Goal: Task Accomplishment & Management: Use online tool/utility

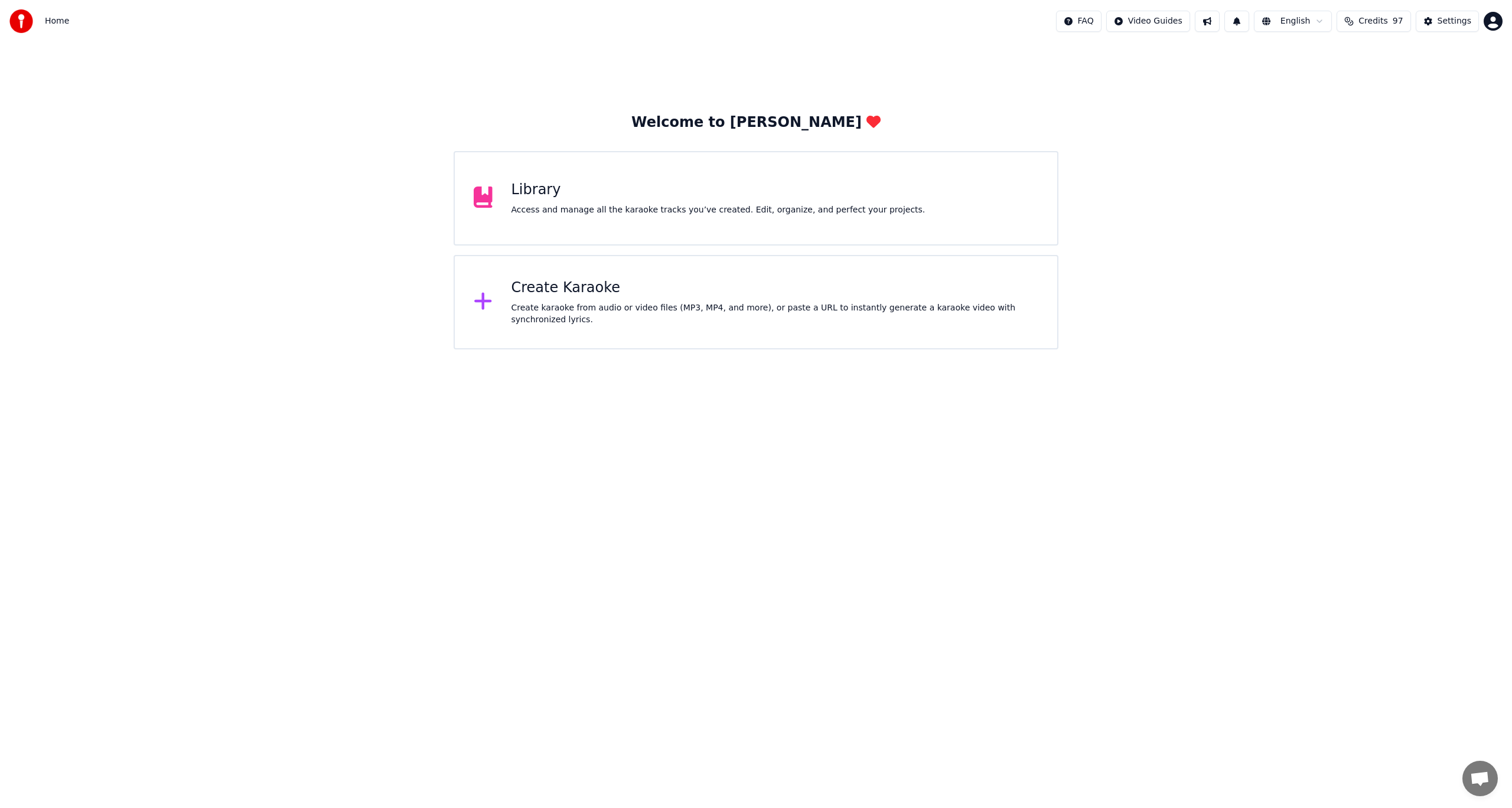
click at [570, 298] on div "Create Karaoke Create karaoke from audio or video files (MP3, MP4, and more), o…" at bounding box center [775, 302] width 527 height 47
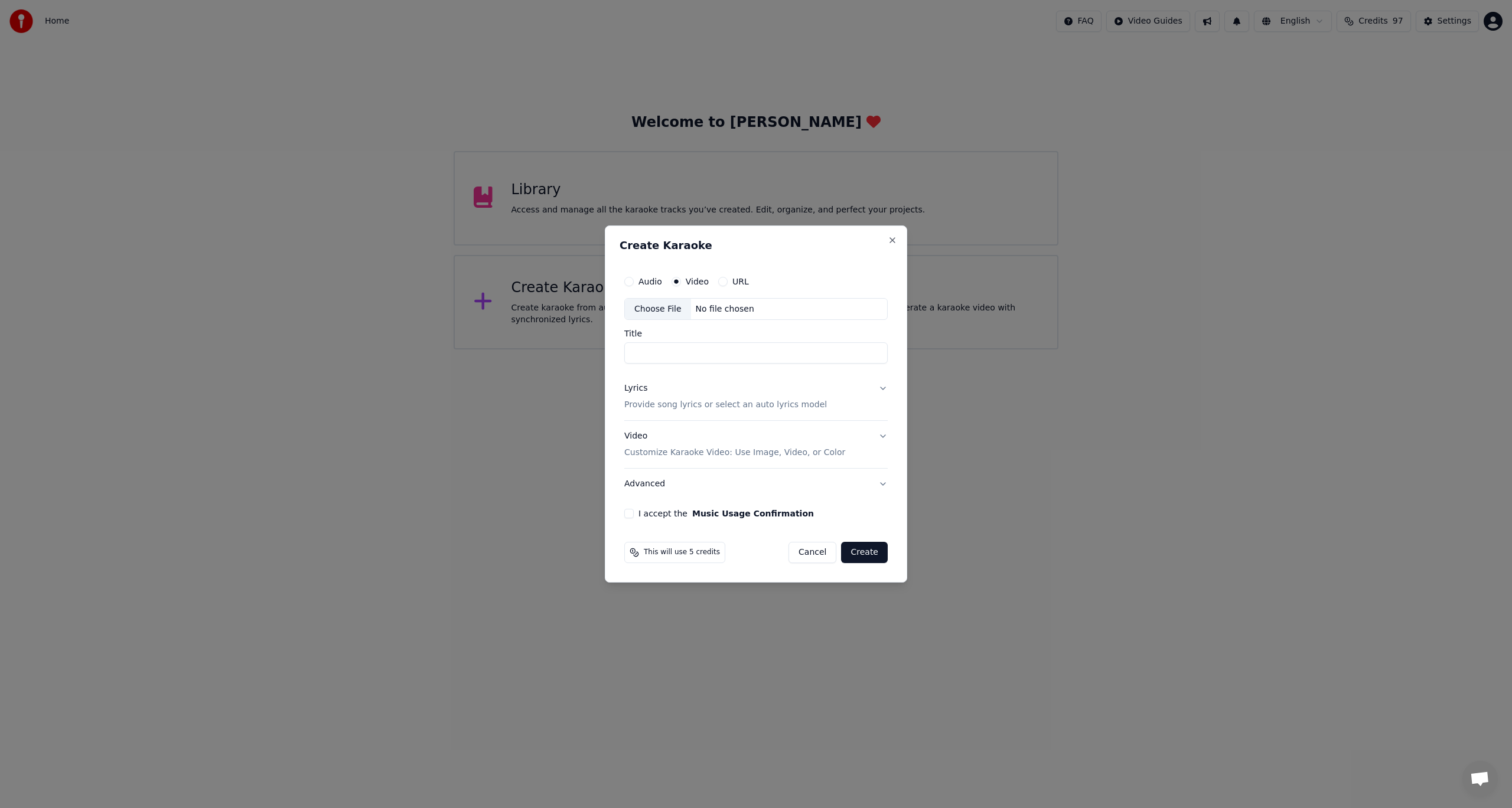
click at [658, 352] on input "Title" at bounding box center [756, 354] width 263 height 21
click at [640, 281] on label "Audio" at bounding box center [650, 282] width 24 height 8
click at [634, 281] on button "Audio" at bounding box center [629, 282] width 9 height 9
click at [650, 312] on div "Choose File" at bounding box center [658, 309] width 66 height 21
type input "*********"
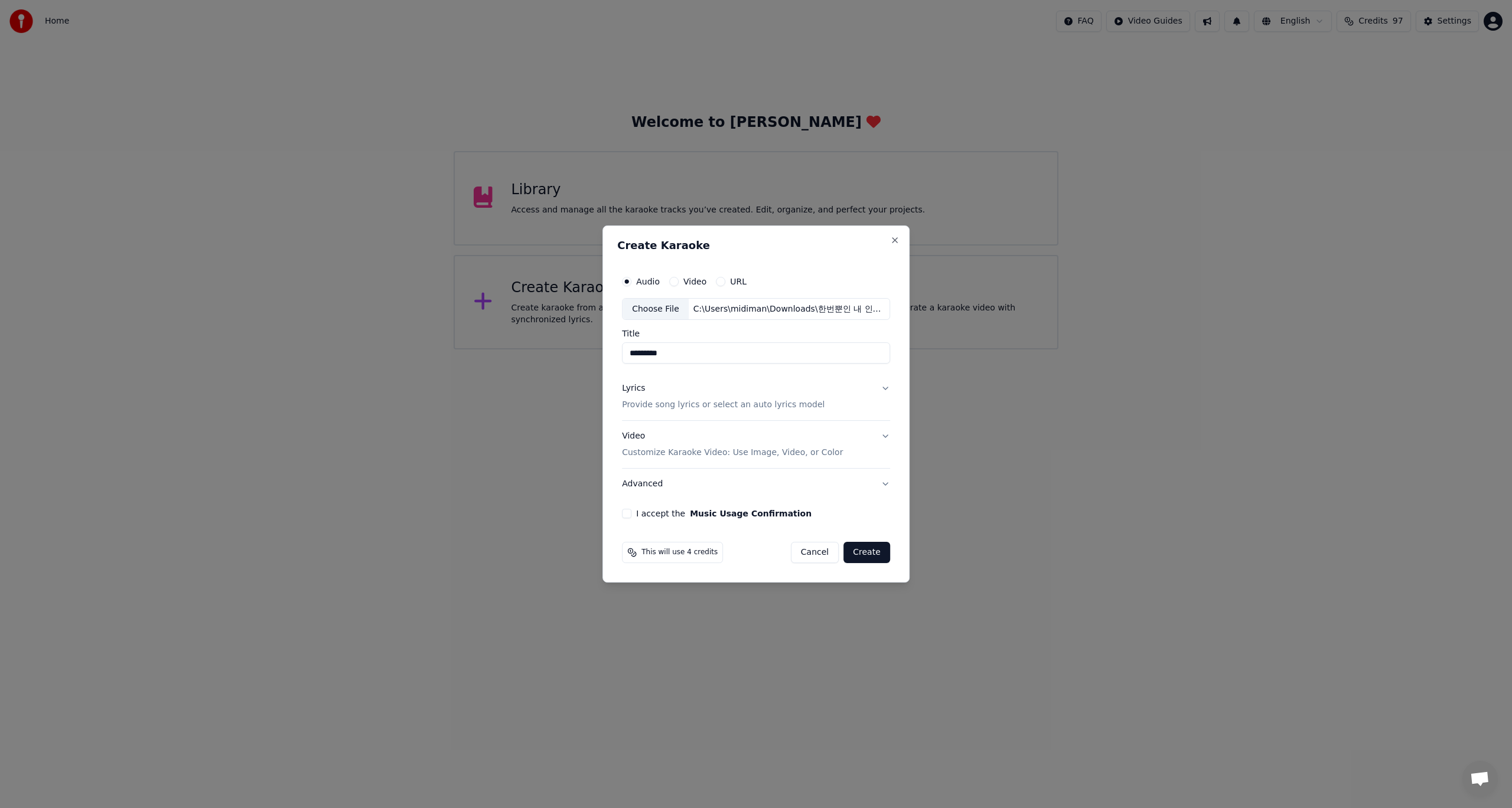
click at [883, 388] on button "Lyrics Provide song lyrics or select an auto lyrics model" at bounding box center [756, 397] width 268 height 47
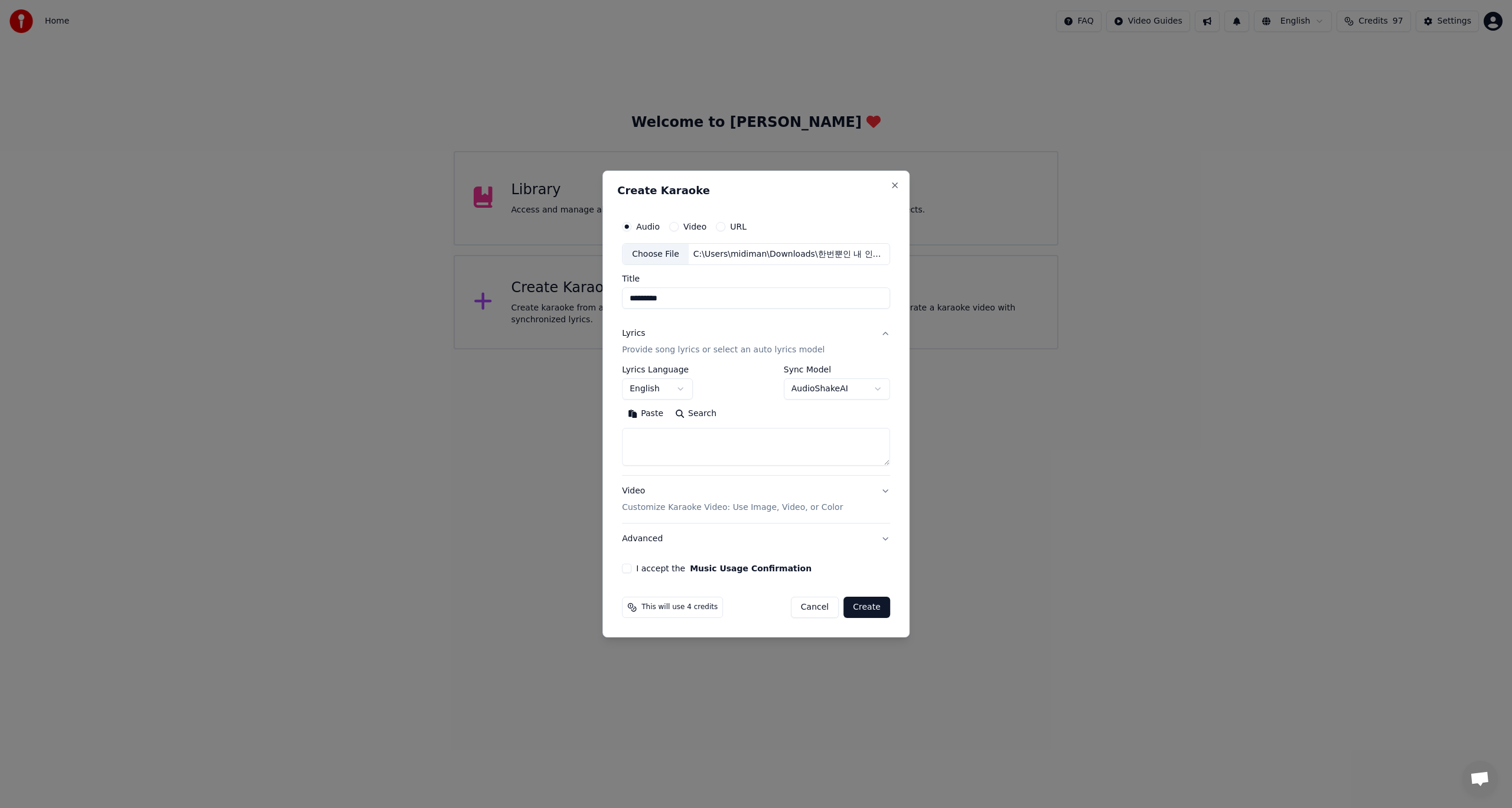
click at [684, 350] on body "**********" at bounding box center [756, 174] width 1512 height 350
select select "**"
click at [879, 350] on body "**********" at bounding box center [756, 174] width 1512 height 350
select select "**********"
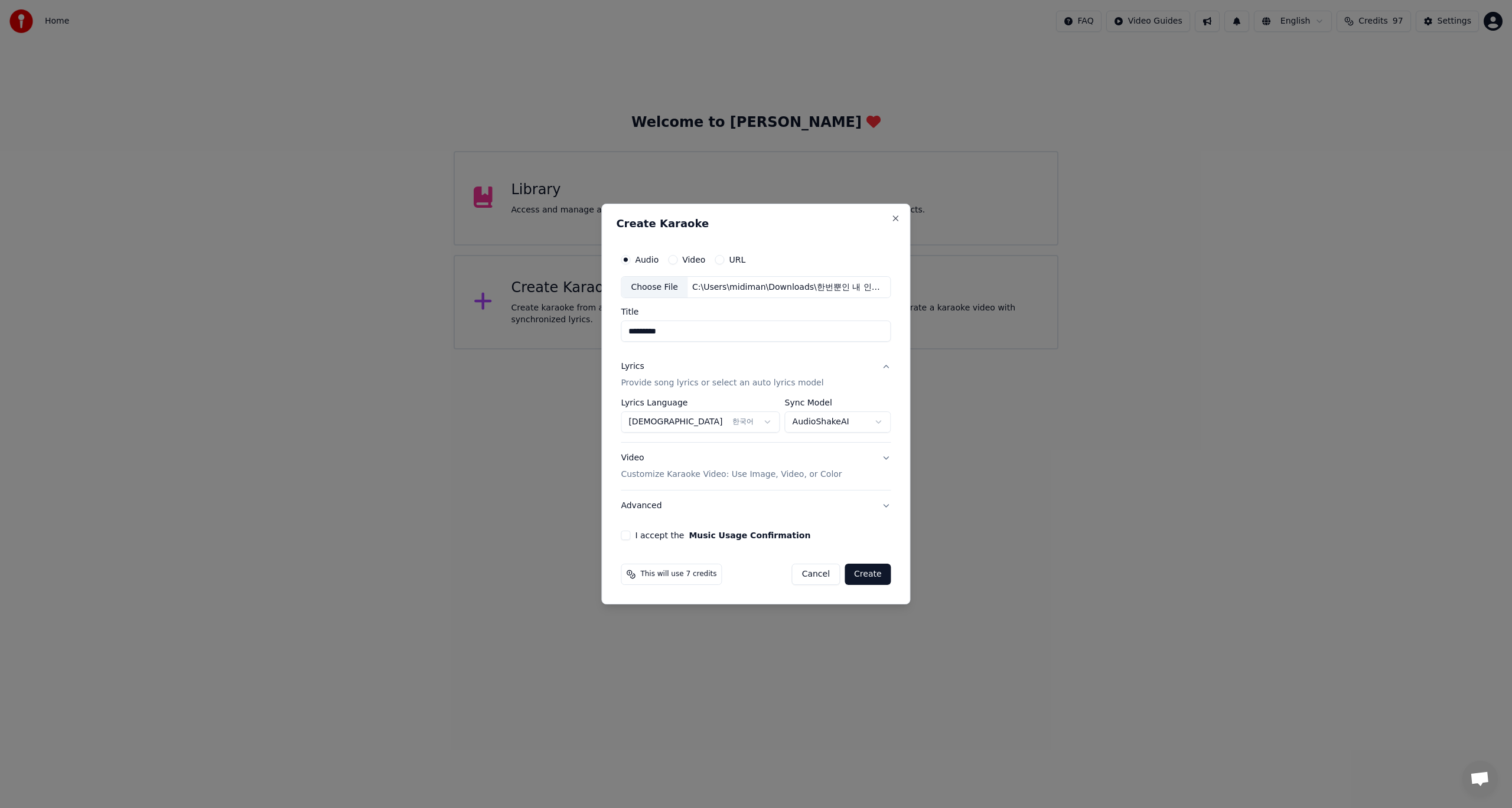
click at [882, 458] on button "Video Customize Karaoke Video: Use Image, Video, or Color" at bounding box center [756, 467] width 270 height 47
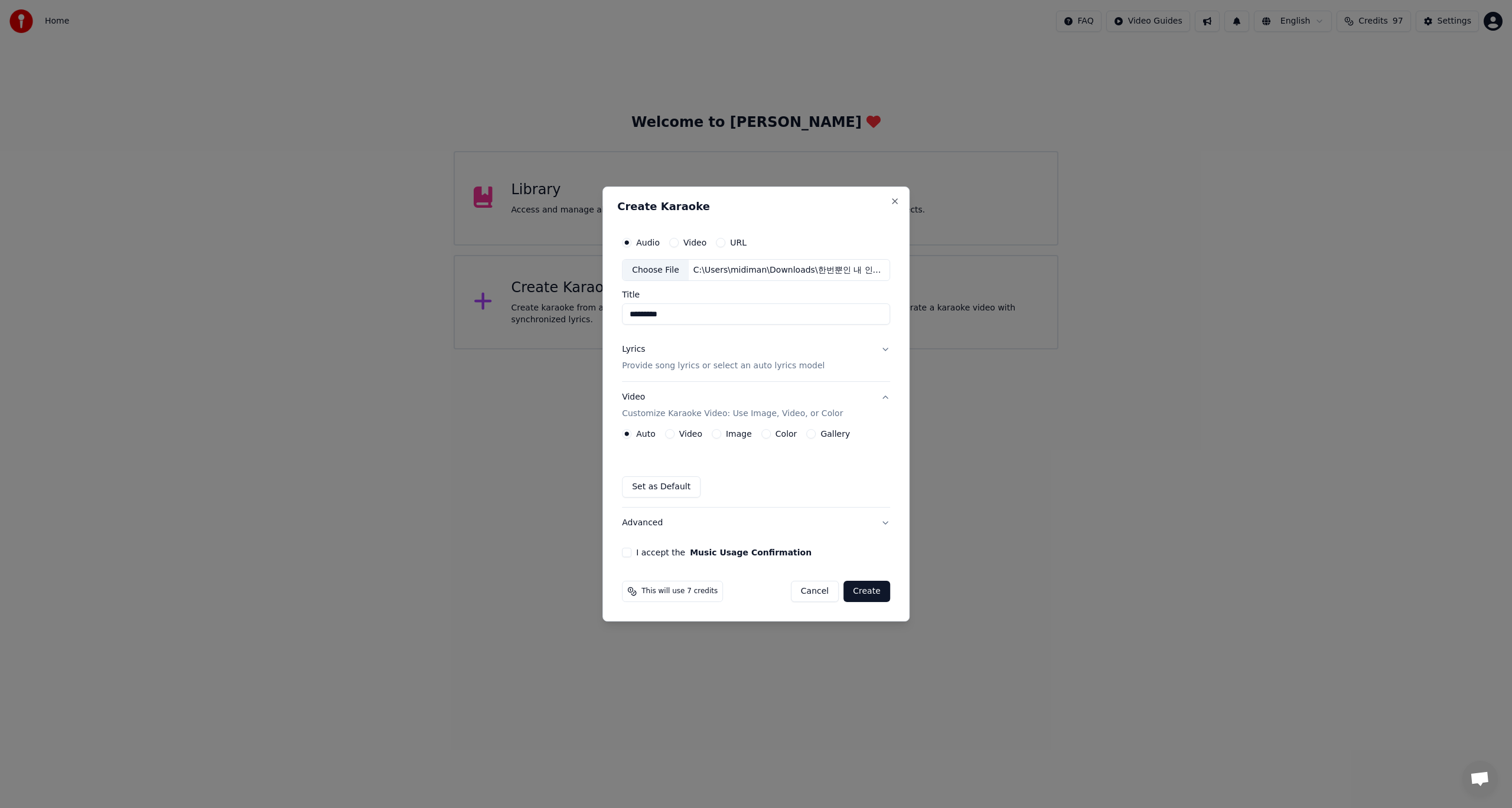
click at [882, 458] on div "Auto Video Image Color Gallery Set as Default" at bounding box center [756, 463] width 268 height 68
click at [883, 523] on button "Advanced" at bounding box center [756, 523] width 268 height 31
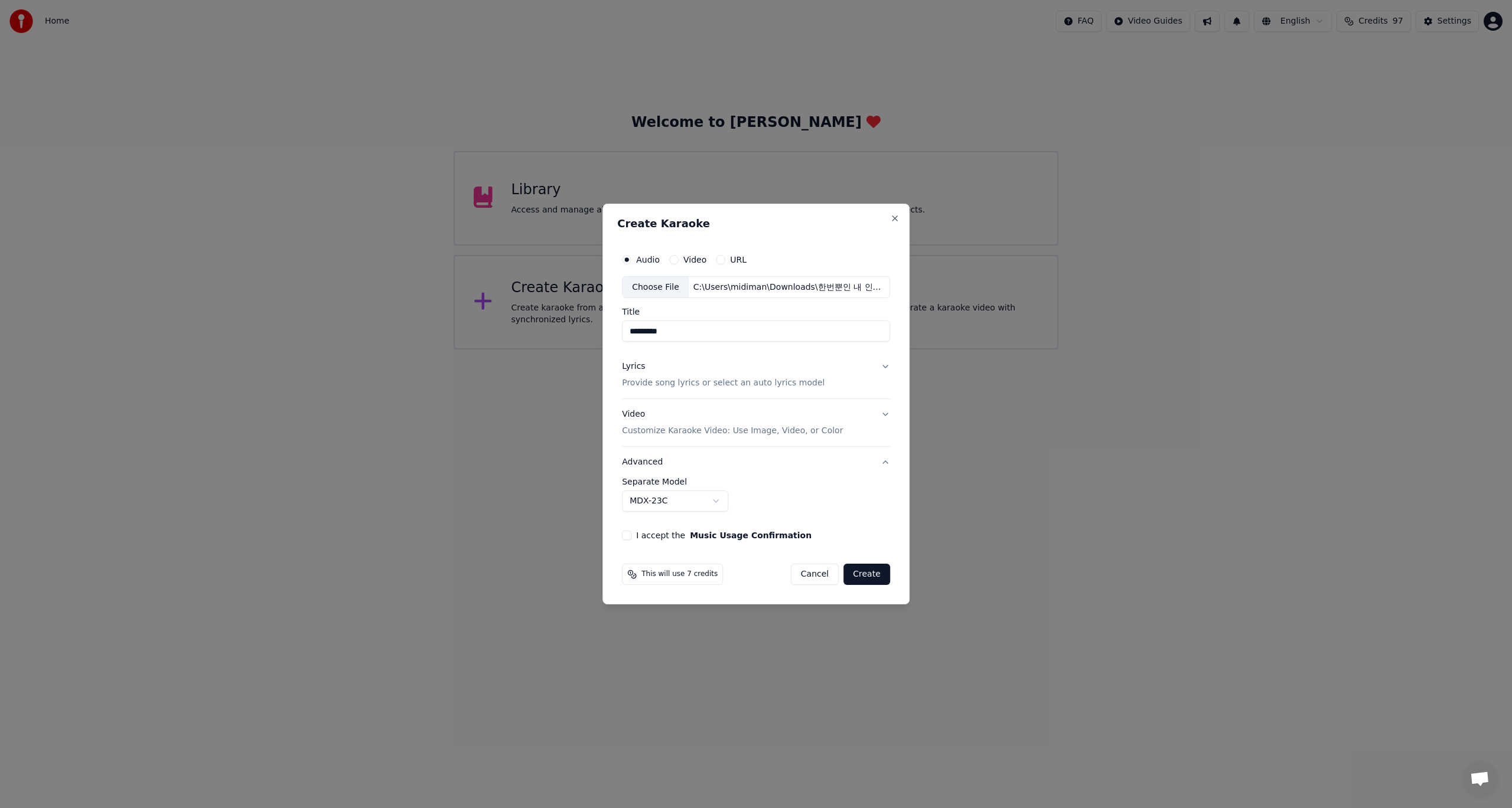
click at [626, 537] on button "I accept the Music Usage Confirmation" at bounding box center [626, 536] width 9 height 9
click at [885, 415] on button "Video Customize Karaoke Video: Use Image, Video, or Color" at bounding box center [756, 423] width 268 height 47
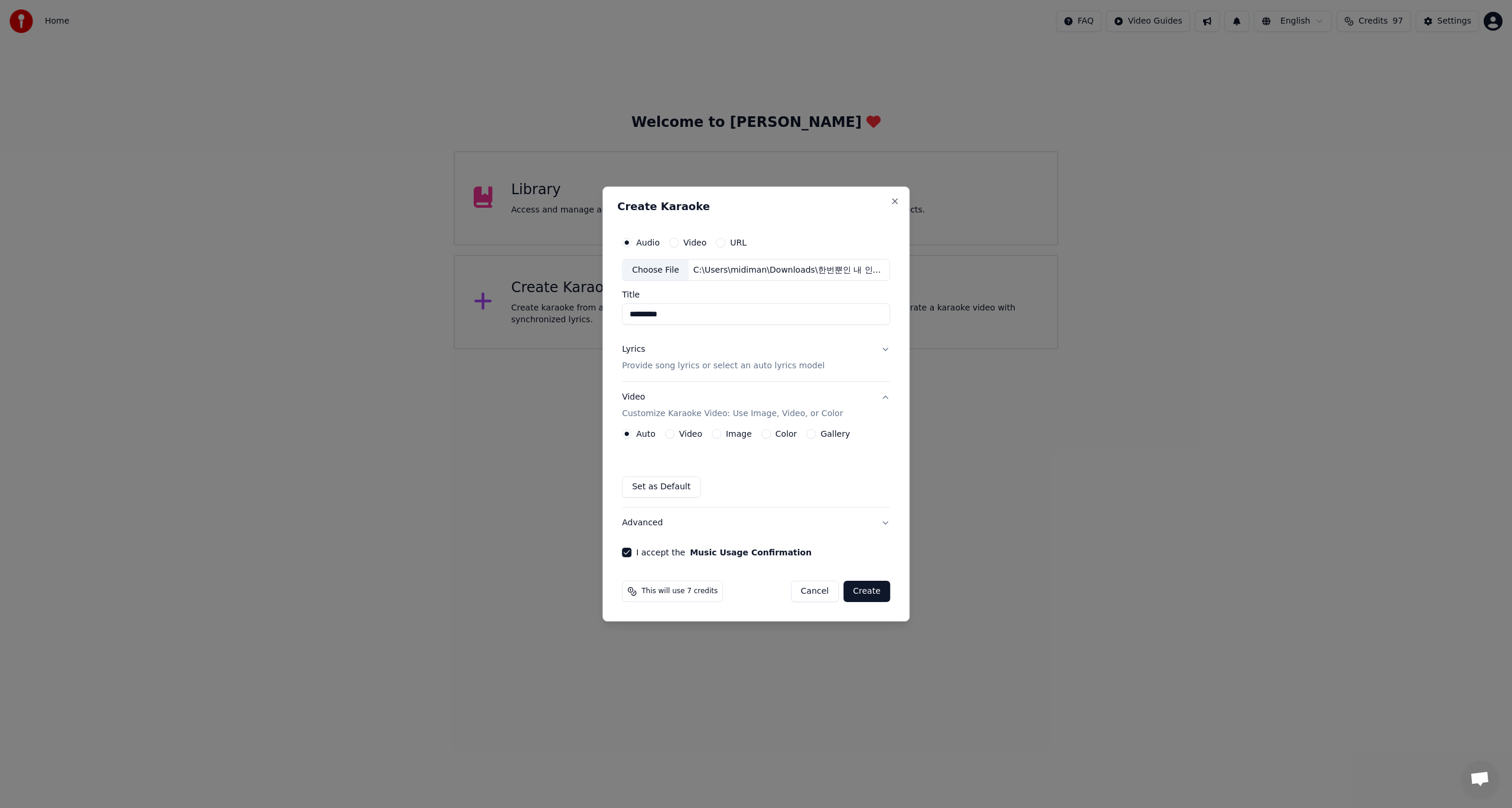
click at [764, 435] on button "Color" at bounding box center [766, 434] width 9 height 9
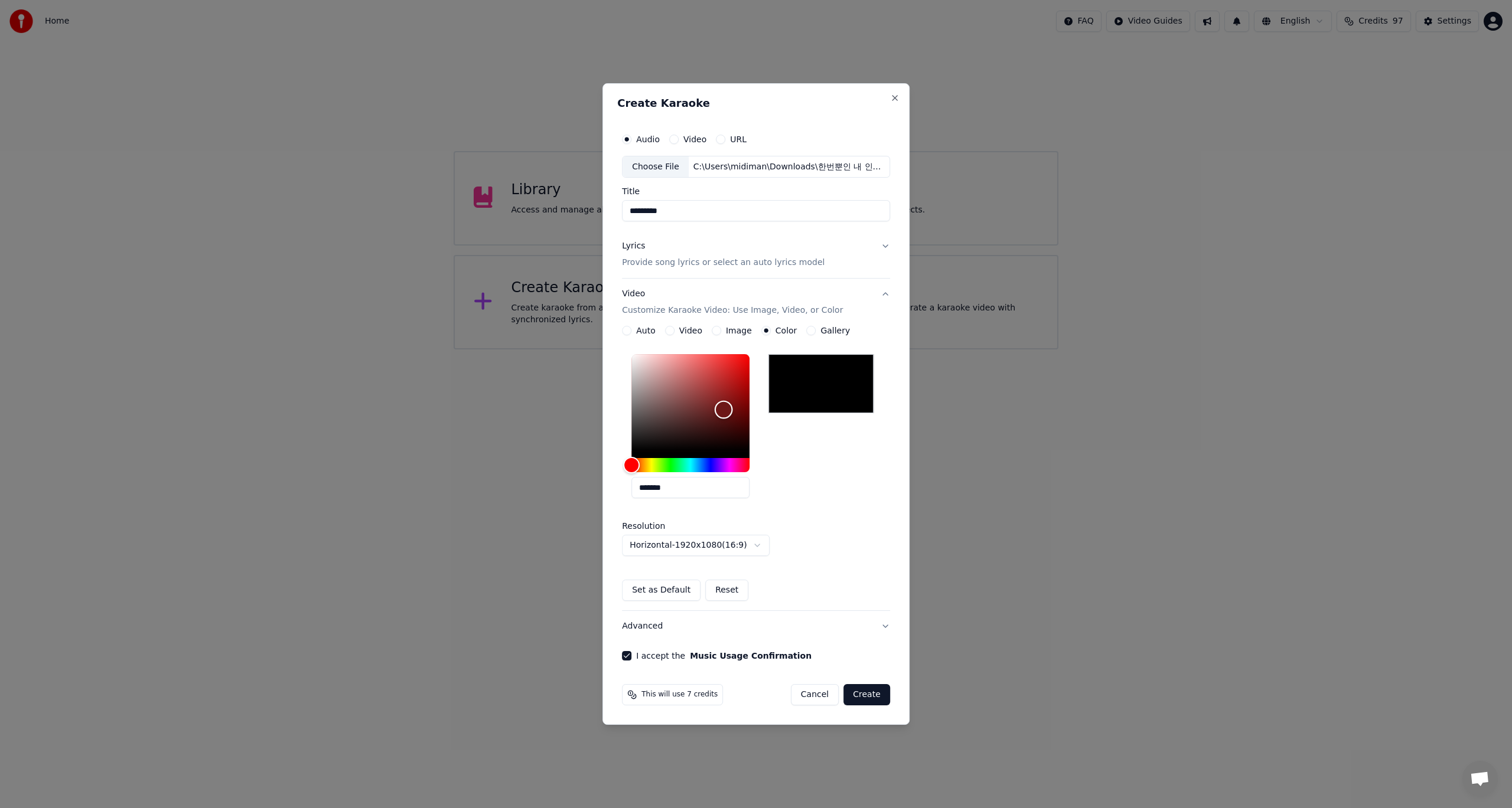
click at [725, 409] on div "Color" at bounding box center [691, 402] width 118 height 97
click at [727, 399] on div "Color" at bounding box center [691, 402] width 118 height 97
click at [730, 388] on div "Color" at bounding box center [691, 402] width 118 height 97
click at [730, 382] on div "Color" at bounding box center [729, 388] width 18 height 18
click at [737, 380] on div "Color" at bounding box center [729, 383] width 18 height 18
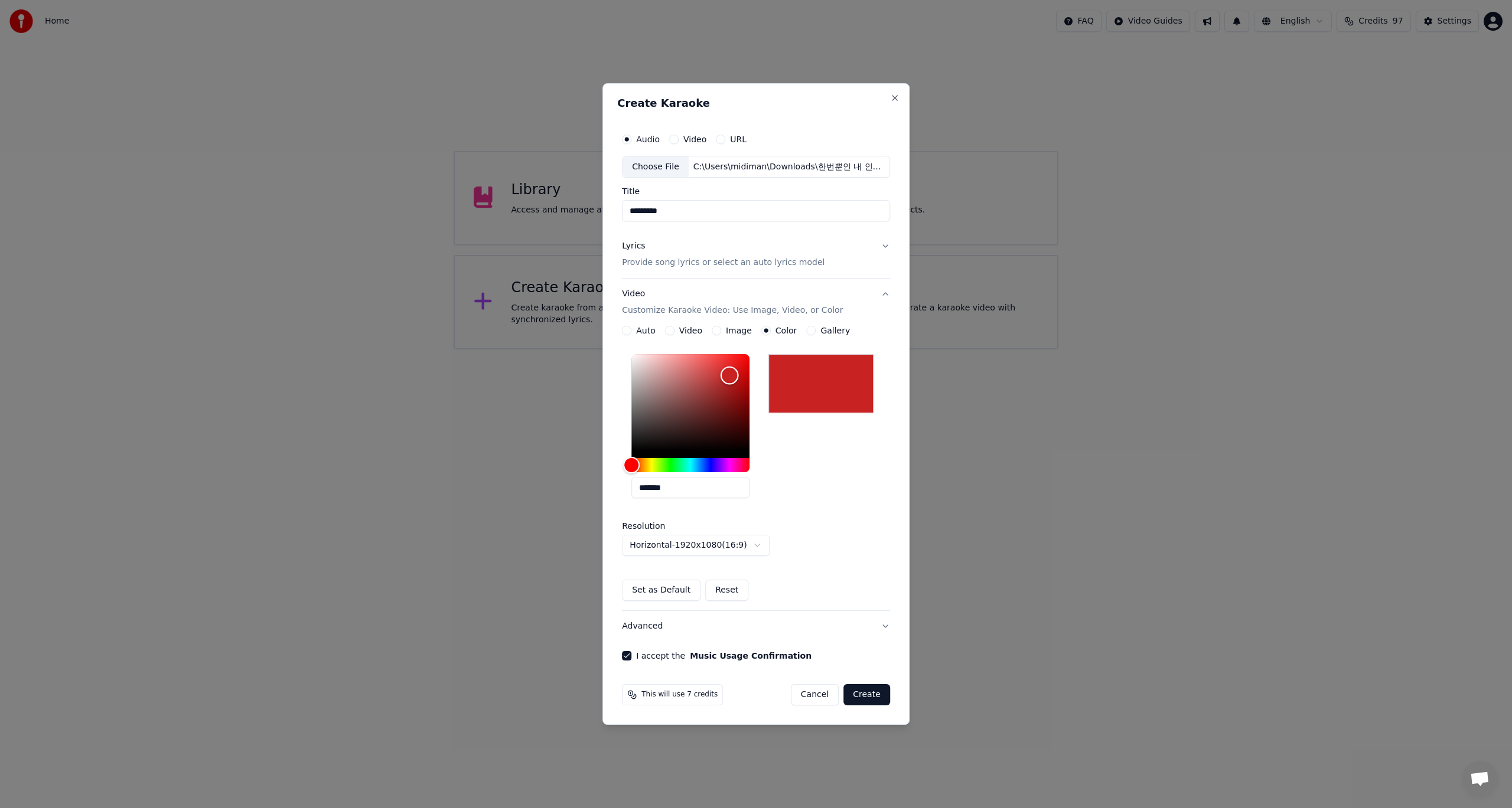
click at [731, 376] on div "Color" at bounding box center [730, 376] width 18 height 18
click at [727, 381] on div "Color" at bounding box center [730, 376] width 18 height 18
click at [725, 383] on div "Color" at bounding box center [727, 382] width 18 height 18
click at [722, 386] on div "Color" at bounding box center [723, 384] width 18 height 18
drag, startPoint x: 720, startPoint y: 392, endPoint x: 717, endPoint y: 398, distance: 6.7
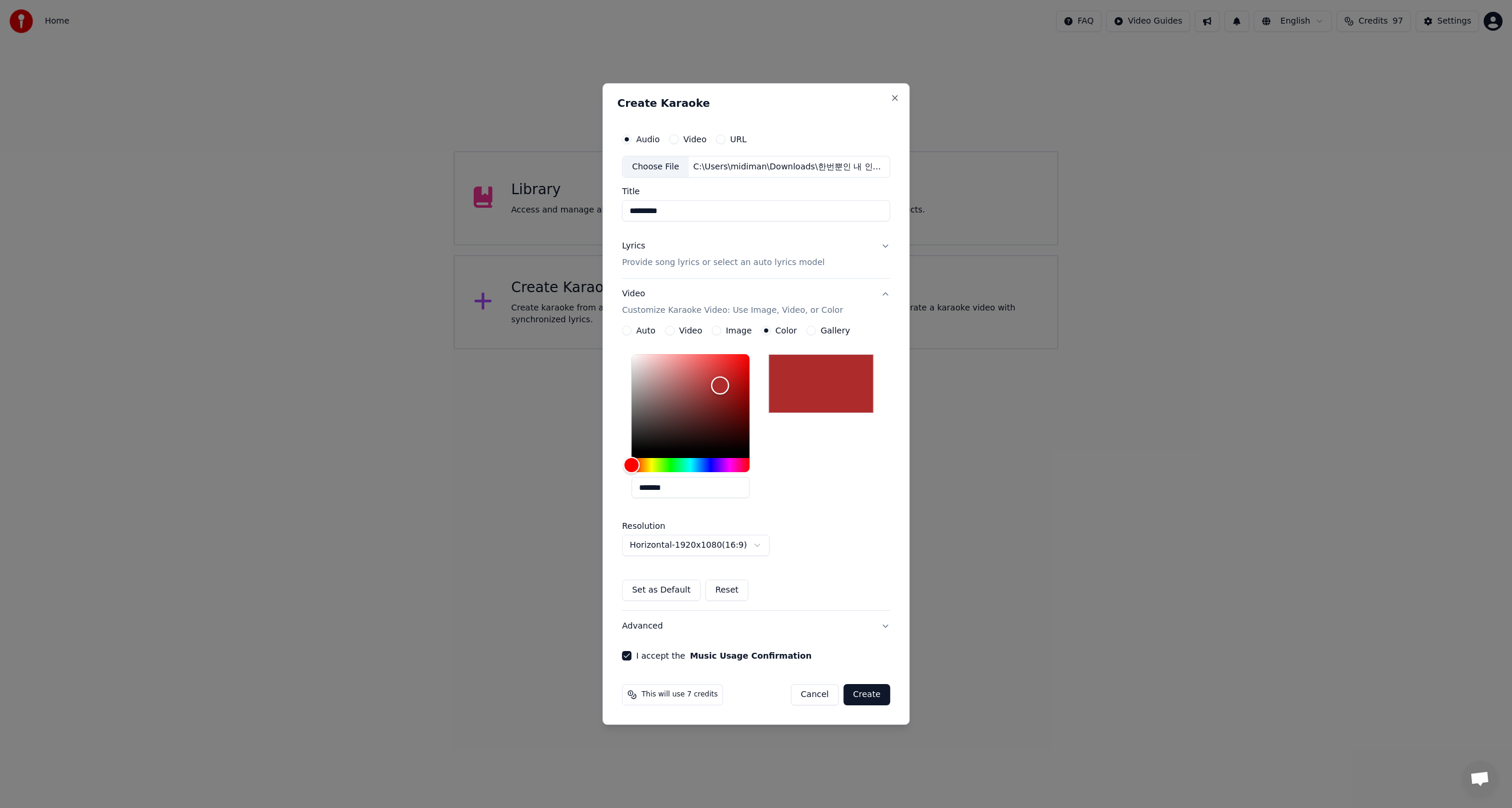
click at [720, 393] on div "Color" at bounding box center [720, 386] width 18 height 18
click at [717, 398] on div "Color" at bounding box center [716, 398] width 18 height 18
click at [712, 399] on div "Color" at bounding box center [716, 398] width 18 height 18
click at [707, 396] on div "Color" at bounding box center [711, 399] width 18 height 18
click at [707, 392] on div "Color" at bounding box center [706, 397] width 18 height 18
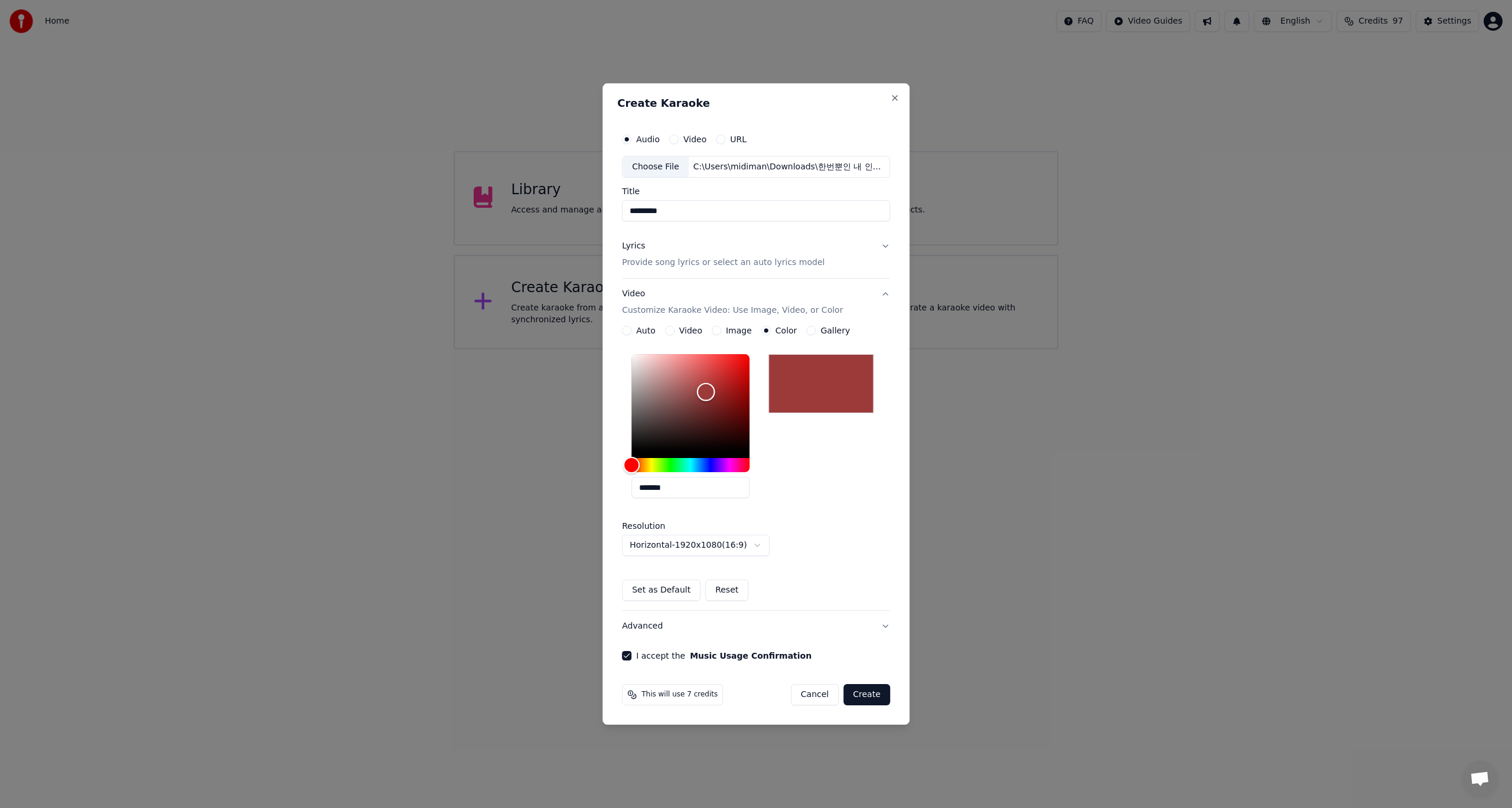
click at [707, 389] on div "Color" at bounding box center [706, 393] width 18 height 18
click at [706, 387] on div "Color" at bounding box center [706, 389] width 18 height 18
click at [700, 386] on div "Color" at bounding box center [699, 387] width 18 height 18
click at [699, 386] on div "Color" at bounding box center [699, 387] width 18 height 18
click at [697, 386] on div "Color" at bounding box center [697, 387] width 18 height 18
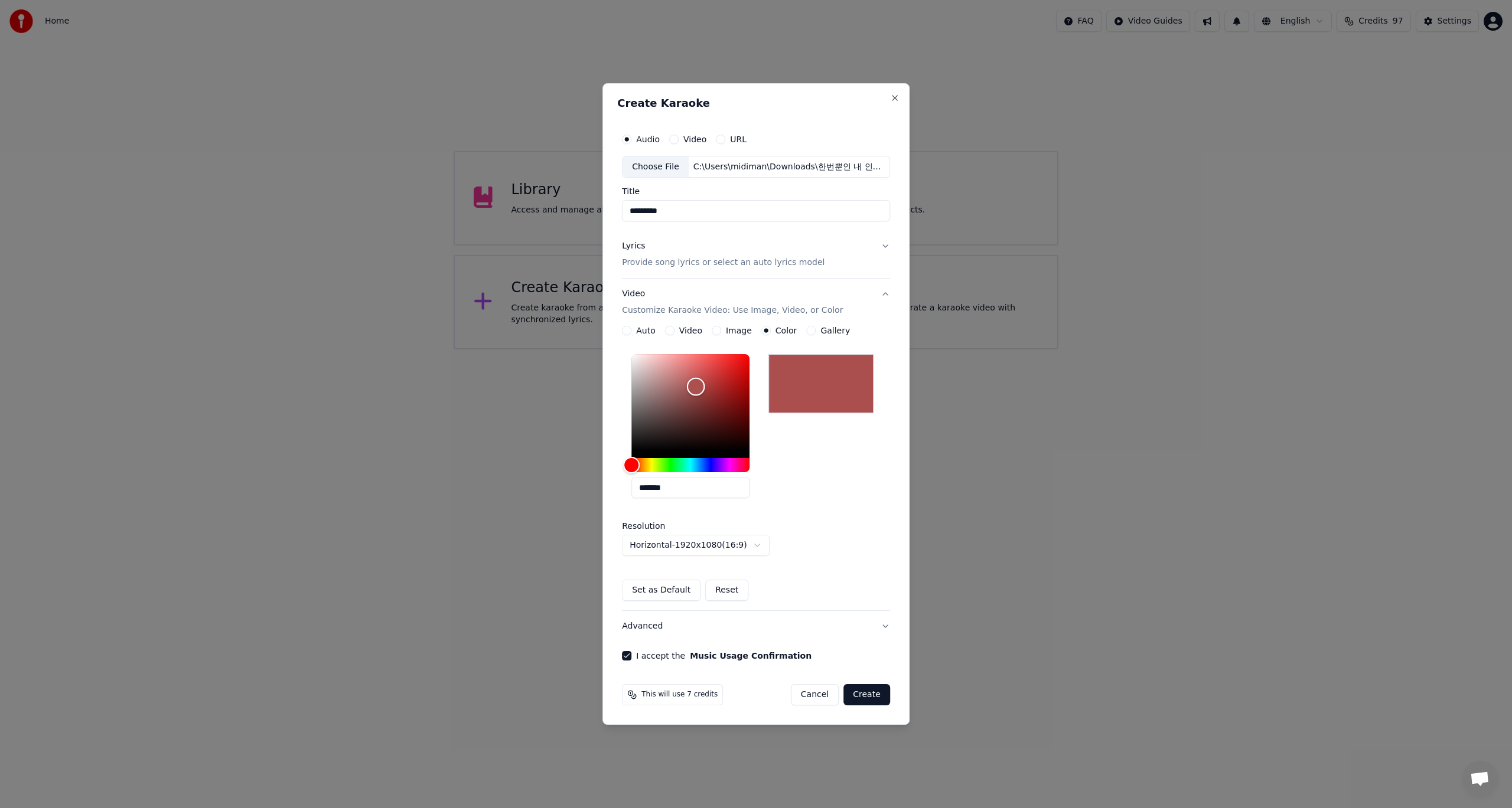
click at [691, 386] on div "Color" at bounding box center [696, 387] width 18 height 18
click at [696, 387] on div "Color" at bounding box center [691, 387] width 18 height 18
type input "*******"
click at [695, 387] on div "Color" at bounding box center [694, 388] width 18 height 18
click at [862, 696] on button "Create" at bounding box center [867, 695] width 47 height 21
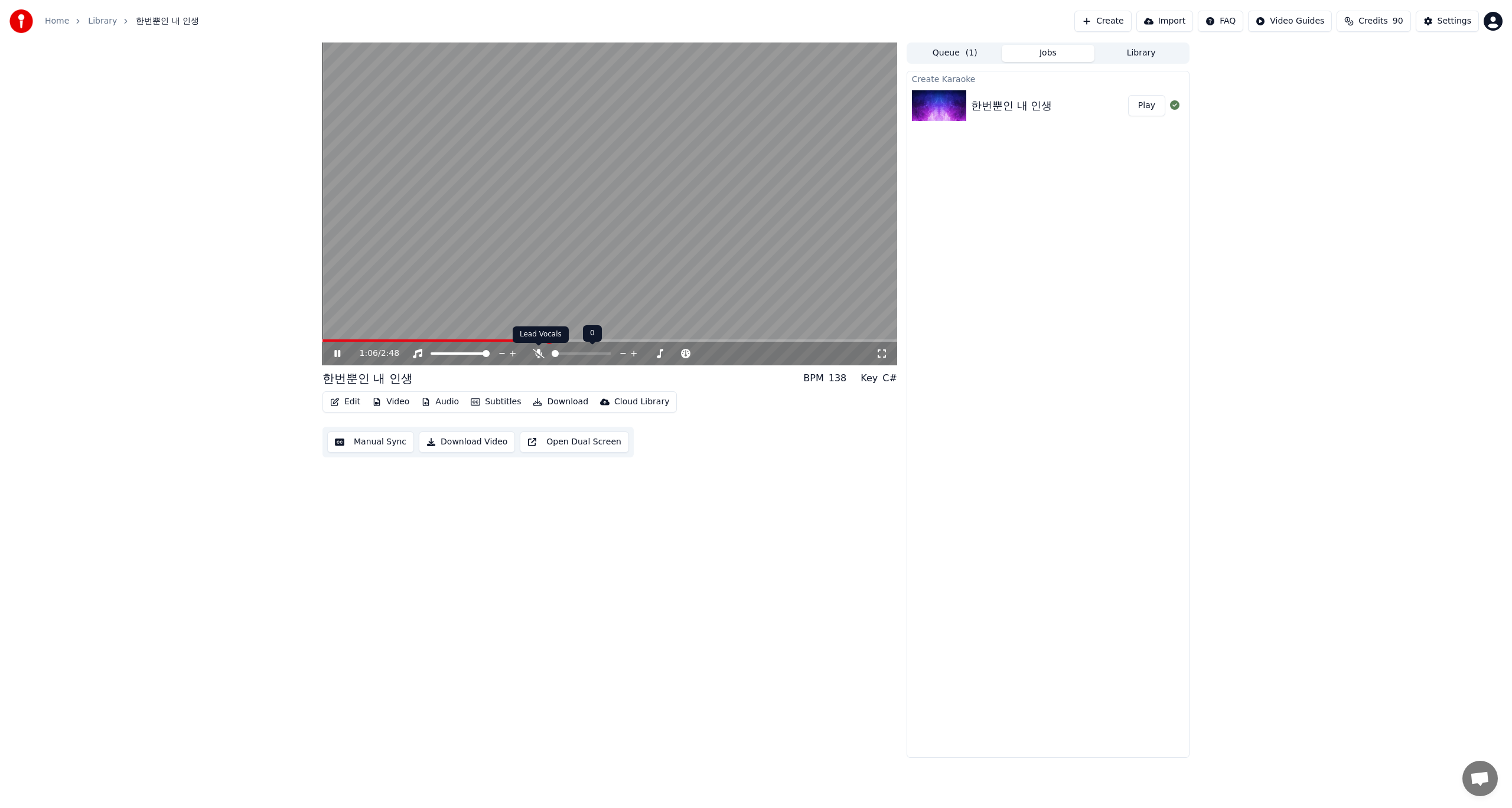
click at [537, 354] on icon at bounding box center [538, 354] width 11 height 9
click at [335, 351] on icon at bounding box center [346, 354] width 28 height 9
click at [430, 355] on span at bounding box center [430, 354] width 0 height 2
click at [490, 357] on span at bounding box center [485, 353] width 7 height 7
drag, startPoint x: 344, startPoint y: 338, endPoint x: 309, endPoint y: 340, distance: 35.1
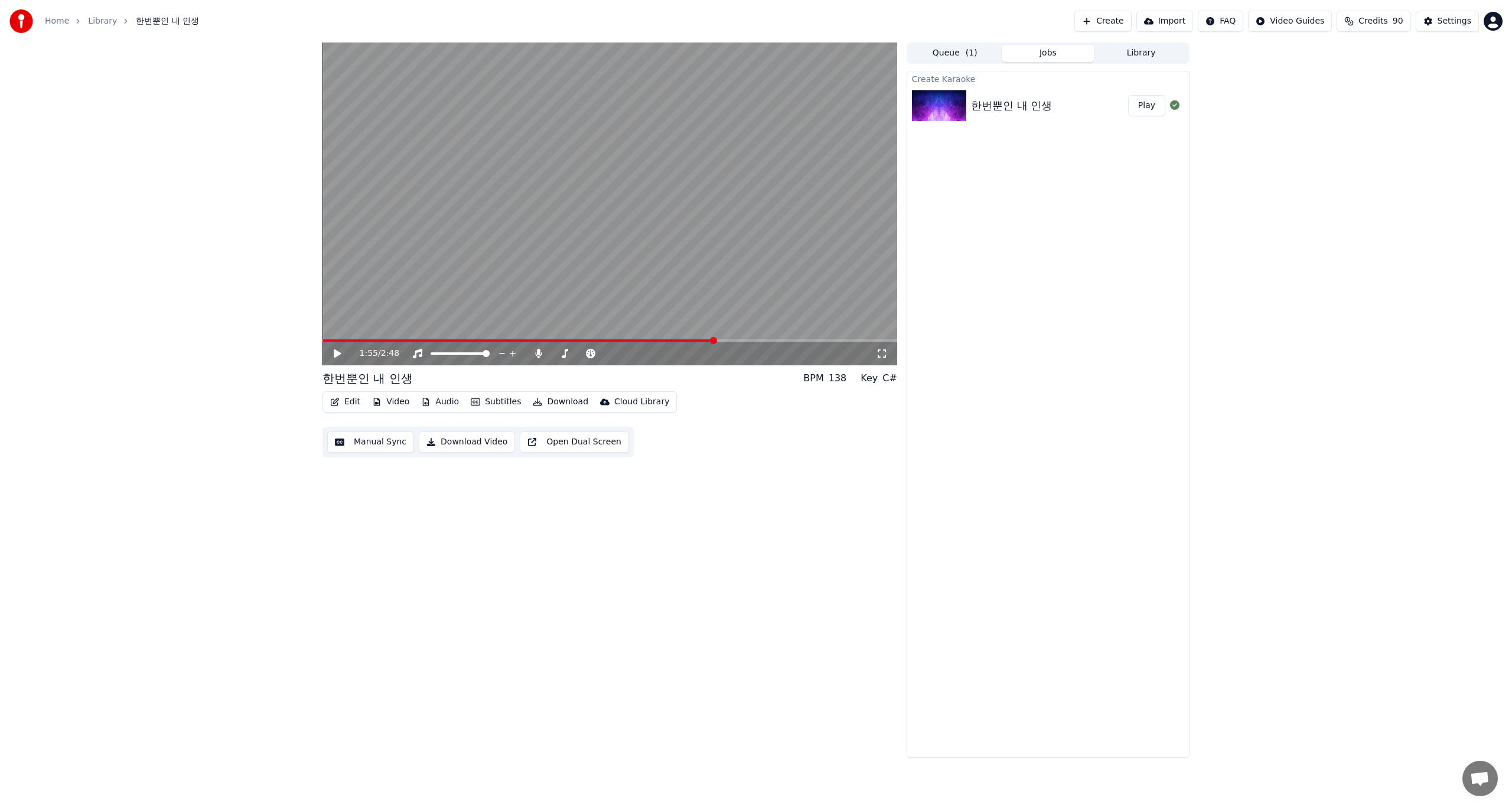
click at [309, 340] on div "1:55 / 2:48 한번뿐인 내 인생 BPM 138 Key C# Edit Video Audio Subtitles Download Cloud …" at bounding box center [756, 400] width 1512 height 715
click at [343, 340] on span at bounding box center [518, 340] width 393 height 2
click at [329, 338] on span at bounding box center [332, 340] width 7 height 7
click at [335, 355] on icon at bounding box center [337, 354] width 7 height 8
click at [544, 402] on button "Download" at bounding box center [560, 402] width 65 height 17
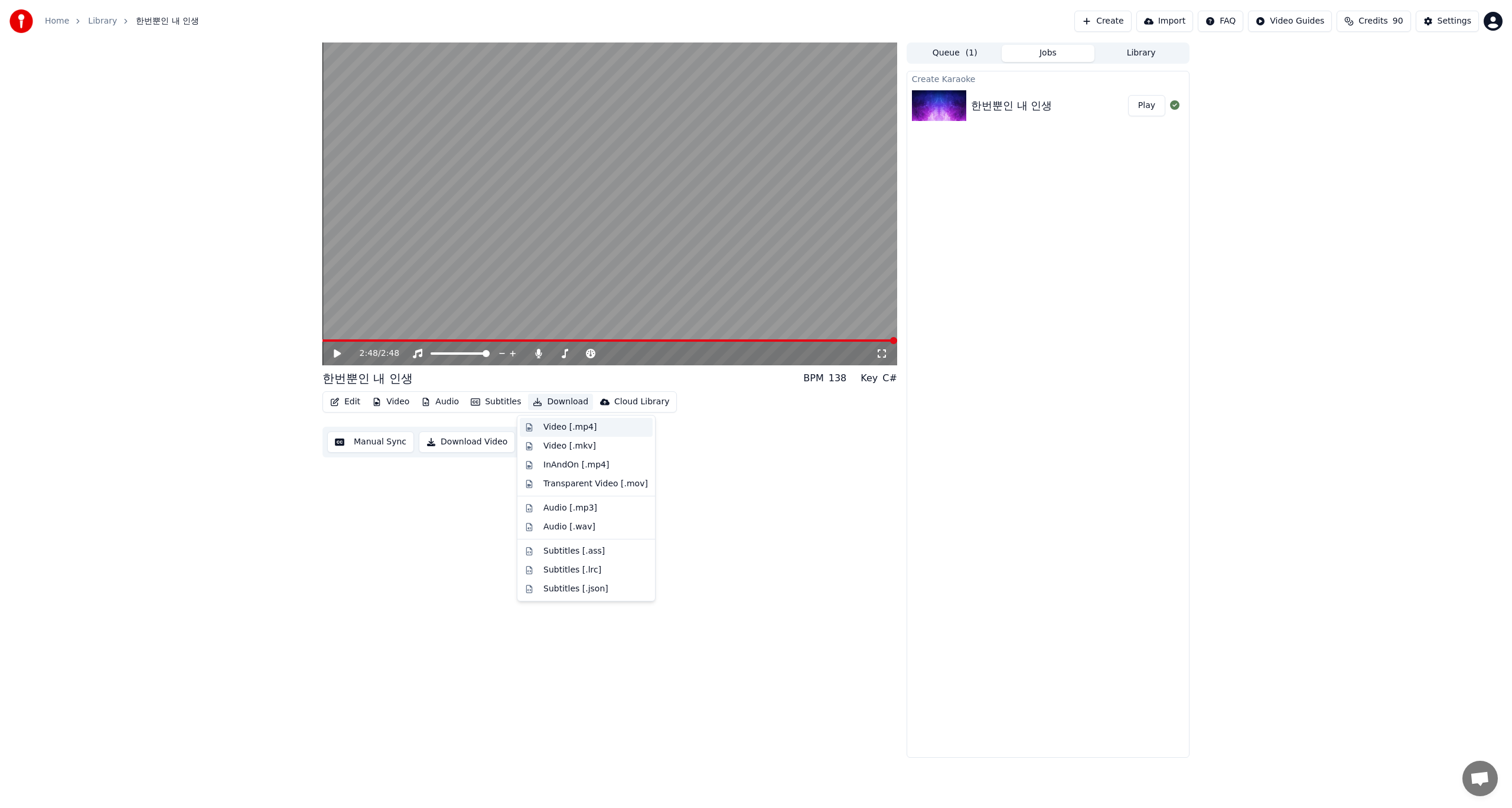
click at [556, 430] on div "Video [.mp4]" at bounding box center [570, 427] width 53 height 11
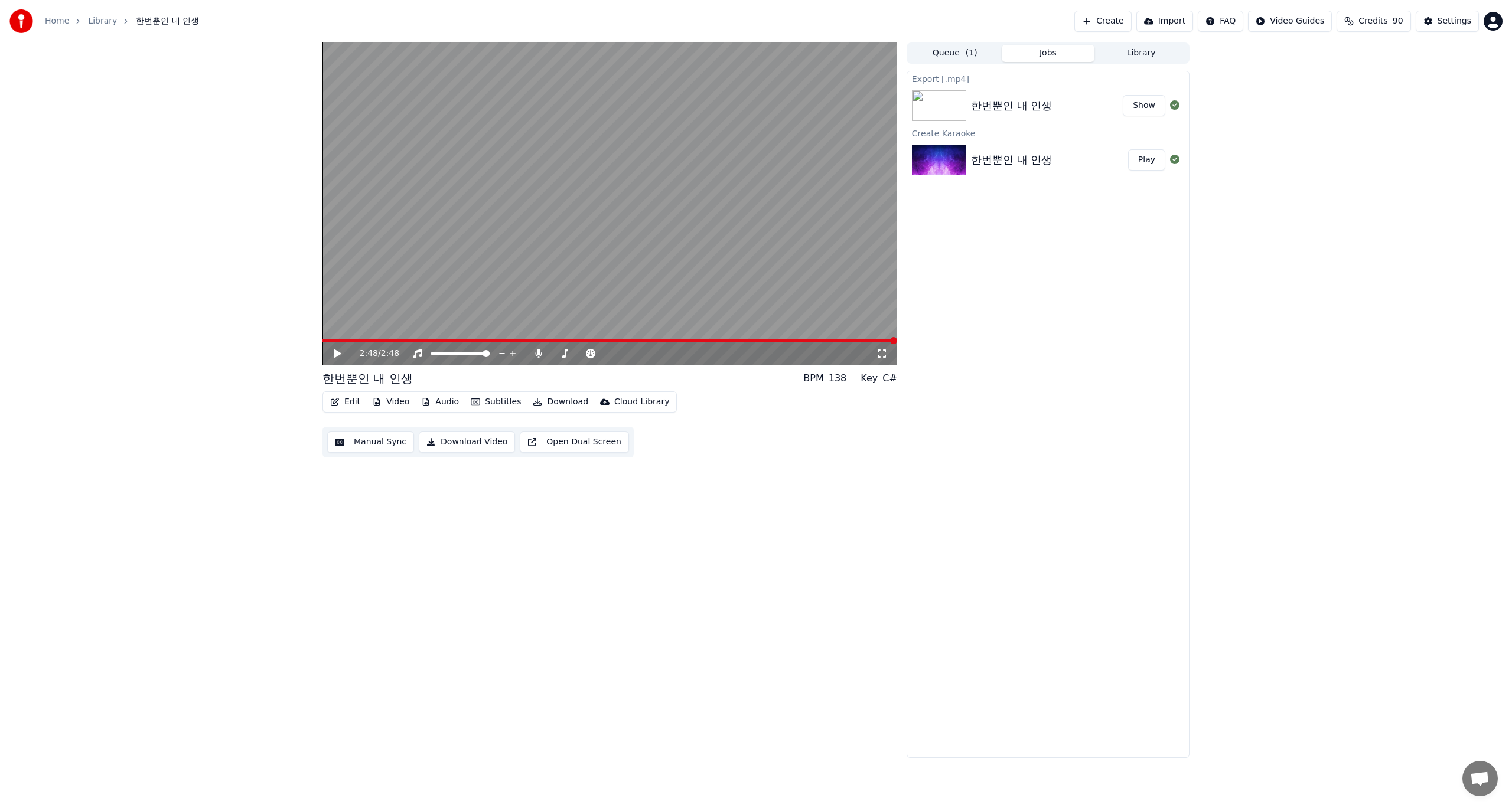
click at [1124, 21] on button "Create" at bounding box center [1102, 21] width 57 height 21
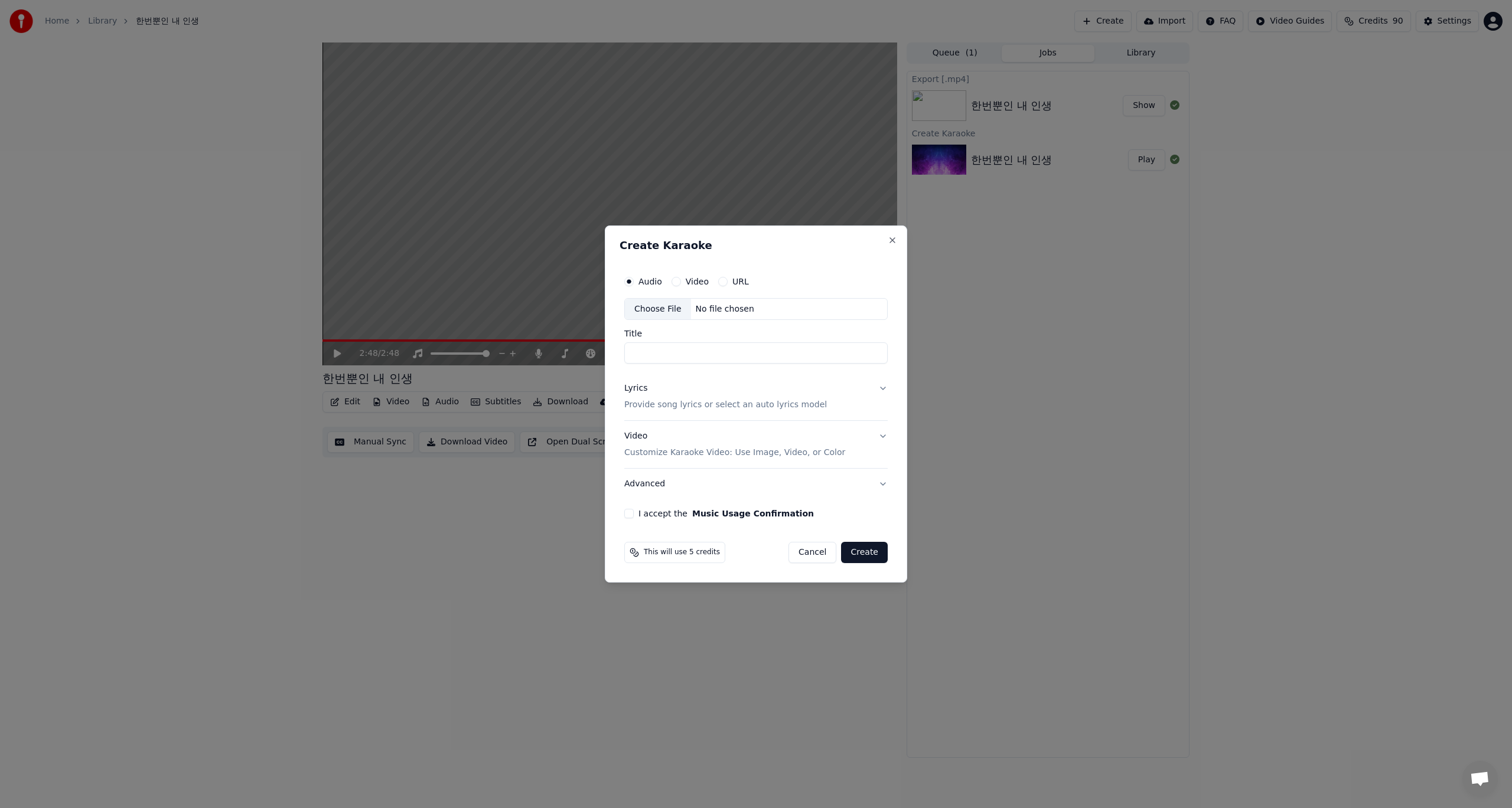
click at [692, 285] on label "Video" at bounding box center [697, 282] width 23 height 8
click at [681, 285] on button "Video" at bounding box center [676, 282] width 9 height 9
click at [668, 307] on div "Choose File" at bounding box center [658, 309] width 66 height 21
click at [635, 357] on input "**" at bounding box center [756, 354] width 268 height 21
type input "*********"
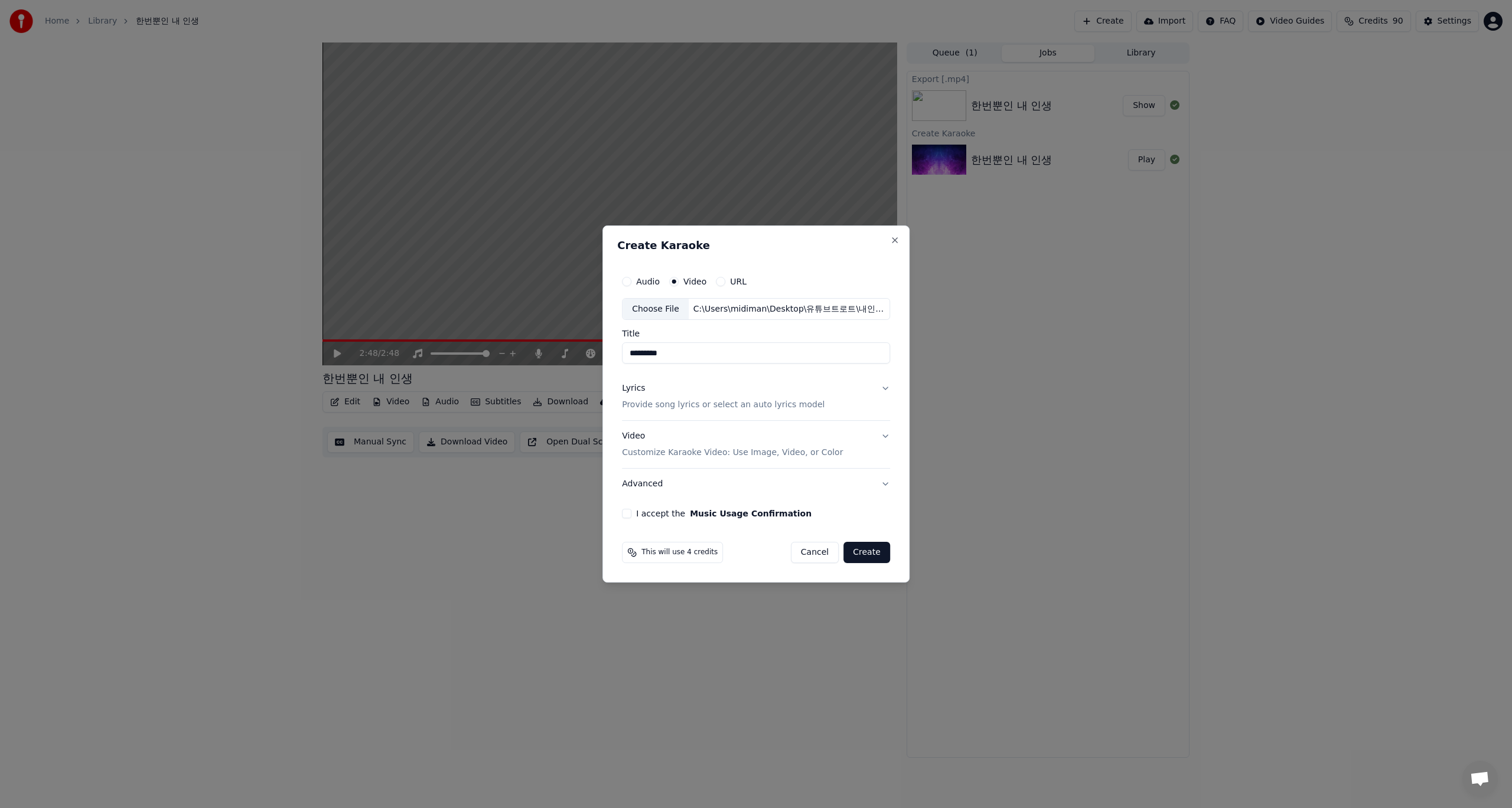
click at [883, 394] on button "Lyrics Provide song lyrics or select an auto lyrics model" at bounding box center [756, 397] width 268 height 47
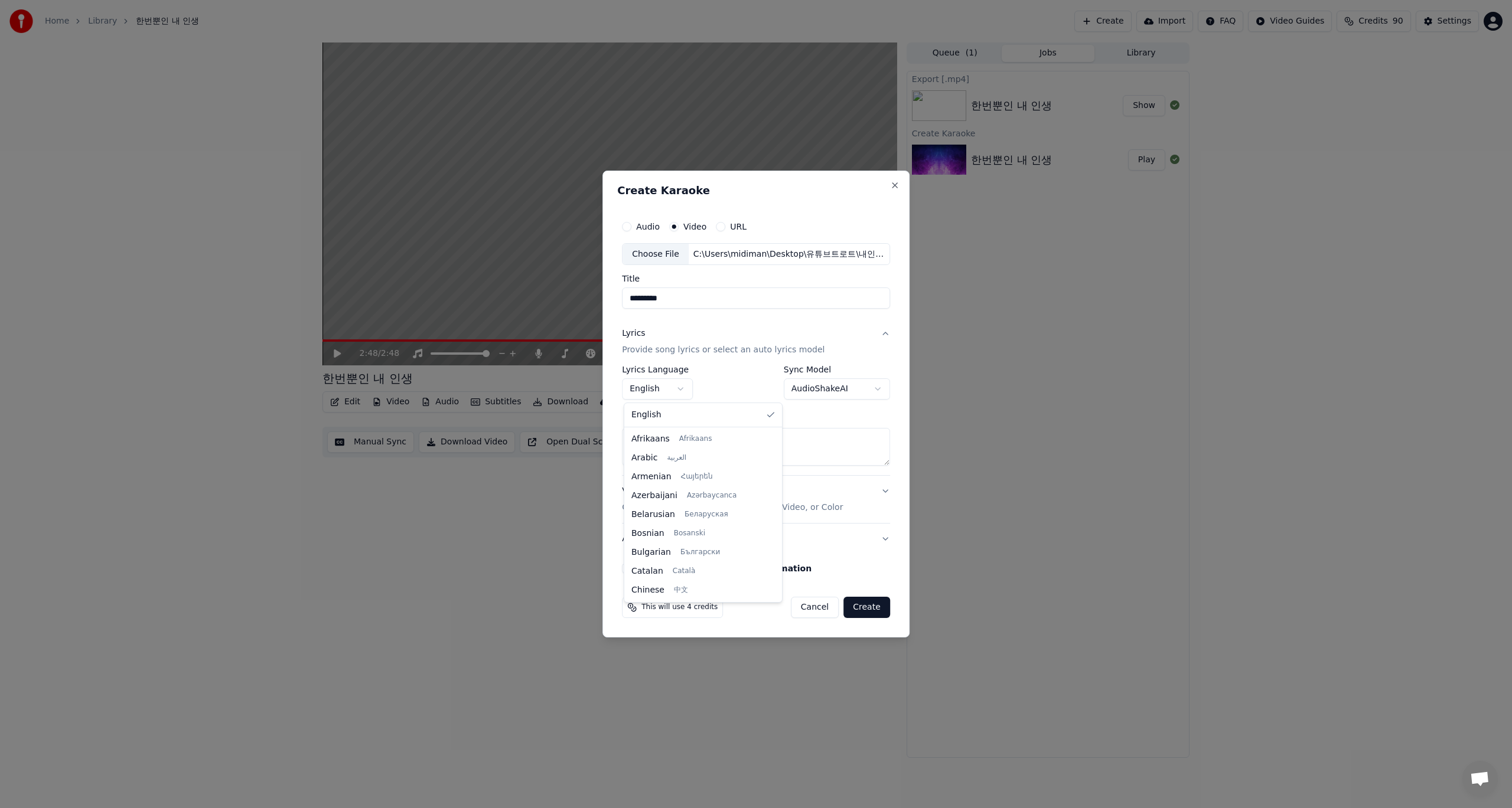
click at [684, 390] on body "**********" at bounding box center [756, 404] width 1512 height 808
select select "**"
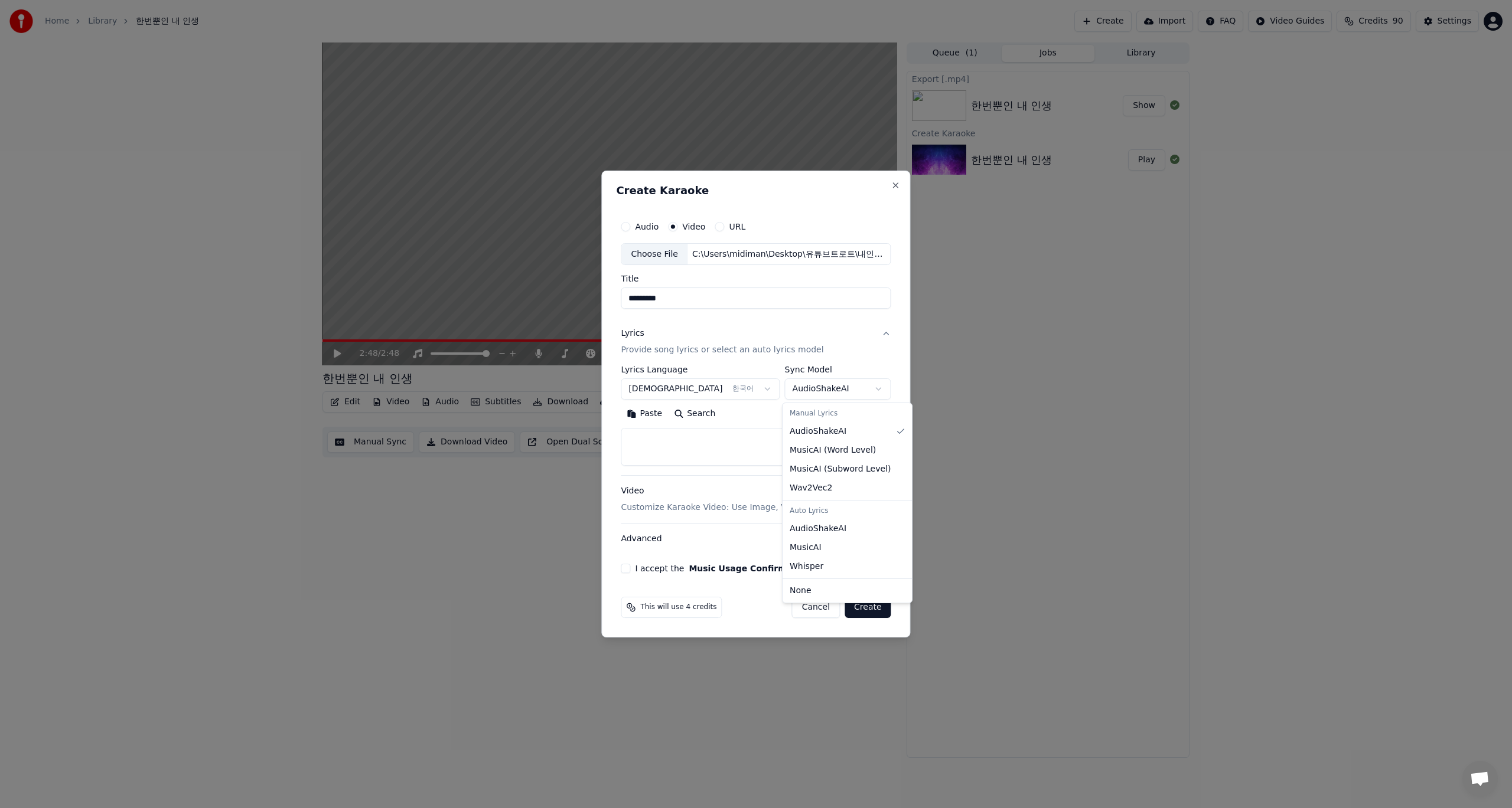
click at [877, 389] on body "**********" at bounding box center [756, 404] width 1512 height 808
select select "**********"
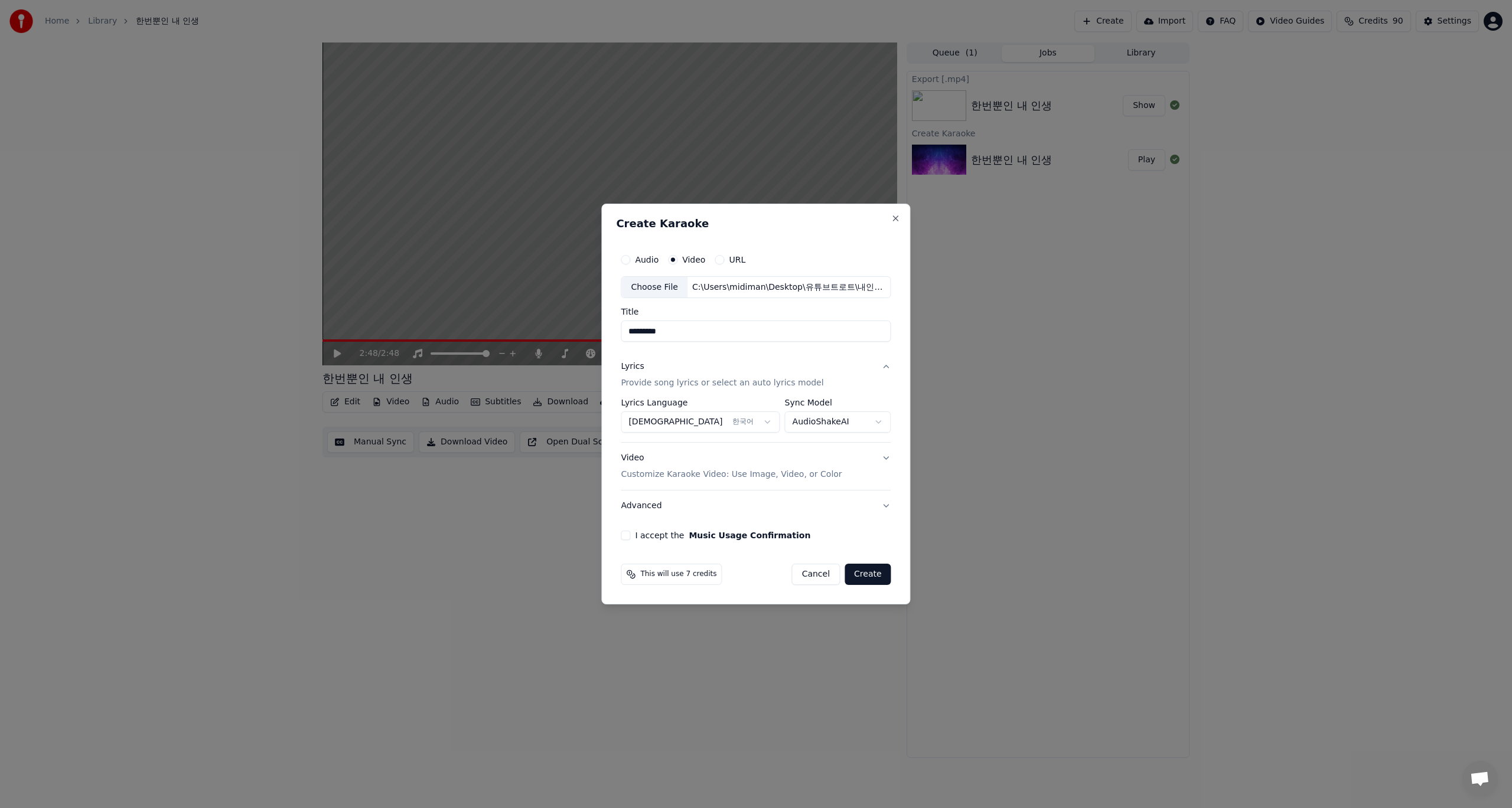
click at [880, 461] on button "Video Customize Karaoke Video: Use Image, Video, or Color" at bounding box center [756, 467] width 270 height 47
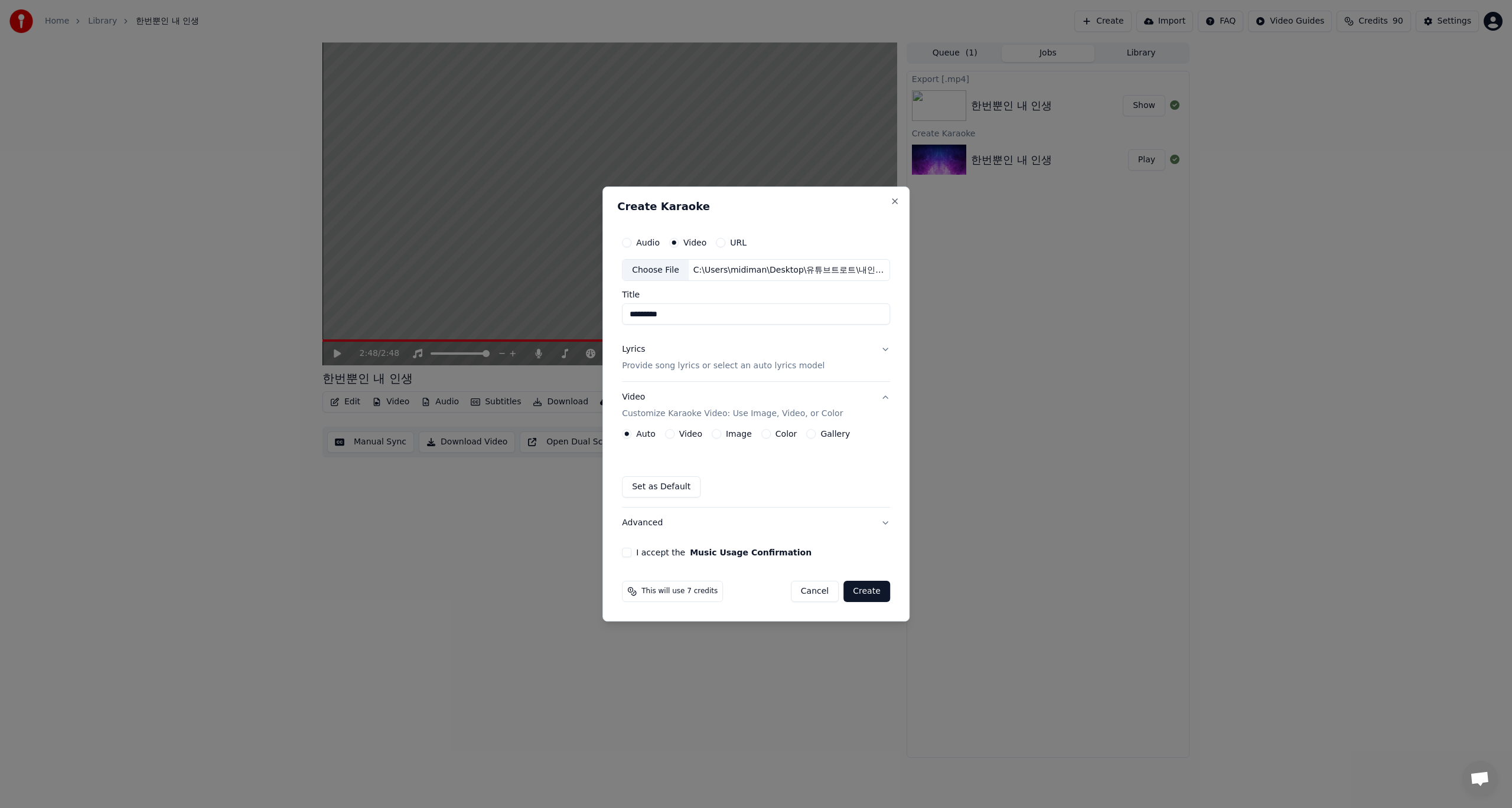
click at [805, 477] on div "Set as Default" at bounding box center [756, 487] width 268 height 21
click at [671, 435] on button "Video" at bounding box center [670, 434] width 9 height 9
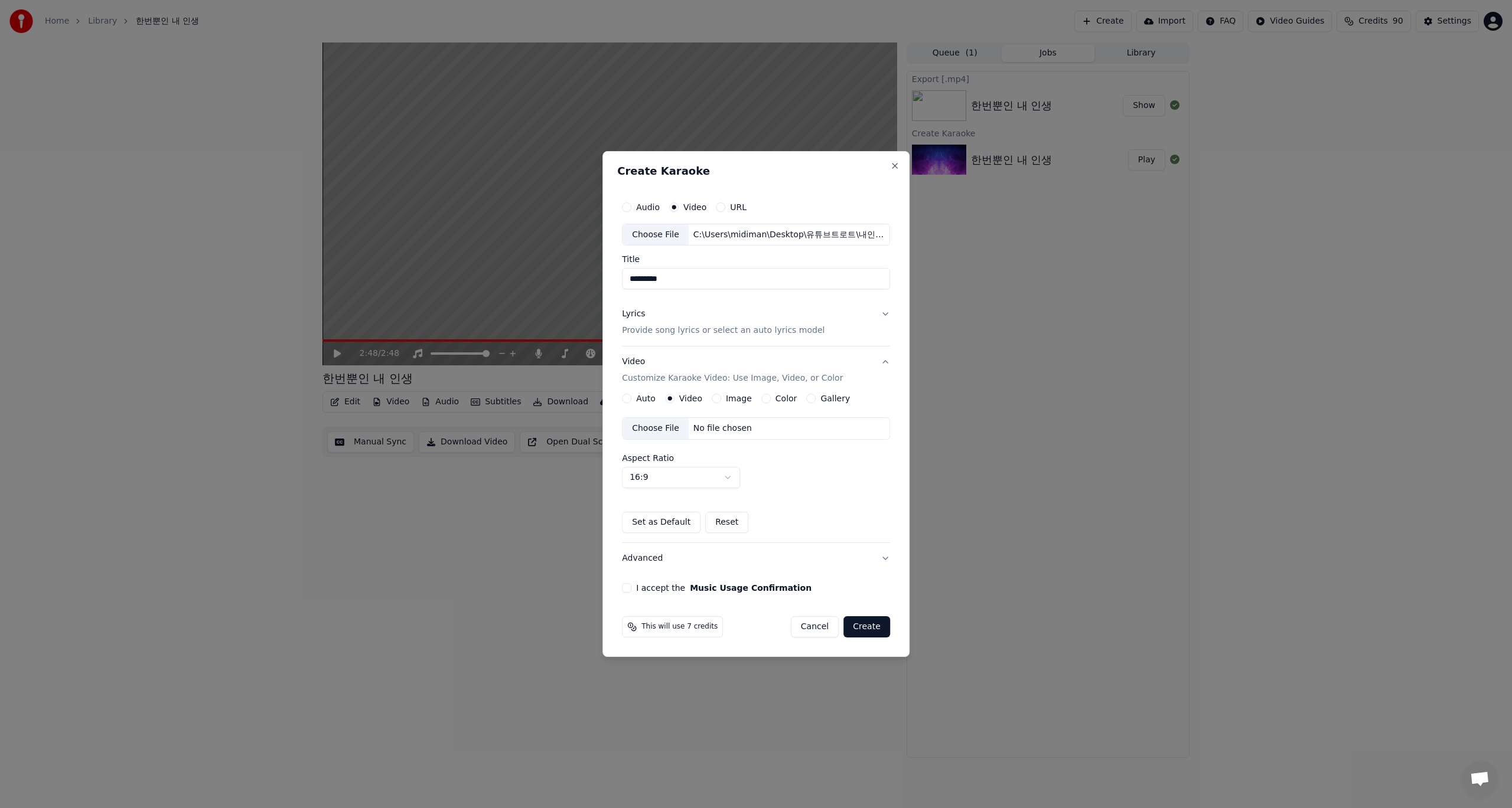
click at [629, 588] on button "I accept the Music Usage Confirmation" at bounding box center [626, 588] width 9 height 9
click at [893, 166] on button "Close" at bounding box center [895, 166] width 9 height 9
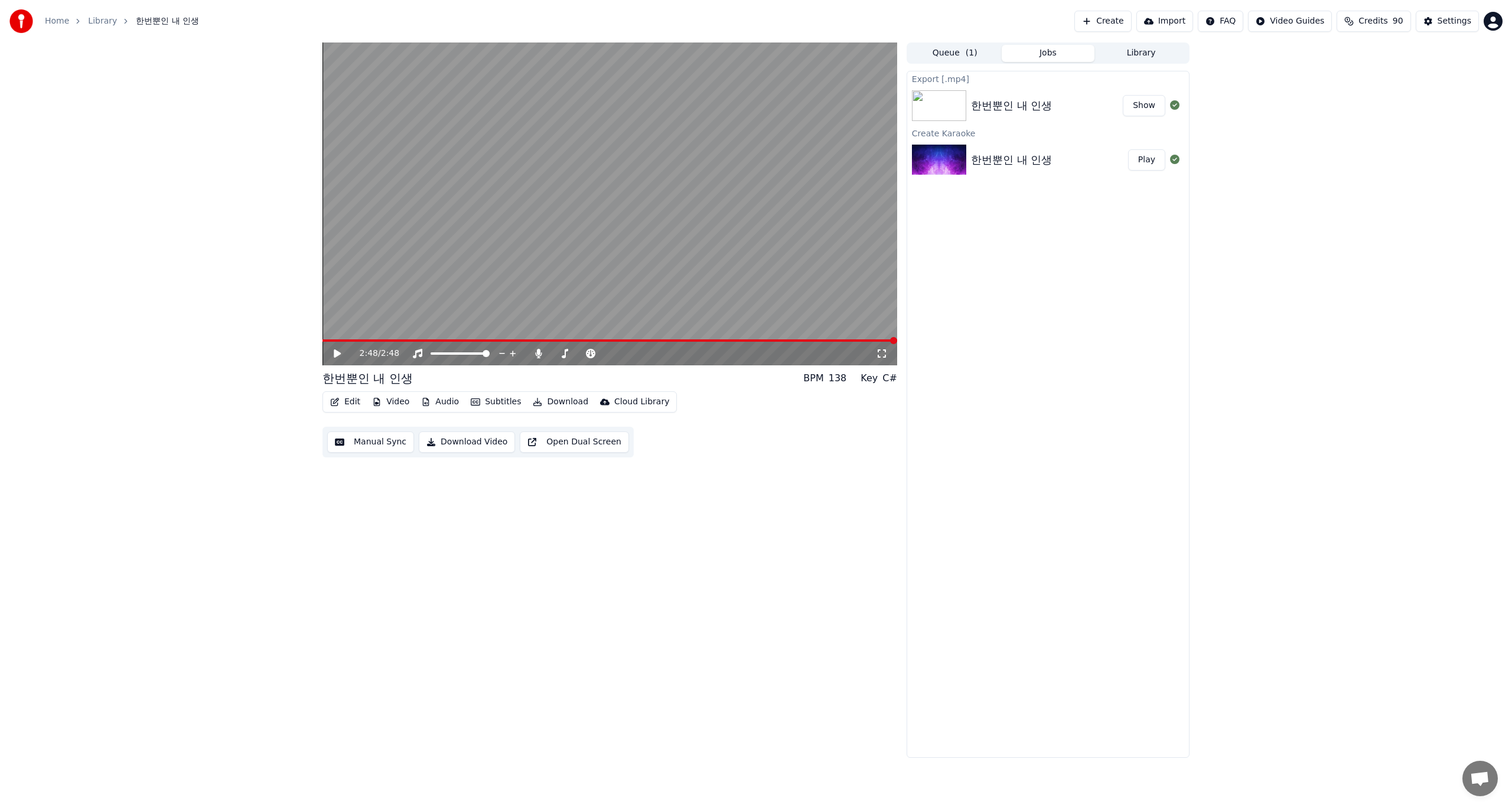
click at [1115, 21] on button "Create" at bounding box center [1102, 21] width 57 height 21
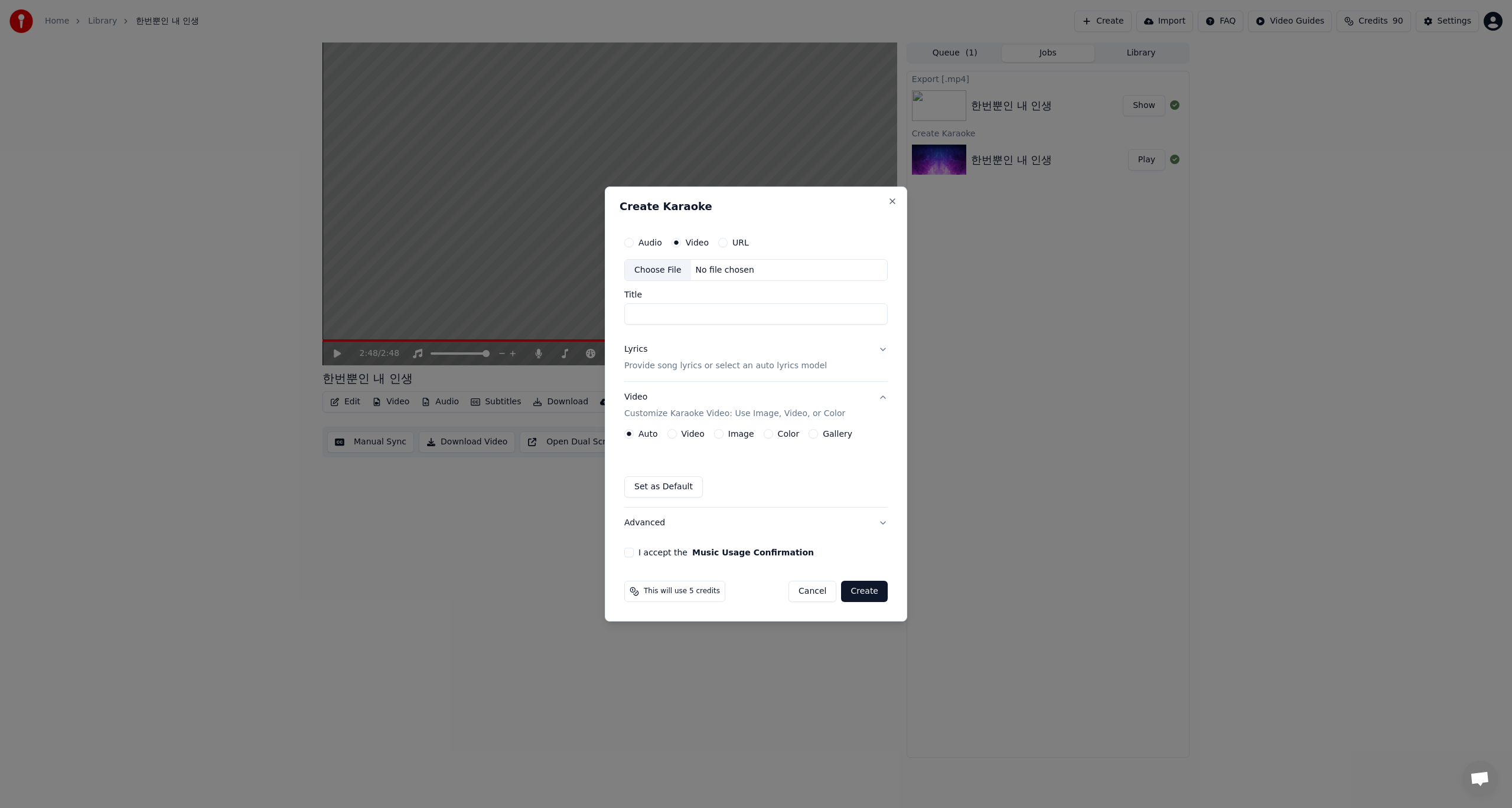
click at [678, 313] on input "Title" at bounding box center [756, 314] width 263 height 21
click at [661, 270] on div "Choose File" at bounding box center [658, 270] width 66 height 21
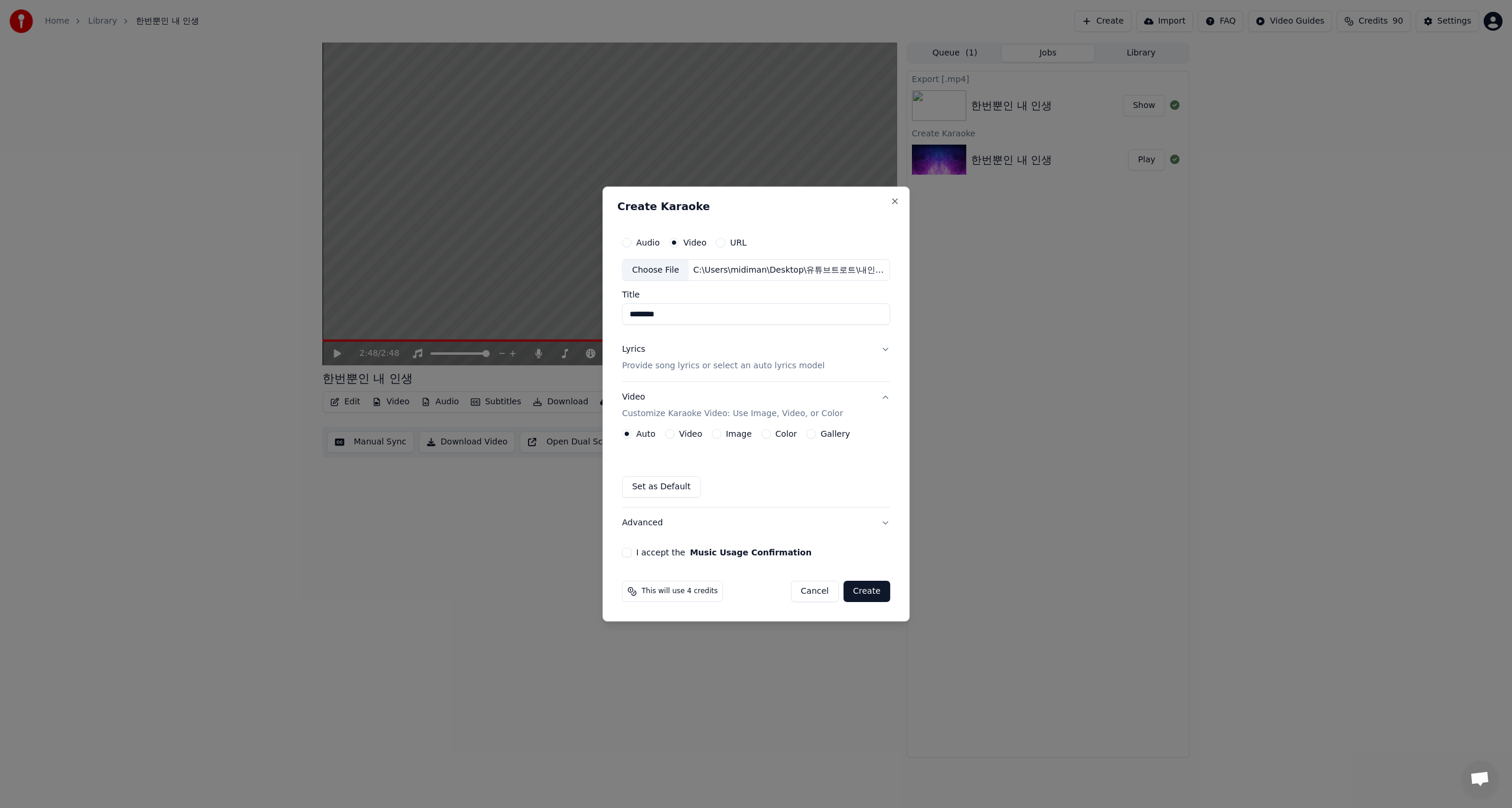
type input "********"
click at [886, 348] on button "Lyrics Provide song lyrics or select an auto lyrics model" at bounding box center [756, 358] width 268 height 47
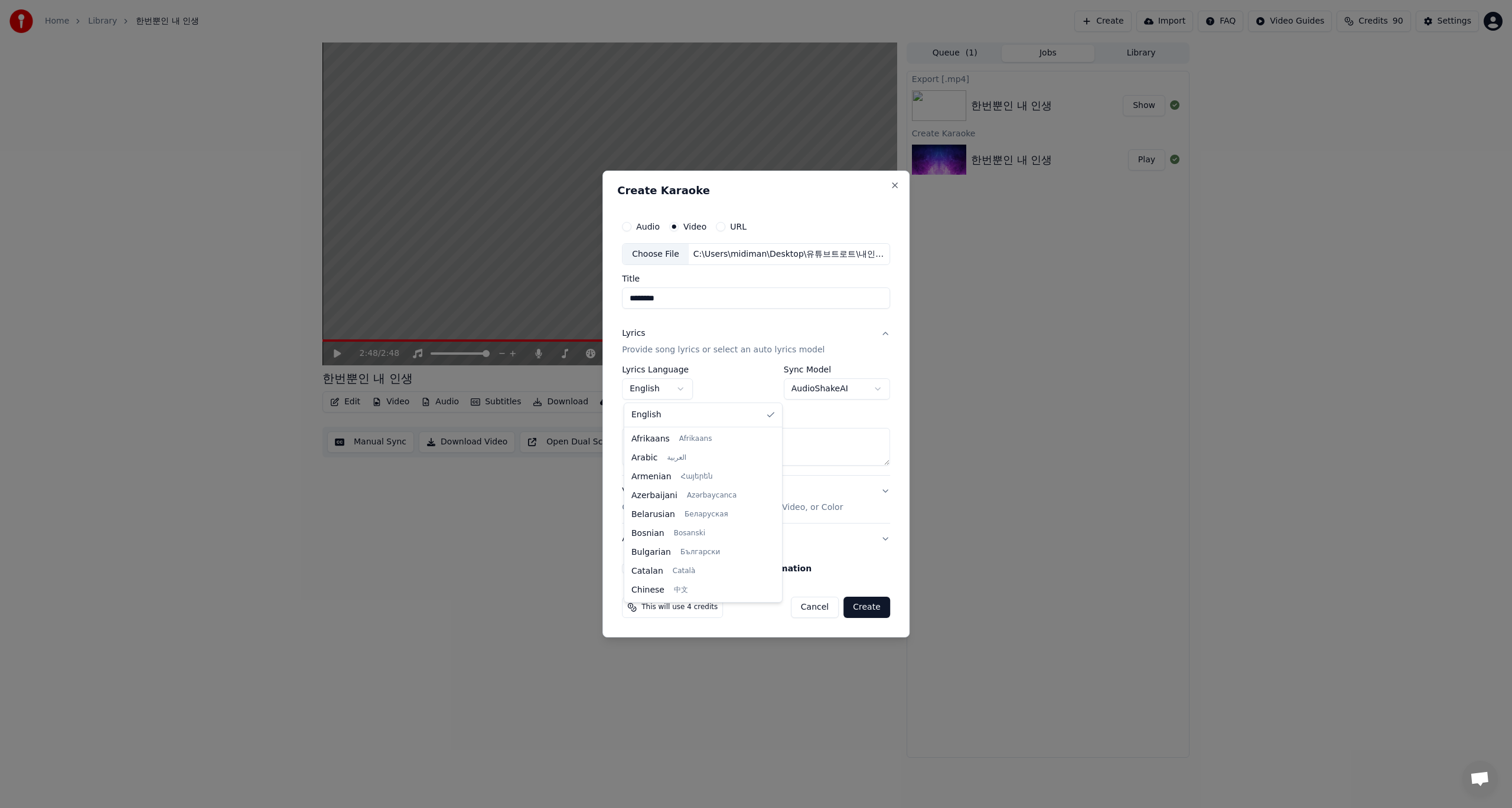
click at [682, 389] on body "**********" at bounding box center [756, 404] width 1512 height 808
select select "**"
click at [879, 389] on body "**********" at bounding box center [756, 404] width 1512 height 808
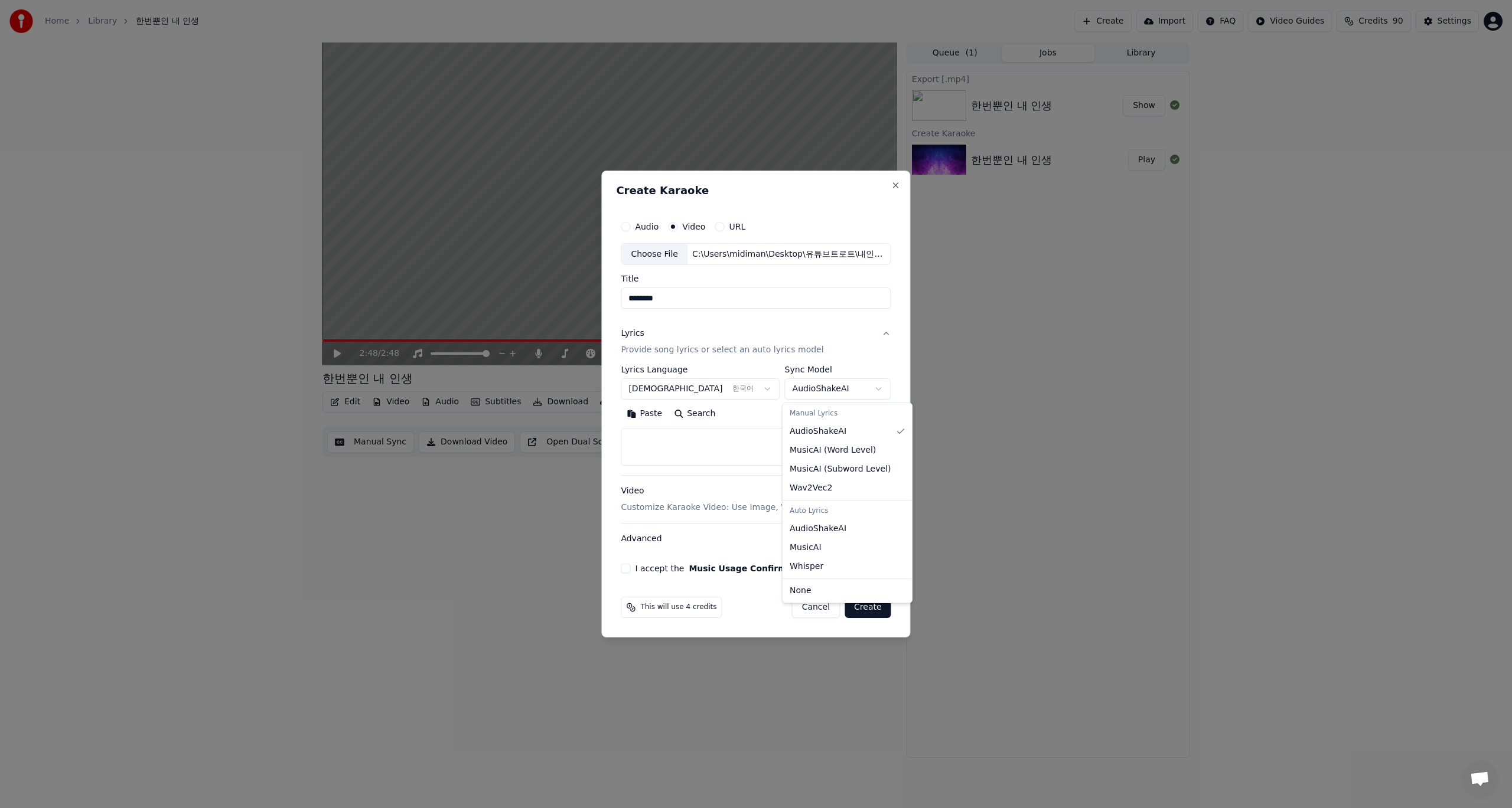
select select "**********"
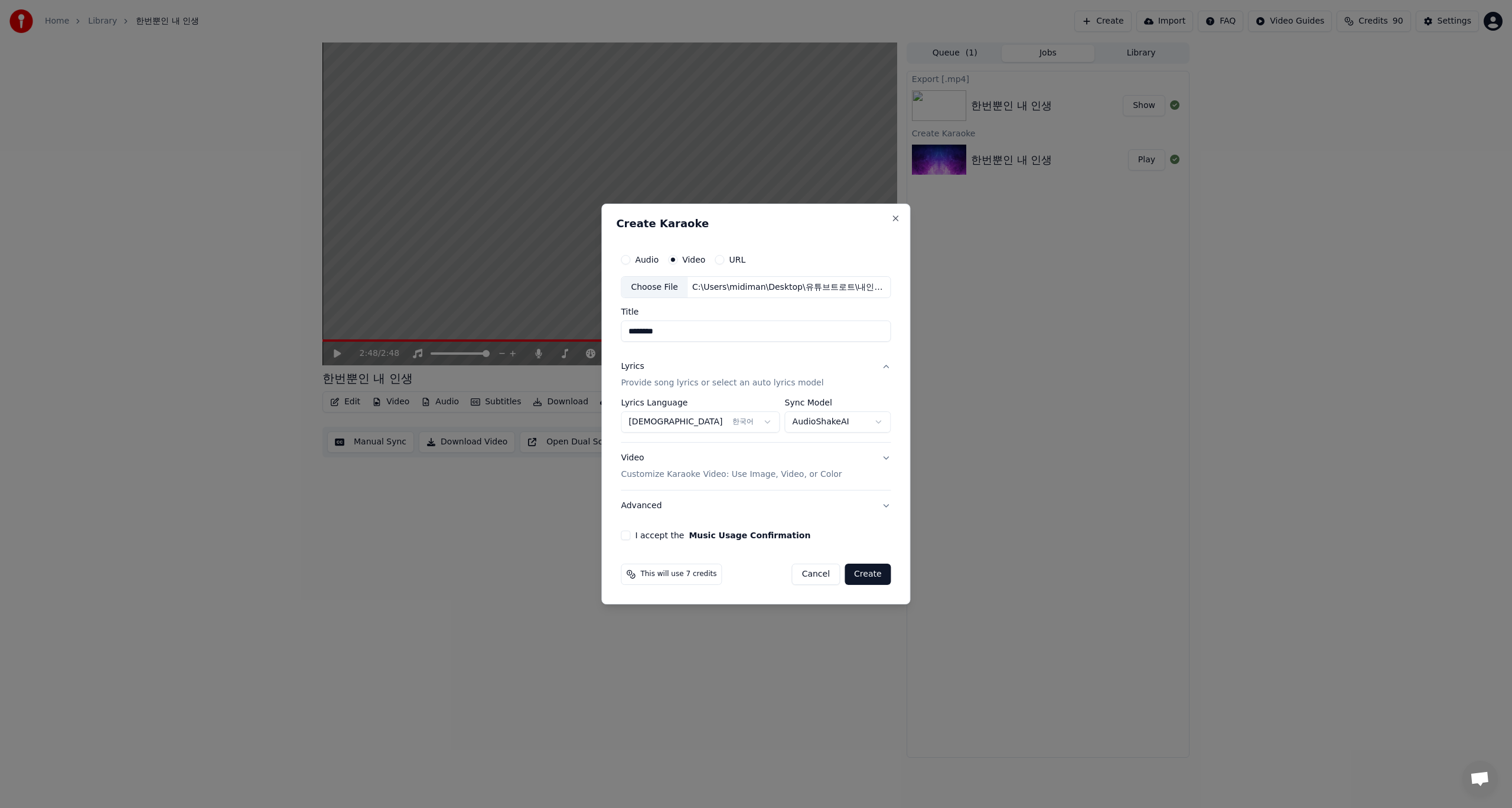
click at [883, 460] on button "Video Customize Karaoke Video: Use Image, Video, or Color" at bounding box center [756, 467] width 270 height 47
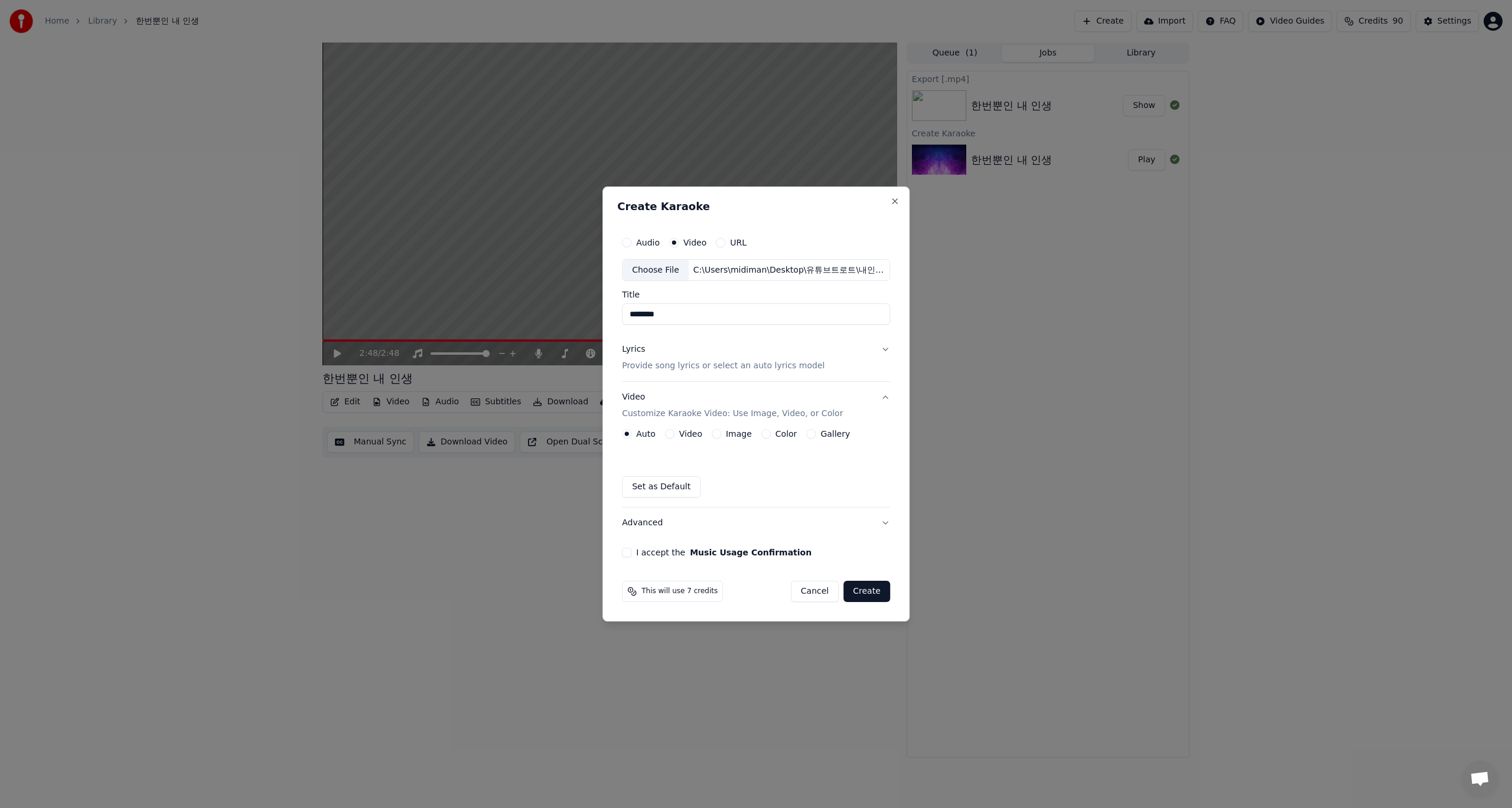
click at [670, 435] on button "Video" at bounding box center [670, 434] width 9 height 9
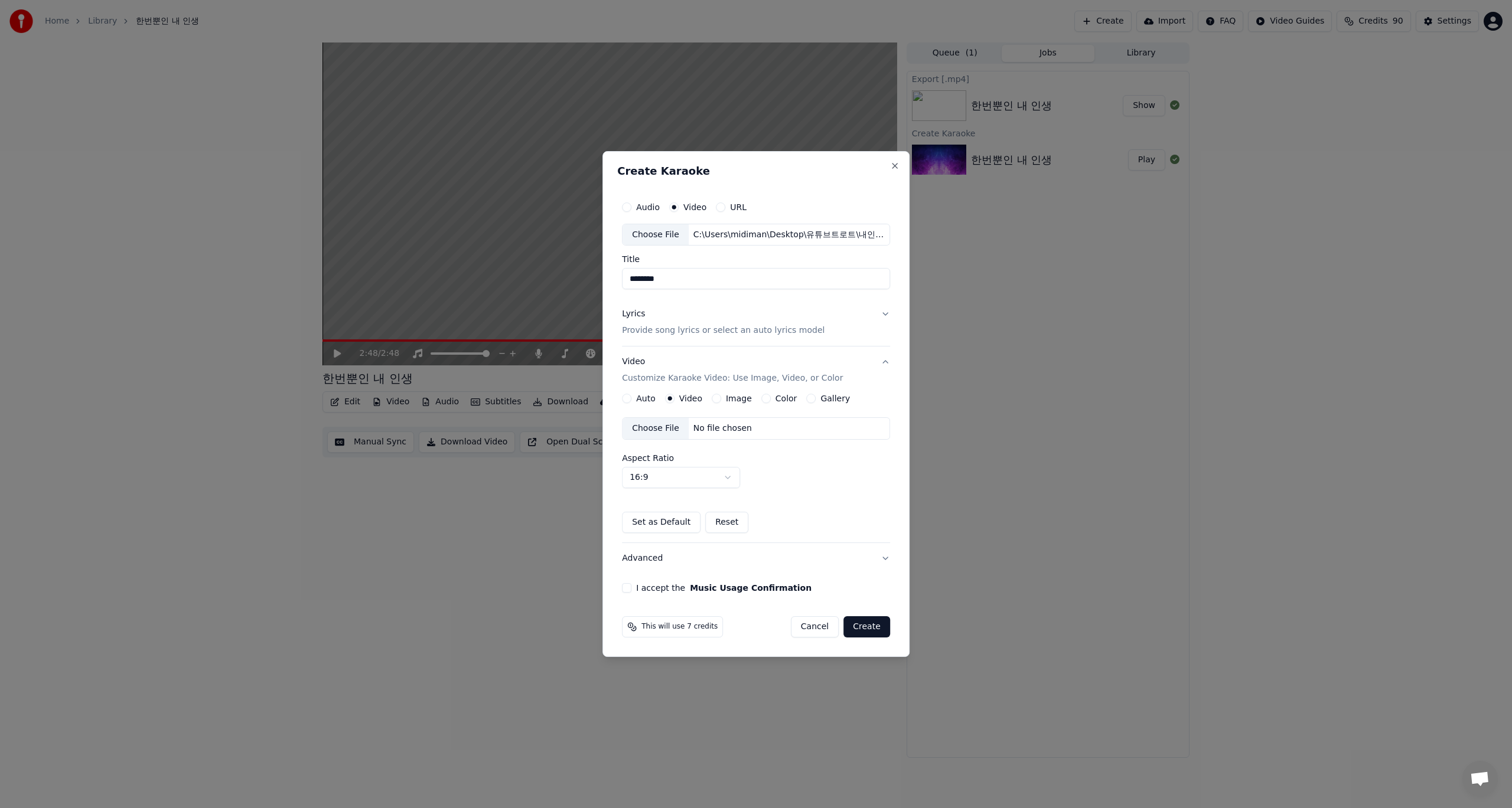
click at [627, 591] on button "I accept the Music Usage Confirmation" at bounding box center [626, 588] width 9 height 9
click at [890, 165] on button "Close" at bounding box center [895, 166] width 9 height 9
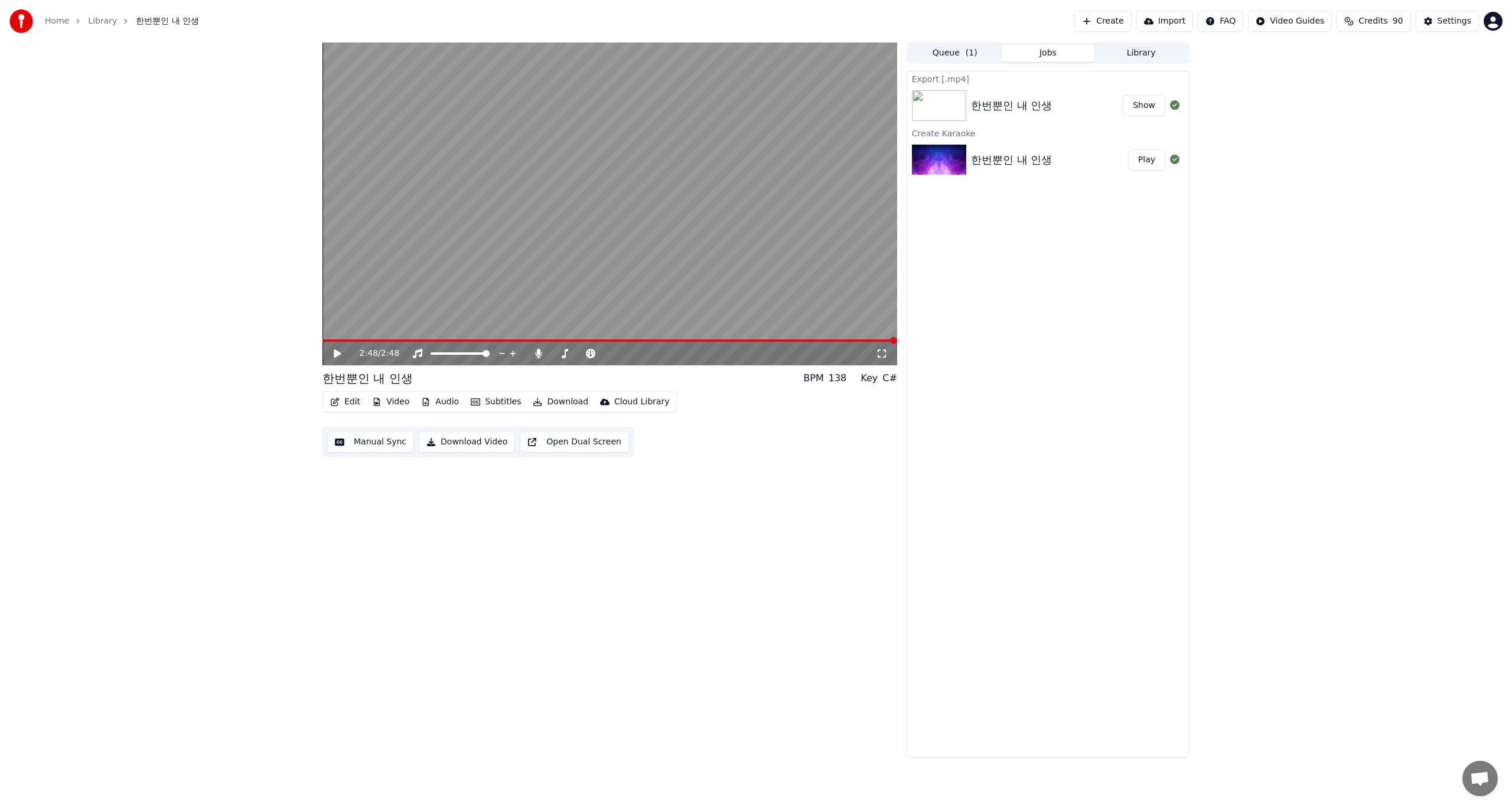
click at [350, 404] on button "Edit" at bounding box center [345, 402] width 40 height 17
click at [355, 429] on div "Edit Lyrics" at bounding box center [371, 427] width 42 height 11
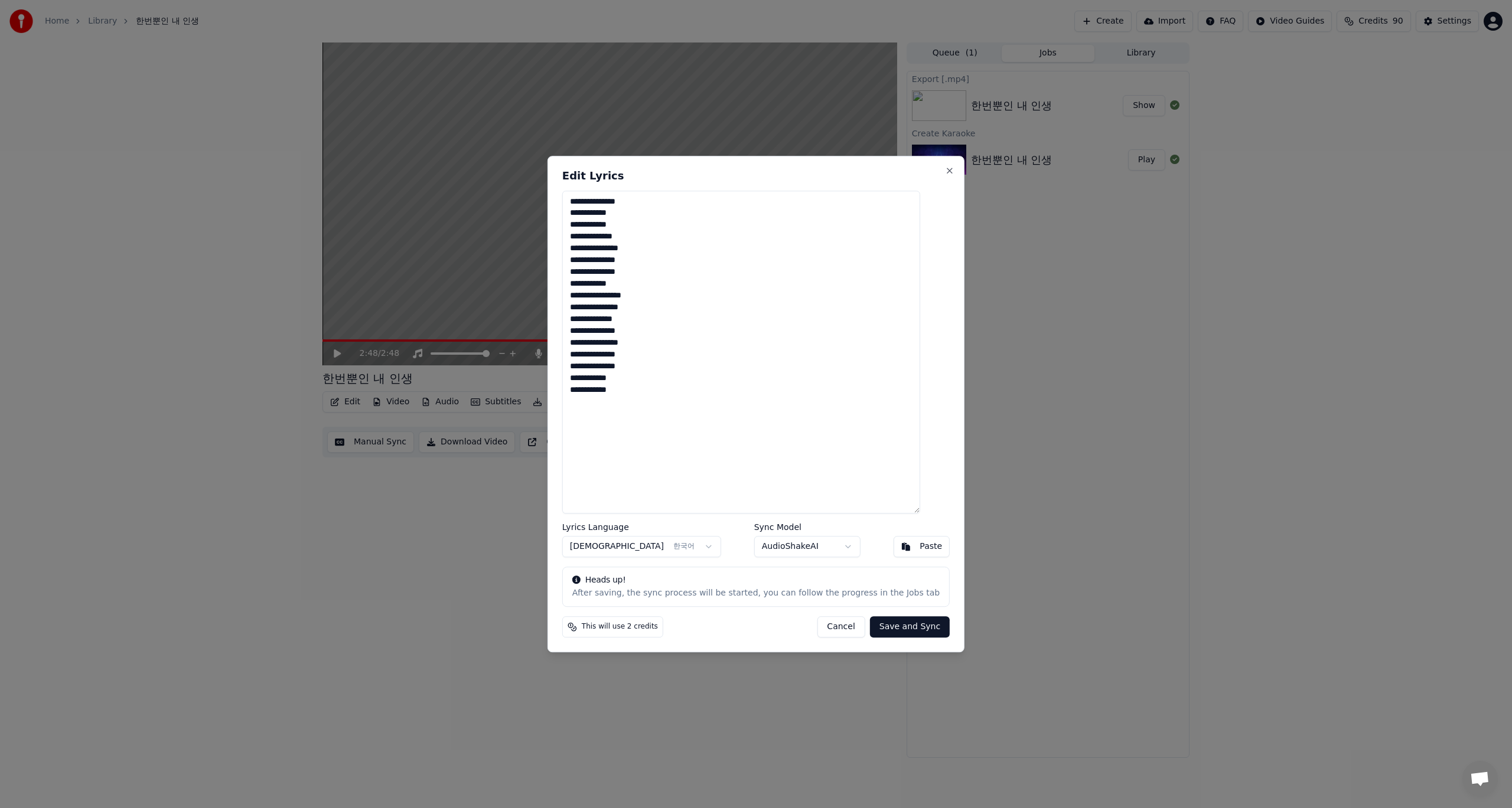
click at [834, 626] on button "Cancel" at bounding box center [841, 627] width 47 height 21
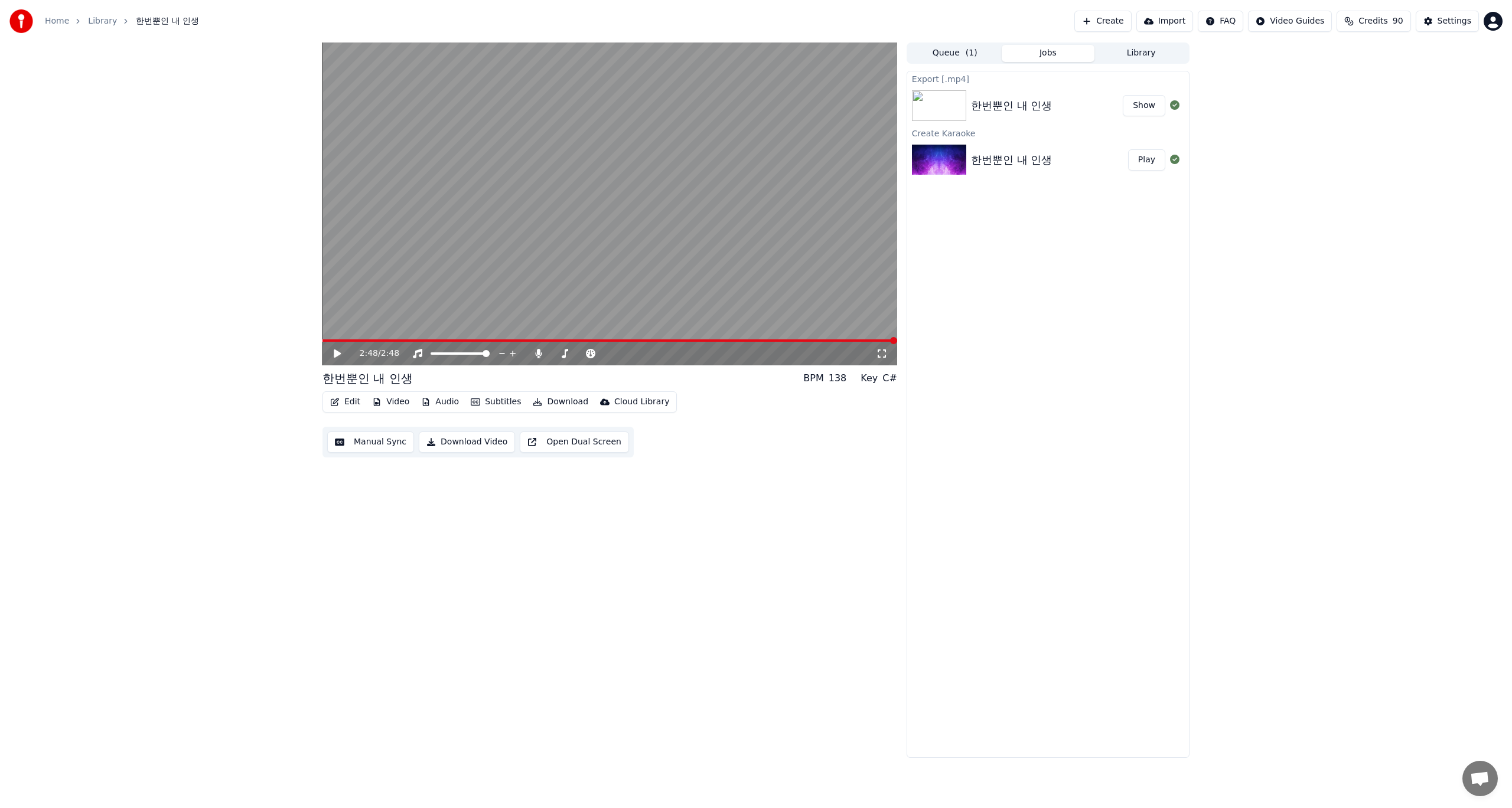
click at [346, 401] on button "Edit" at bounding box center [345, 402] width 40 height 17
click at [363, 492] on div "Style Editor" at bounding box center [374, 489] width 47 height 11
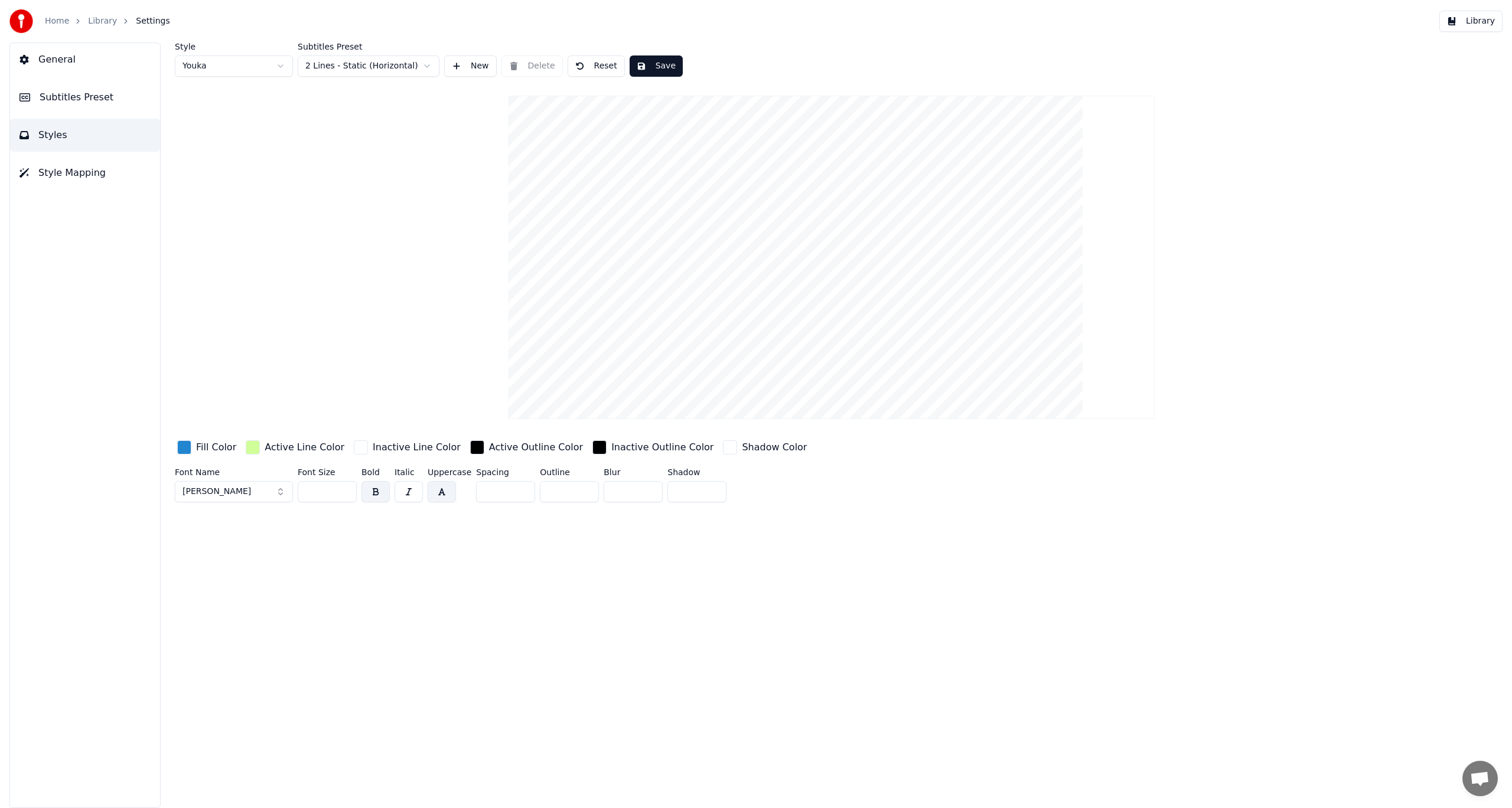
click at [251, 487] on span "Lucida Bright Demibold" at bounding box center [216, 491] width 68 height 11
click at [233, 541] on div "Academico" at bounding box center [243, 537] width 84 height 11
click at [240, 492] on button "Academico" at bounding box center [233, 492] width 118 height 21
click at [241, 613] on div "Bodoni MT Black" at bounding box center [243, 611] width 84 height 11
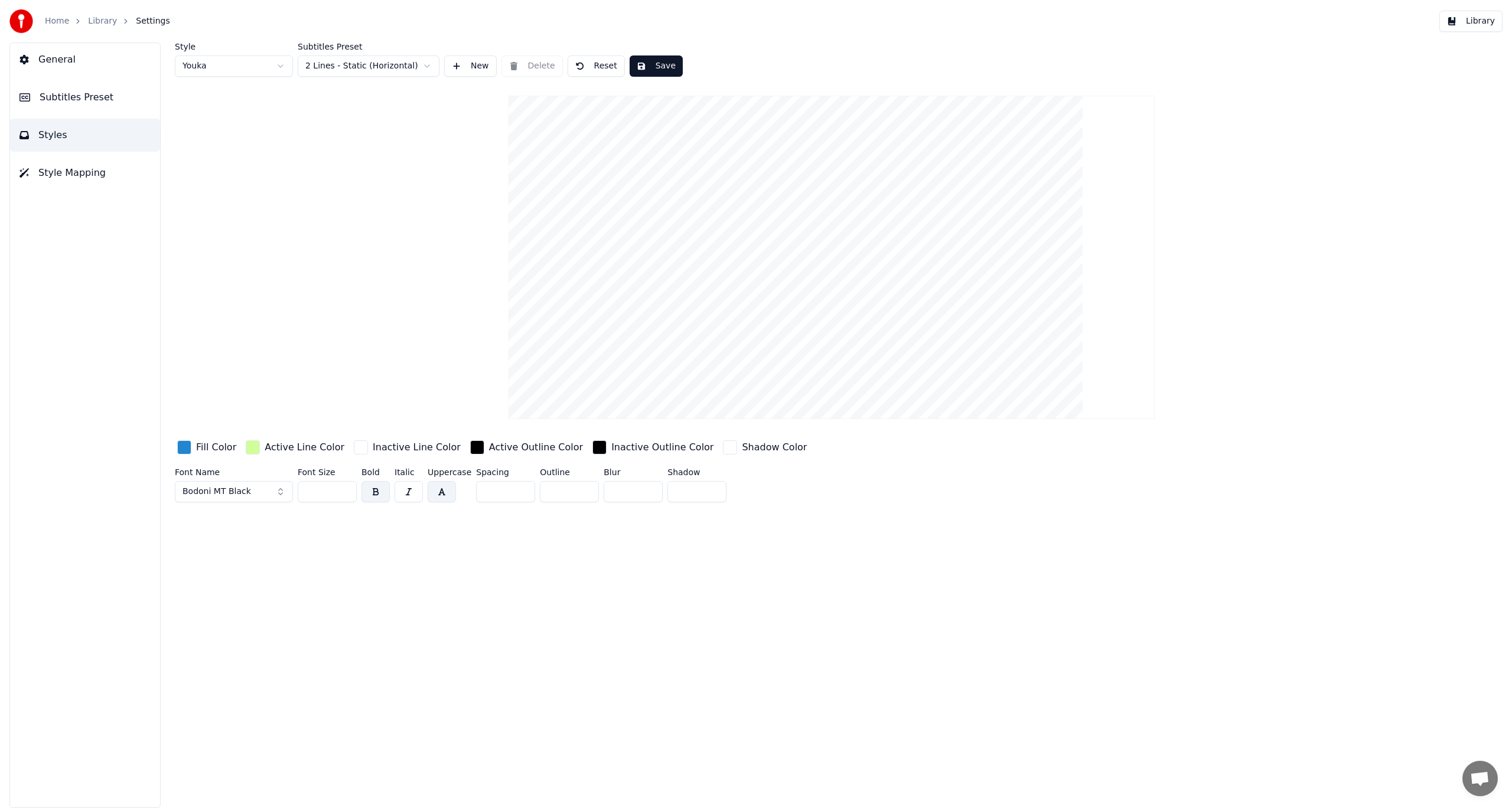
click at [276, 490] on button "Bodoni MT Black" at bounding box center [233, 492] width 118 height 21
click at [258, 487] on button "Bodoni MT Black" at bounding box center [233, 492] width 118 height 21
click at [251, 494] on button "Bodoni MT Black" at bounding box center [233, 492] width 118 height 21
click at [217, 516] on input "text" at bounding box center [241, 515] width 89 height 24
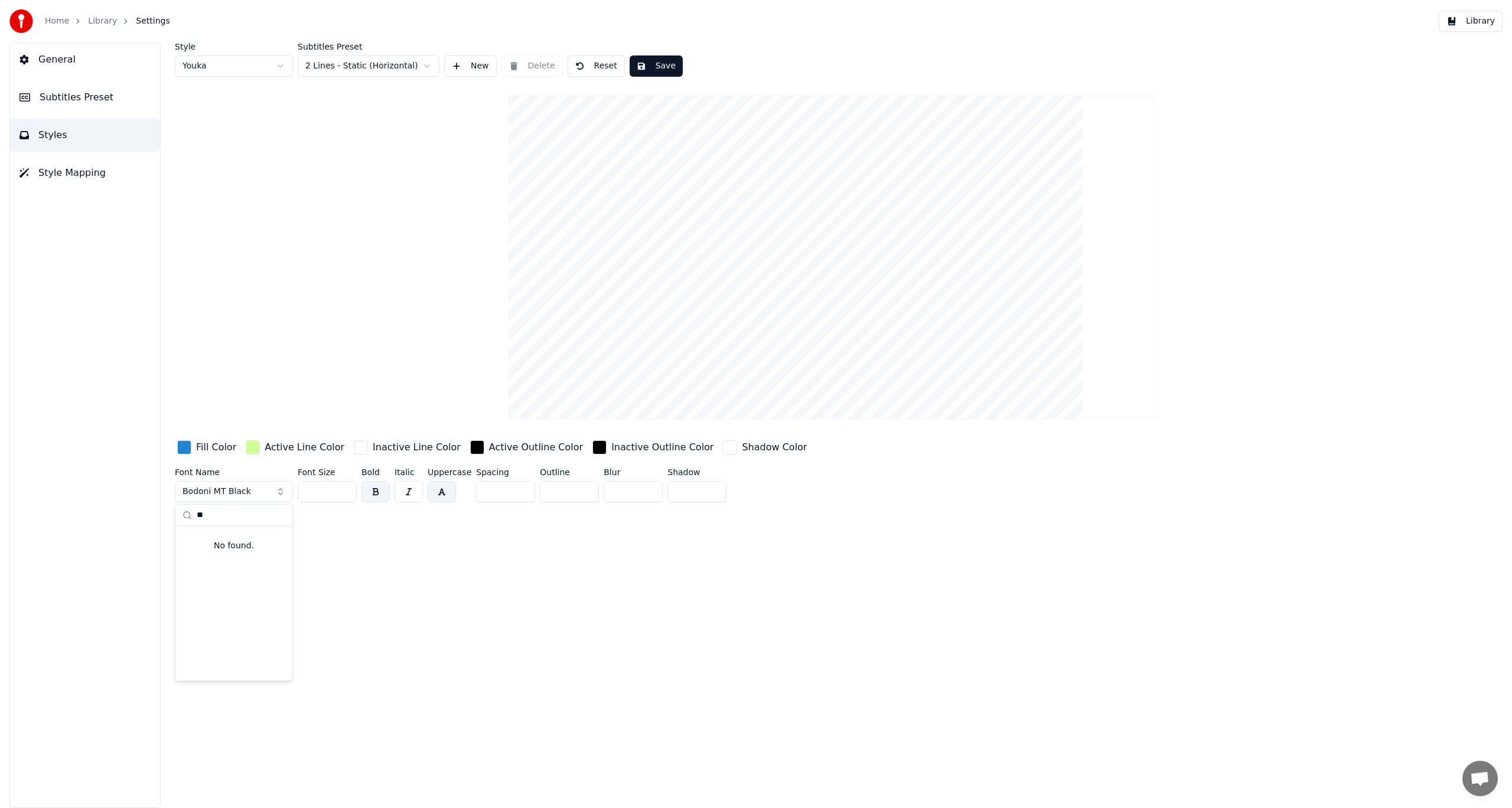
type input "**"
click at [231, 550] on div "No found." at bounding box center [233, 546] width 117 height 40
click at [255, 490] on button "Bodoni MT Black" at bounding box center [233, 492] width 118 height 21
click at [256, 490] on button "Bodoni MT Black" at bounding box center [233, 492] width 118 height 21
click at [224, 516] on input "***" at bounding box center [241, 515] width 89 height 24
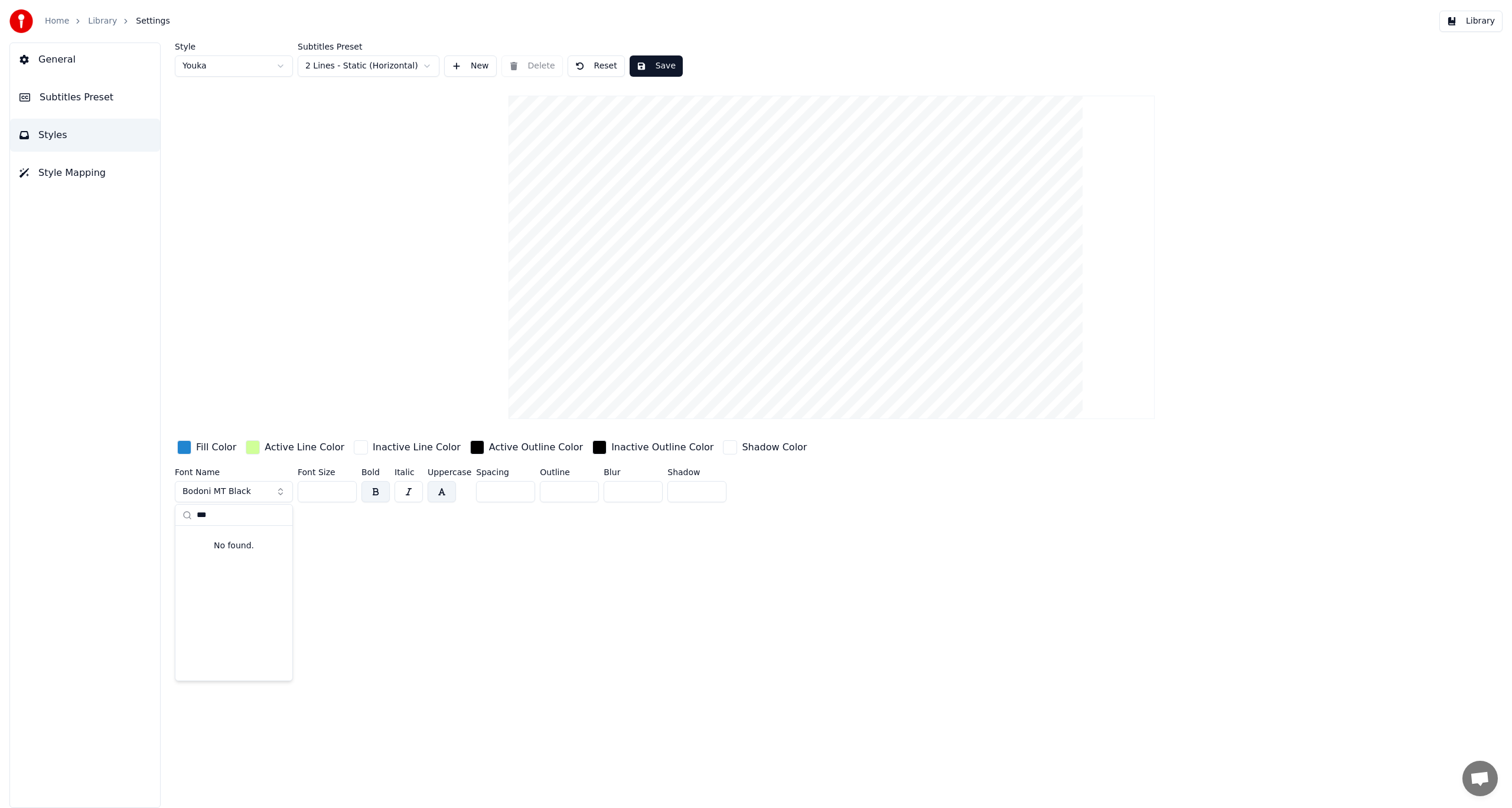
paste input "**********"
type input "**********"
click at [187, 516] on icon at bounding box center [187, 515] width 9 height 9
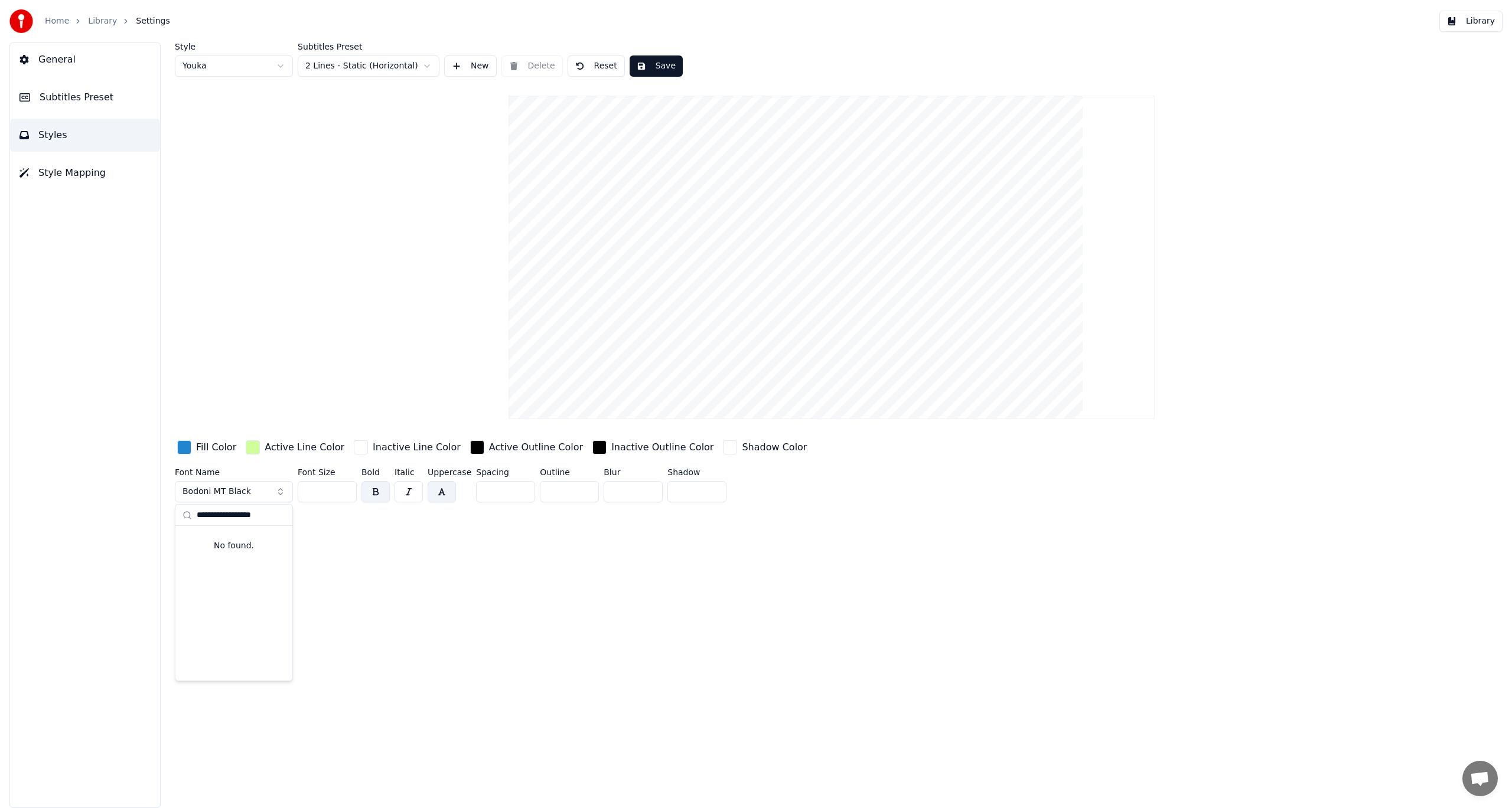
click at [278, 490] on button "Bodoni MT Black" at bounding box center [233, 492] width 118 height 21
click at [243, 493] on span "Bodoni MT Black" at bounding box center [216, 491] width 68 height 11
click at [224, 516] on input "text" at bounding box center [241, 515] width 89 height 24
drag, startPoint x: 265, startPoint y: 514, endPoint x: 171, endPoint y: 516, distance: 94.0
click at [171, 516] on body "**********" at bounding box center [756, 404] width 1512 height 808
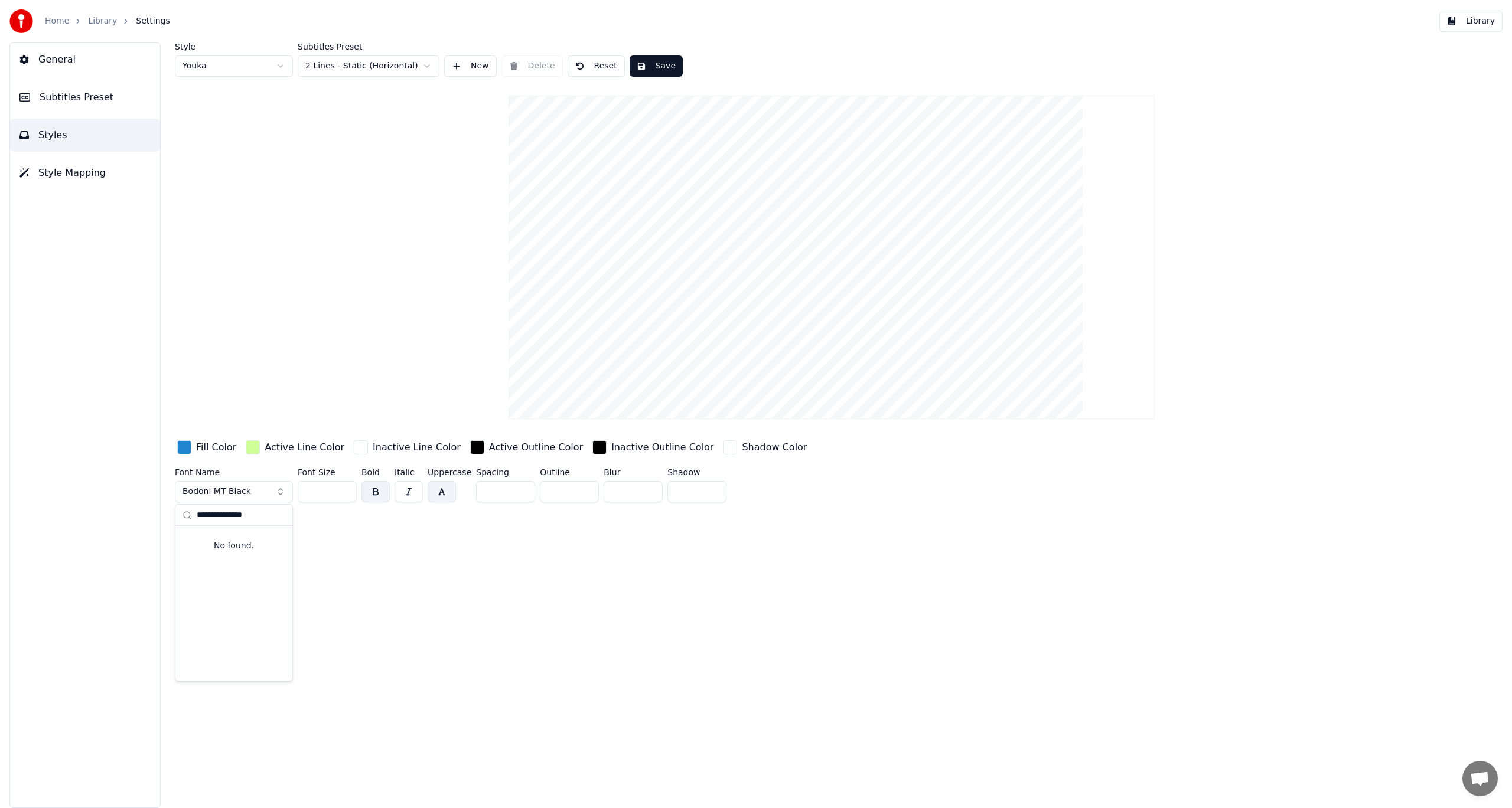
drag, startPoint x: 264, startPoint y: 516, endPoint x: 195, endPoint y: 517, distance: 69.0
click at [195, 517] on div "**********" at bounding box center [233, 516] width 117 height 21
type input "*"
type input "****"
click at [224, 556] on div "BatangChe" at bounding box center [243, 556] width 84 height 11
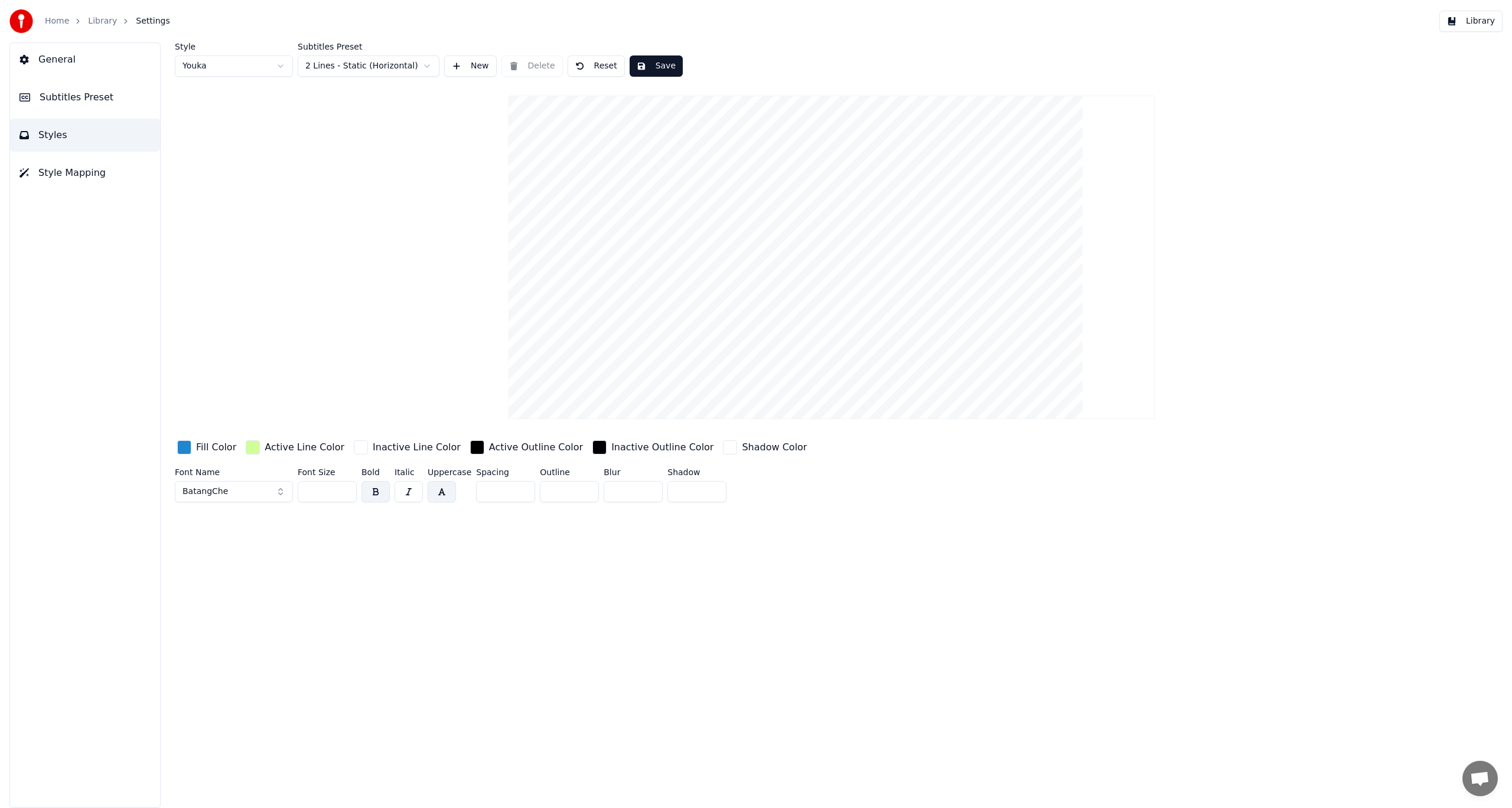
click at [244, 497] on button "BatangChe" at bounding box center [233, 492] width 118 height 21
drag, startPoint x: 230, startPoint y: 516, endPoint x: 172, endPoint y: 515, distance: 58.0
click at [172, 515] on body "Home Library Settings Library General Subtitles Preset Styles Style Mapping Sty…" at bounding box center [756, 404] width 1512 height 808
type input "*****"
click at [237, 487] on button "BatangChe" at bounding box center [233, 492] width 118 height 21
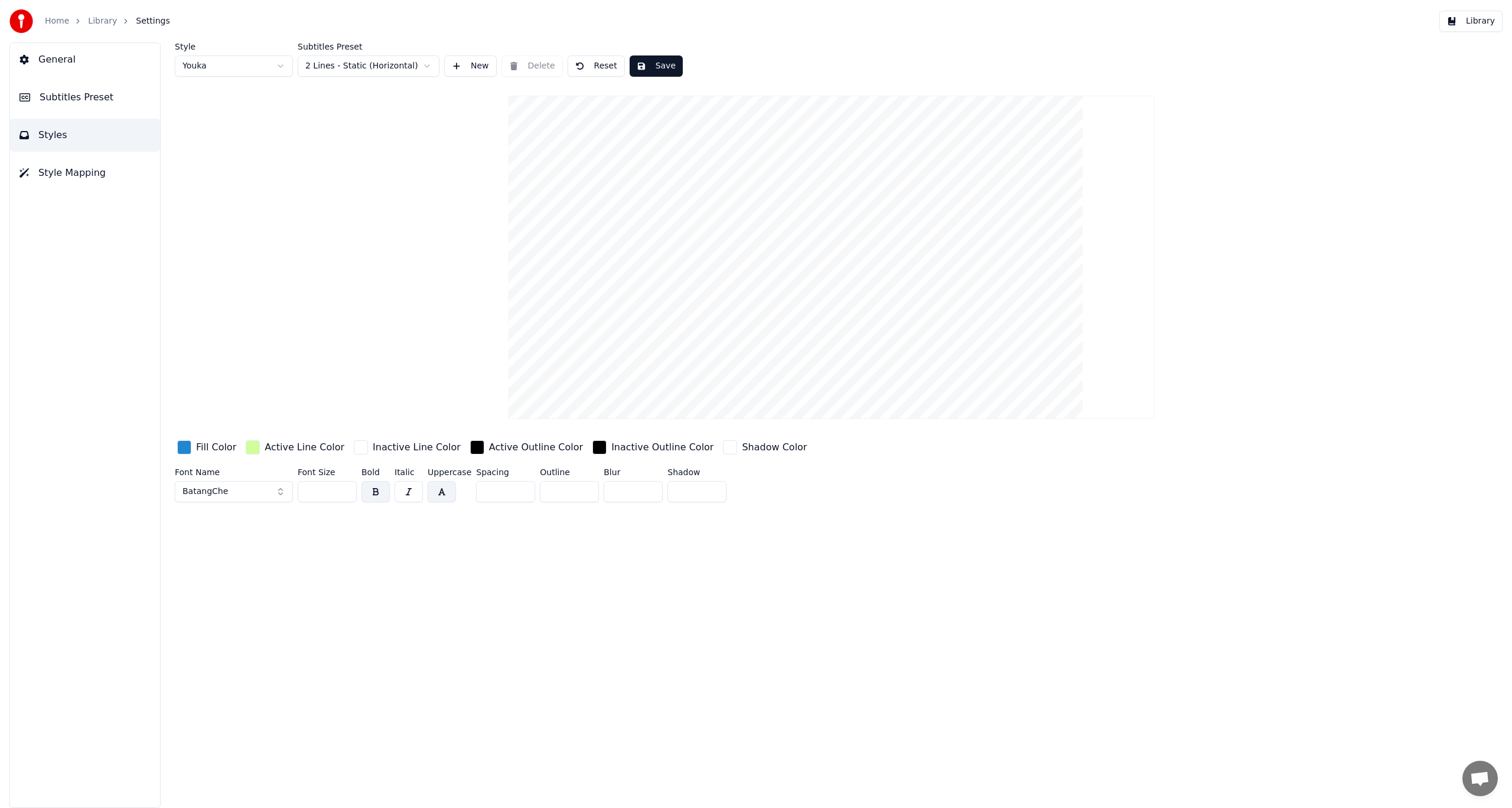
click at [779, 534] on div "Style Youka Subtitles Preset 2 Lines - Static (Horizontal) New Delete Reset Sav…" at bounding box center [832, 425] width 1361 height 766
click at [798, 364] on video at bounding box center [831, 257] width 645 height 324
click at [650, 64] on button "Save" at bounding box center [655, 67] width 53 height 21
click at [38, 62] on span "General" at bounding box center [57, 60] width 38 height 15
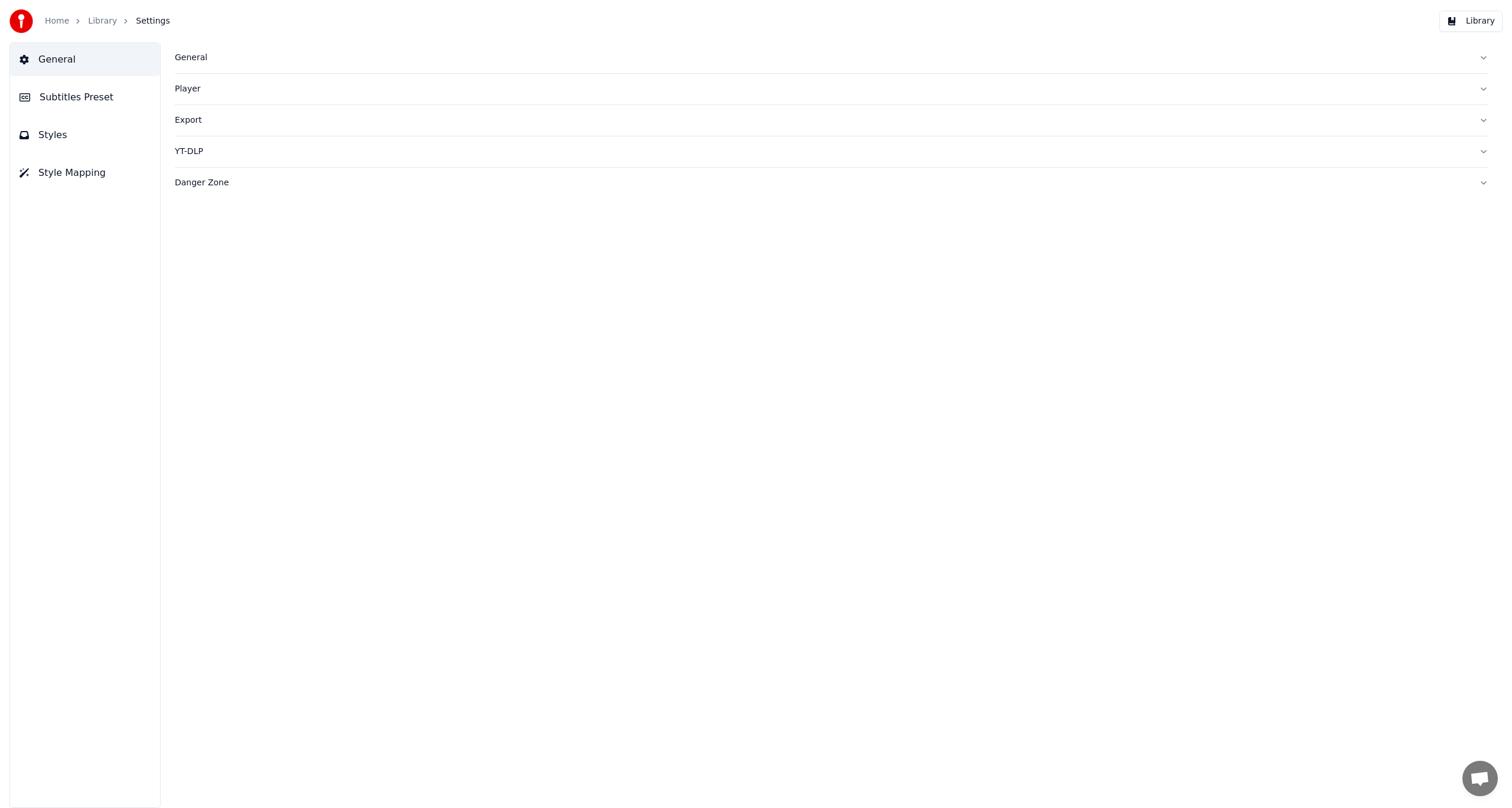
click at [39, 136] on span "Styles" at bounding box center [53, 135] width 29 height 15
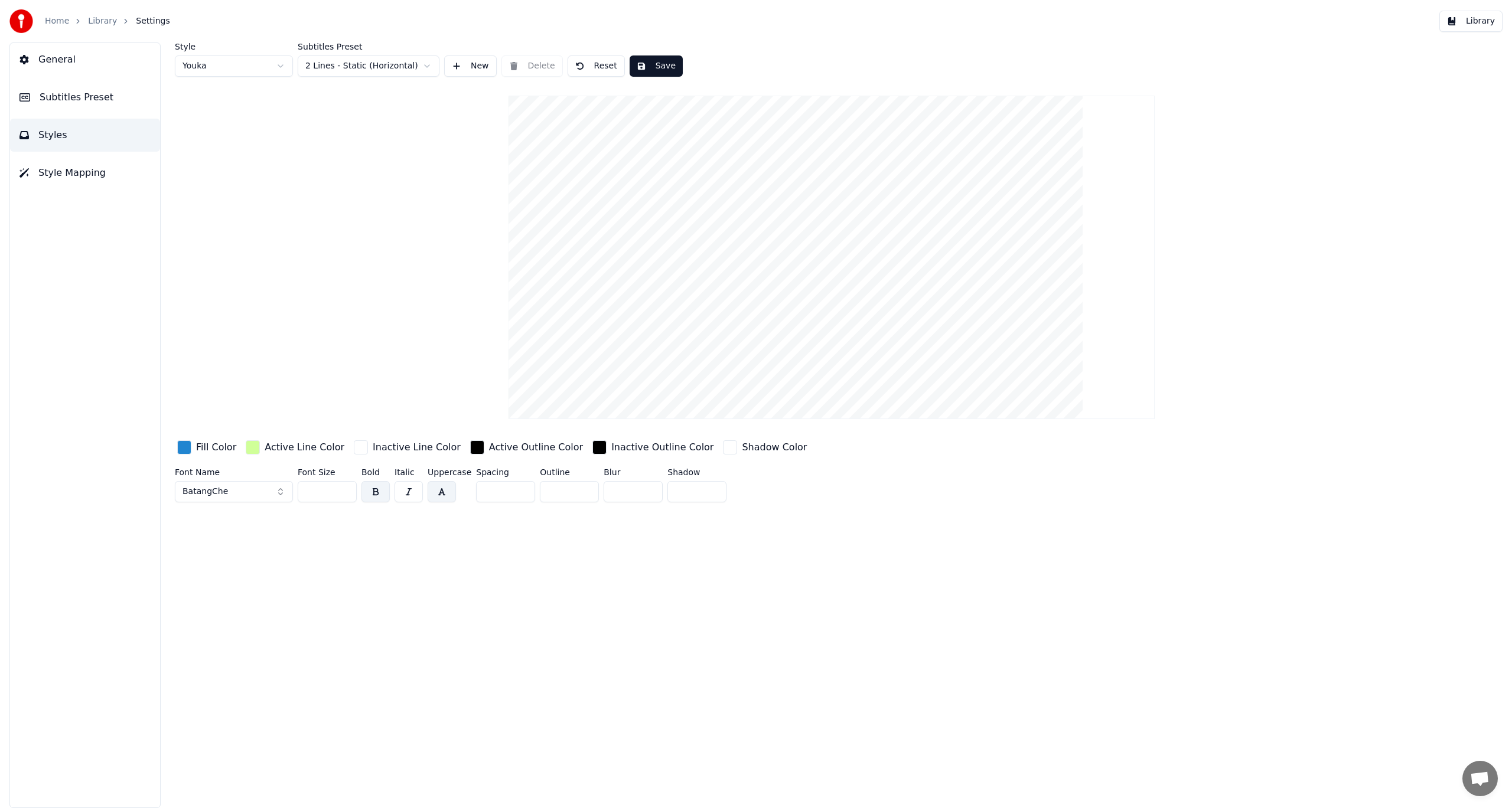
click at [1472, 19] on button "Library" at bounding box center [1471, 21] width 64 height 21
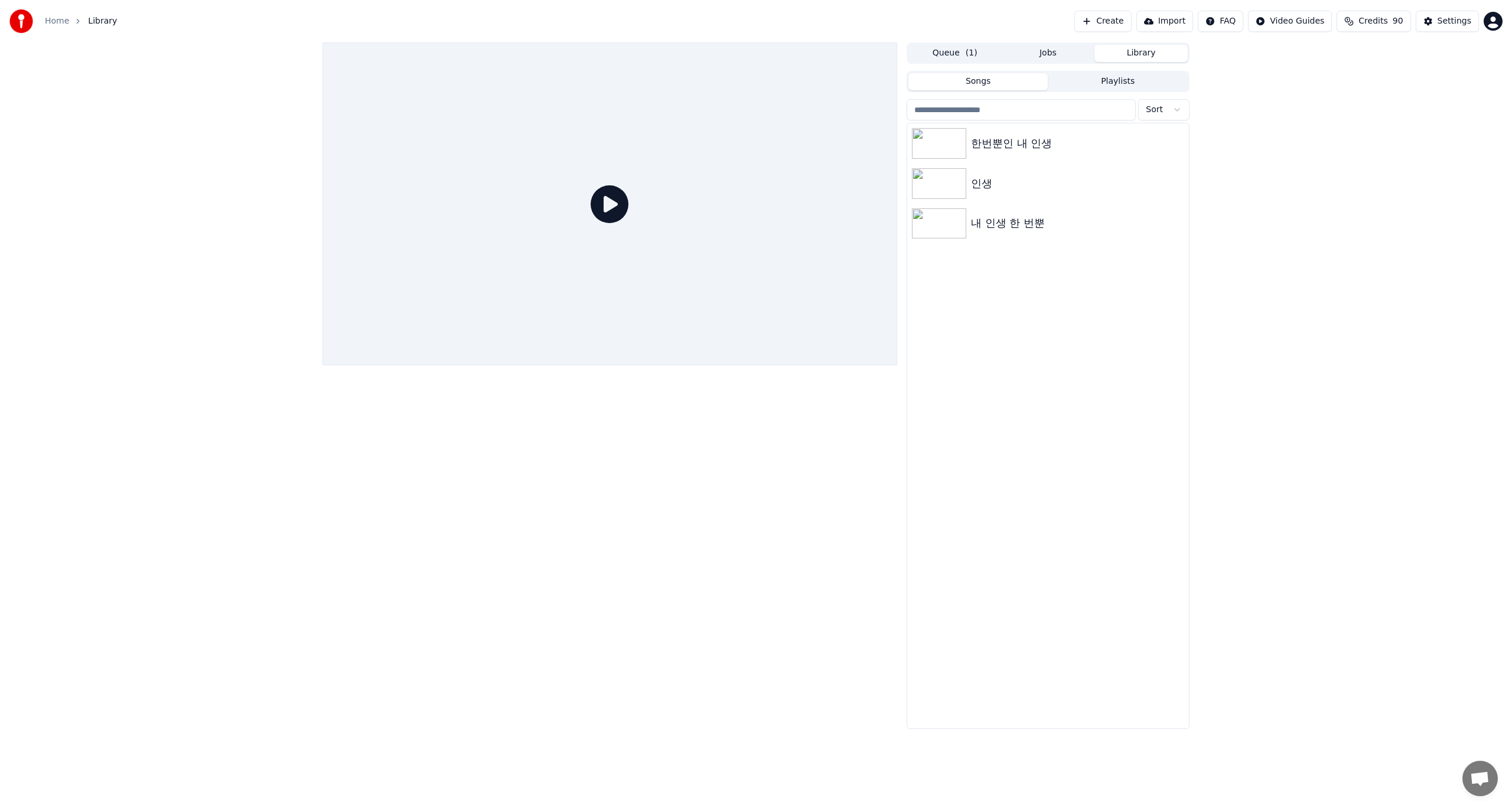
click at [608, 205] on icon at bounding box center [609, 204] width 38 height 37
click at [949, 145] on img at bounding box center [939, 143] width 54 height 31
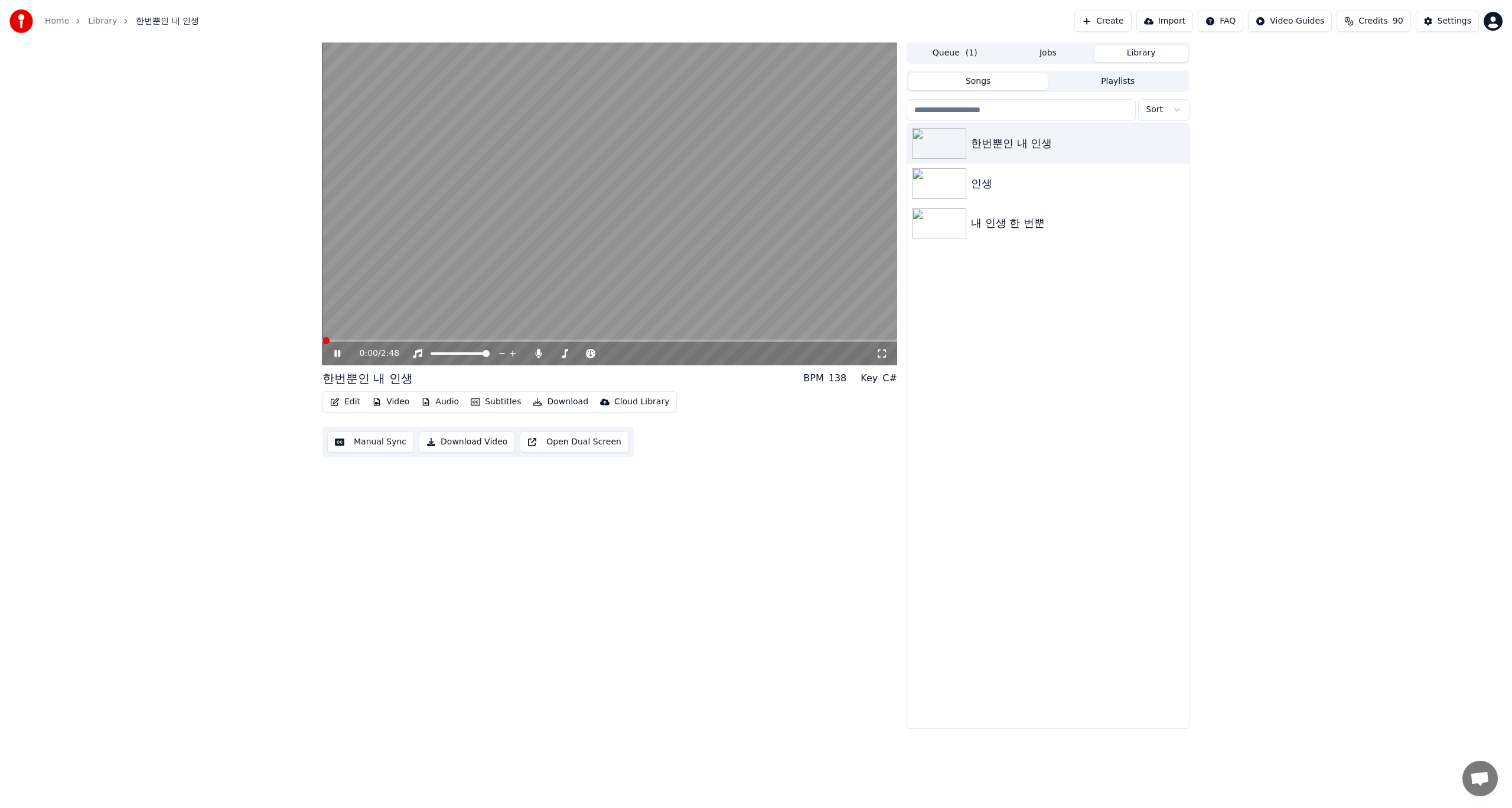
click at [322, 342] on span at bounding box center [325, 340] width 7 height 7
click at [352, 405] on button "Edit" at bounding box center [345, 402] width 40 height 17
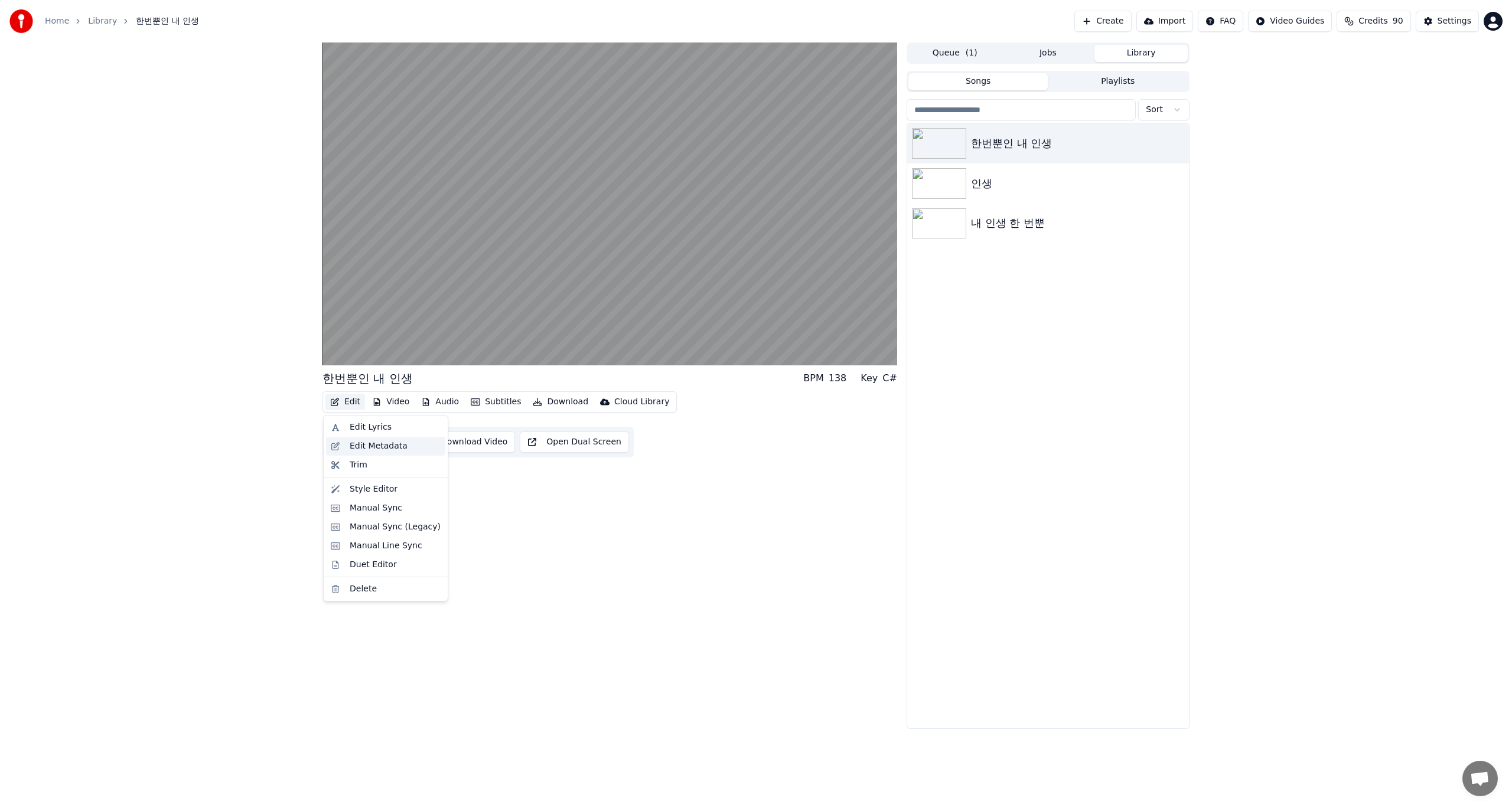
click at [374, 445] on div "Edit Metadata" at bounding box center [379, 446] width 58 height 11
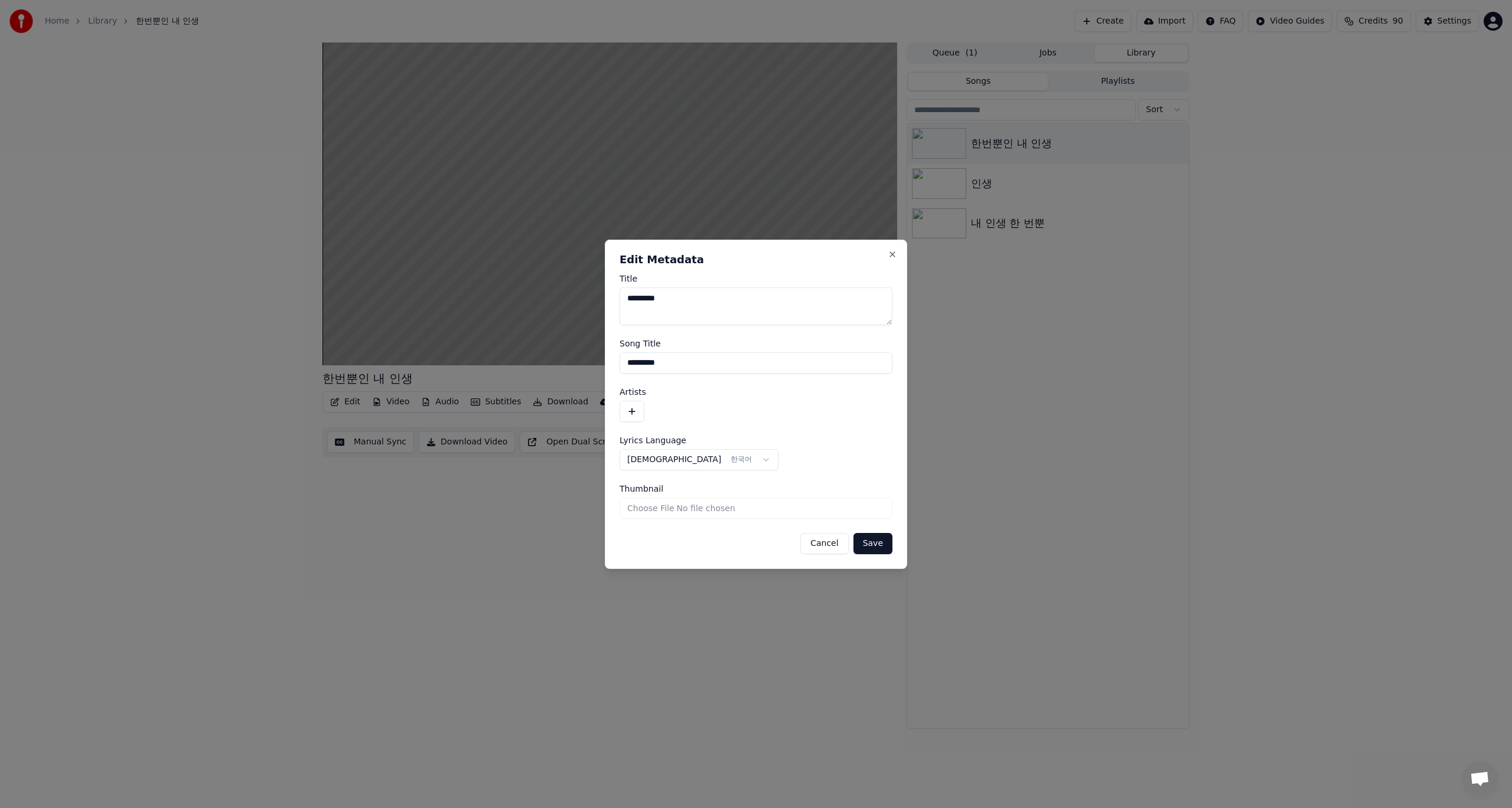
click at [633, 410] on button "button" at bounding box center [632, 412] width 24 height 21
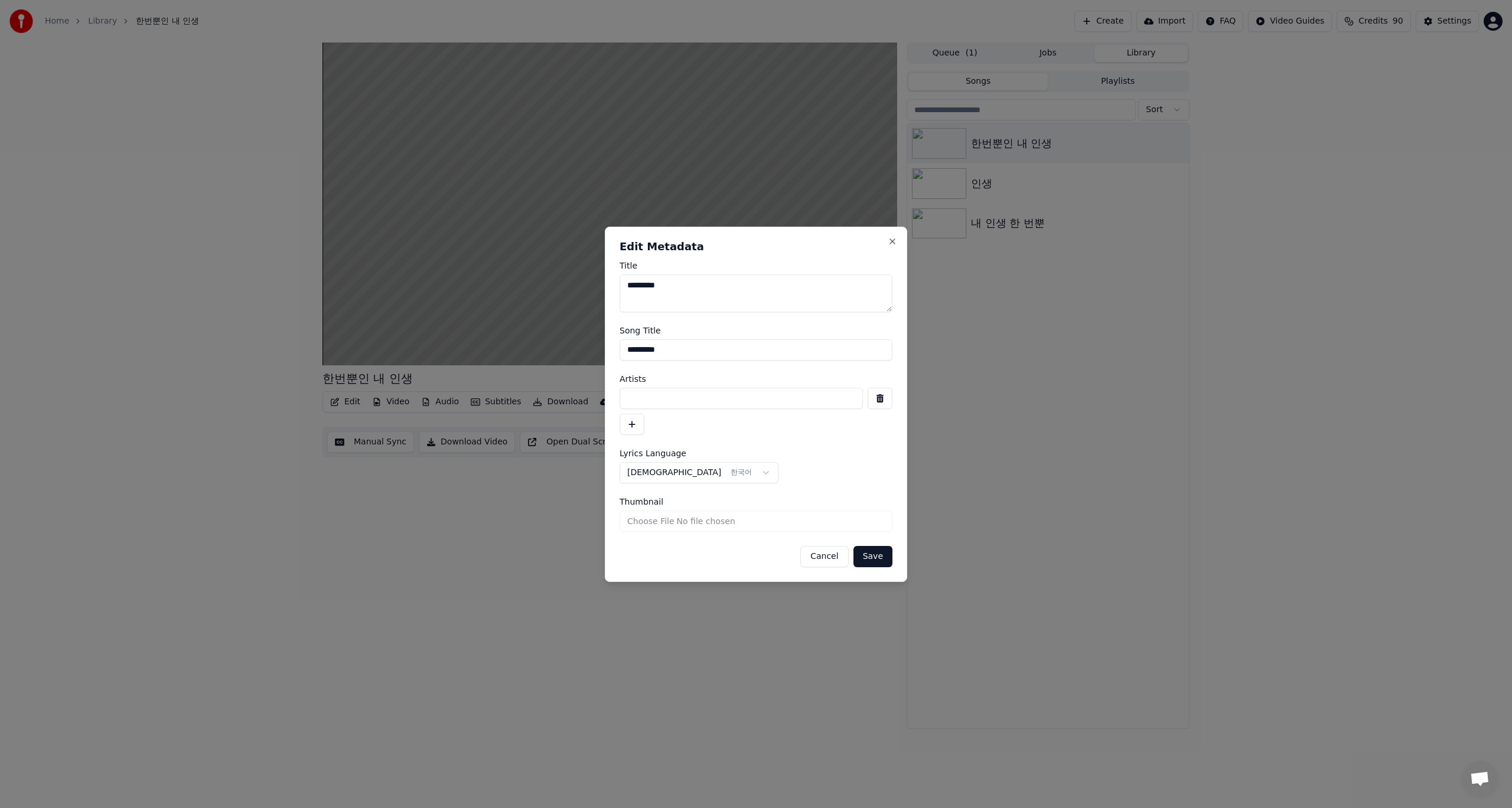
click at [671, 396] on input at bounding box center [741, 399] width 243 height 21
type input "*"
type input "*********"
click at [870, 559] on button "Save" at bounding box center [873, 557] width 39 height 21
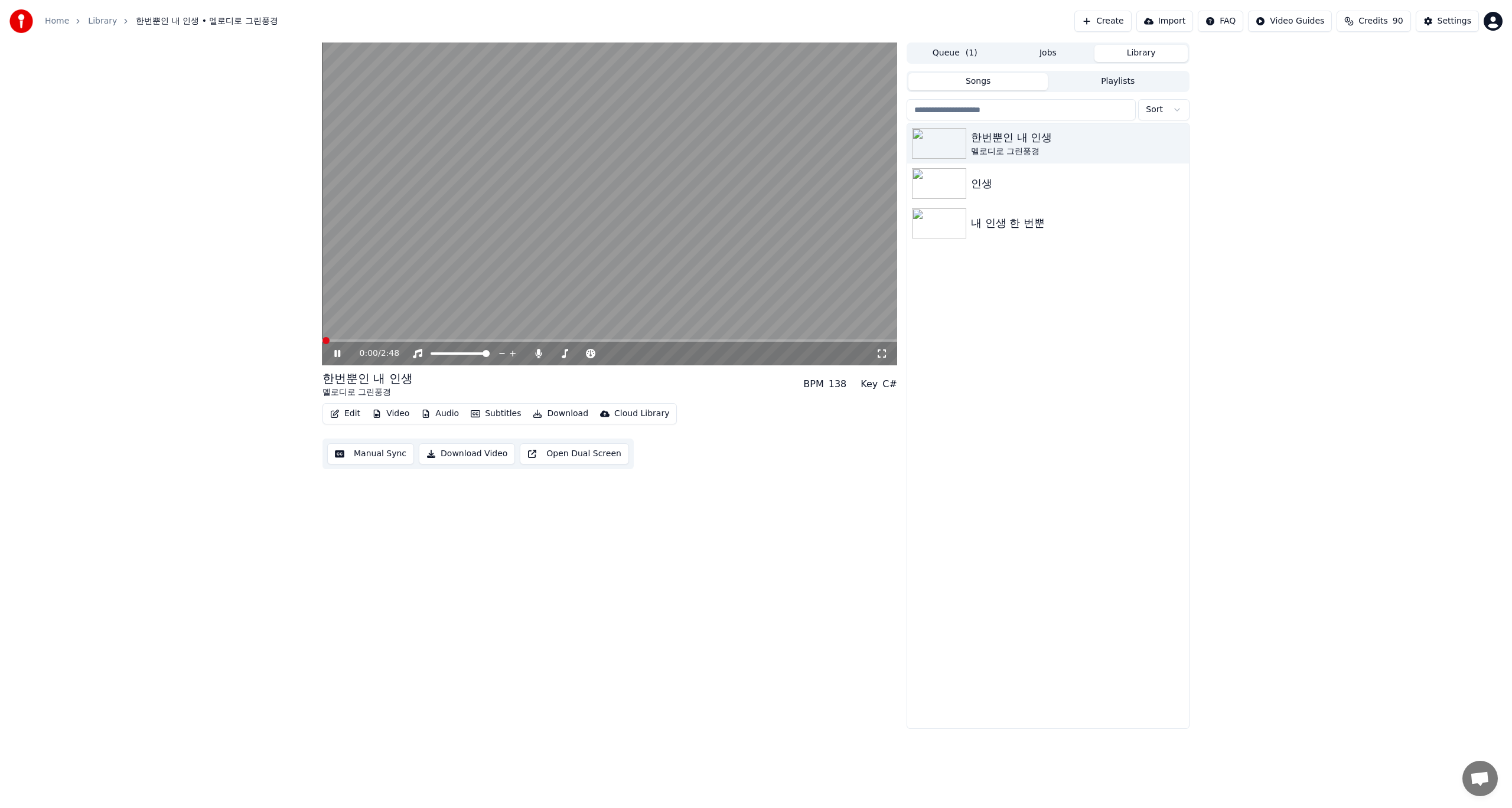
click at [322, 344] on span at bounding box center [325, 340] width 7 height 7
click at [346, 415] on button "Edit" at bounding box center [345, 414] width 40 height 17
click at [363, 456] on div "Edit Metadata" at bounding box center [379, 458] width 58 height 11
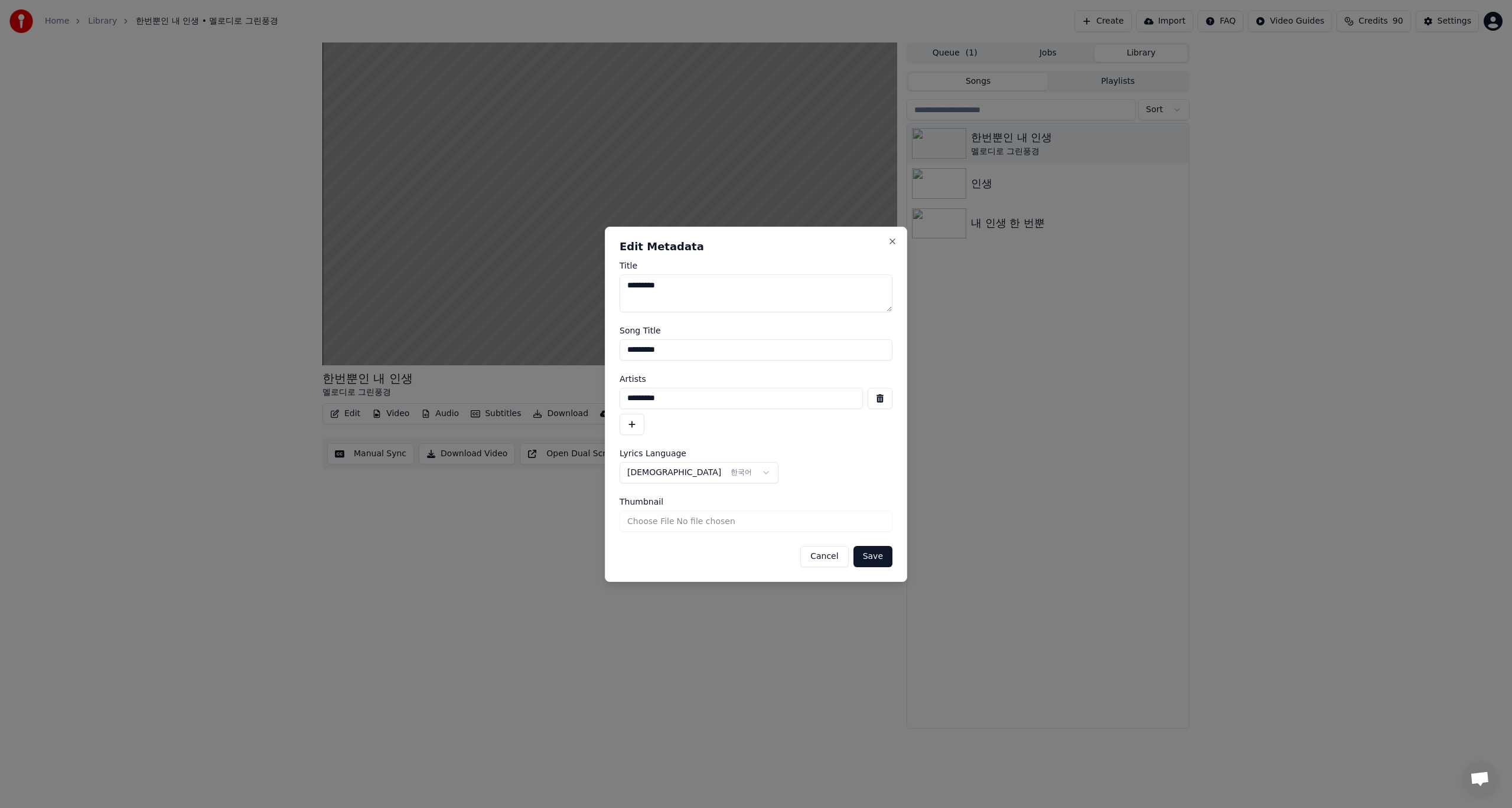
click at [697, 473] on body "**********" at bounding box center [756, 404] width 1512 height 808
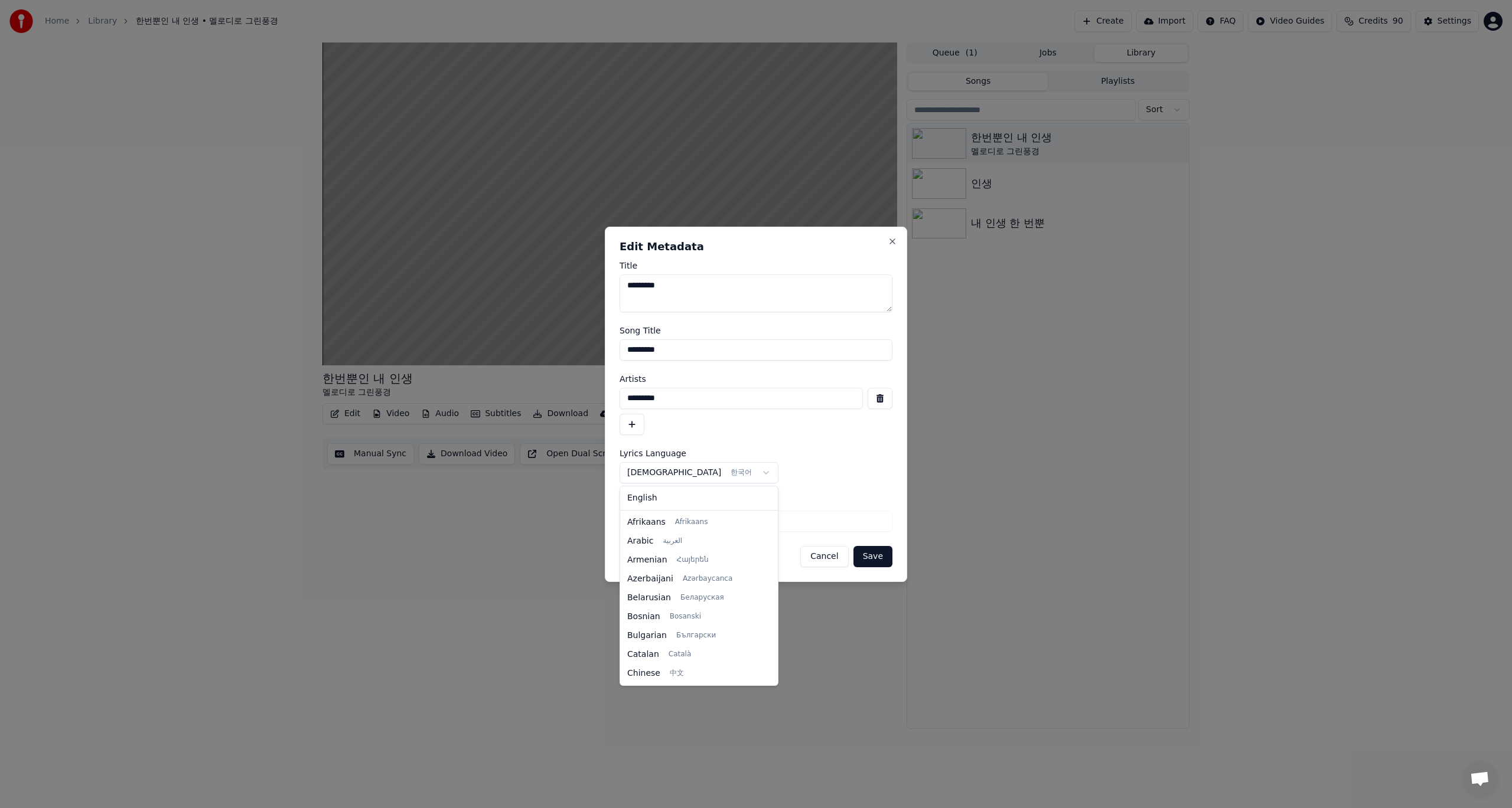
scroll to position [396, 0]
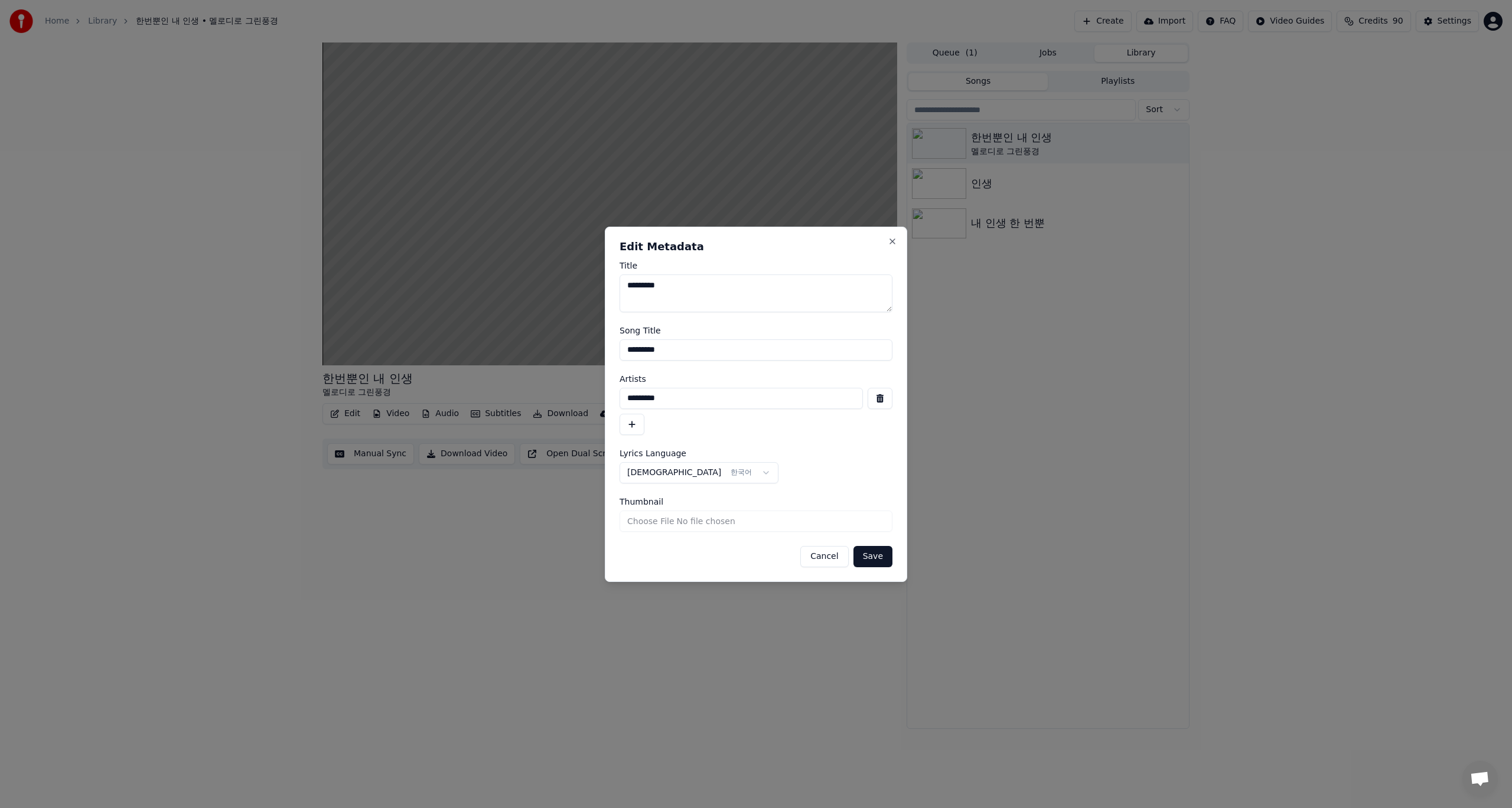
click at [787, 448] on body "**********" at bounding box center [756, 404] width 1512 height 808
click at [891, 240] on button "Close" at bounding box center [893, 241] width 9 height 9
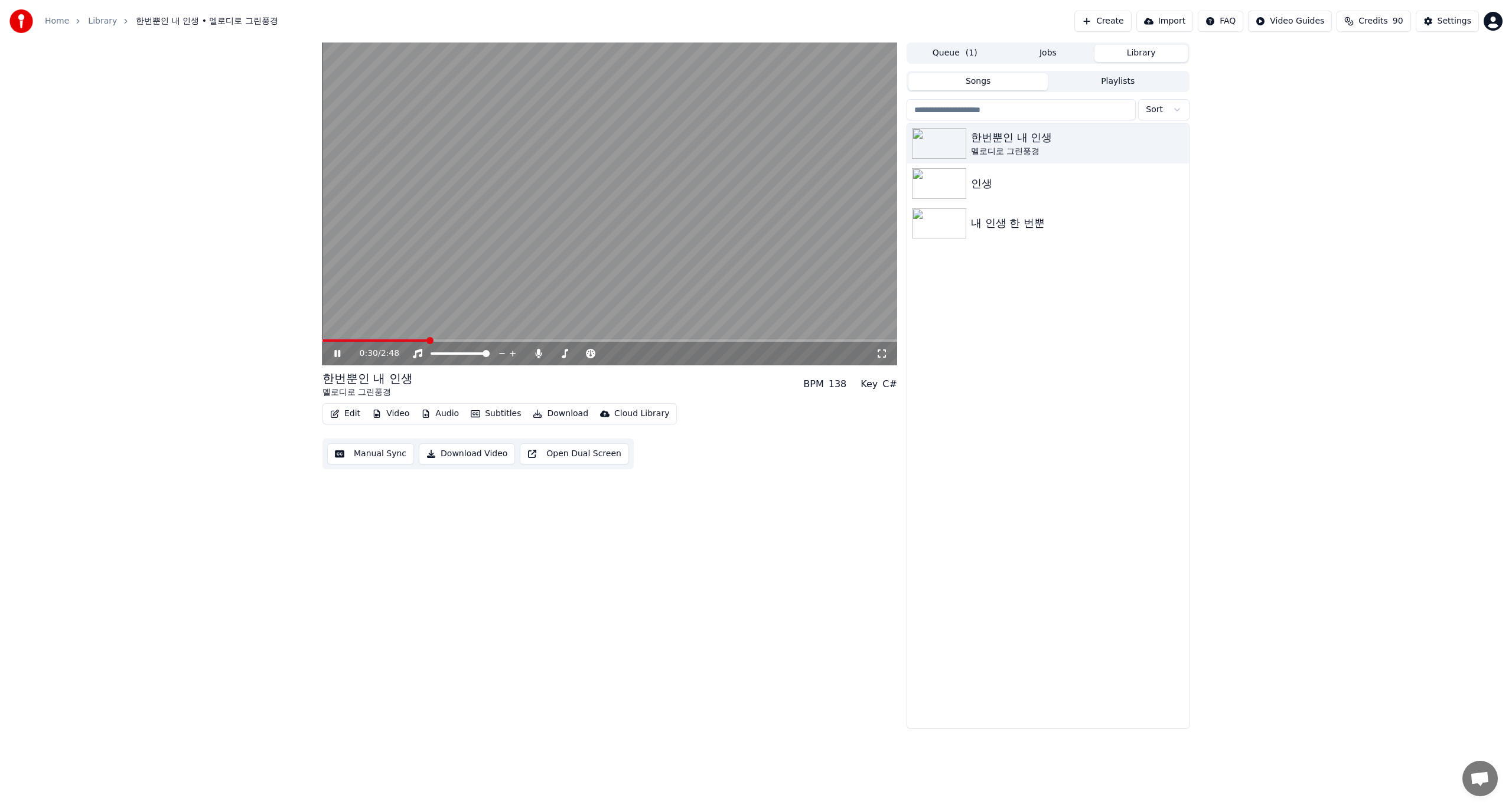
click at [345, 415] on button "Edit" at bounding box center [345, 414] width 40 height 17
click at [363, 441] on div "Edit Lyrics" at bounding box center [371, 438] width 42 height 11
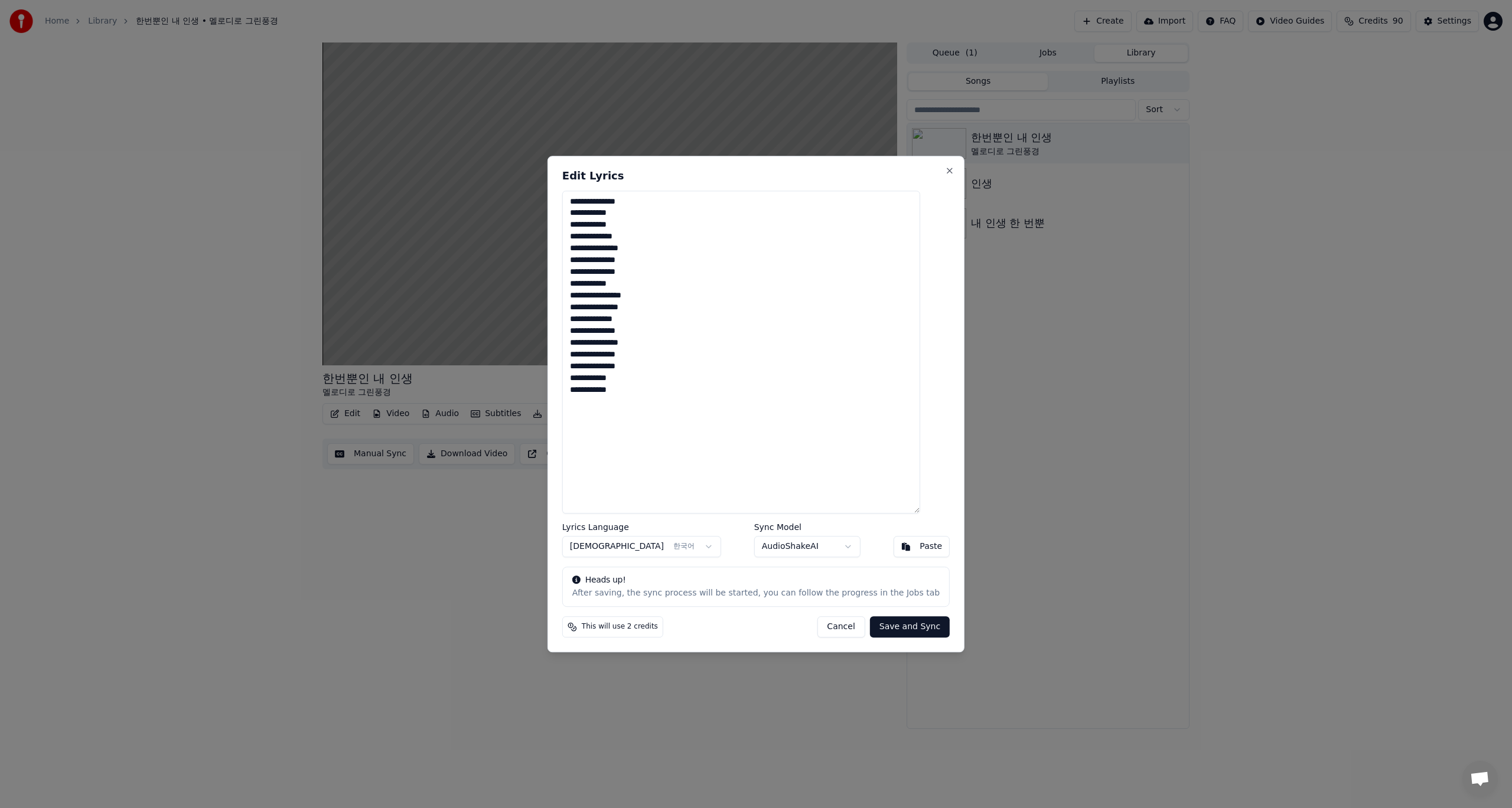
click at [815, 547] on body "**********" at bounding box center [756, 404] width 1512 height 808
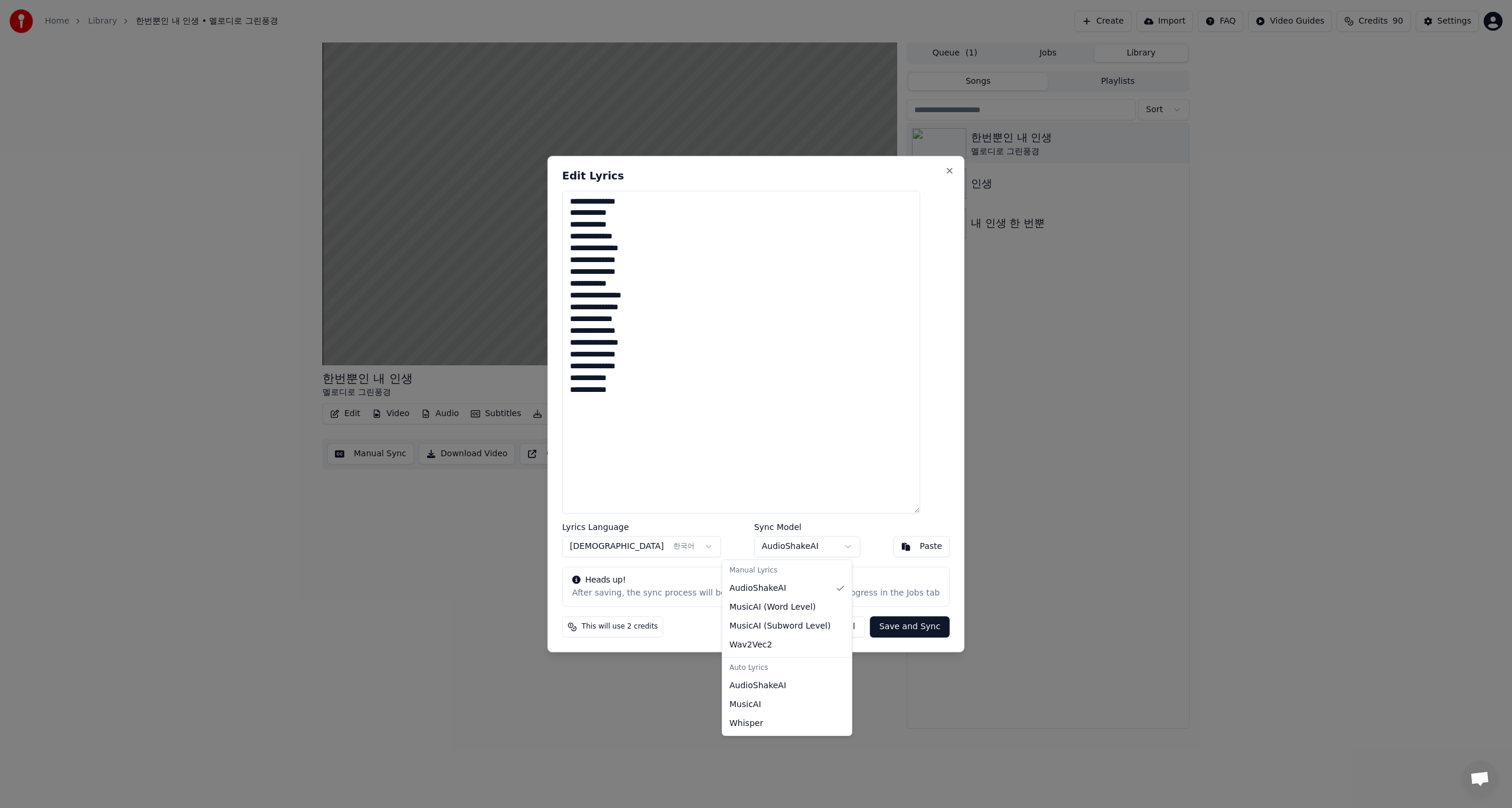
click at [864, 520] on body "**********" at bounding box center [756, 404] width 1512 height 808
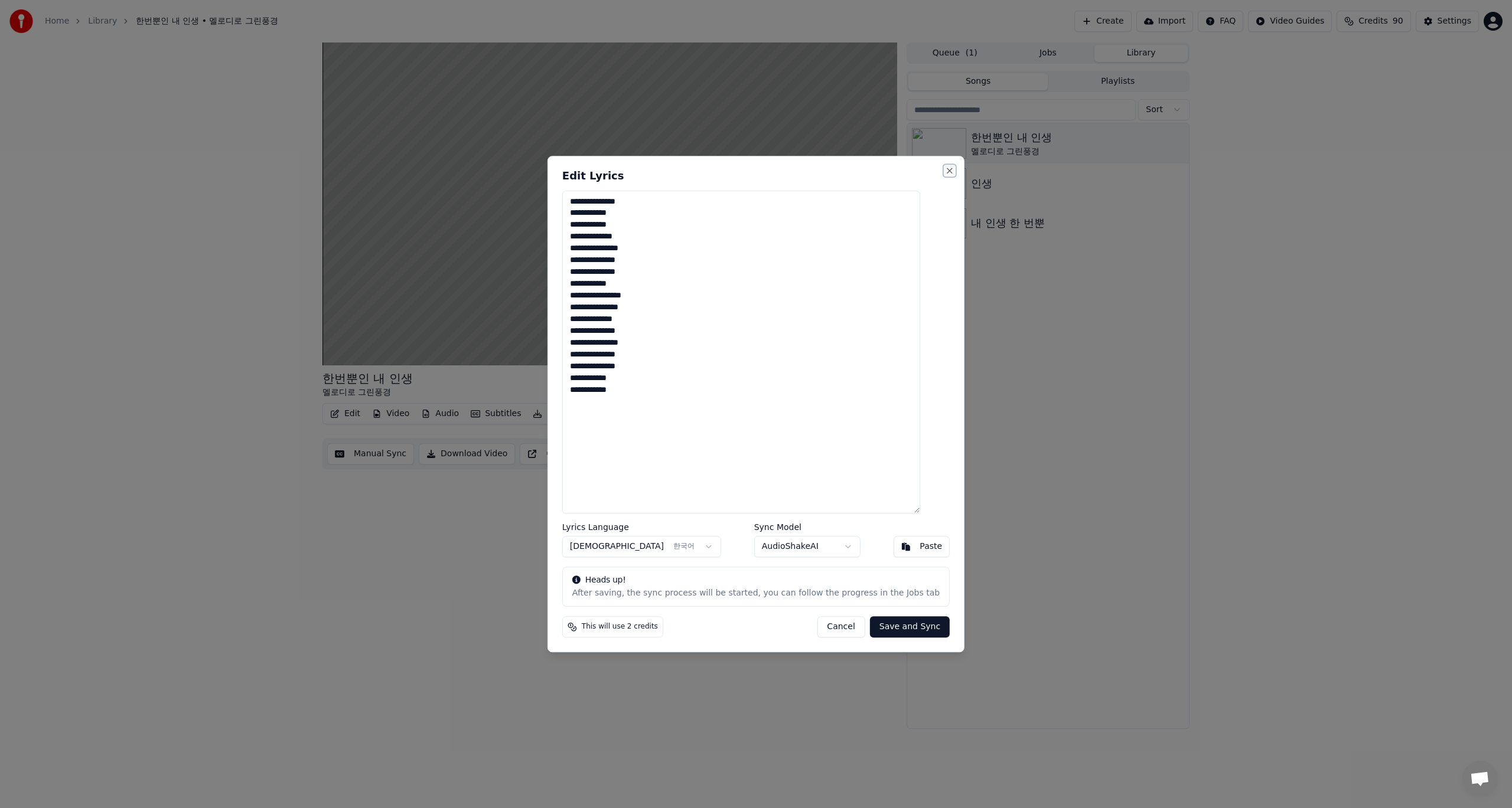
drag, startPoint x: 936, startPoint y: 170, endPoint x: 905, endPoint y: 190, distance: 36.9
click at [945, 169] on button "Close" at bounding box center [949, 171] width 9 height 9
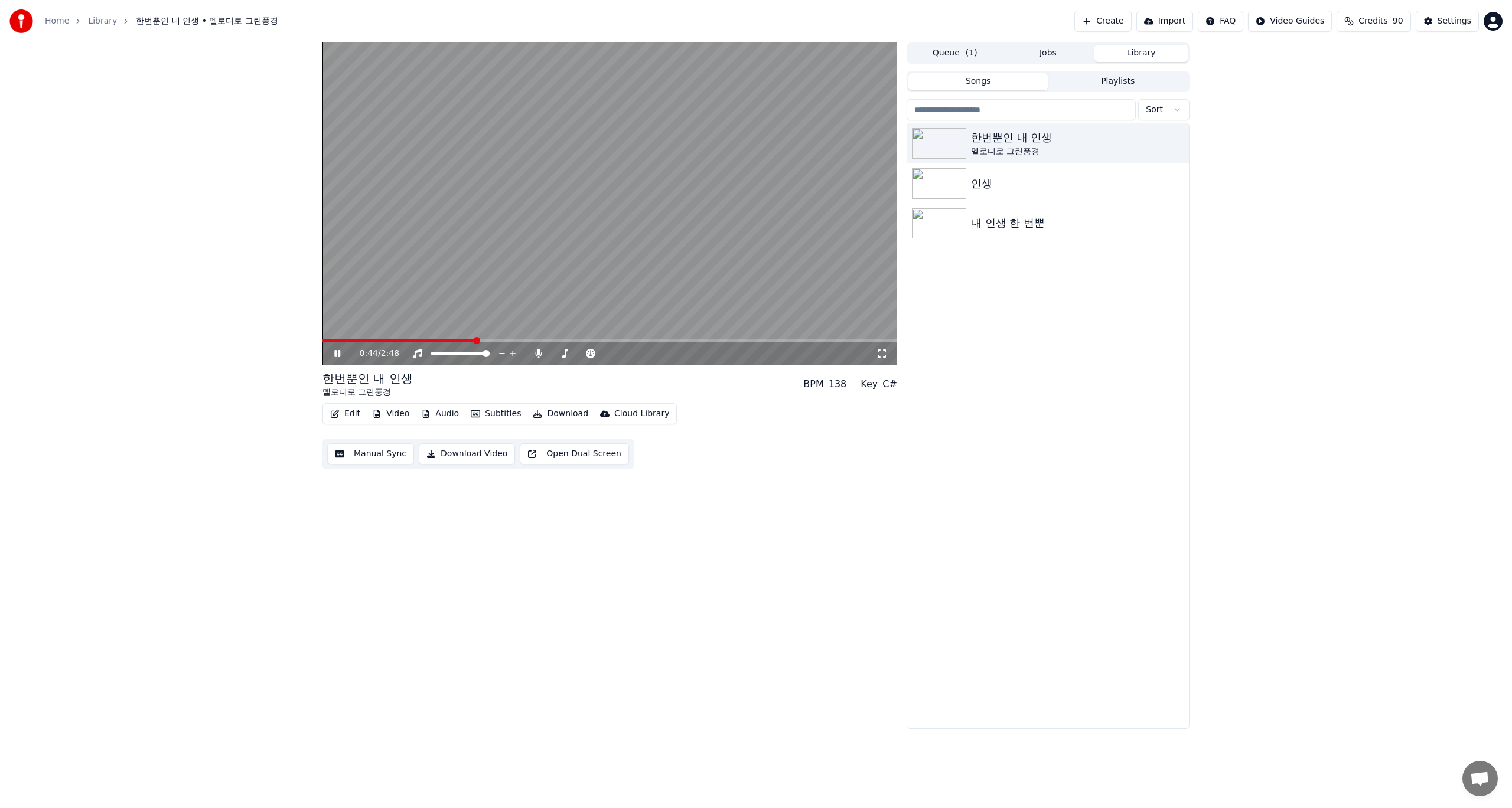
click at [347, 415] on button "Edit" at bounding box center [345, 414] width 40 height 17
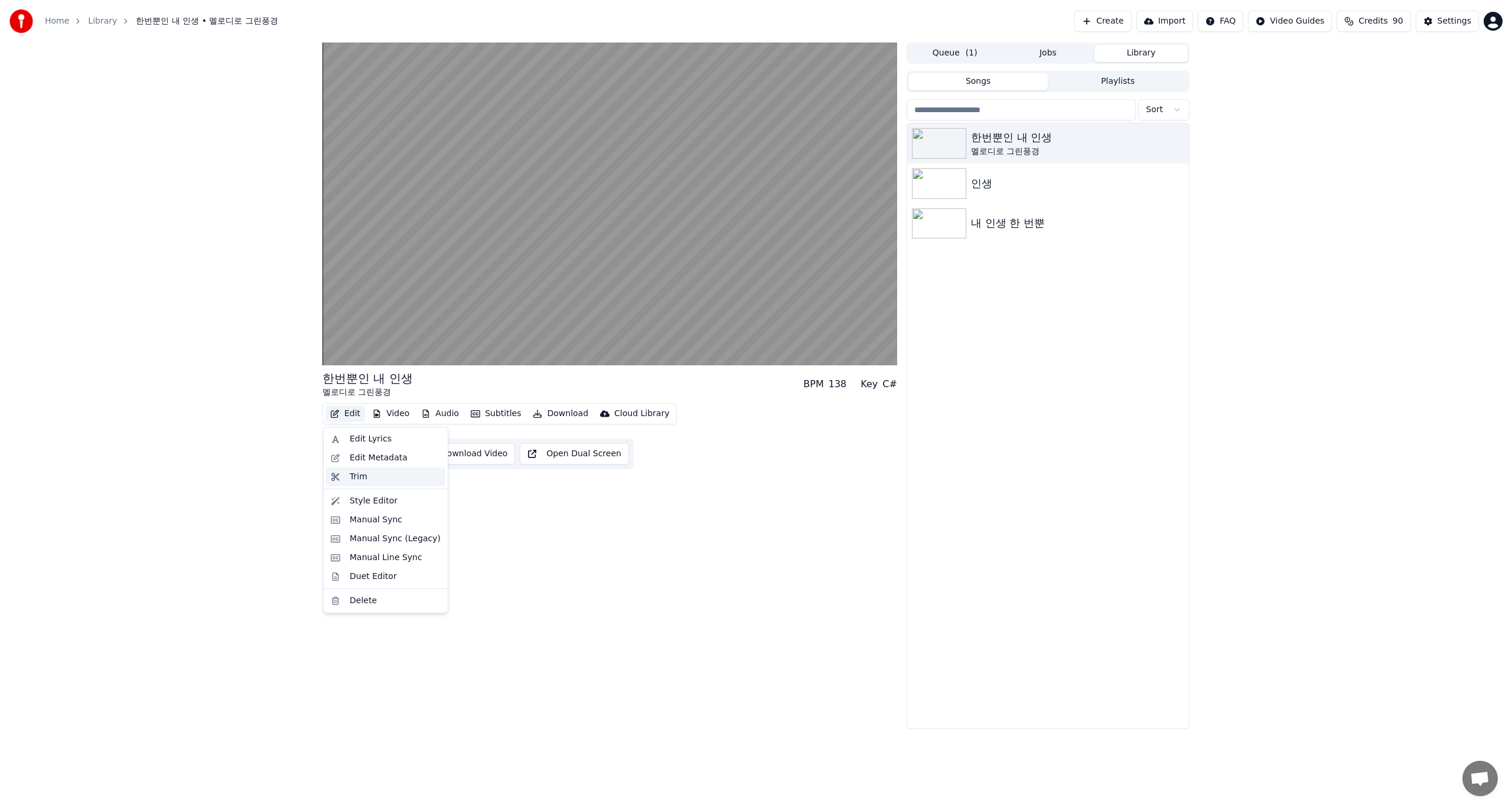
click at [361, 475] on div "Trim" at bounding box center [358, 477] width 18 height 11
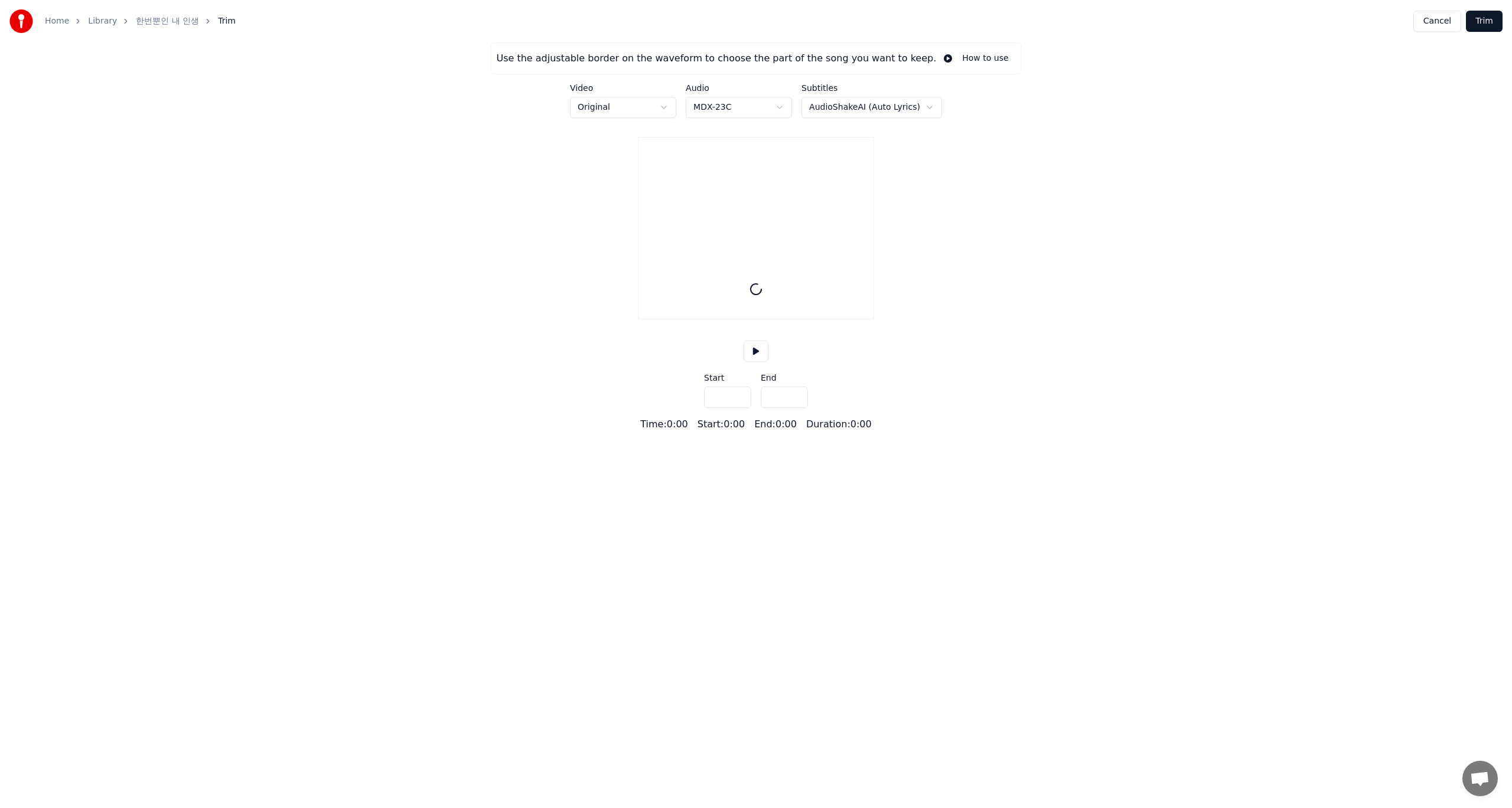
type input "*****"
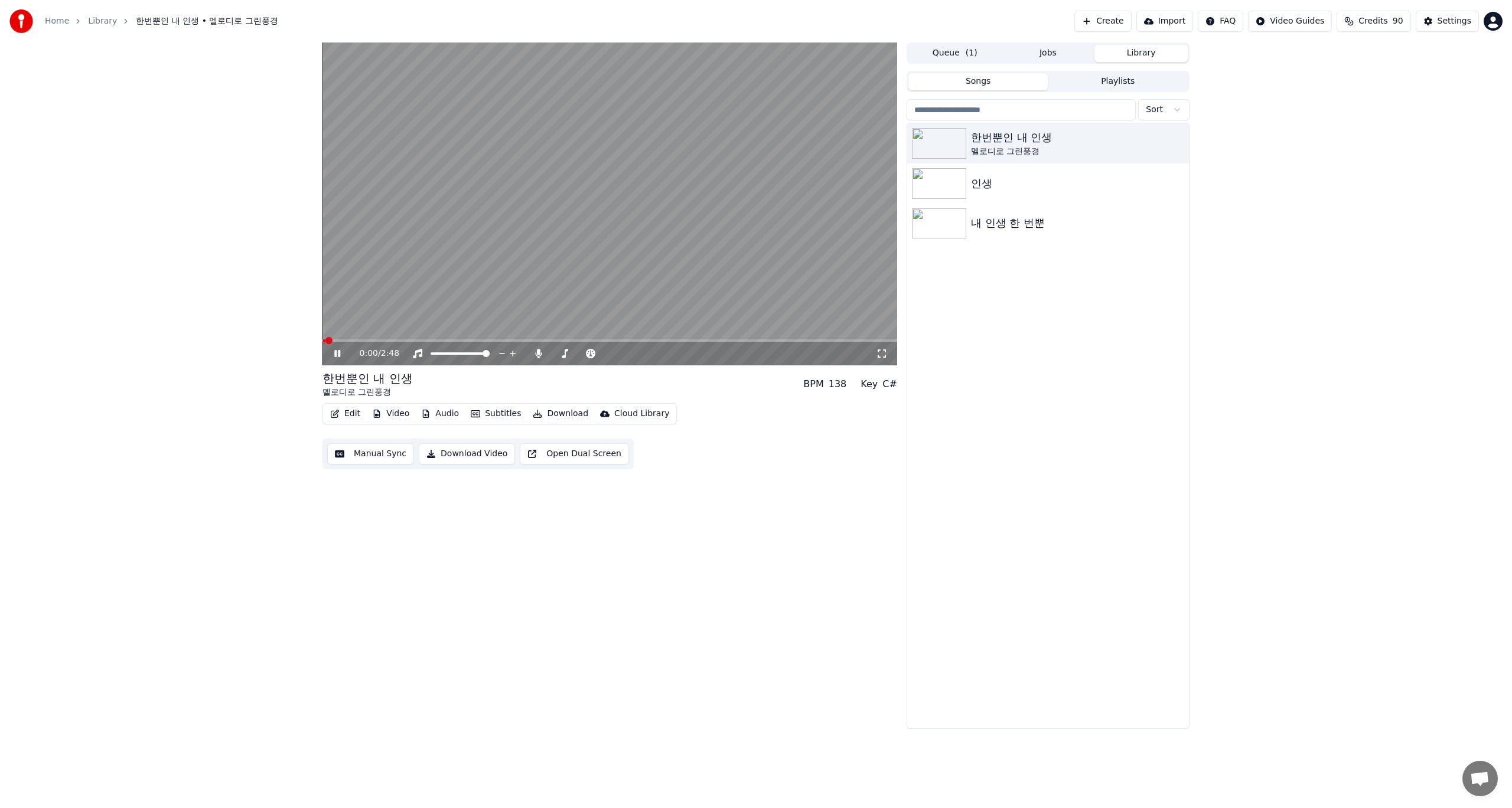
click at [340, 419] on button "Edit" at bounding box center [345, 414] width 40 height 17
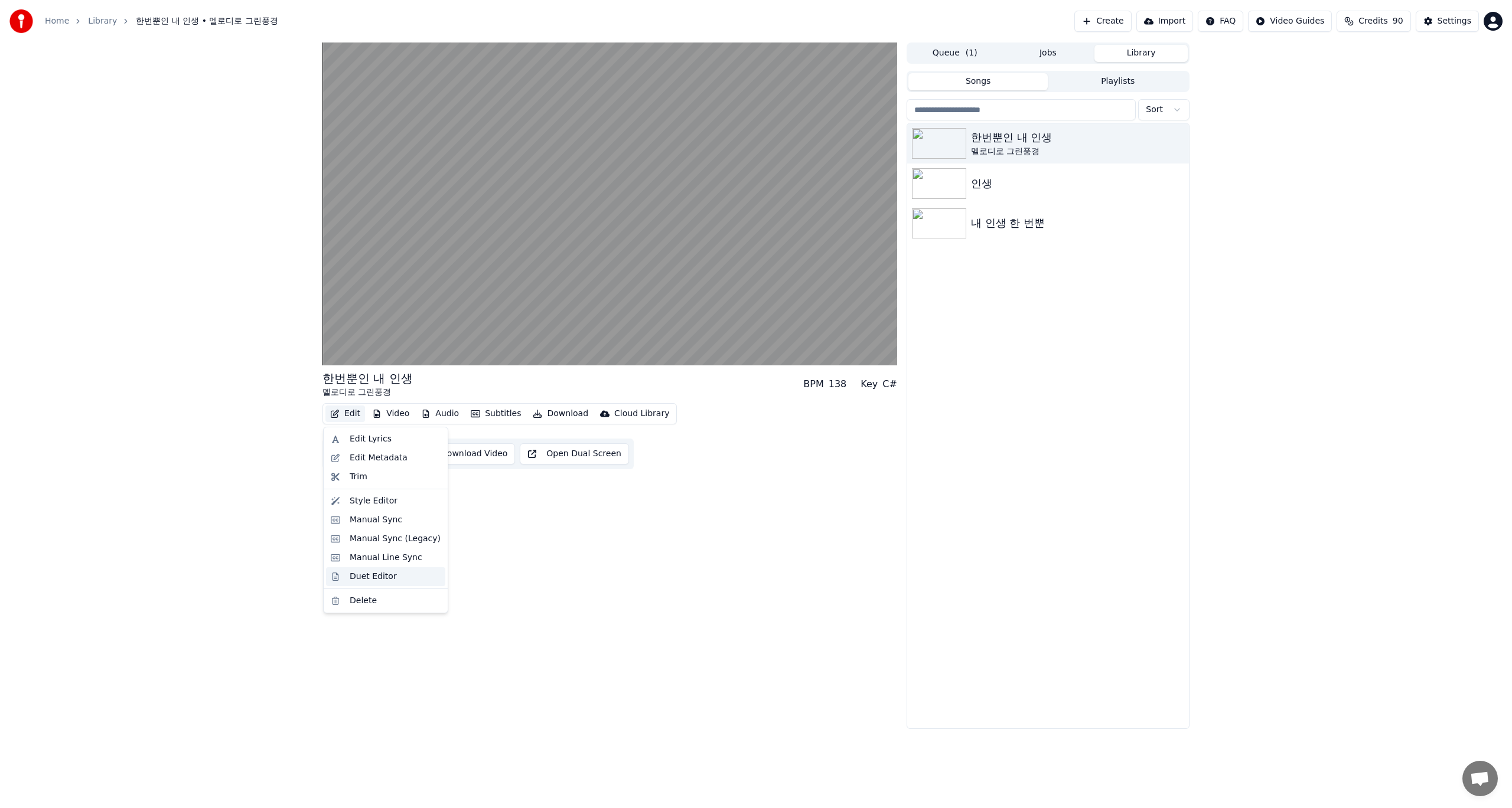
click at [375, 578] on div "Duet Editor" at bounding box center [374, 576] width 47 height 11
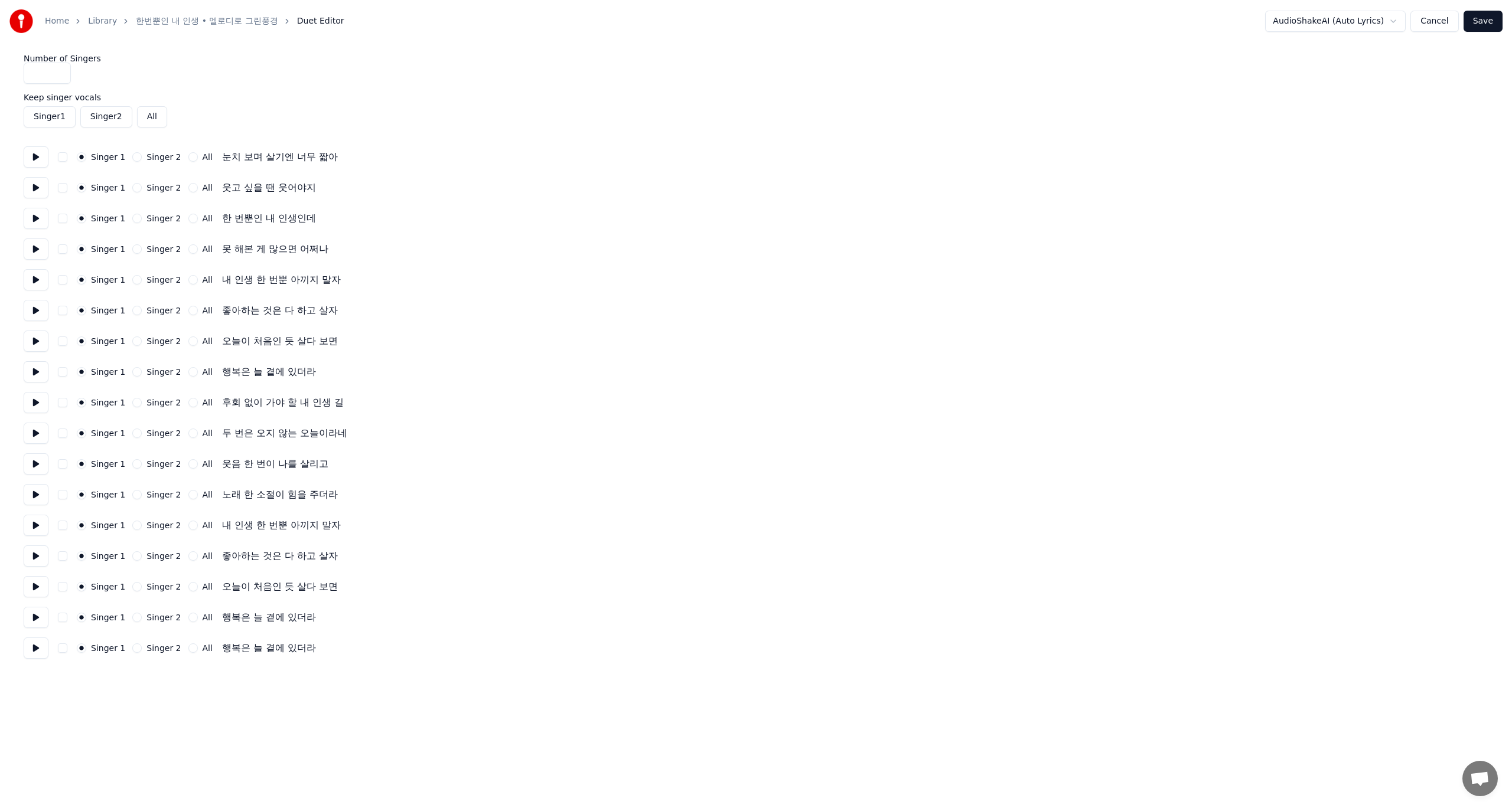
drag, startPoint x: 477, startPoint y: 531, endPoint x: 486, endPoint y: 528, distance: 9.5
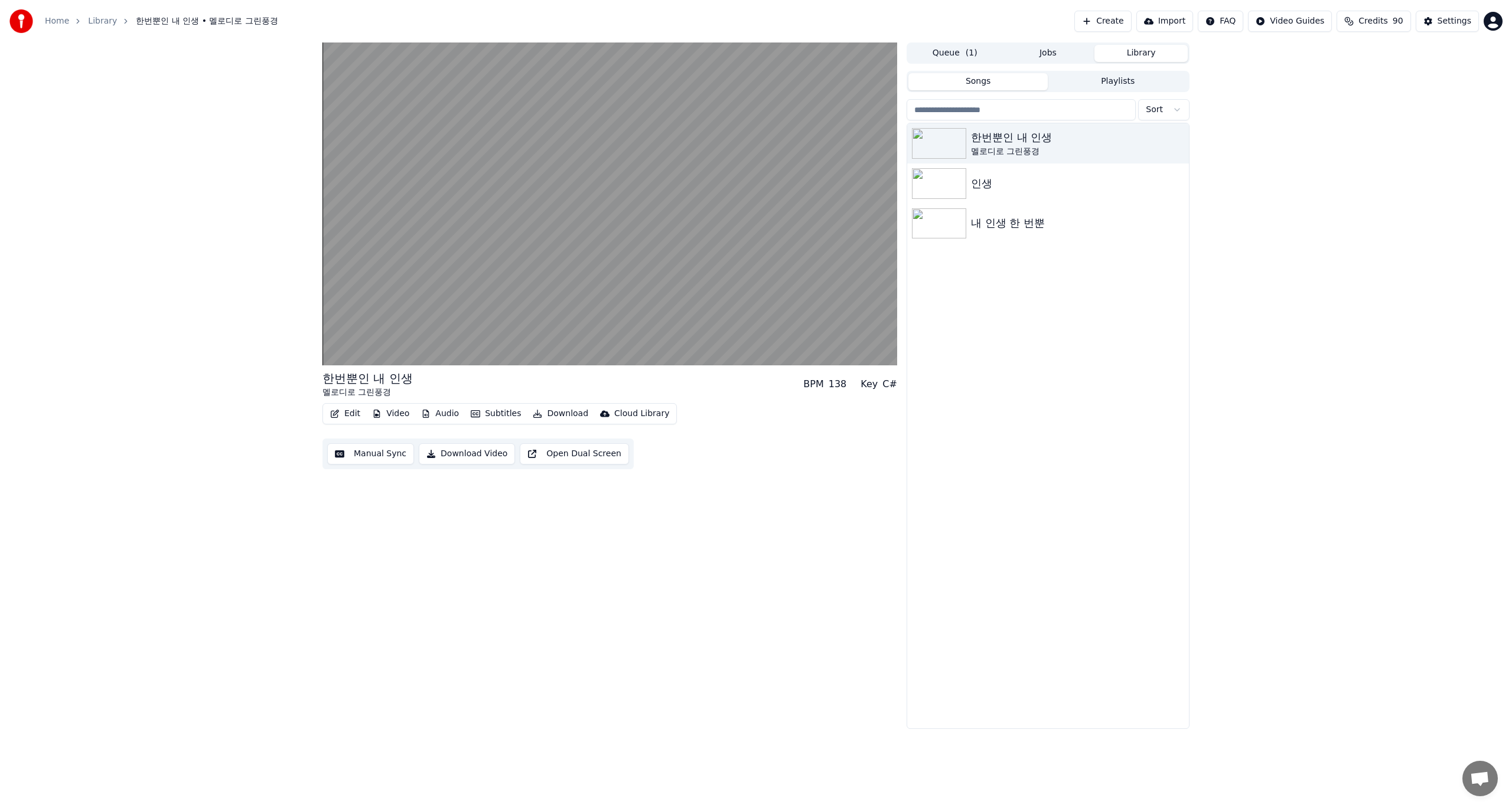
click at [344, 415] on button "Edit" at bounding box center [345, 414] width 40 height 17
click at [367, 520] on div "Manual Sync" at bounding box center [376, 520] width 53 height 11
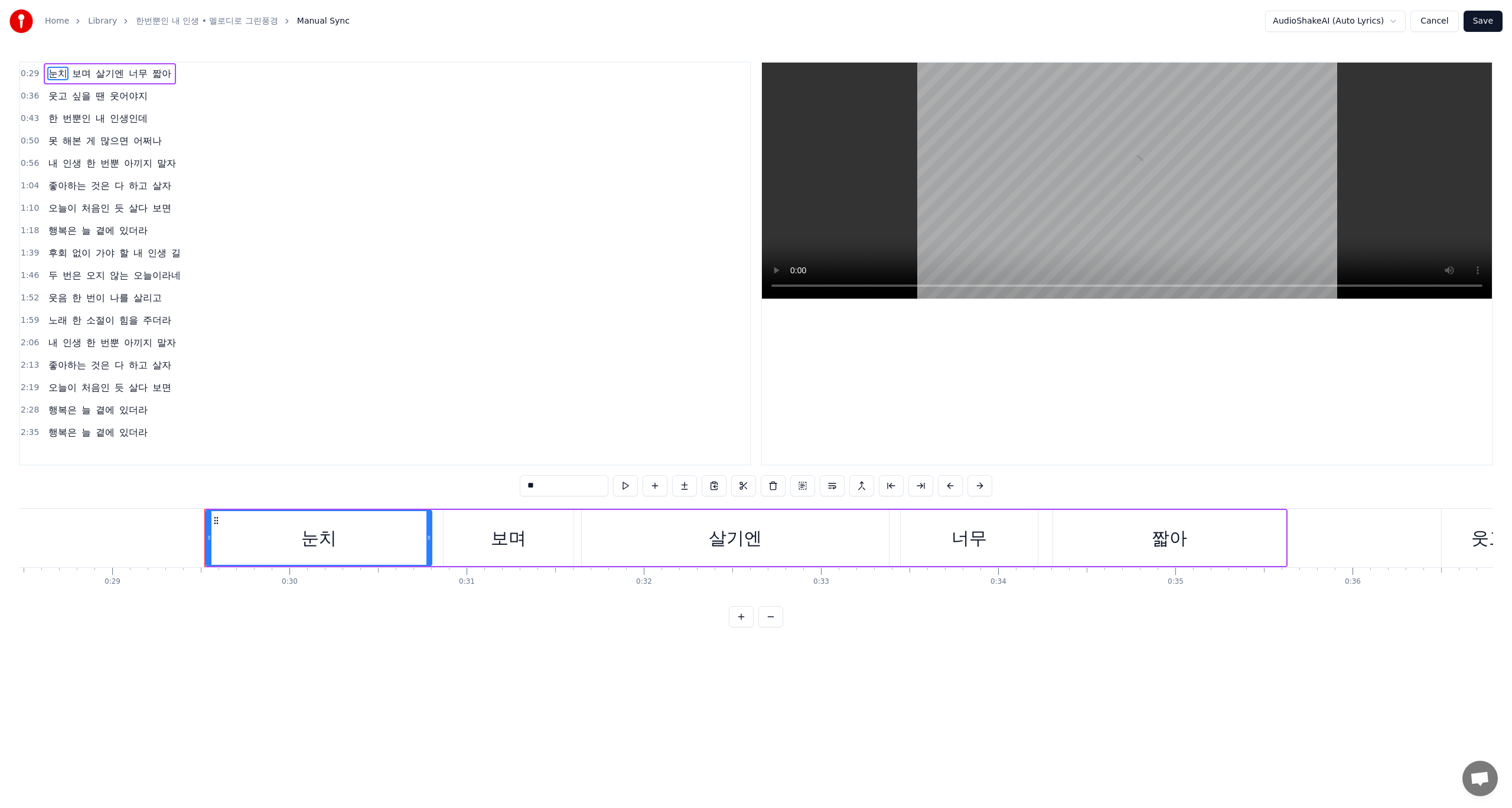
scroll to position [0, 5171]
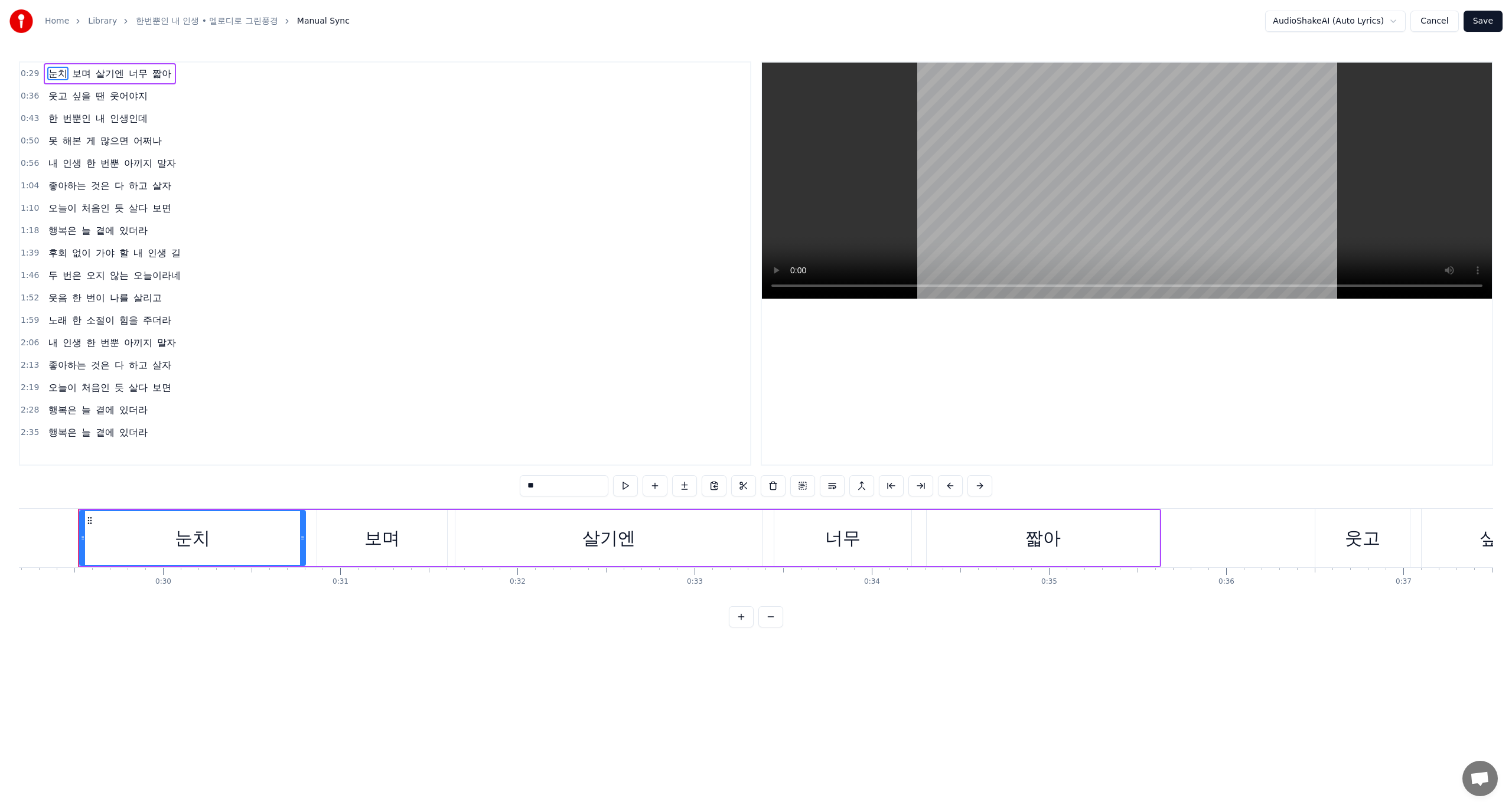
drag, startPoint x: 479, startPoint y: 389, endPoint x: 486, endPoint y: 388, distance: 7.1
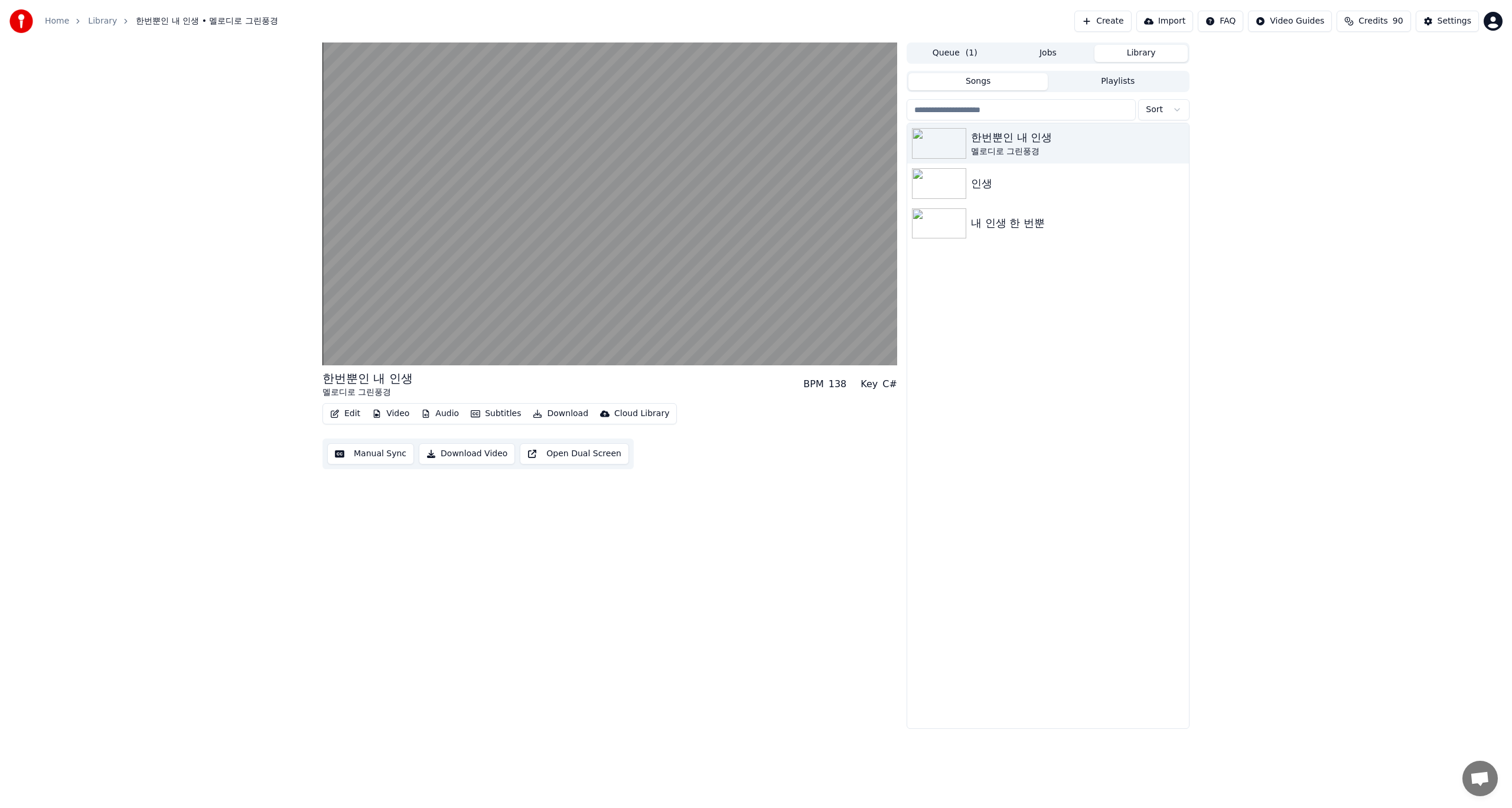
click at [343, 415] on button "Edit" at bounding box center [345, 414] width 40 height 17
click at [364, 441] on div "Edit Lyrics" at bounding box center [371, 438] width 42 height 11
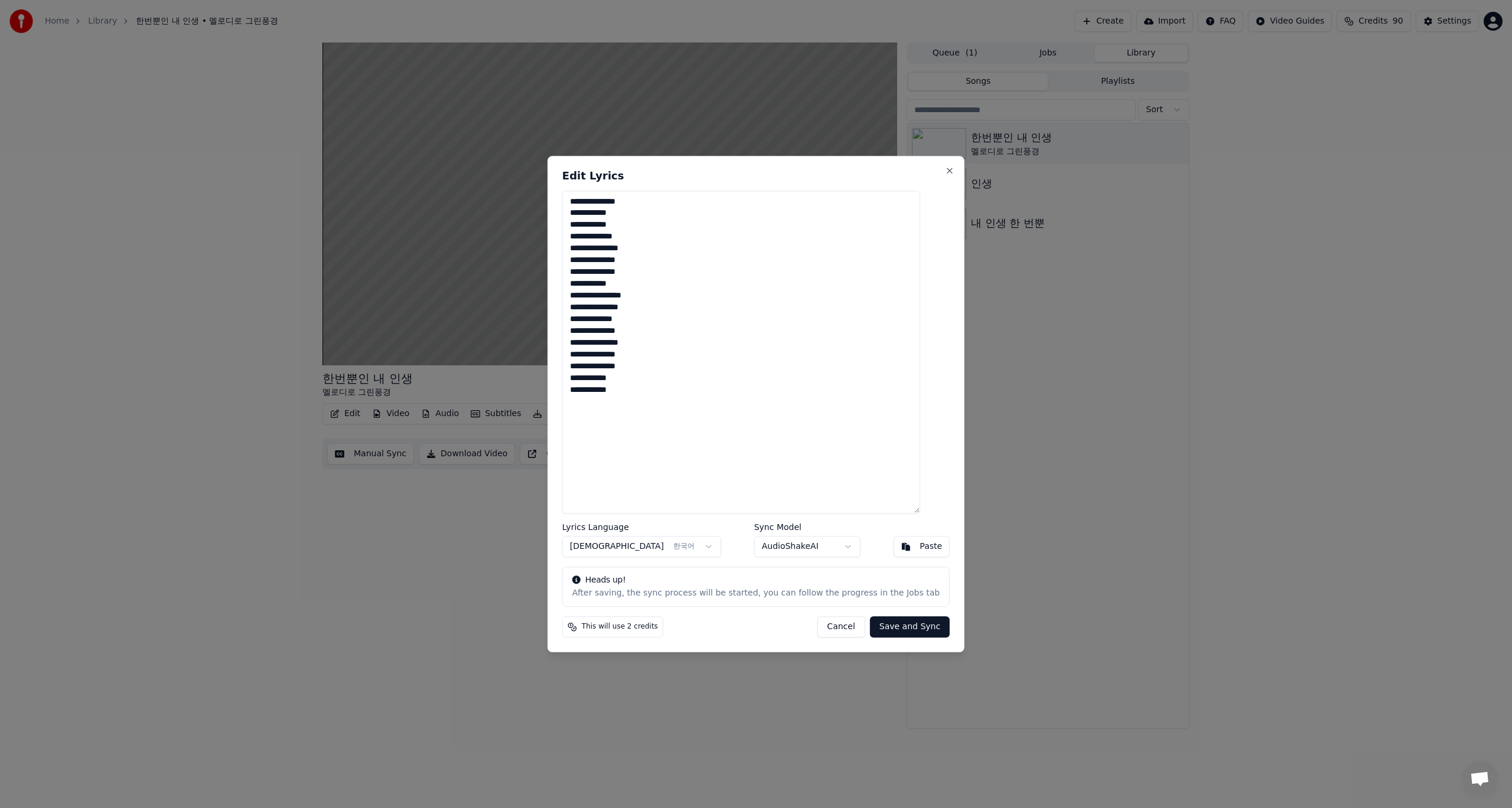
click at [896, 546] on button "Paste" at bounding box center [921, 547] width 57 height 21
click at [835, 627] on button "Cancel" at bounding box center [841, 627] width 47 height 21
type textarea "**********"
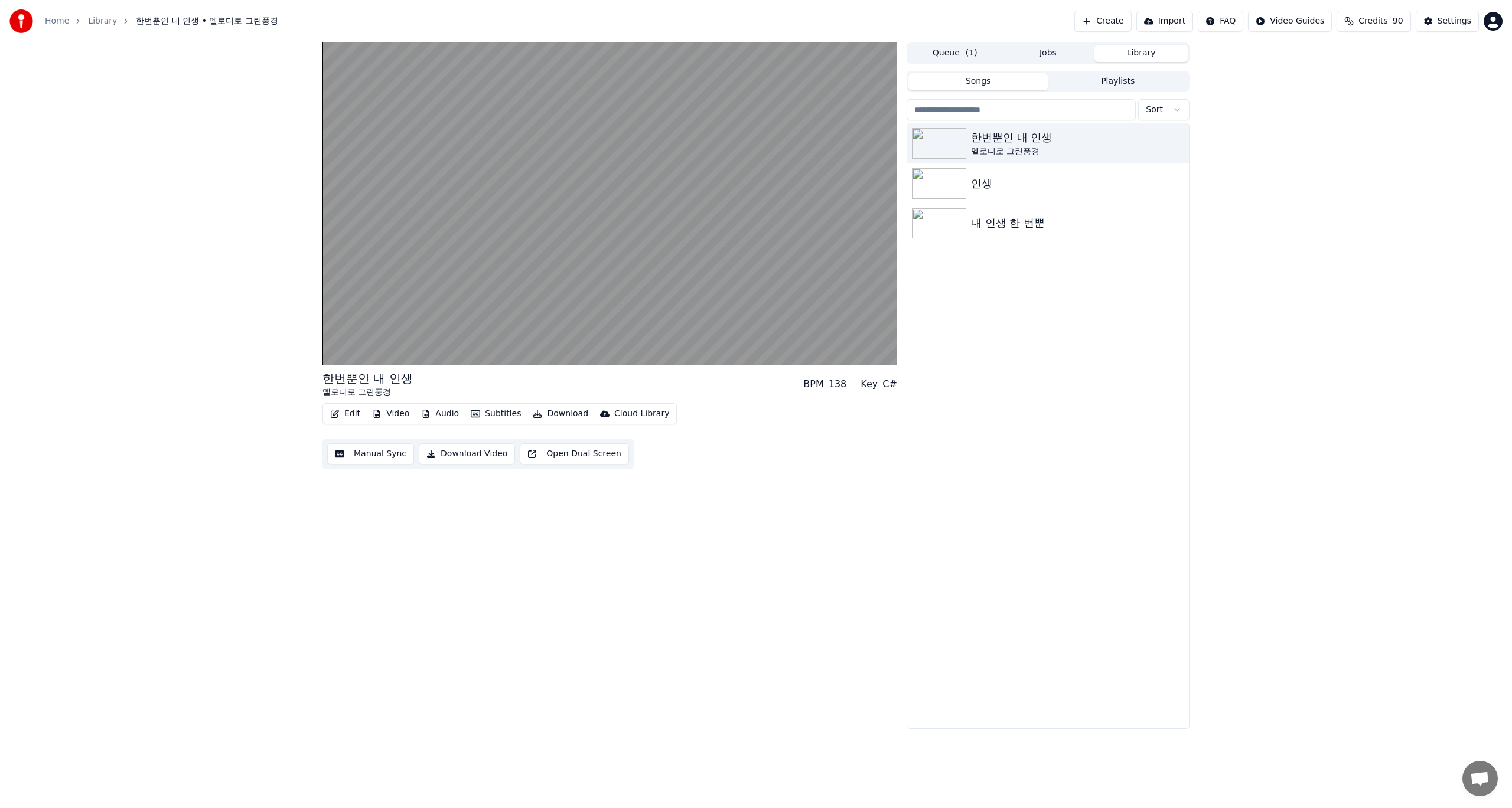
click at [345, 410] on button "Edit" at bounding box center [345, 414] width 40 height 17
click at [364, 459] on div "Edit Metadata" at bounding box center [379, 458] width 58 height 11
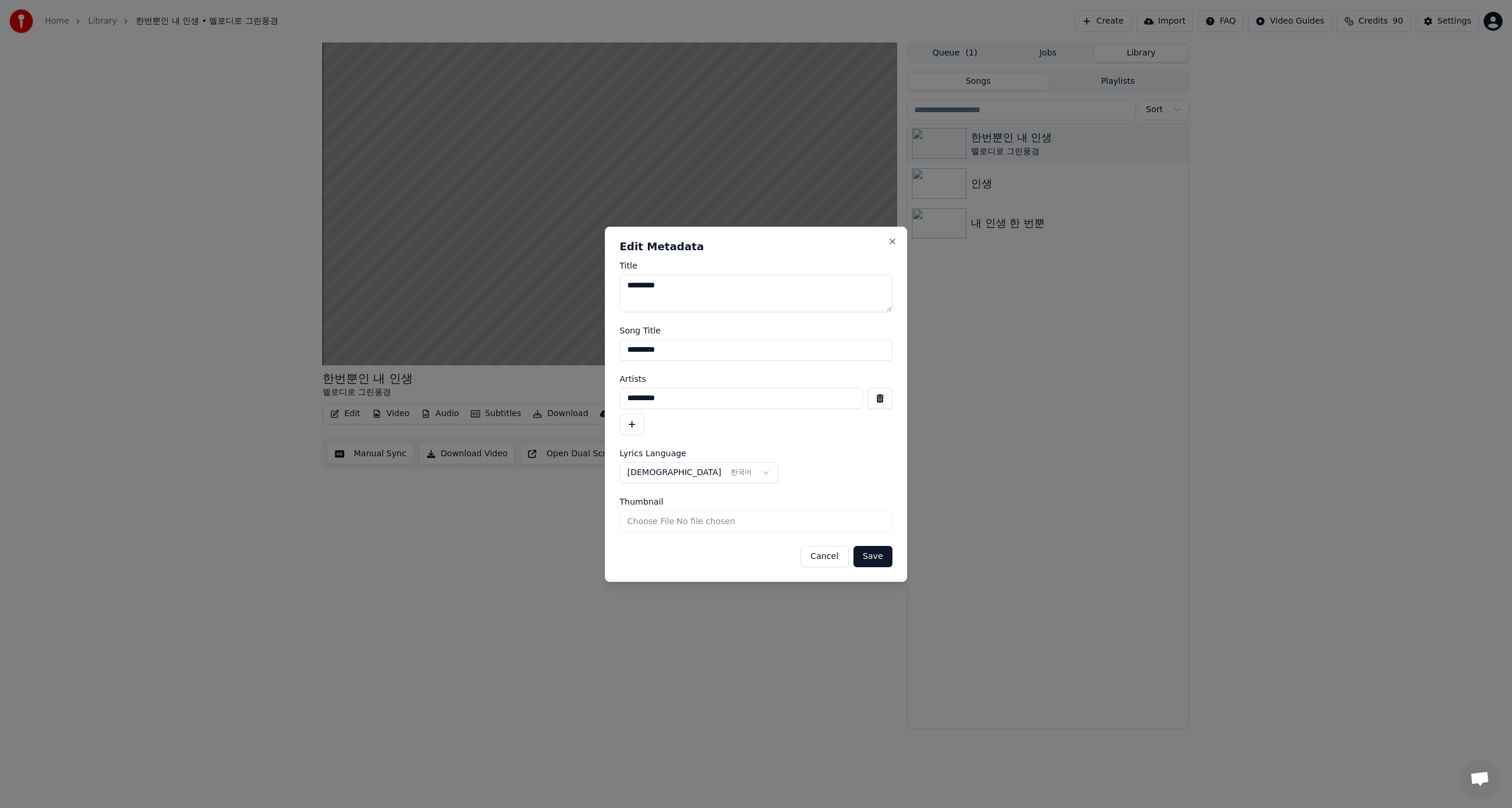
drag, startPoint x: 695, startPoint y: 285, endPoint x: 611, endPoint y: 286, distance: 84.0
click at [611, 286] on div "**********" at bounding box center [756, 404] width 302 height 355
drag, startPoint x: 698, startPoint y: 350, endPoint x: 575, endPoint y: 351, distance: 123.0
click at [575, 351] on body "**********" at bounding box center [756, 404] width 1512 height 808
drag, startPoint x: 707, startPoint y: 401, endPoint x: 609, endPoint y: 409, distance: 98.3
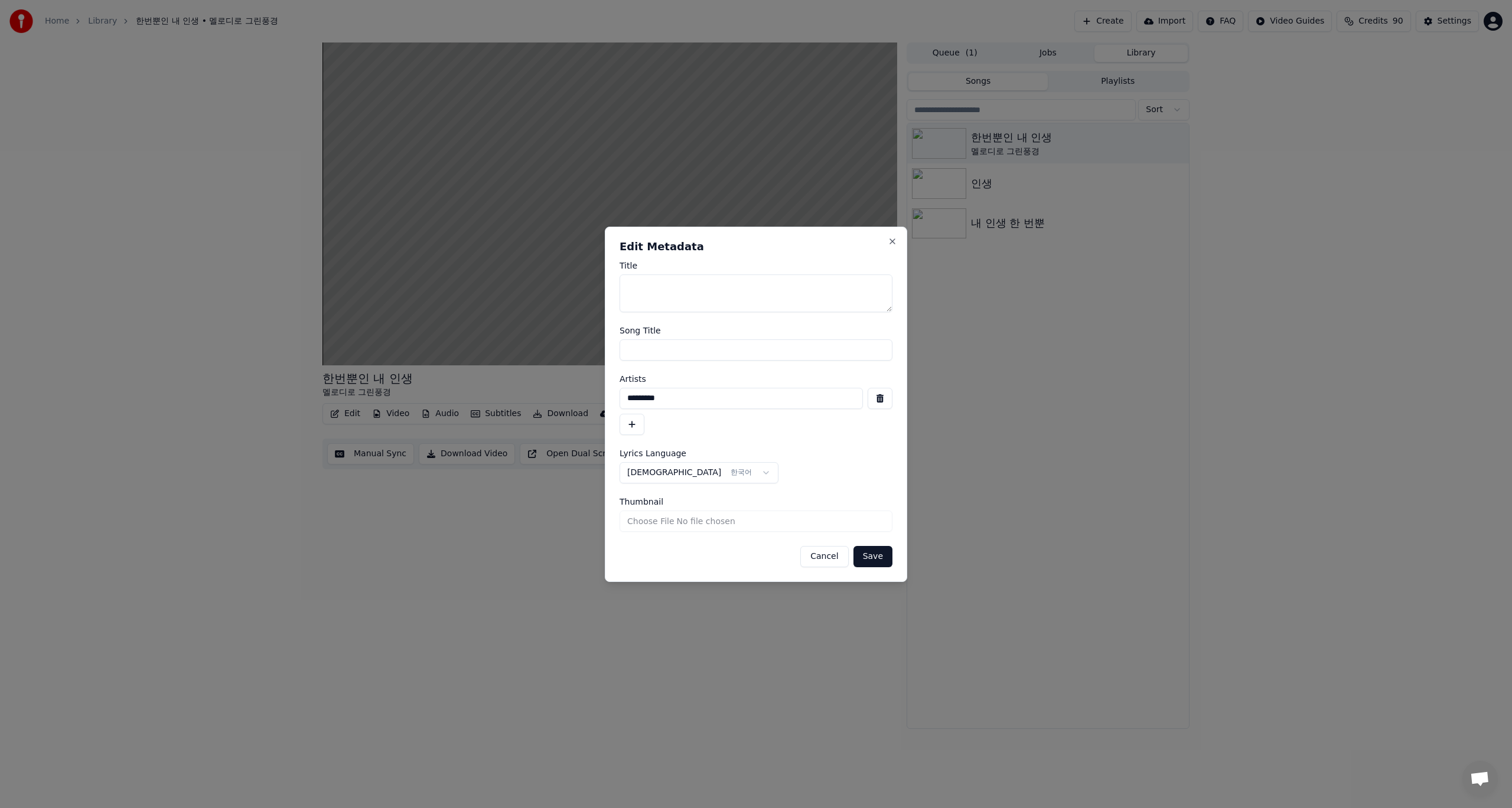
click at [609, 409] on div "**********" at bounding box center [756, 404] width 302 height 355
click at [630, 425] on button "button" at bounding box center [632, 425] width 24 height 21
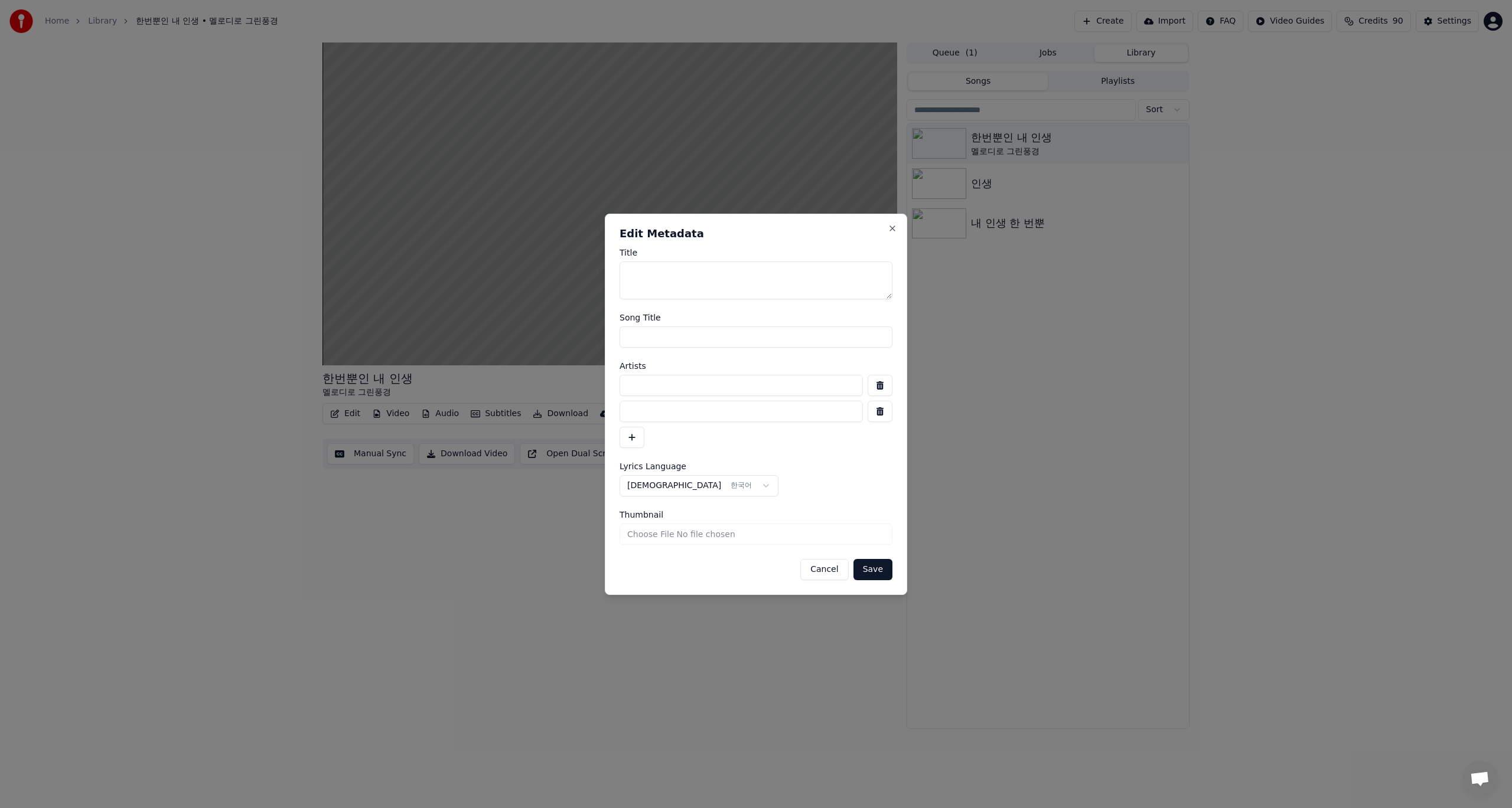
click at [746, 535] on input "Thumbnail" at bounding box center [756, 534] width 273 height 21
click at [704, 532] on input "Thumbnail" at bounding box center [756, 534] width 273 height 21
type input "**********"
click at [877, 572] on button "Save" at bounding box center [873, 570] width 39 height 21
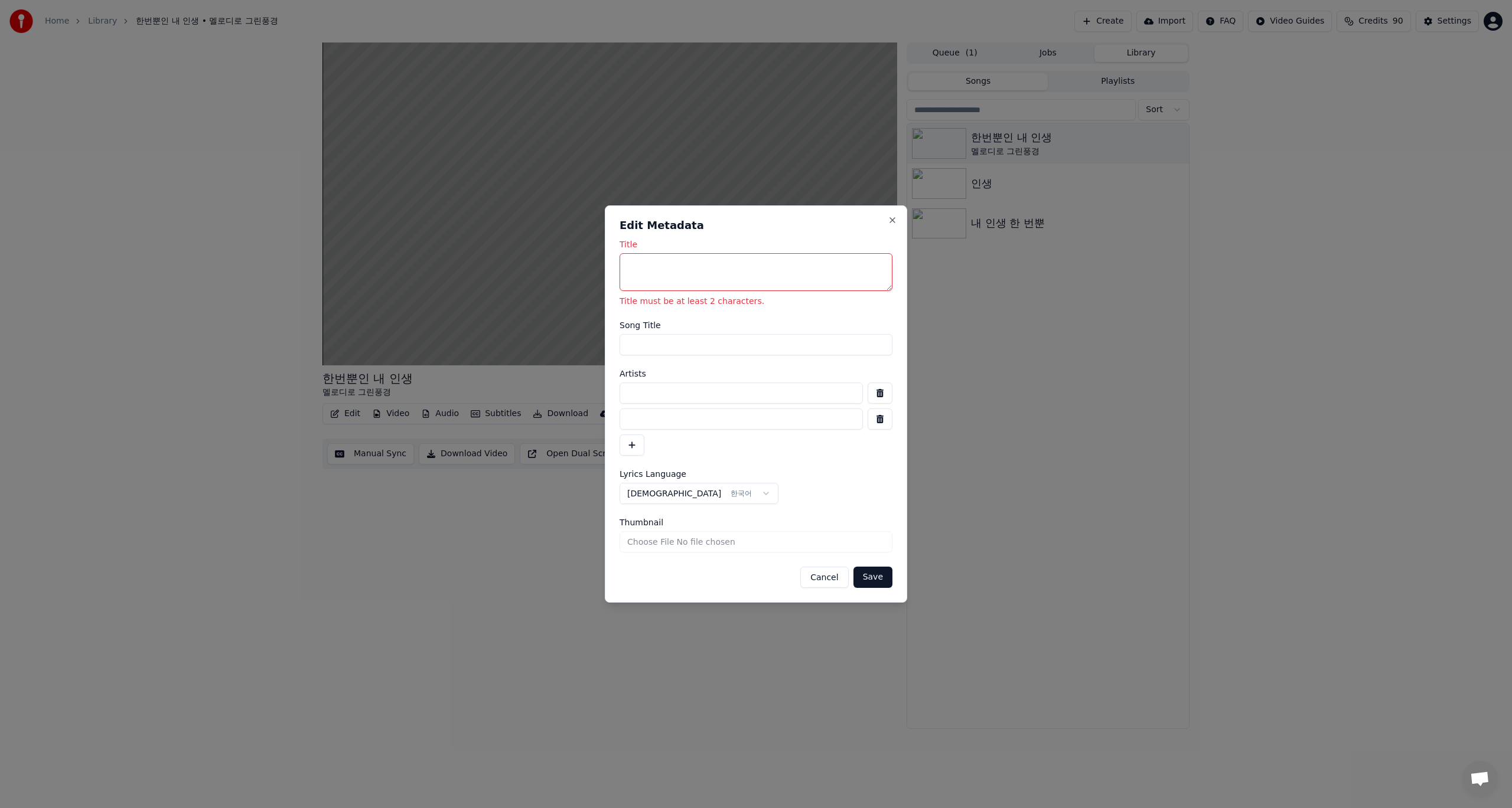
click at [677, 271] on textarea "Title" at bounding box center [756, 272] width 273 height 37
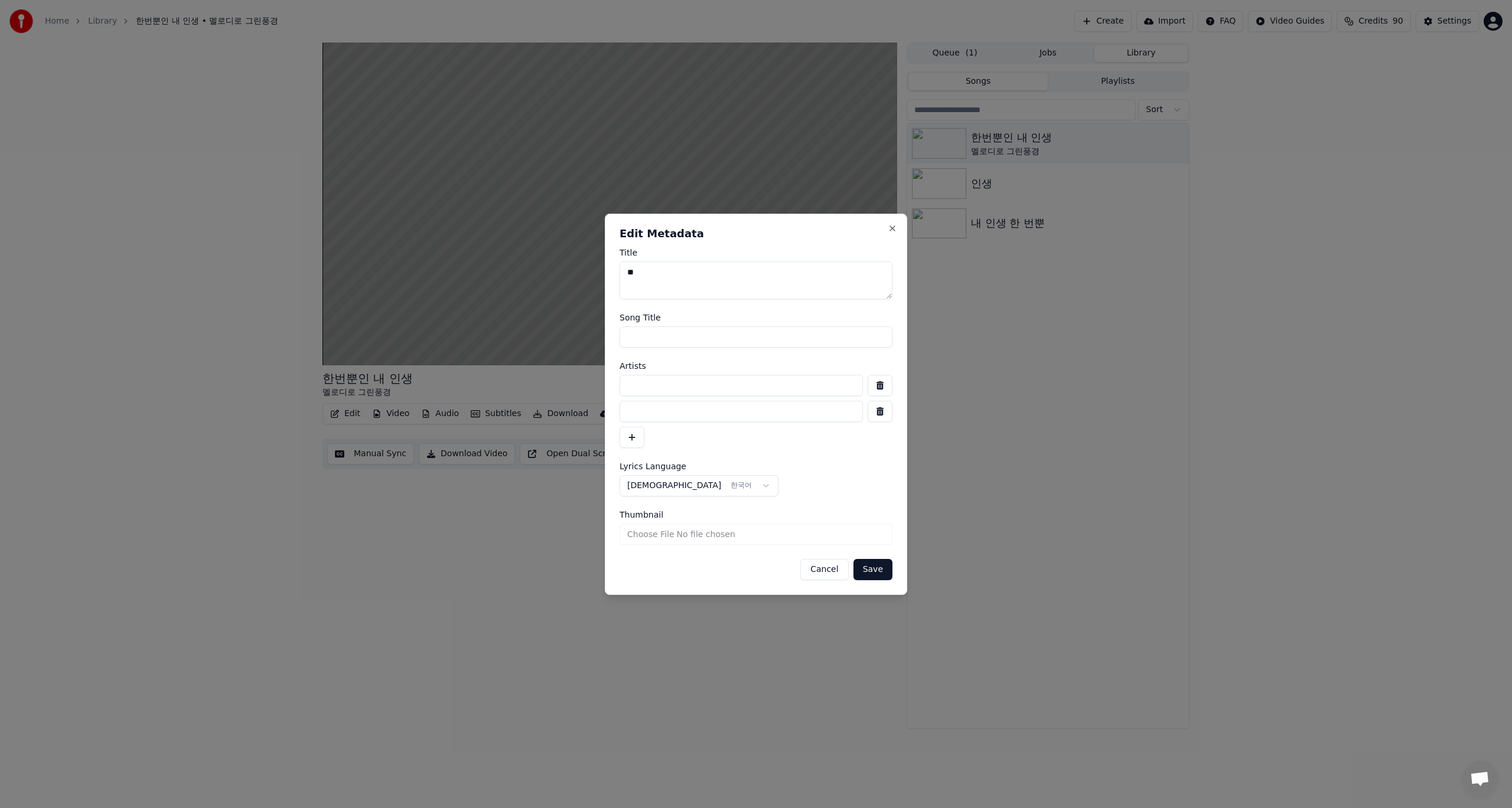
type textarea "*"
type textarea "*********"
click at [875, 572] on button "Save" at bounding box center [873, 570] width 39 height 21
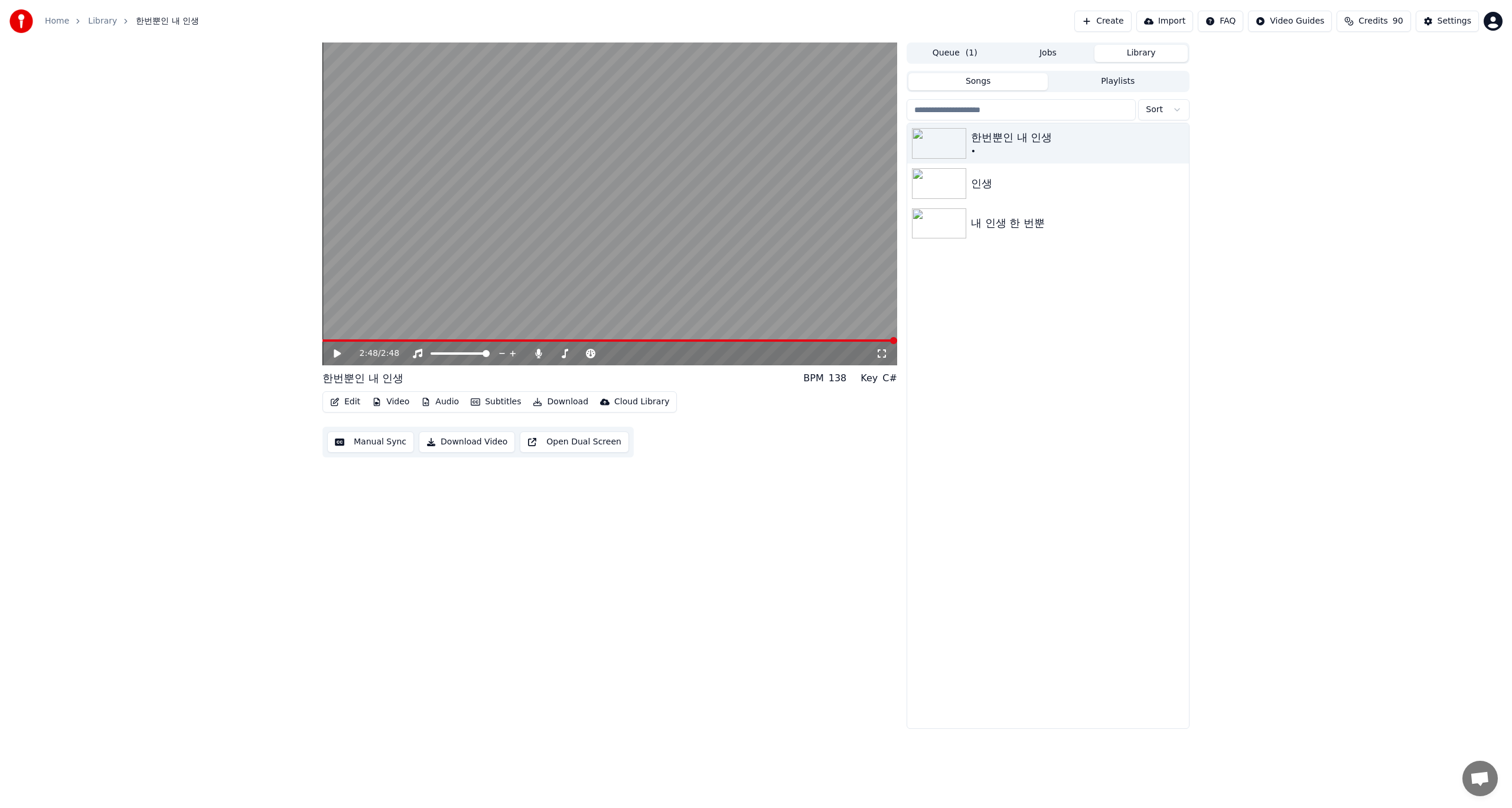
click at [883, 569] on div "2:48 / 2:48 한번뿐인 내 인생 BPM 138 Key C# Edit Video Audio Subtitles Download Cloud …" at bounding box center [609, 386] width 575 height 686
click at [1180, 145] on icon "button" at bounding box center [1177, 143] width 11 height 9
click at [1152, 245] on div "Delete" at bounding box center [1181, 240] width 91 height 19
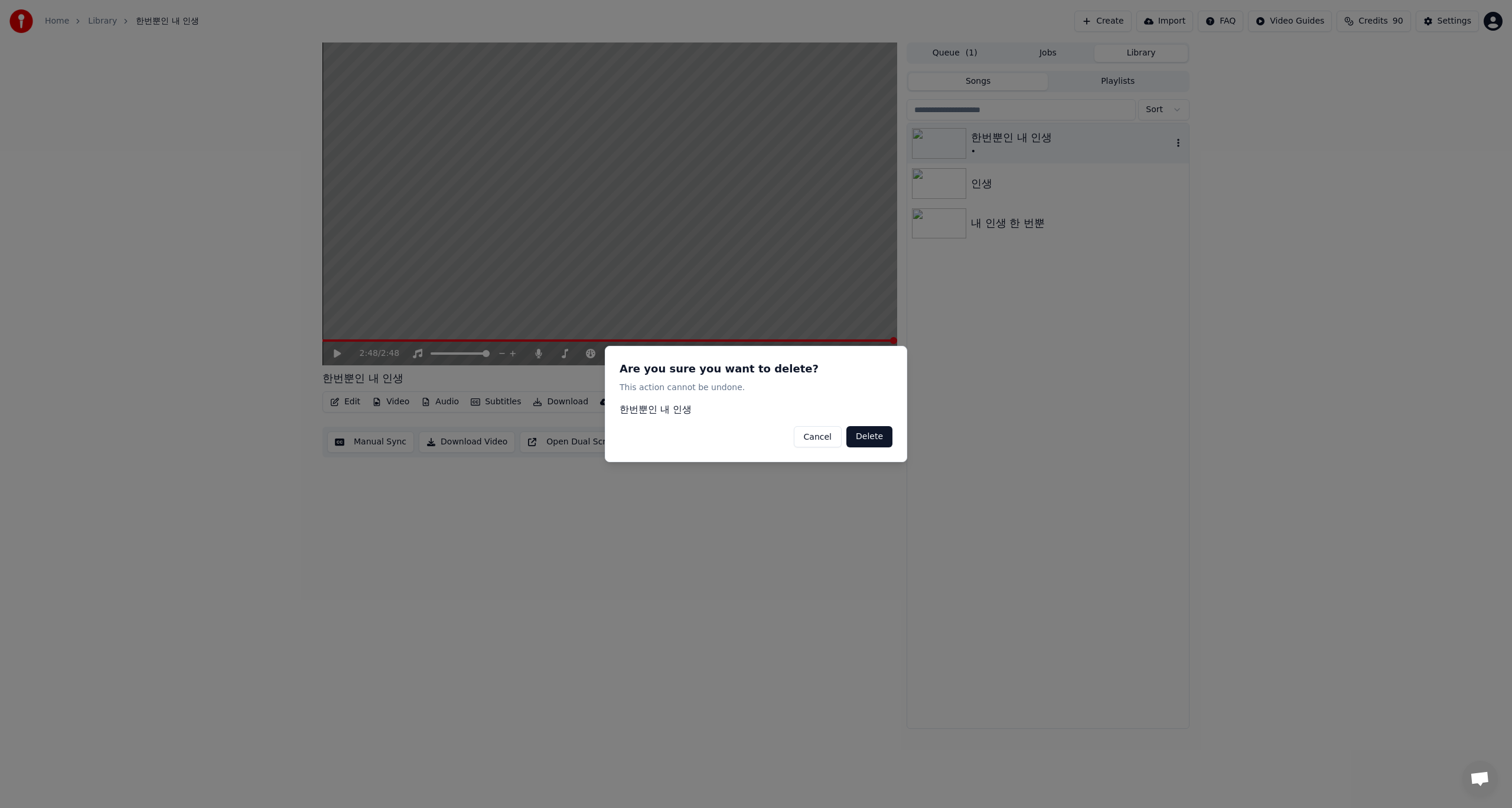
click at [864, 435] on button "Delete" at bounding box center [870, 437] width 46 height 21
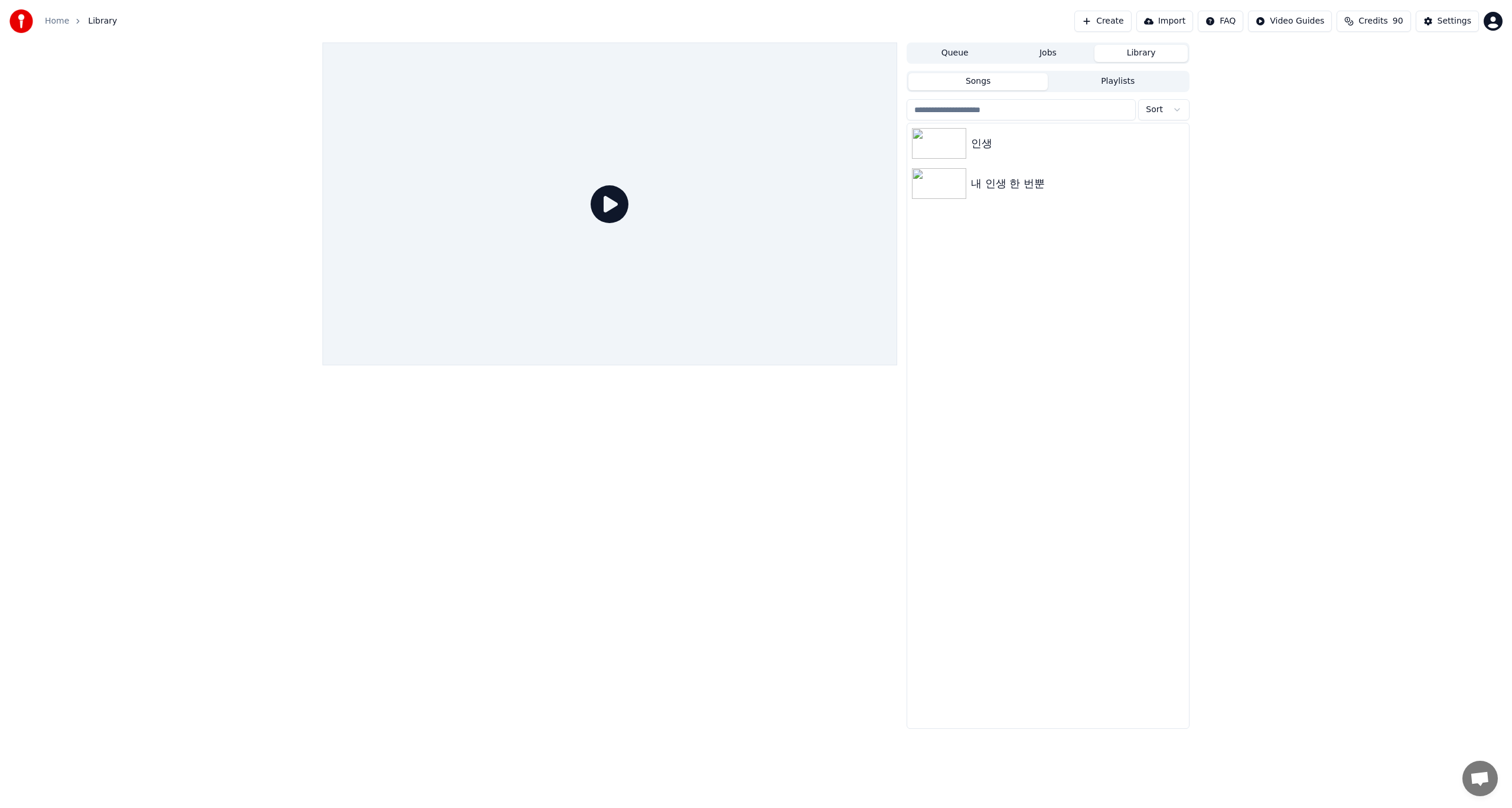
click at [1105, 22] on button "Create" at bounding box center [1102, 21] width 57 height 21
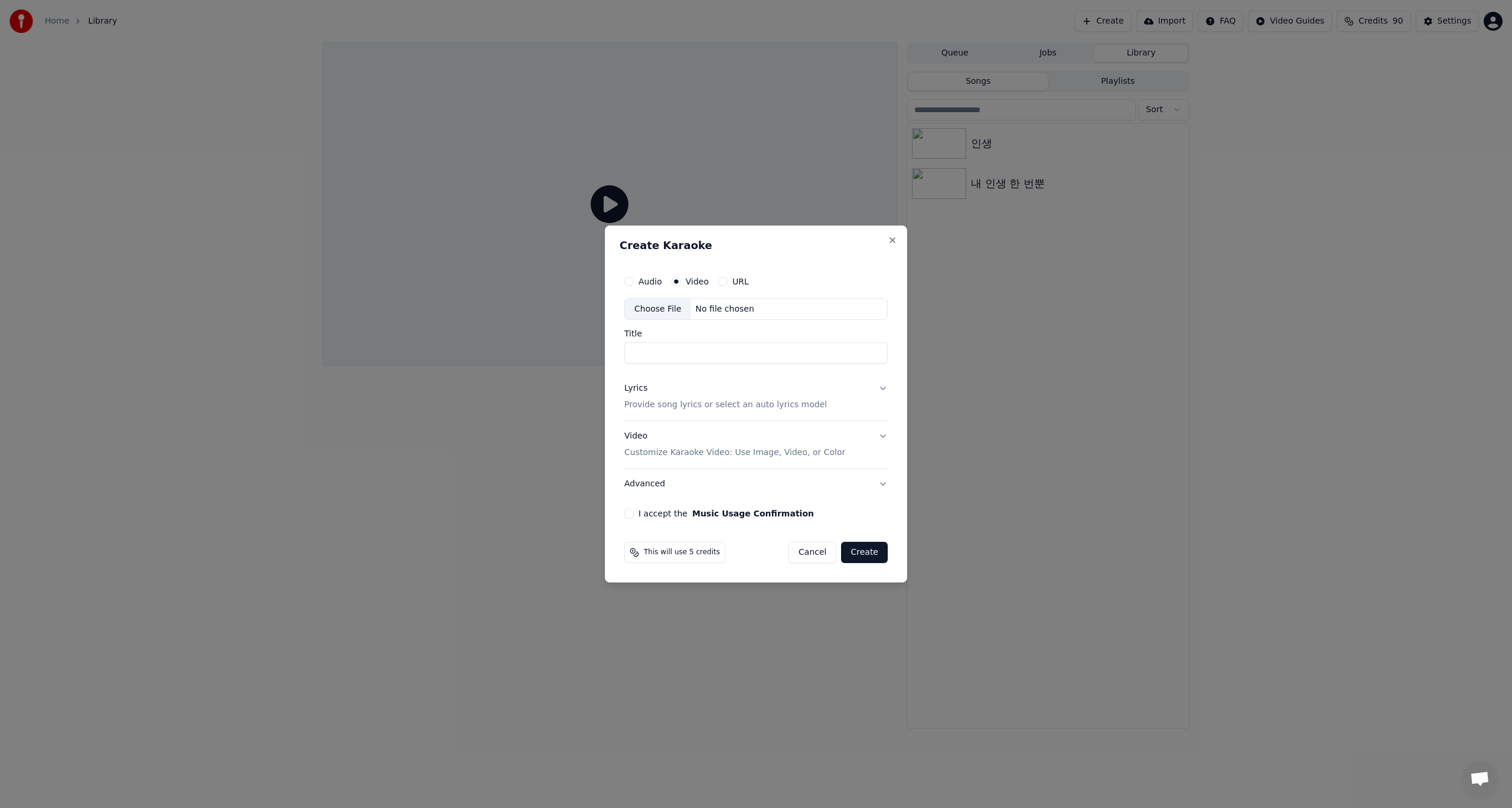
click at [882, 389] on button "Lyrics Provide song lyrics or select an auto lyrics model" at bounding box center [756, 397] width 263 height 47
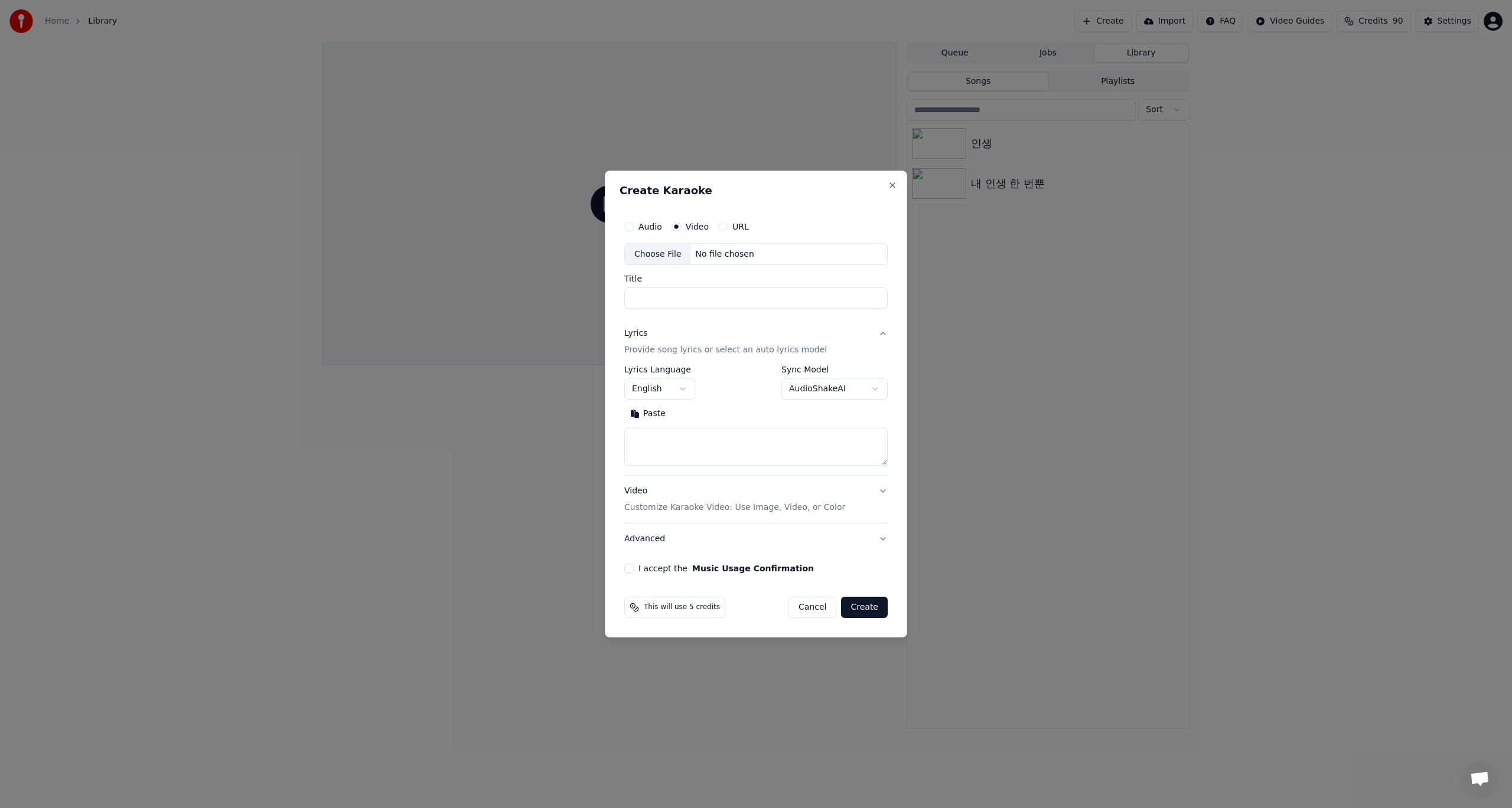
click at [678, 389] on body "**********" at bounding box center [756, 404] width 1512 height 808
click at [656, 257] on body "**********" at bounding box center [756, 404] width 1512 height 808
click at [656, 257] on div "Choose File" at bounding box center [658, 255] width 66 height 21
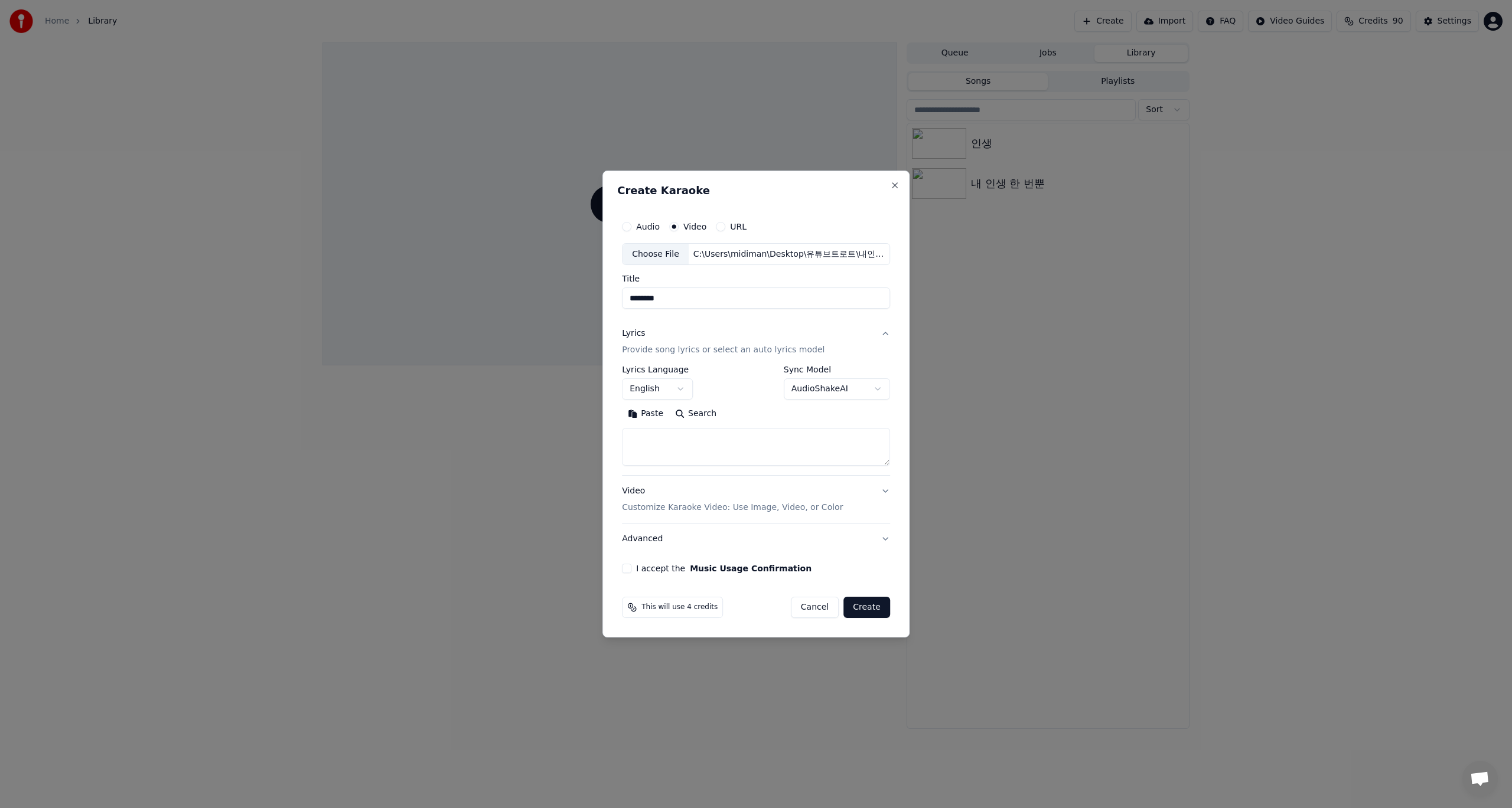
type input "********"
click at [679, 393] on body "**********" at bounding box center [756, 404] width 1512 height 808
select select "**"
click at [866, 386] on body "**********" at bounding box center [756, 404] width 1512 height 808
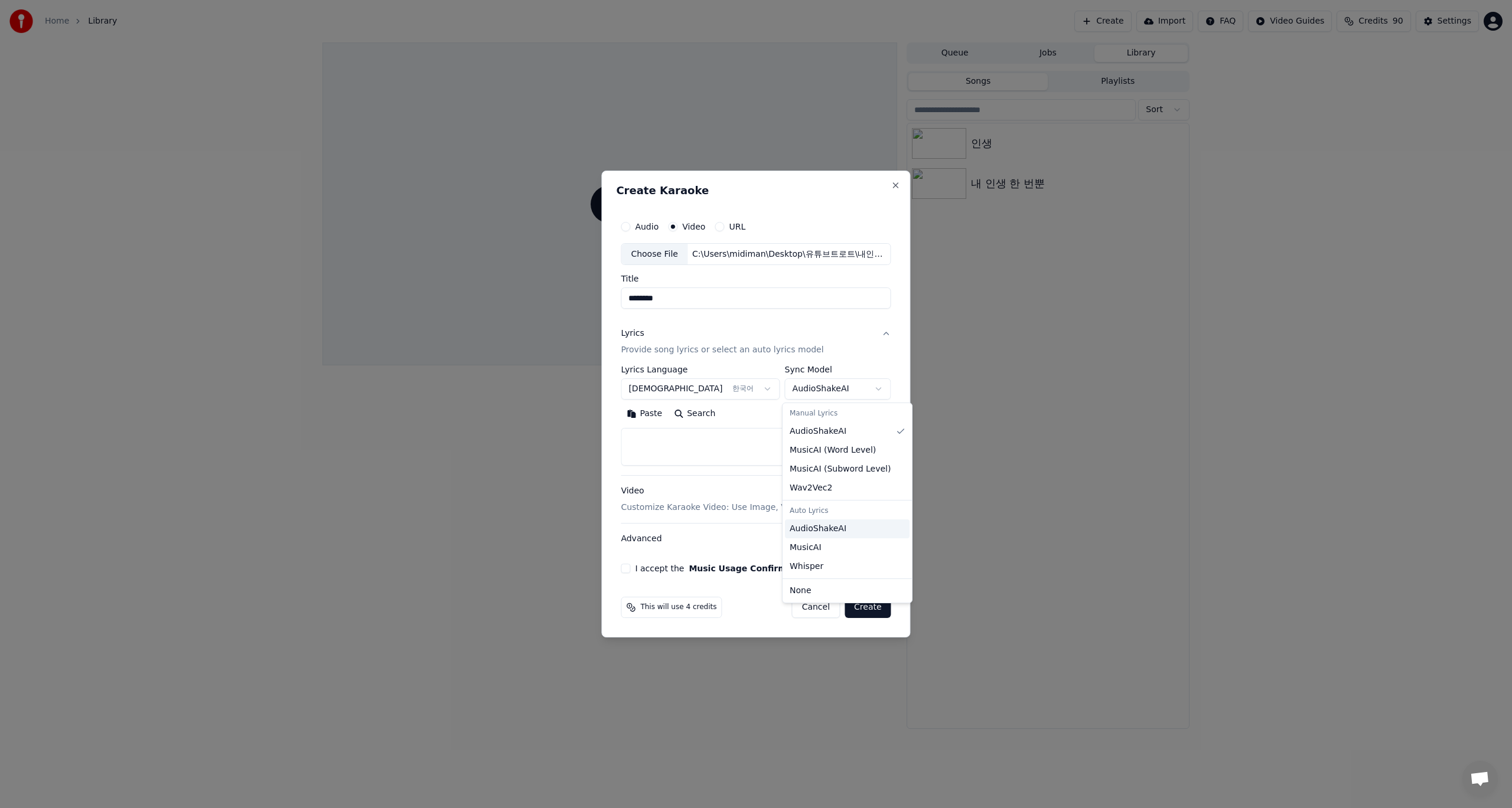
select select "**********"
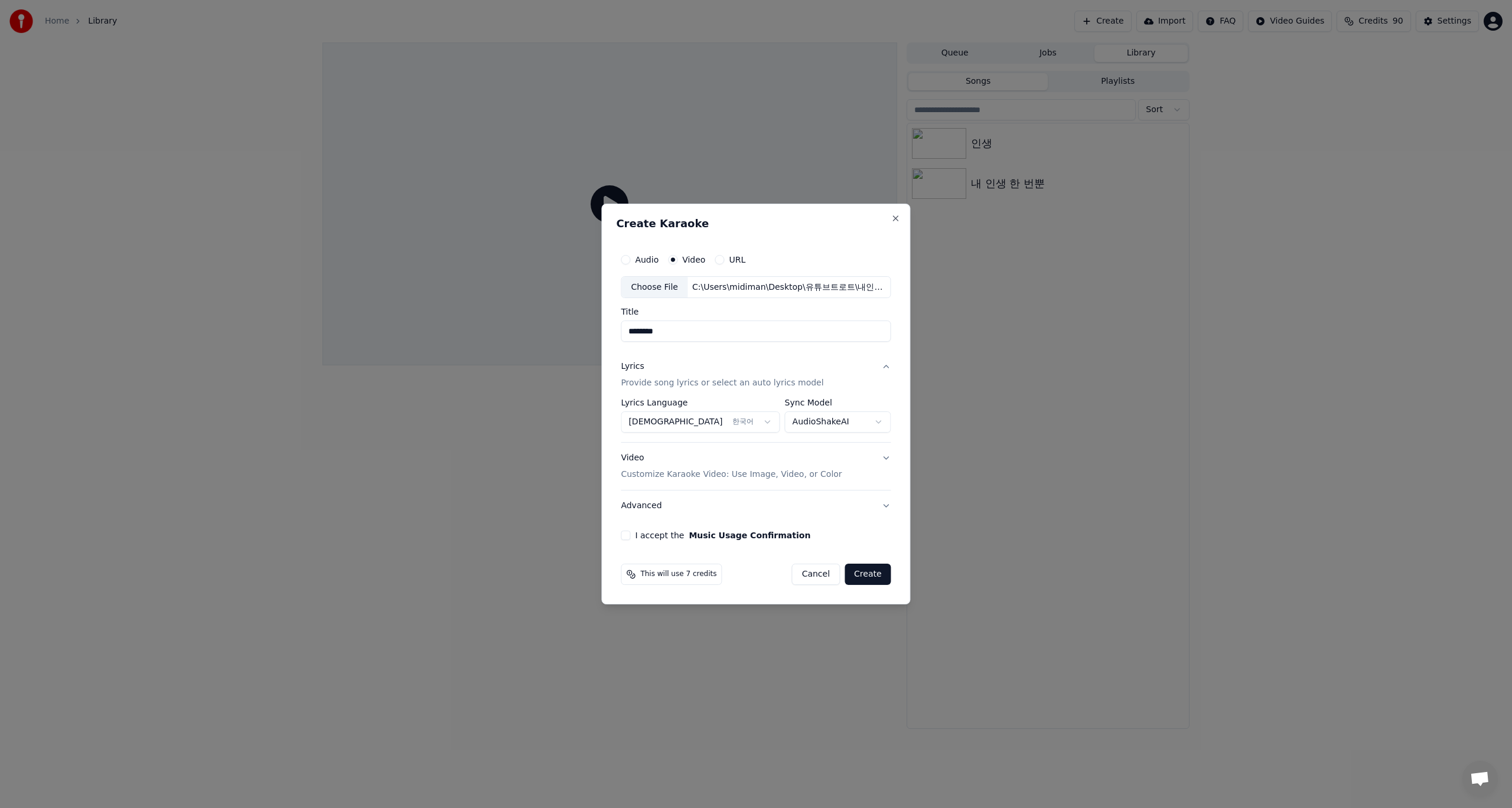
click at [875, 460] on button "Video Customize Karaoke Video: Use Image, Video, or Color" at bounding box center [756, 467] width 270 height 47
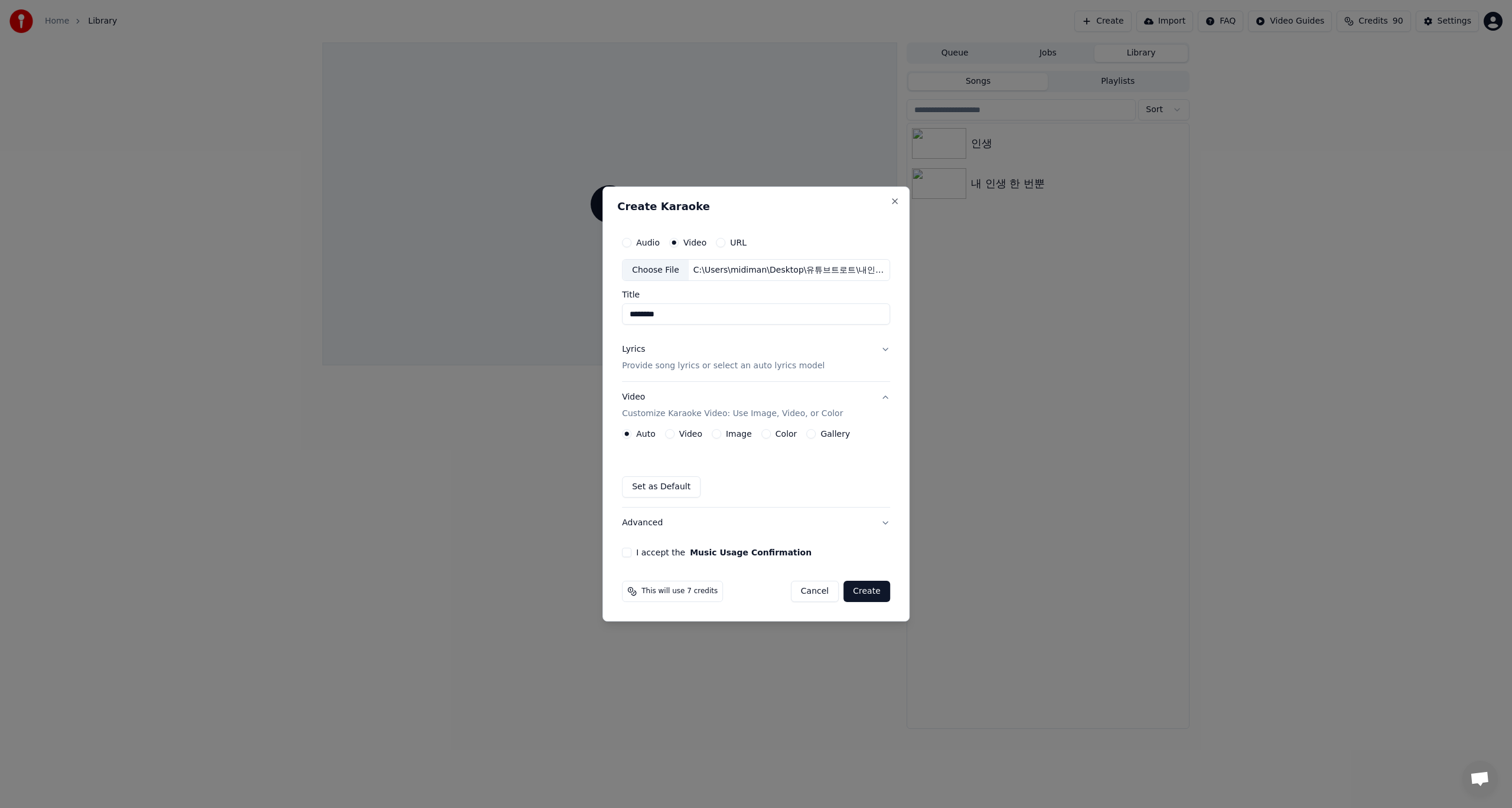
click at [668, 434] on button "Video" at bounding box center [670, 434] width 9 height 9
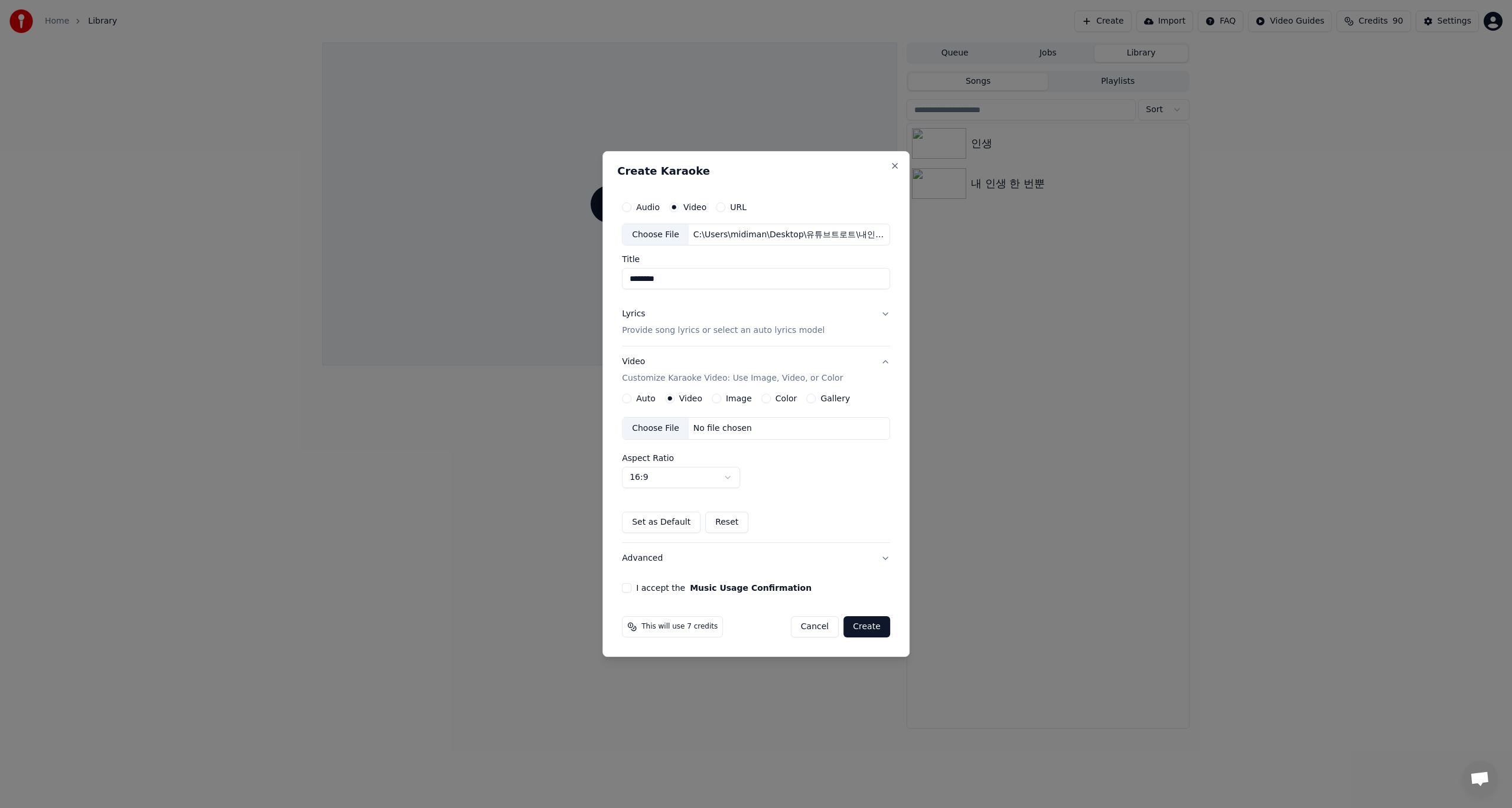
click at [629, 590] on button "I accept the Music Usage Confirmation" at bounding box center [626, 588] width 9 height 9
click at [866, 631] on button "Create" at bounding box center [867, 627] width 47 height 21
click at [883, 313] on button "Lyrics Provide song lyrics or select an auto lyrics model" at bounding box center [756, 323] width 268 height 47
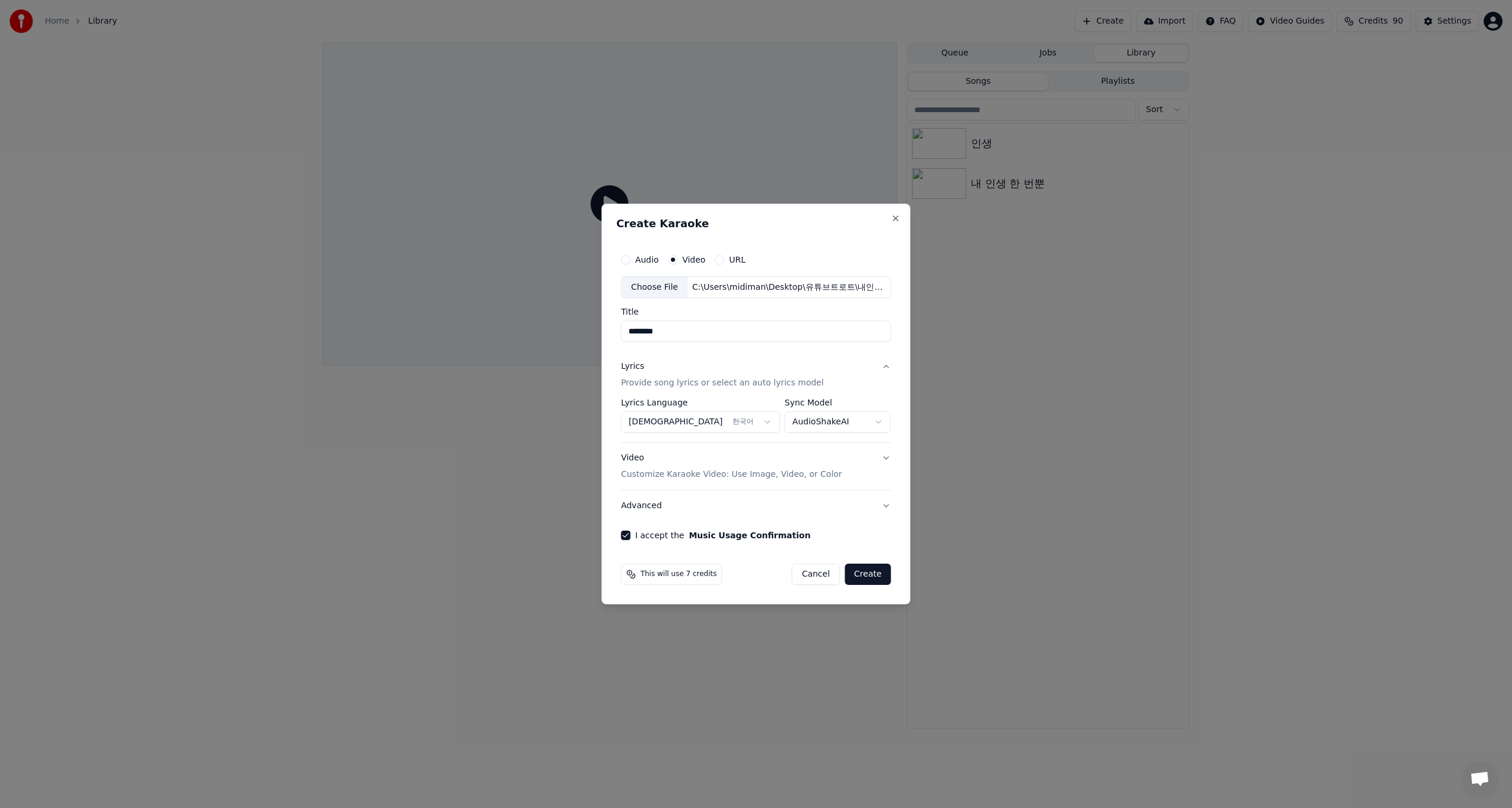
click at [878, 364] on button "Lyrics Provide song lyrics or select an auto lyrics model" at bounding box center [756, 376] width 270 height 47
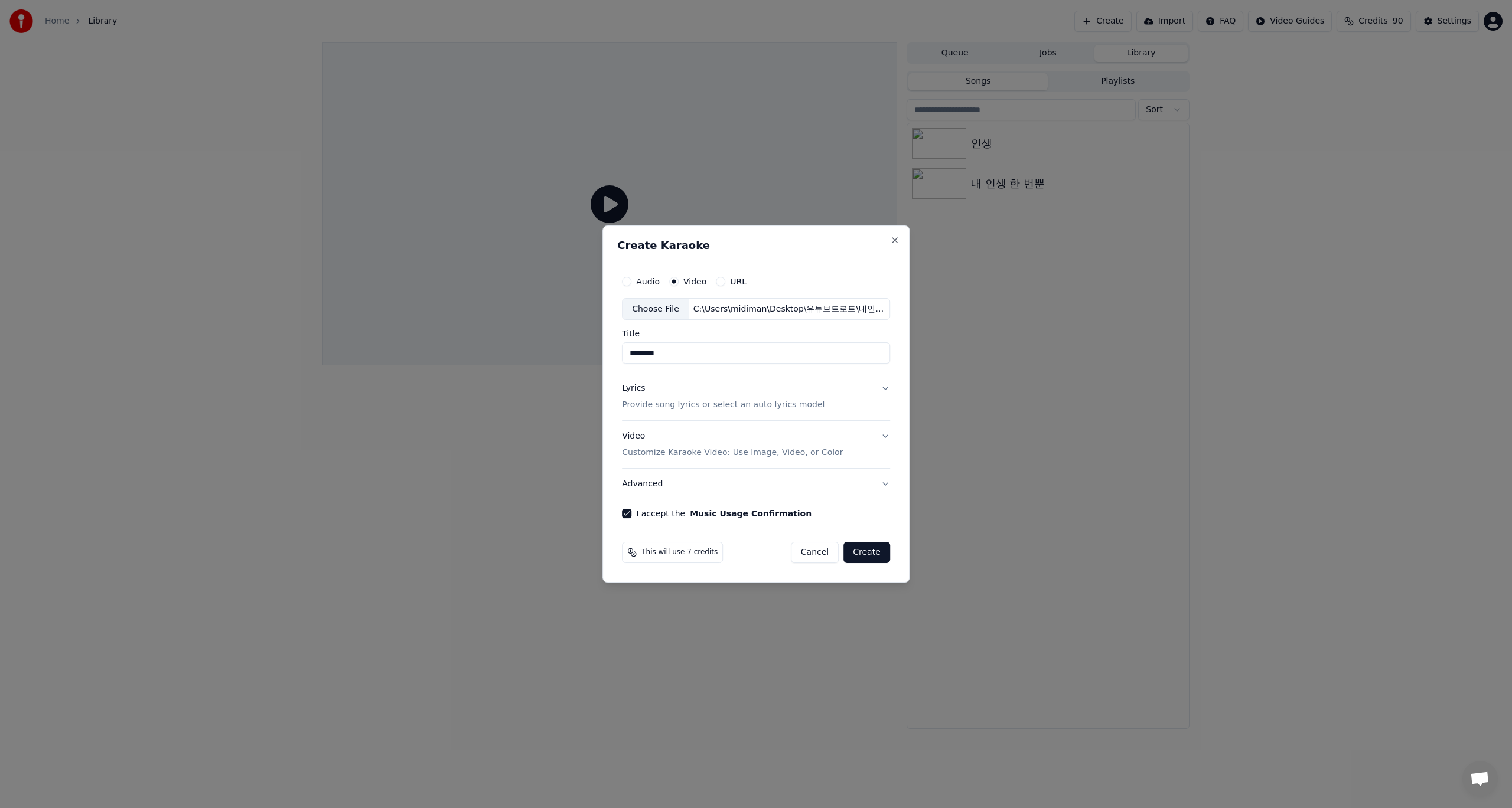
click at [883, 386] on button "Lyrics Provide song lyrics or select an auto lyrics model" at bounding box center [756, 397] width 268 height 47
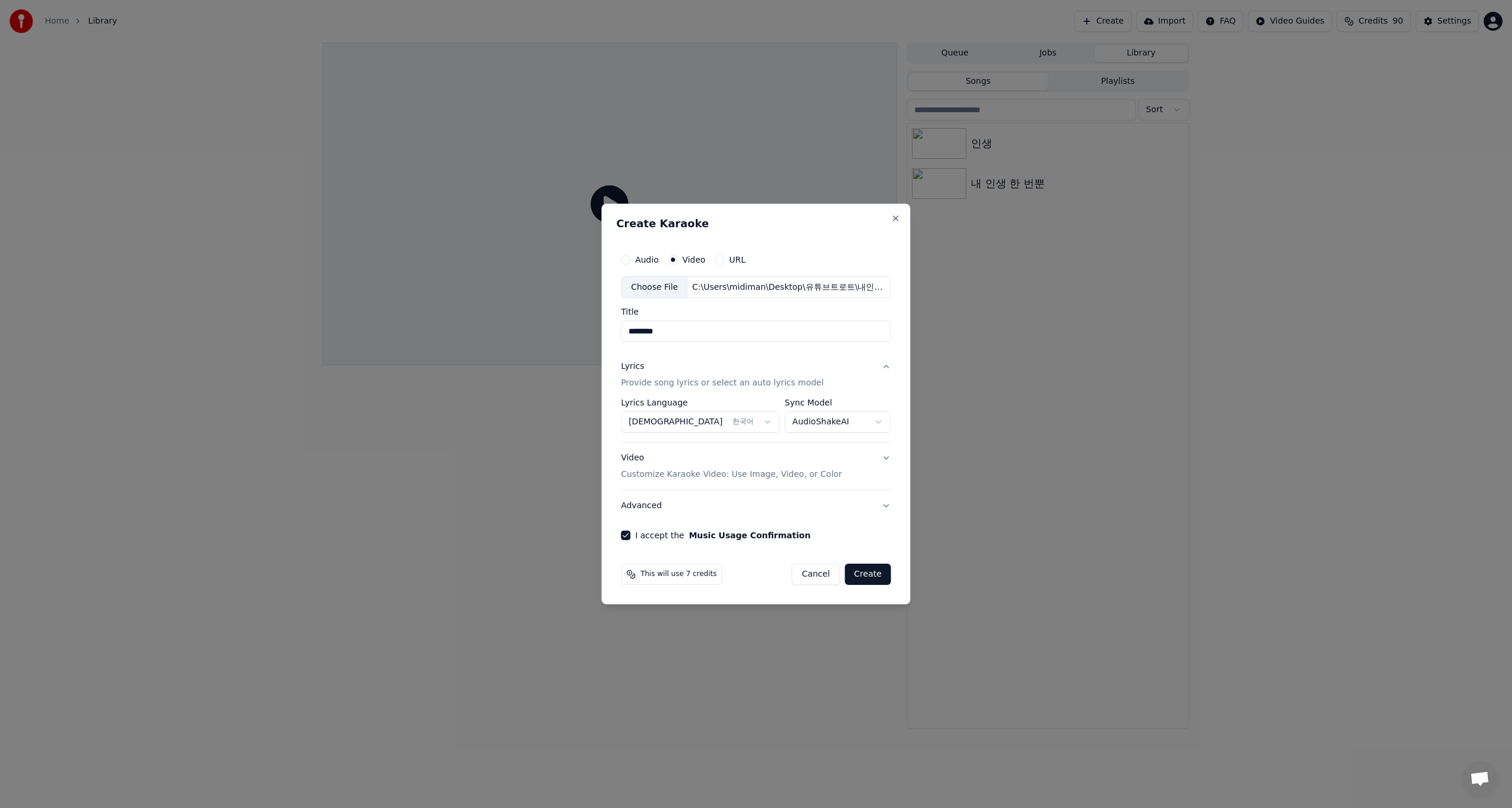
click at [888, 459] on button "Video Customize Karaoke Video: Use Image, Video, or Color" at bounding box center [756, 467] width 270 height 47
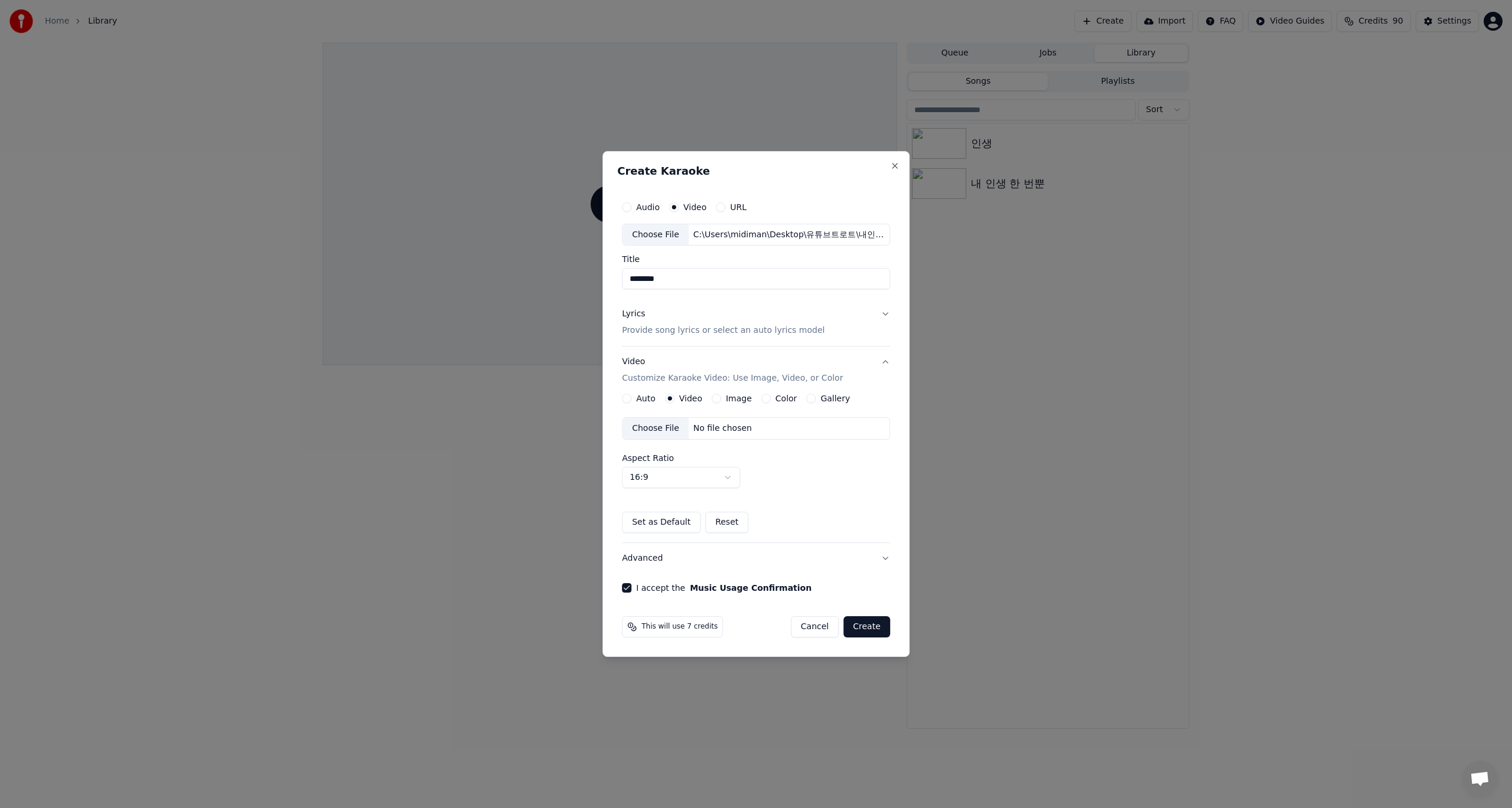
click at [870, 628] on button "Create" at bounding box center [867, 627] width 47 height 21
click at [864, 627] on button "Create" at bounding box center [867, 627] width 47 height 21
click at [821, 632] on button "Cancel" at bounding box center [815, 627] width 47 height 21
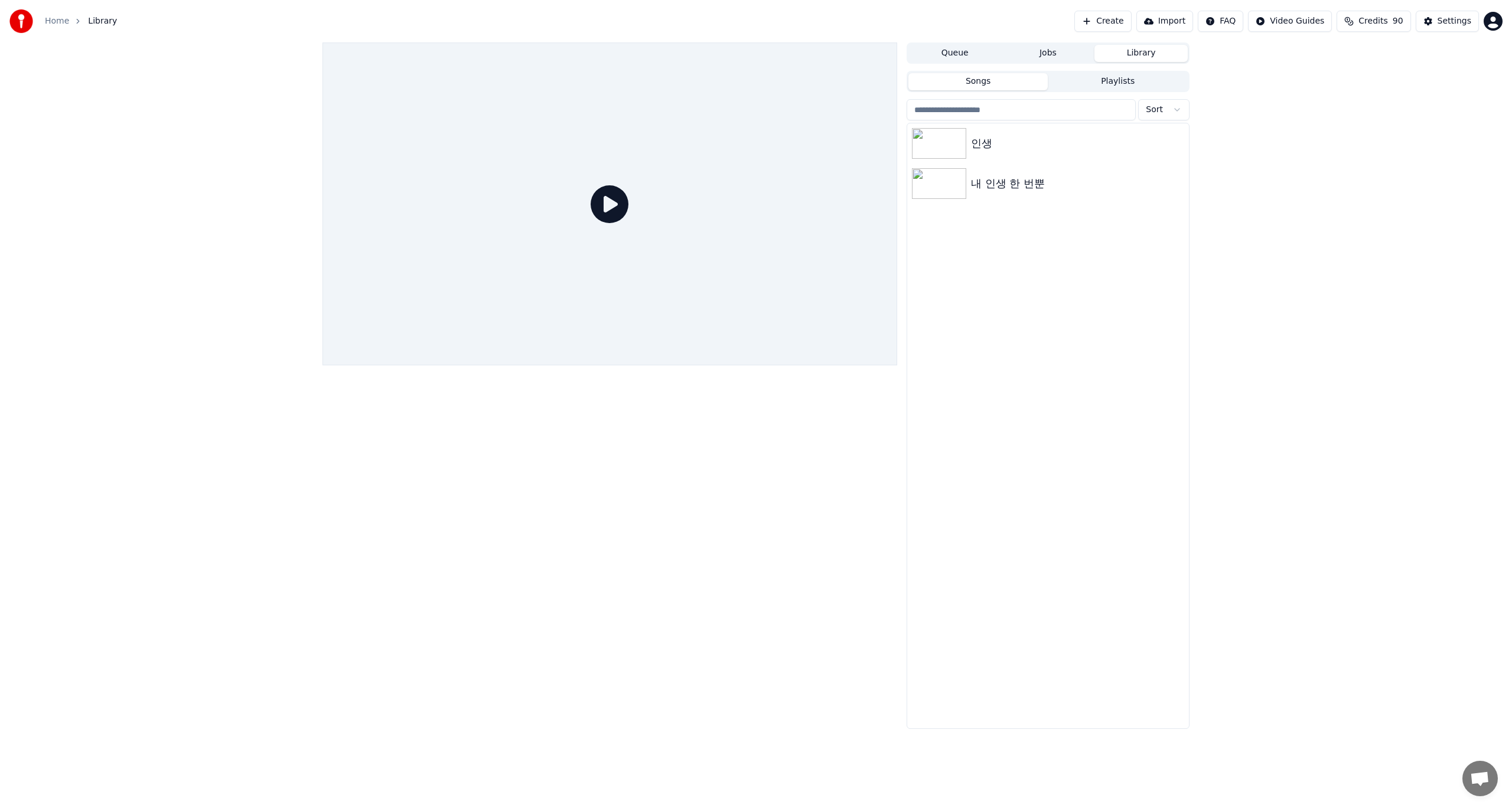
click at [696, 256] on div at bounding box center [609, 204] width 575 height 323
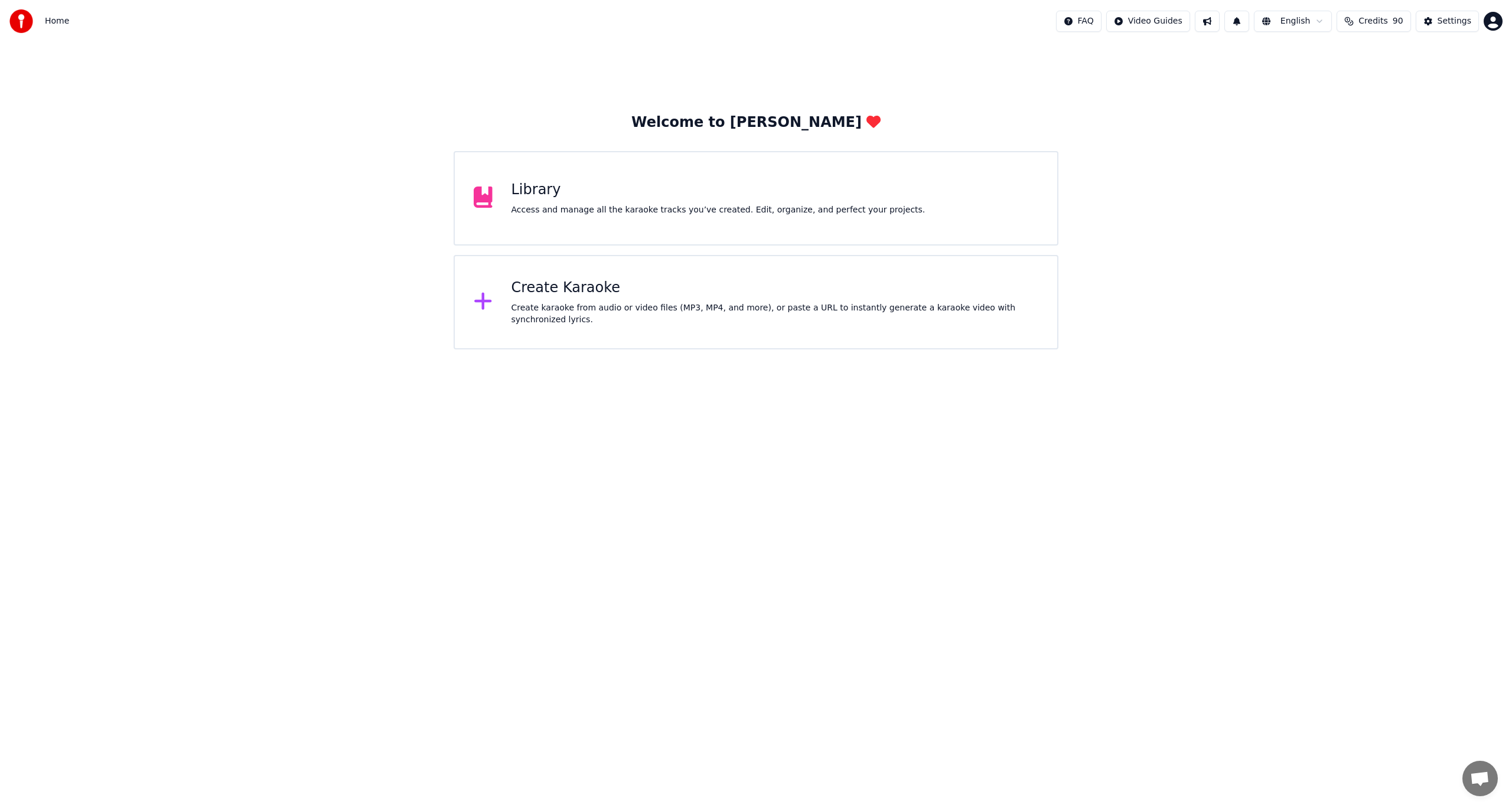
click at [573, 298] on div "Create Karaoke Create karaoke from audio or video files (MP3, MP4, and more), o…" at bounding box center [775, 302] width 527 height 47
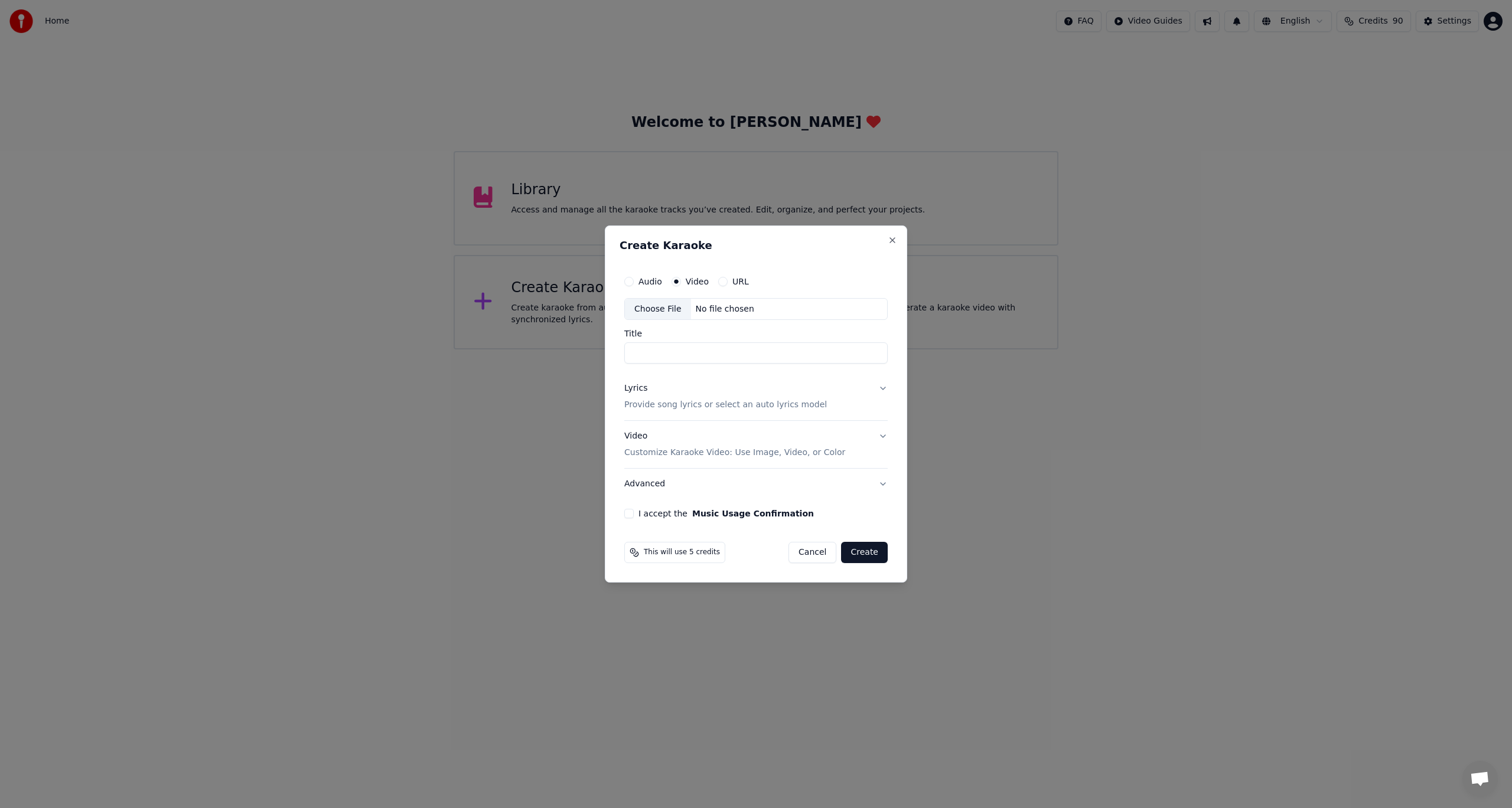
click at [628, 282] on button "Audio" at bounding box center [629, 282] width 9 height 9
click at [855, 357] on input "Title" at bounding box center [756, 354] width 263 height 21
click at [655, 313] on div "Choose File" at bounding box center [658, 309] width 66 height 21
click at [674, 282] on button "Video" at bounding box center [676, 282] width 9 height 9
click at [668, 308] on div "Choose File" at bounding box center [658, 309] width 66 height 21
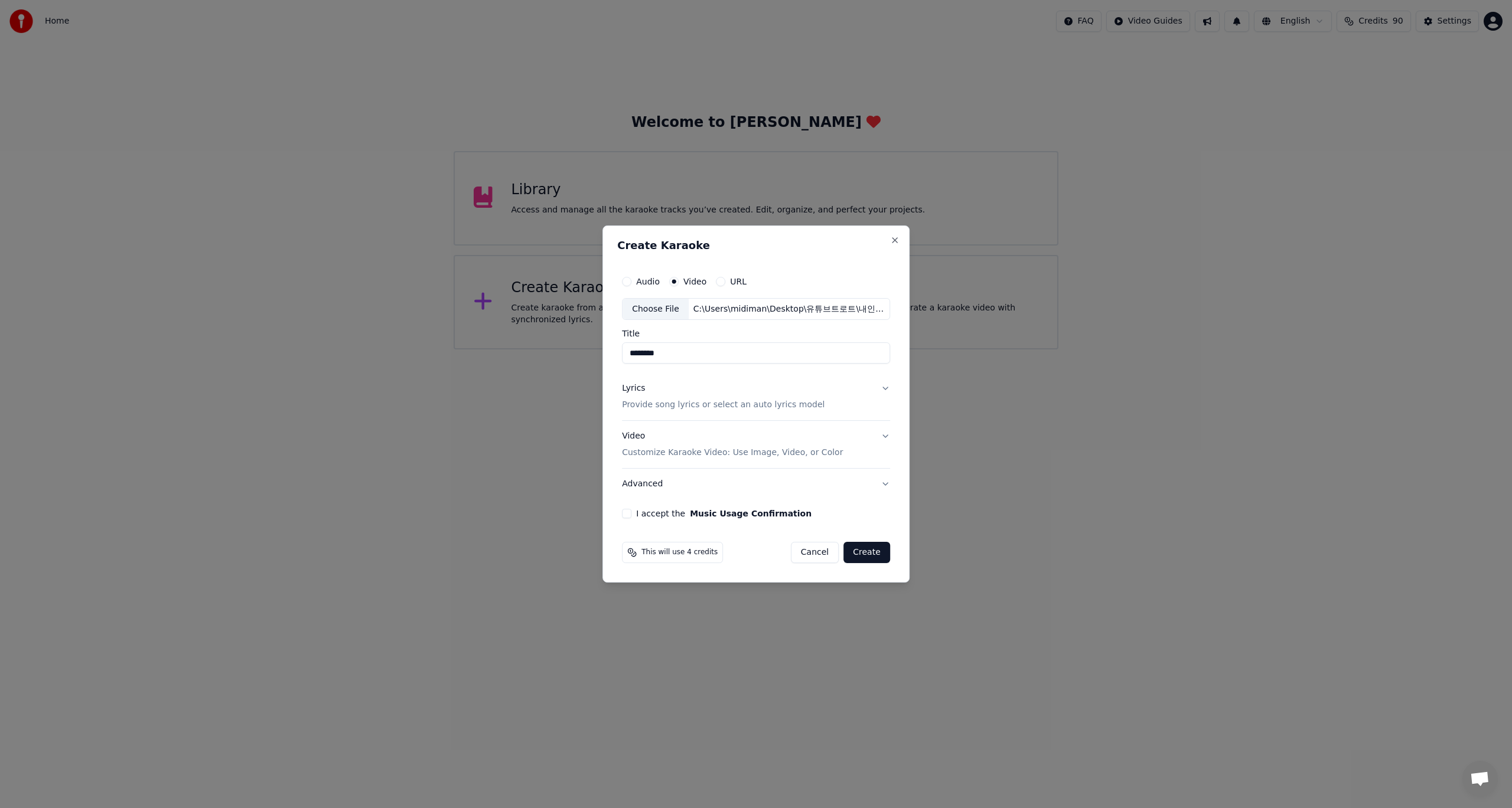
type input "********"
click at [884, 388] on button "Lyrics Provide song lyrics or select an auto lyrics model" at bounding box center [756, 397] width 268 height 47
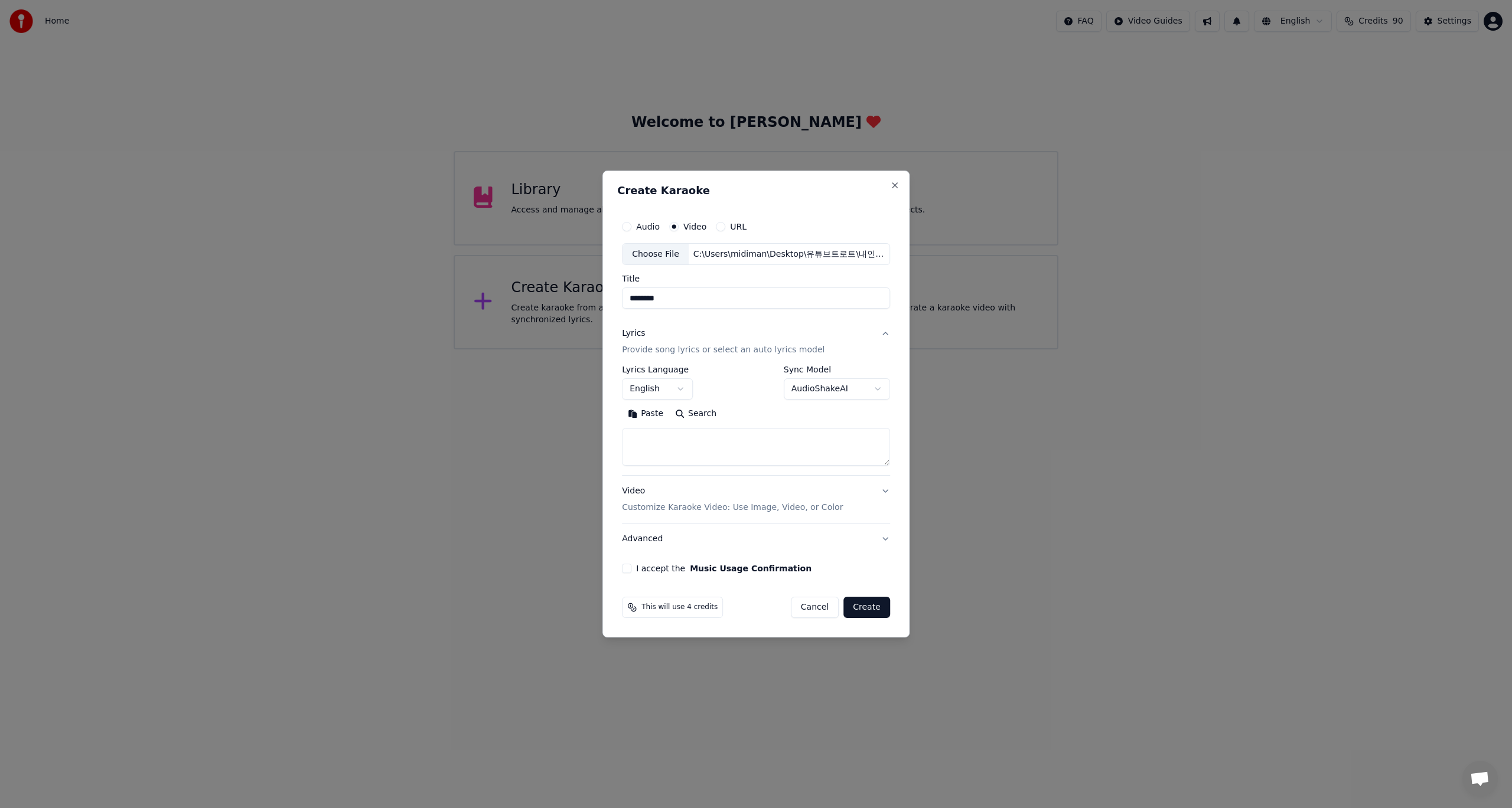
click at [684, 389] on button "English" at bounding box center [657, 389] width 71 height 21
select select "**"
click at [870, 350] on body "**********" at bounding box center [756, 174] width 1512 height 350
select select "**********"
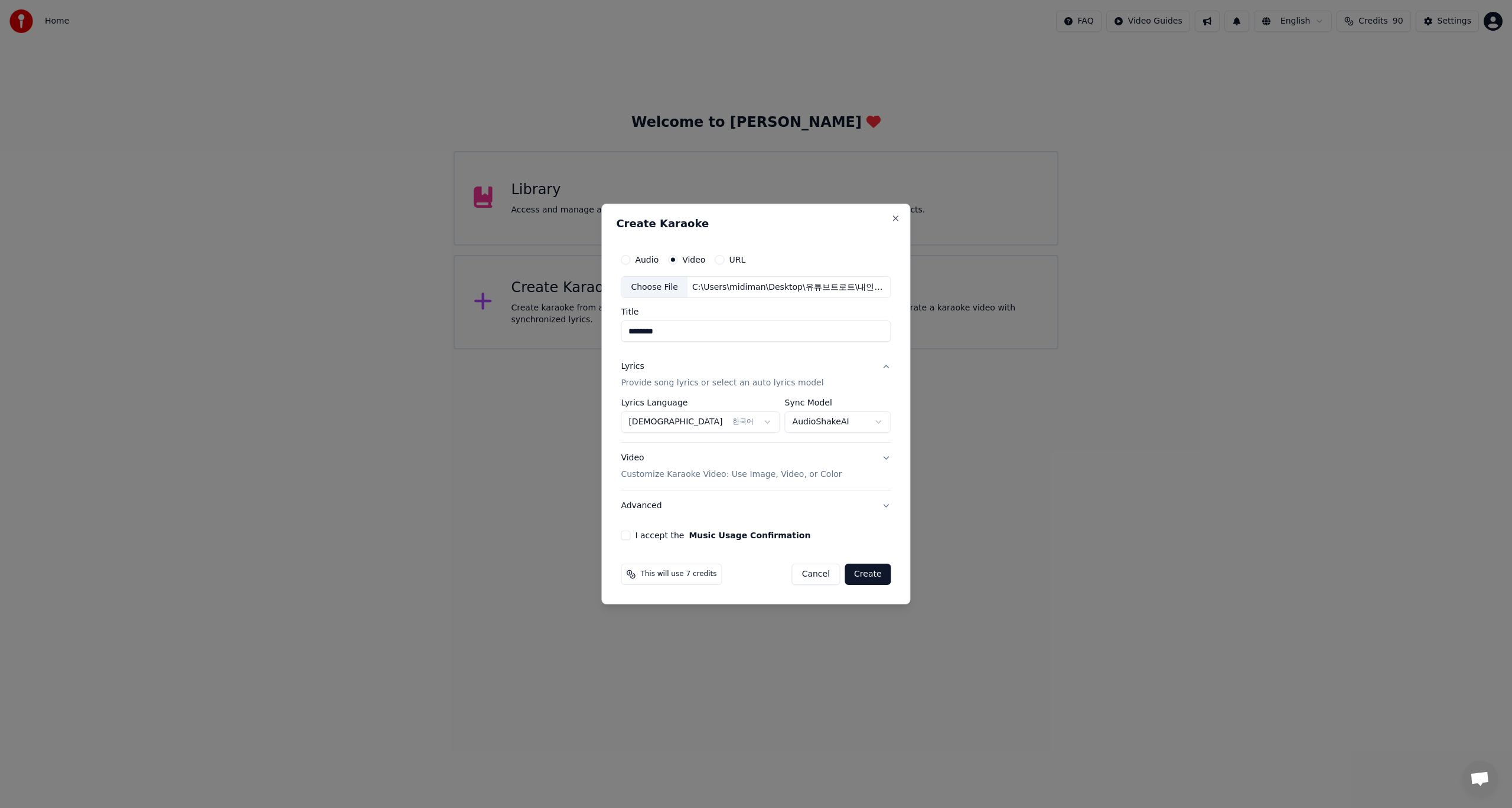
click at [883, 460] on button "Video Customize Karaoke Video: Use Image, Video, or Color" at bounding box center [756, 467] width 270 height 47
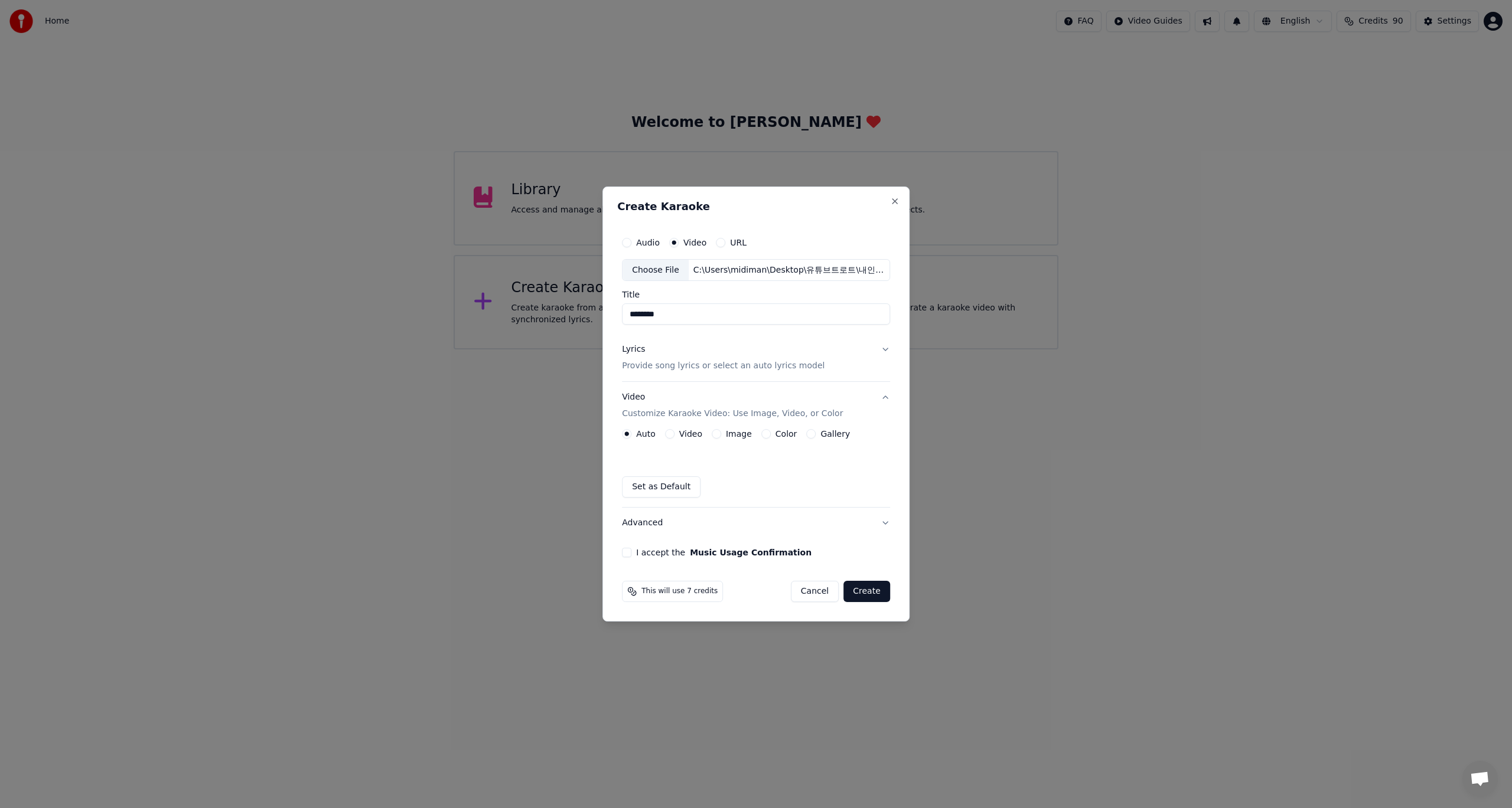
click at [625, 554] on button "I accept the Music Usage Confirmation" at bounding box center [626, 552] width 9 height 9
click at [872, 593] on button "Create" at bounding box center [867, 591] width 47 height 21
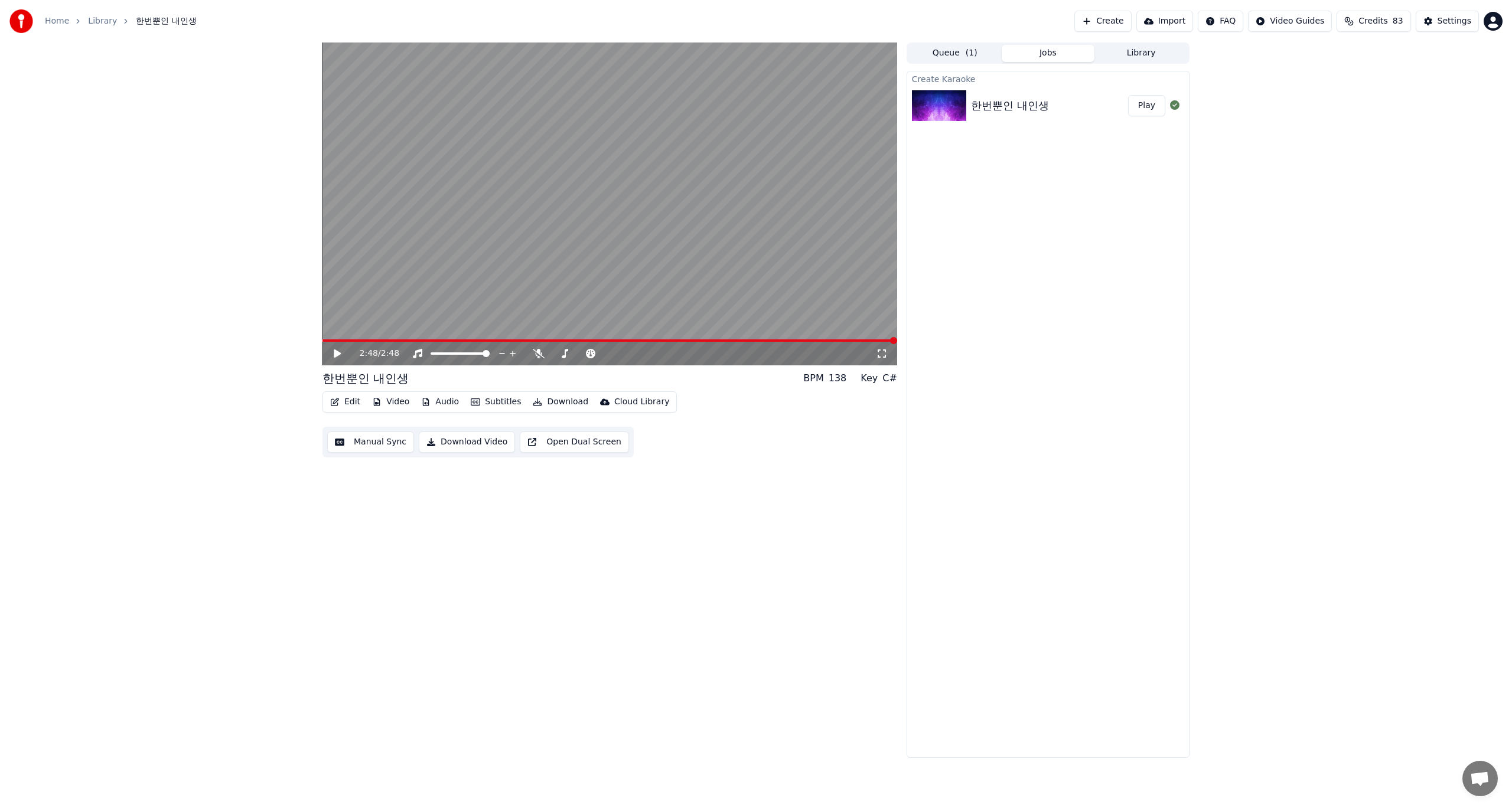
click at [339, 355] on icon at bounding box center [337, 354] width 7 height 8
click at [534, 352] on icon at bounding box center [538, 354] width 11 height 9
click at [348, 402] on button "Edit" at bounding box center [345, 402] width 40 height 17
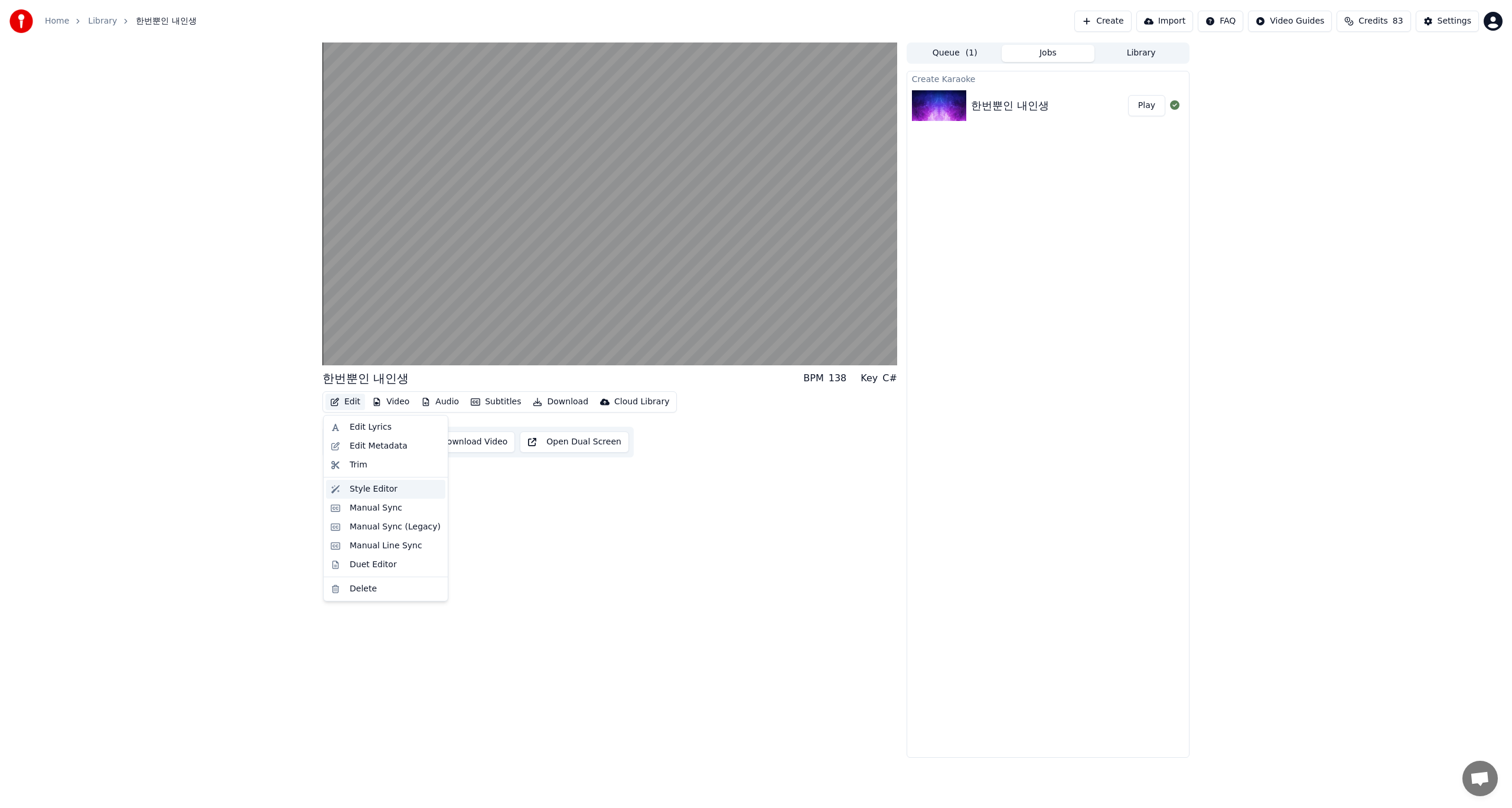
click at [367, 490] on div "Style Editor" at bounding box center [374, 489] width 47 height 11
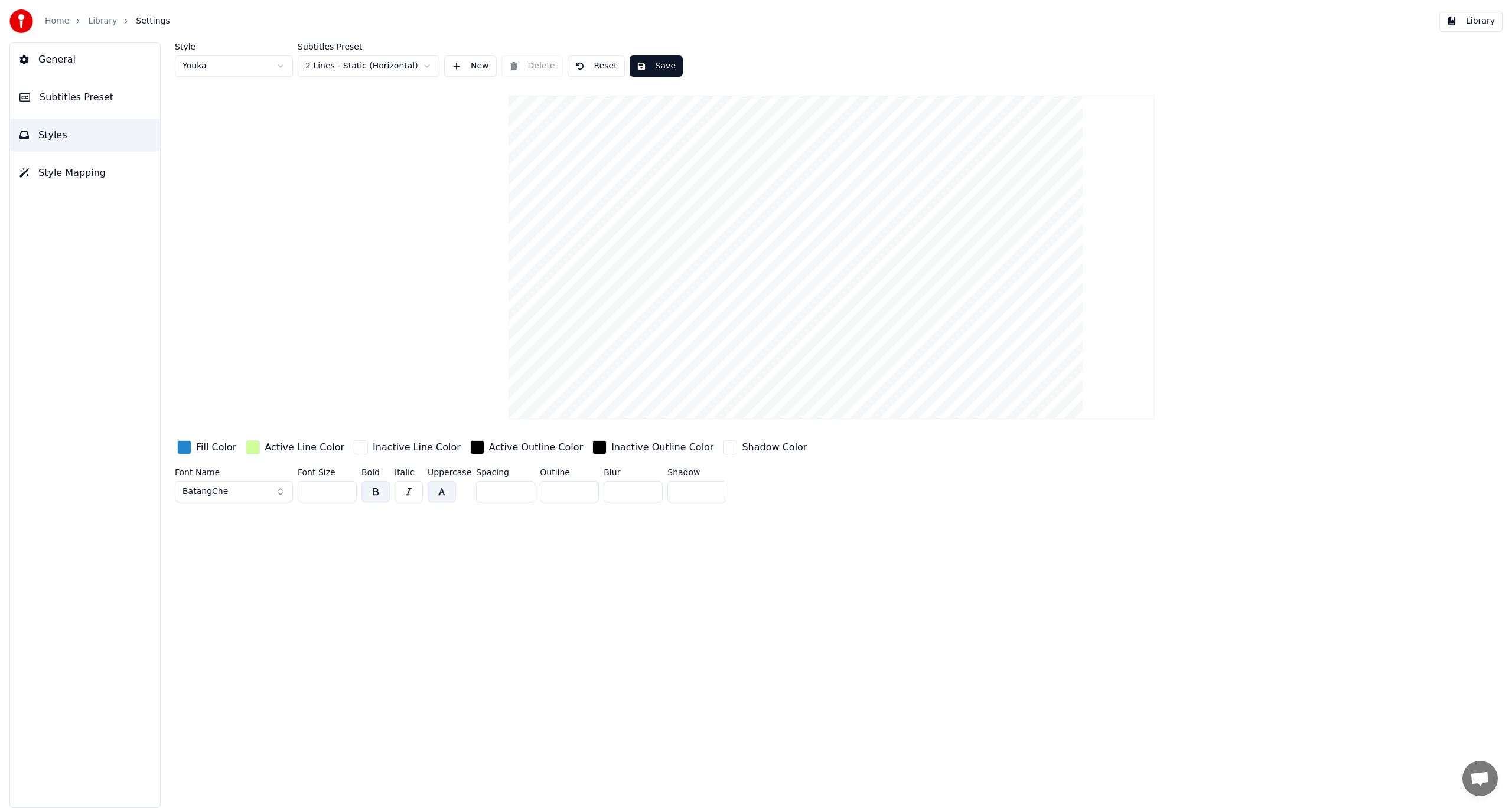
click at [181, 448] on div "button" at bounding box center [184, 448] width 15 height 15
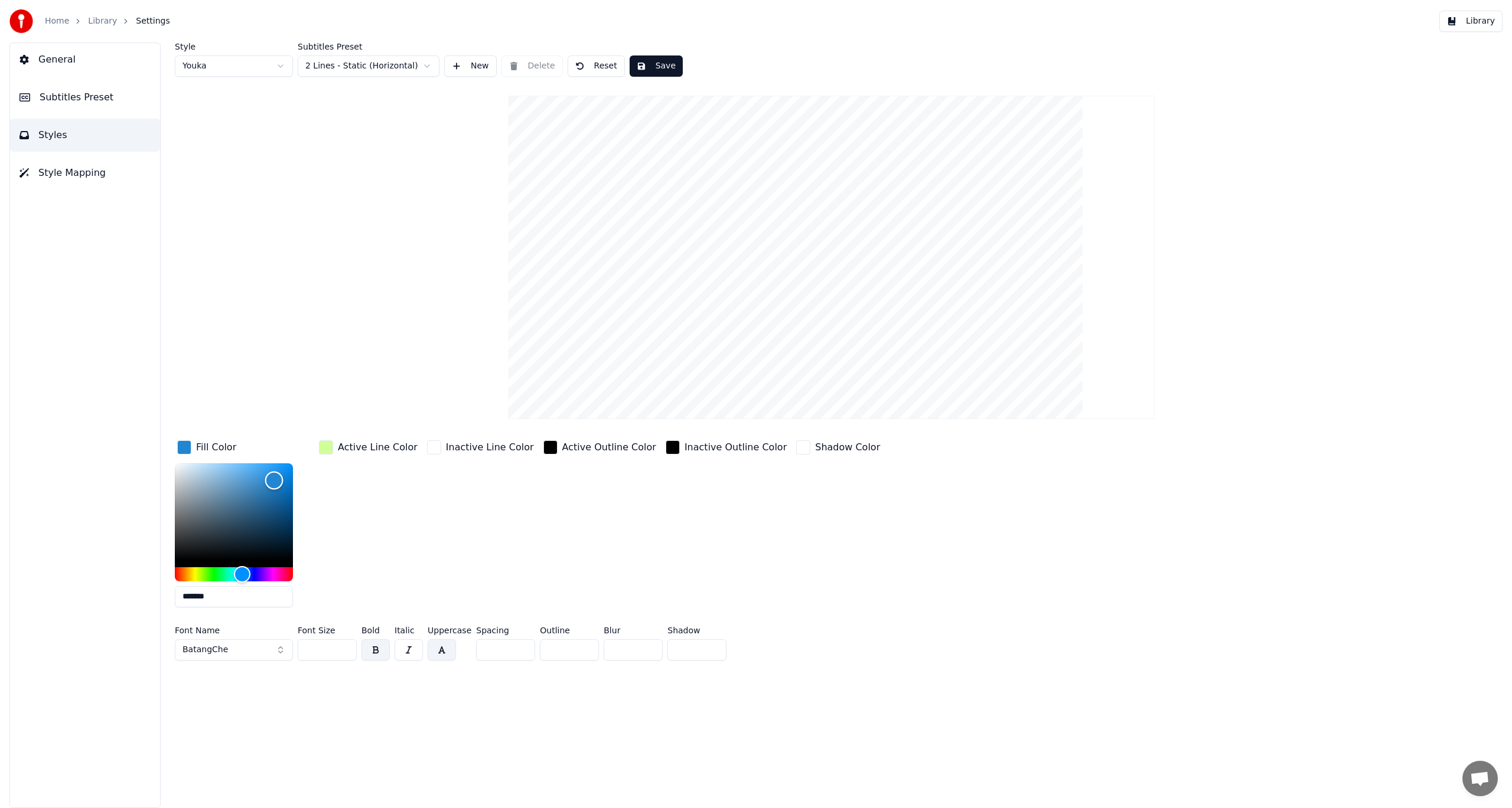
click at [198, 477] on div "Color" at bounding box center [233, 512] width 118 height 97
click at [195, 509] on div "Color" at bounding box center [233, 512] width 118 height 97
click at [208, 477] on div "Color" at bounding box center [233, 512] width 118 height 97
click at [252, 573] on div "Hue" at bounding box center [233, 574] width 118 height 15
click at [260, 470] on div "Color" at bounding box center [233, 512] width 118 height 97
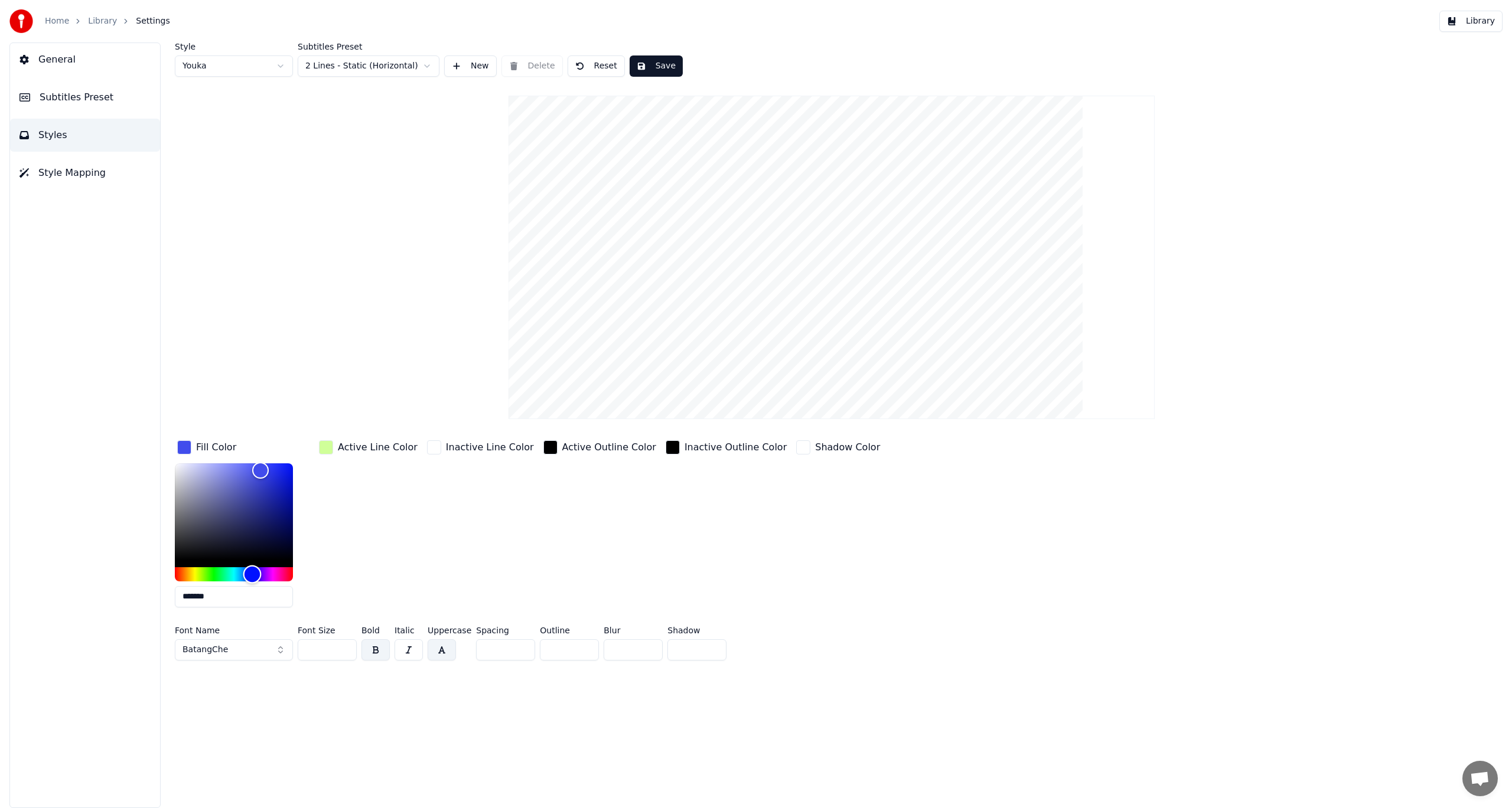
click at [230, 575] on div "Hue" at bounding box center [233, 574] width 118 height 15
type input "*******"
click at [185, 469] on div "Color" at bounding box center [233, 512] width 118 height 97
click at [325, 451] on div "button" at bounding box center [326, 448] width 15 height 15
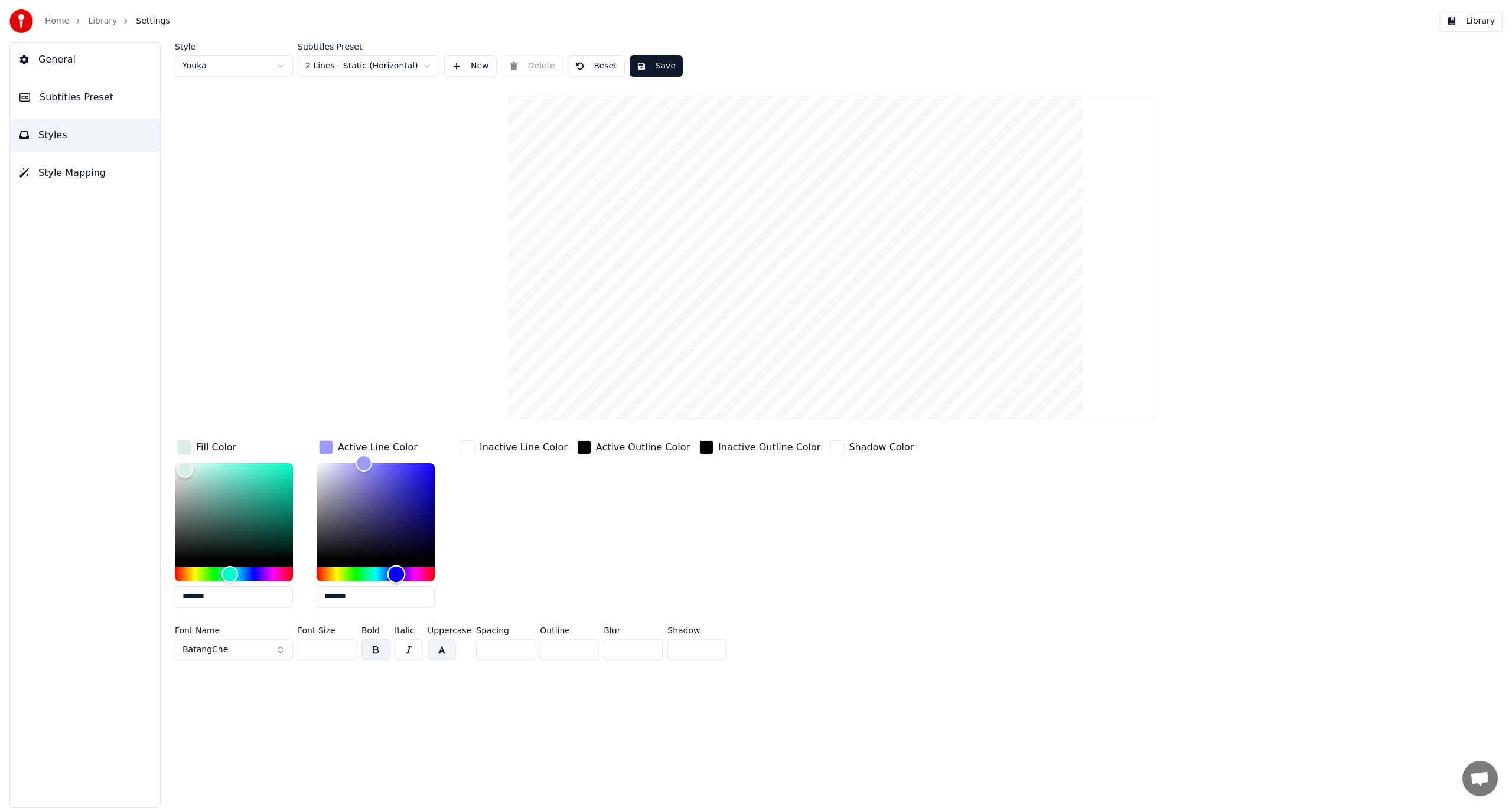
click at [397, 573] on div "Hue" at bounding box center [376, 574] width 118 height 15
click at [423, 472] on div "Color" at bounding box center [376, 512] width 118 height 97
click at [421, 487] on div "Color" at bounding box center [376, 512] width 118 height 97
click at [415, 471] on div "Color" at bounding box center [376, 512] width 118 height 97
click at [364, 571] on div "Hue" at bounding box center [376, 574] width 118 height 15
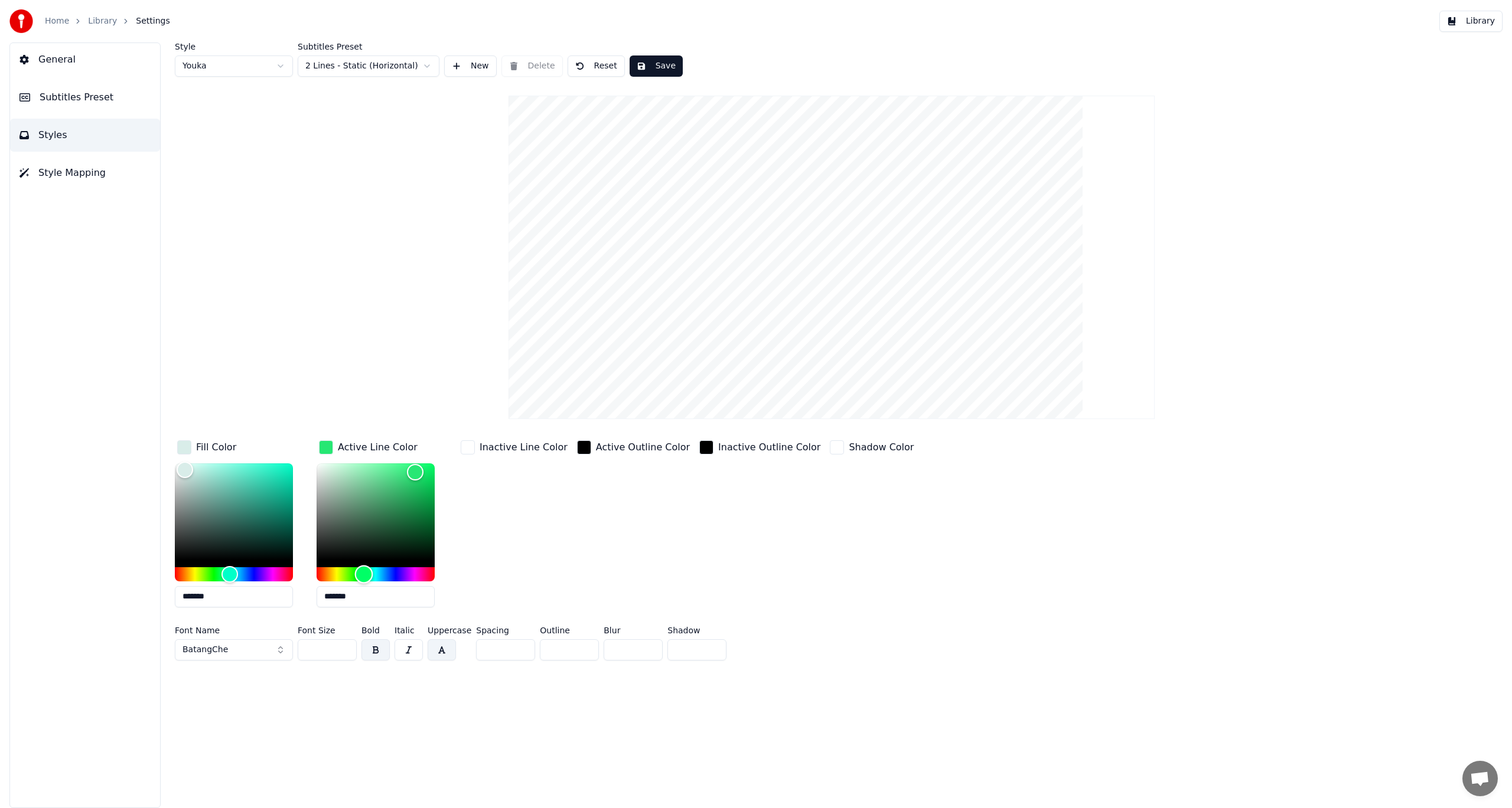
type input "*******"
click at [338, 576] on div "Hue" at bounding box center [376, 574] width 118 height 15
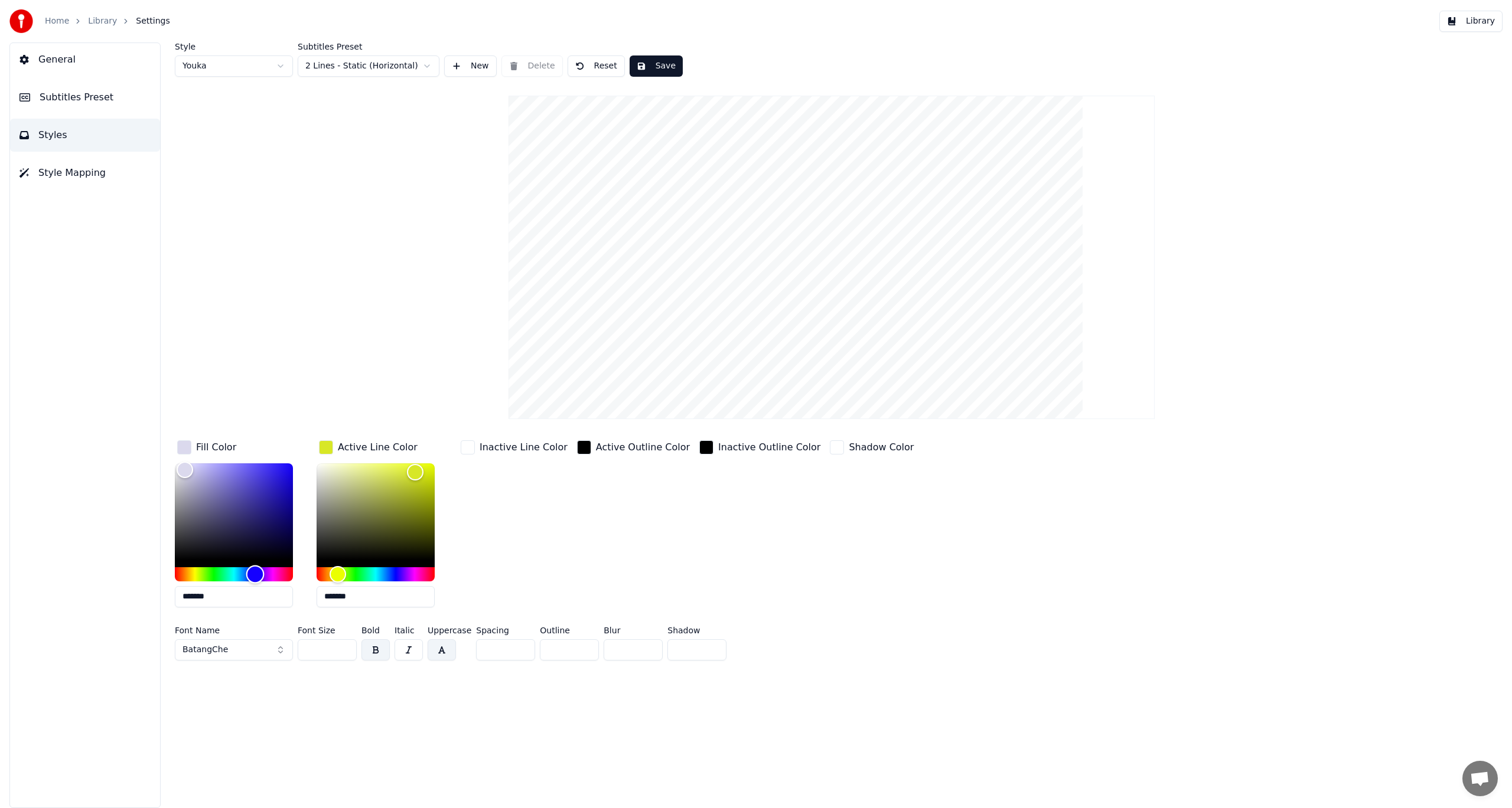
click at [255, 573] on div "Hue" at bounding box center [233, 574] width 118 height 15
click at [279, 467] on div "Color" at bounding box center [233, 512] width 118 height 97
click at [283, 482] on div "Color" at bounding box center [233, 512] width 118 height 97
type input "*******"
click at [279, 472] on div "Color" at bounding box center [233, 512] width 118 height 97
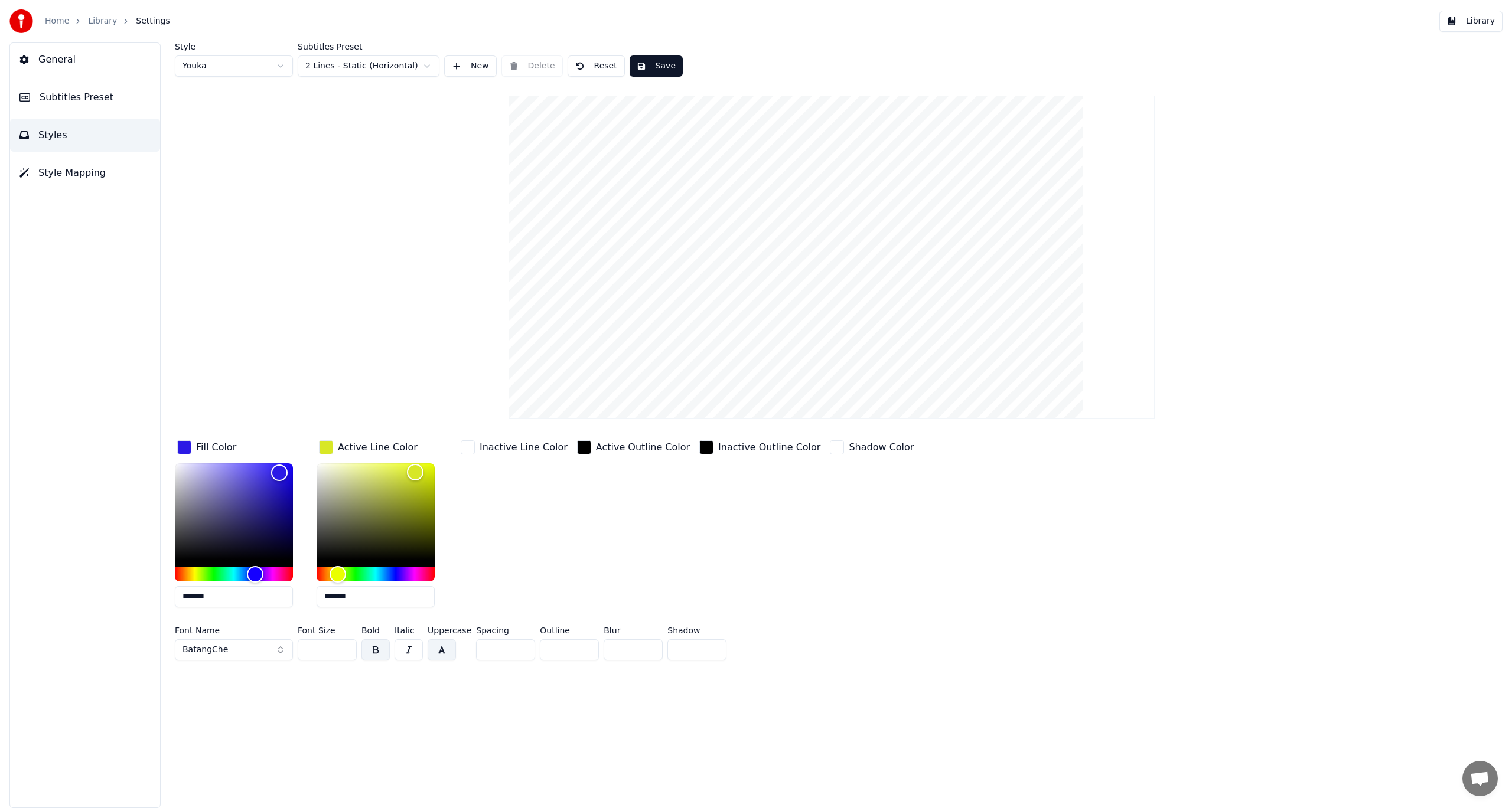
click at [798, 549] on div "Inactive Outline Color" at bounding box center [759, 527] width 126 height 179
click at [649, 65] on button "Save" at bounding box center [655, 67] width 53 height 21
click at [1480, 24] on button "Library" at bounding box center [1471, 21] width 64 height 21
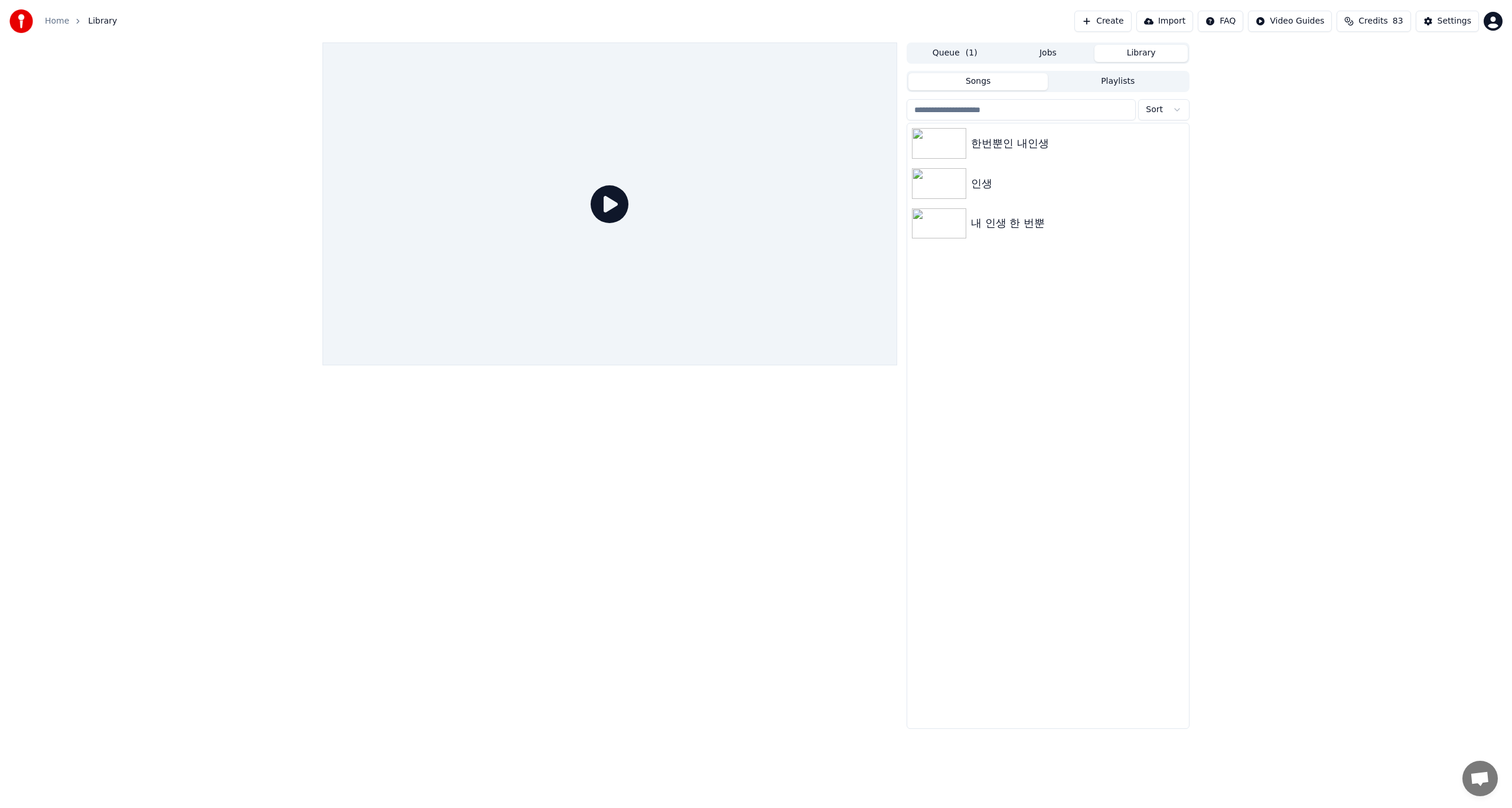
click at [1112, 22] on button "Create" at bounding box center [1102, 21] width 57 height 21
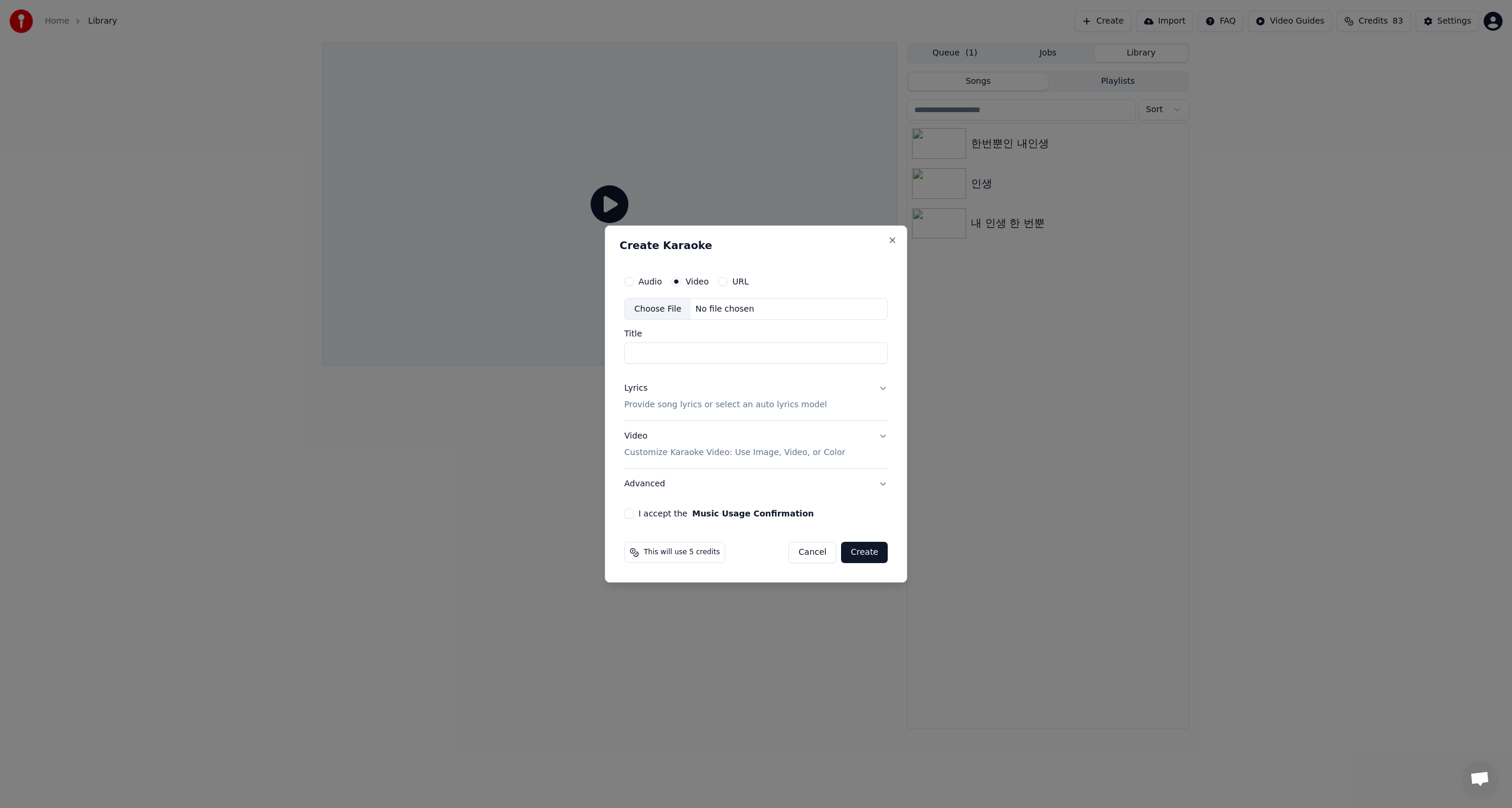
click at [656, 308] on div "Choose File" at bounding box center [658, 309] width 66 height 21
click at [889, 239] on button "Close" at bounding box center [893, 240] width 9 height 9
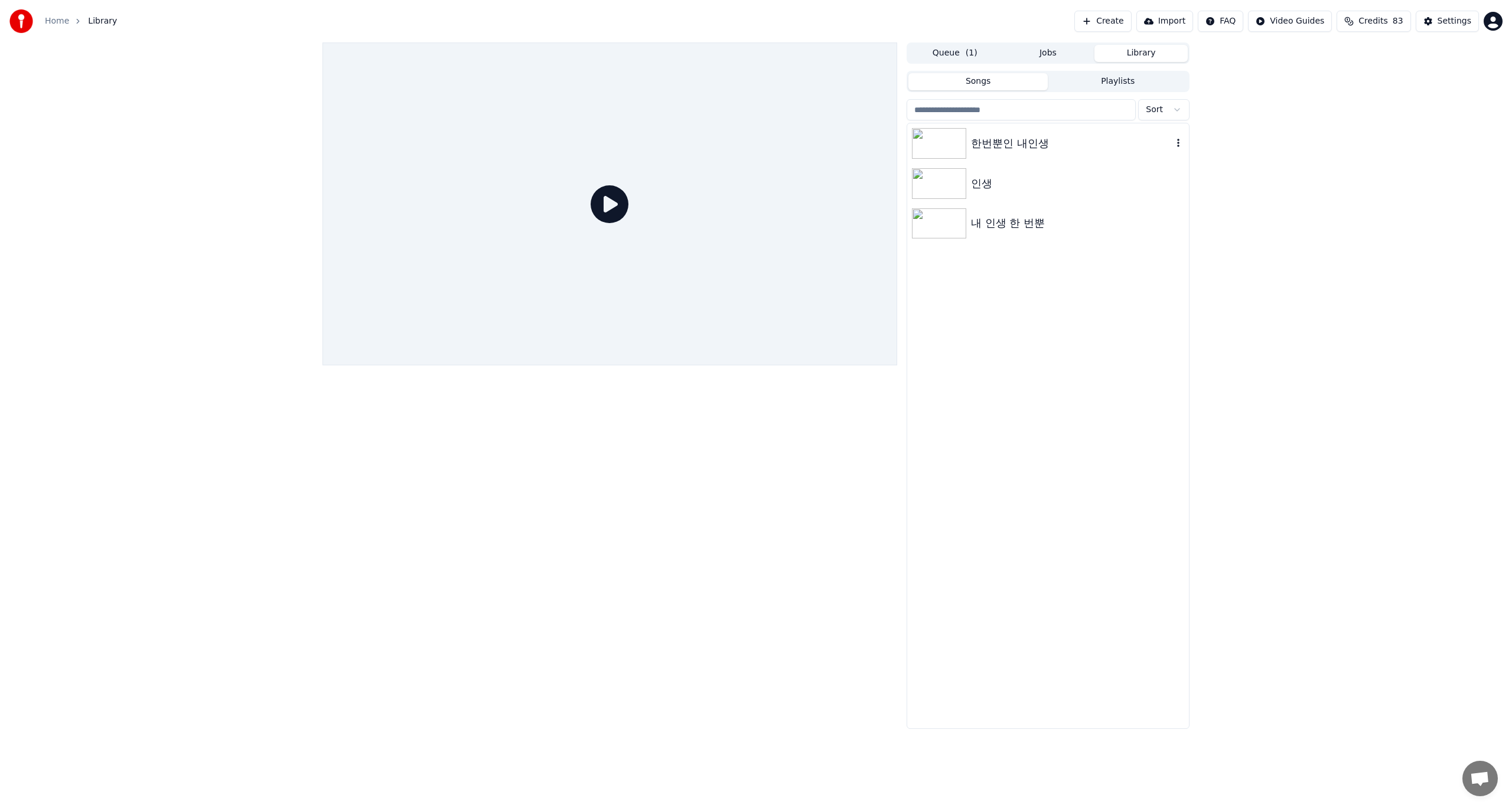
click at [1009, 138] on div "한번뿐인 내인생" at bounding box center [1071, 144] width 201 height 17
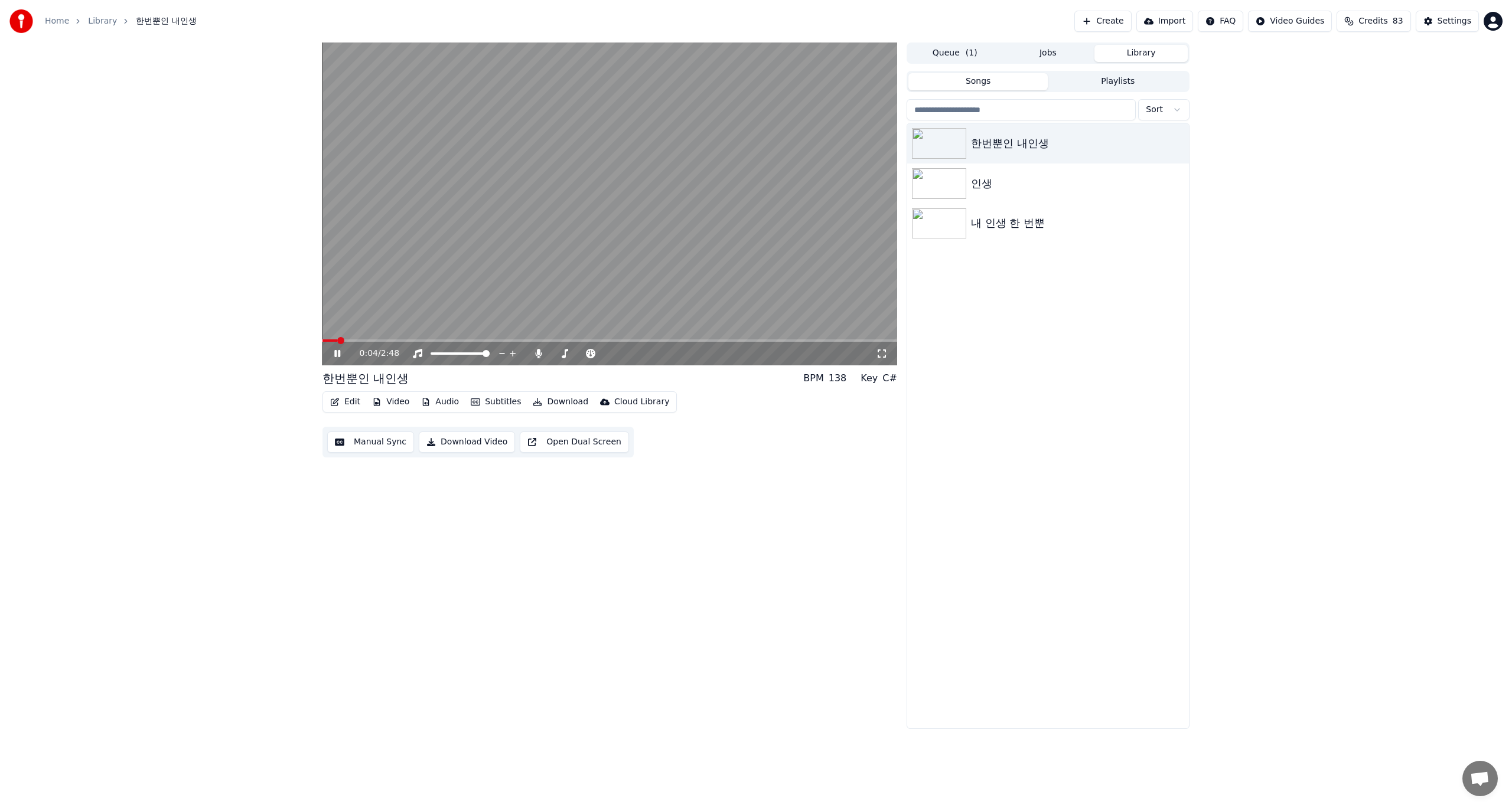
click at [347, 404] on button "Edit" at bounding box center [345, 402] width 40 height 17
click at [356, 428] on div "Edit Lyrics" at bounding box center [371, 427] width 42 height 11
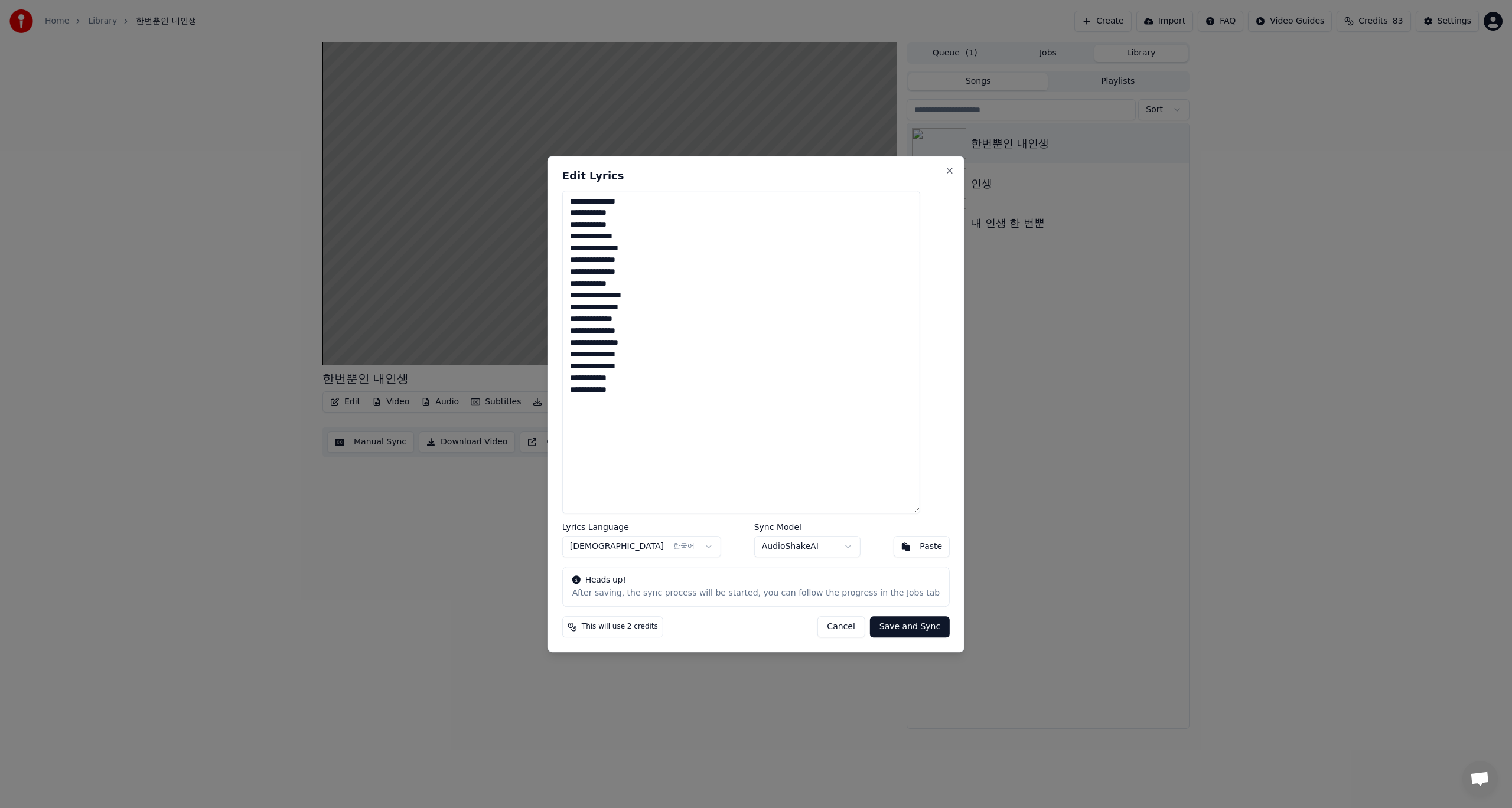
click at [586, 203] on textarea "**********" at bounding box center [741, 352] width 358 height 324
type textarea "**********"
click at [902, 629] on button "Save and Sync" at bounding box center [909, 627] width 80 height 21
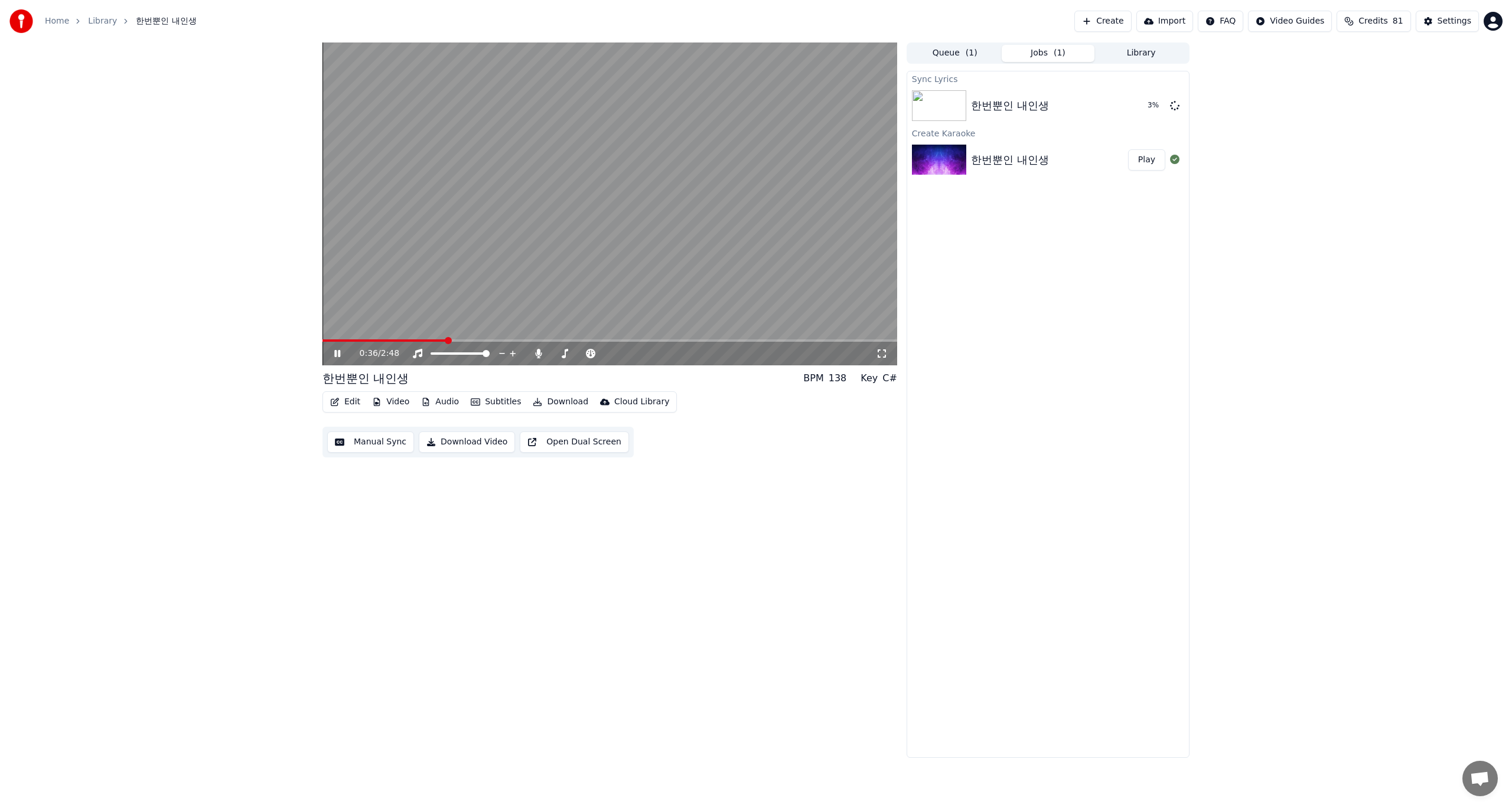
click at [644, 244] on video at bounding box center [609, 204] width 575 height 323
click at [338, 402] on icon "button" at bounding box center [335, 402] width 9 height 8
click at [355, 425] on div "Edit Lyrics" at bounding box center [371, 427] width 42 height 11
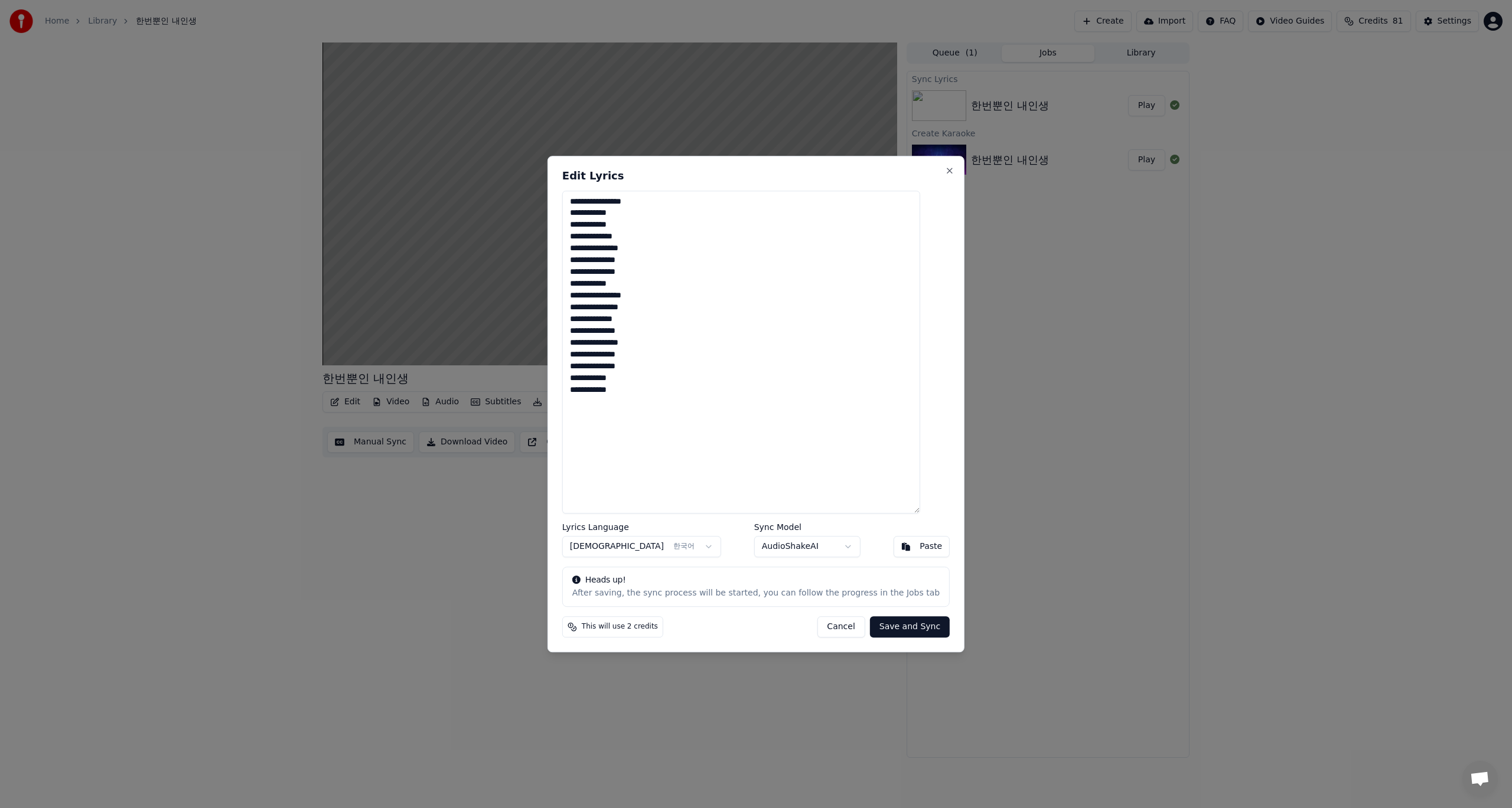
click at [888, 629] on button "Save and Sync" at bounding box center [909, 627] width 80 height 21
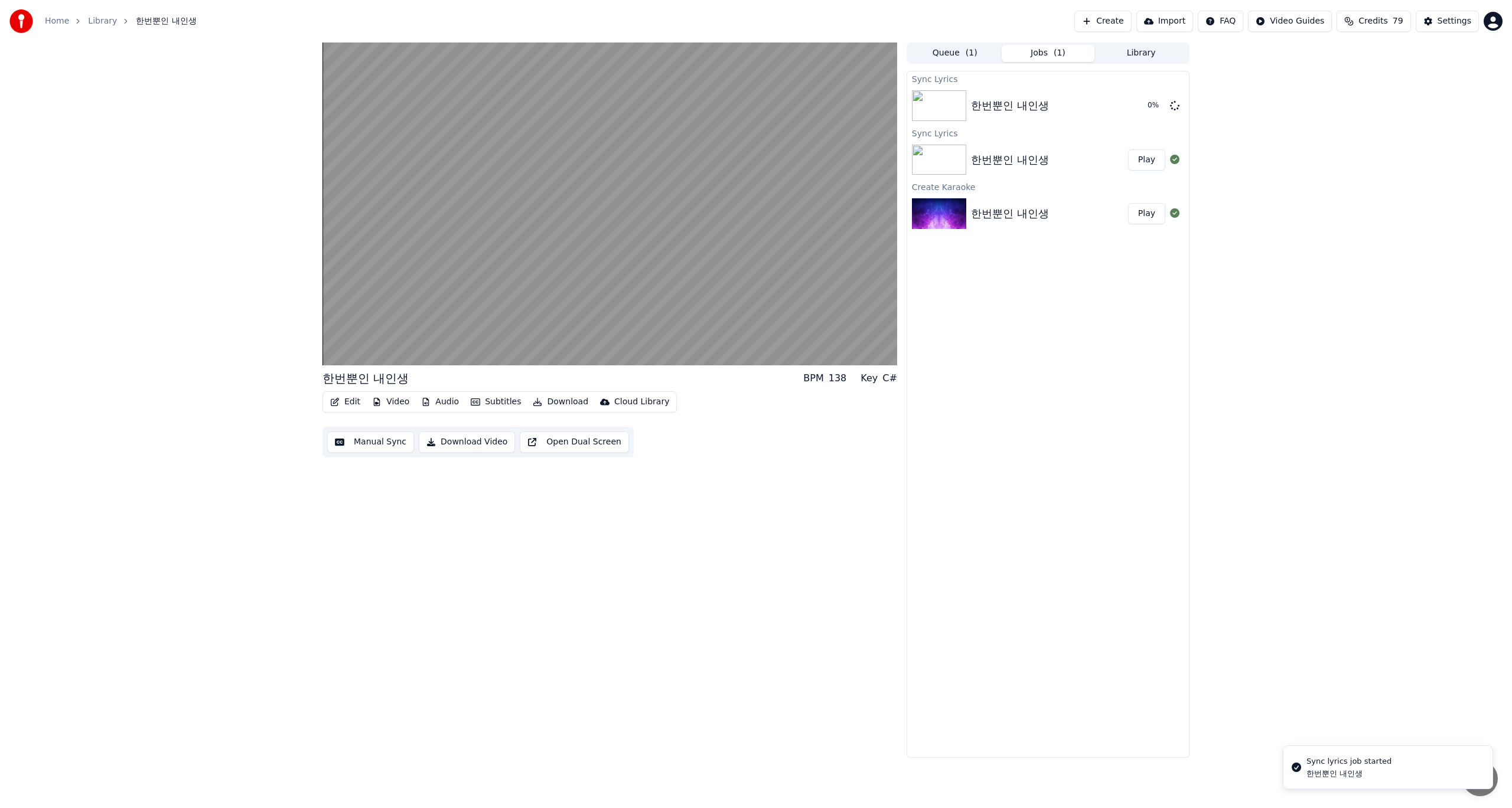
click at [1351, 775] on div "한번뿐인 내인생" at bounding box center [1349, 774] width 85 height 11
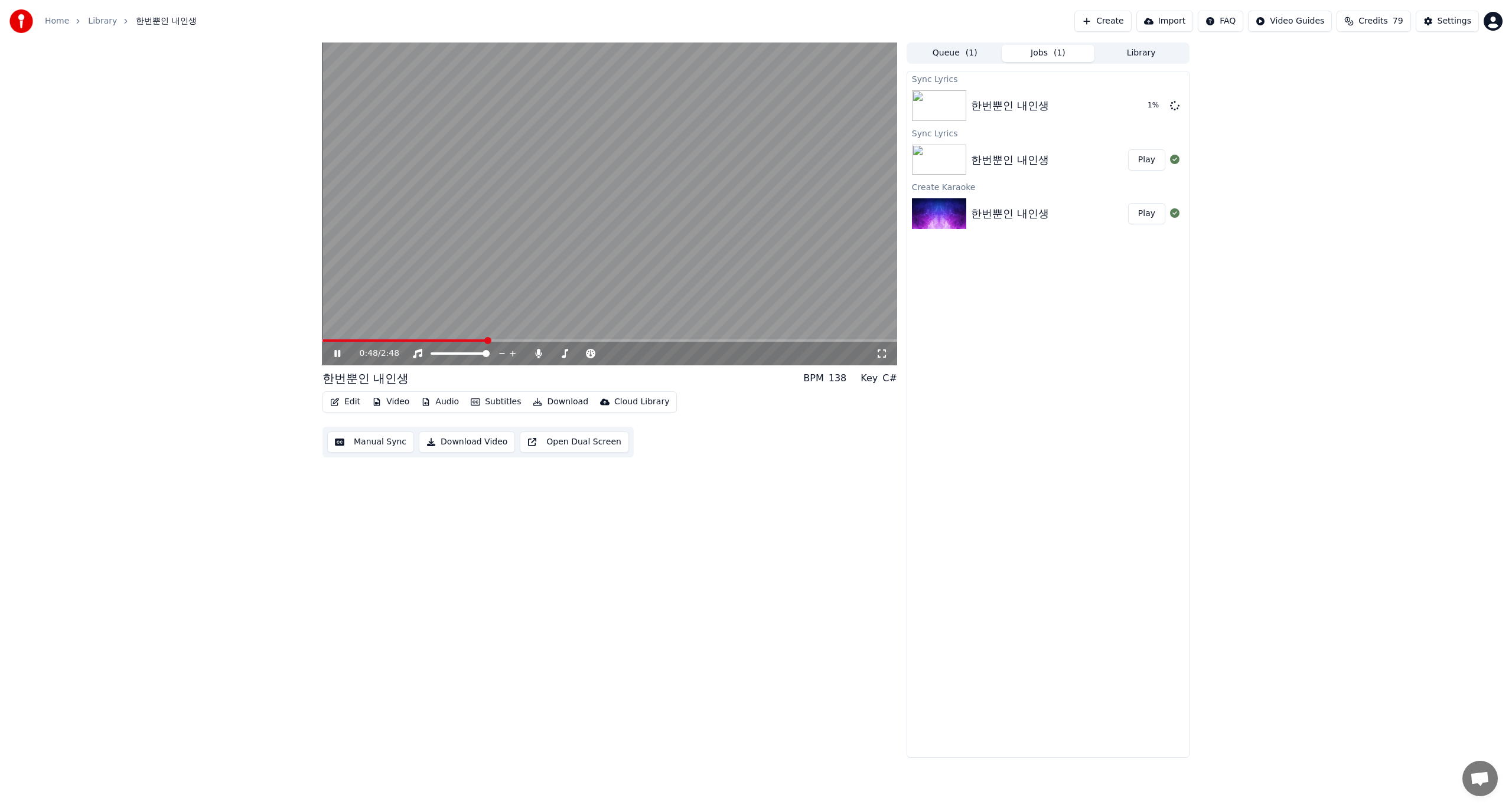
drag, startPoint x: 396, startPoint y: 337, endPoint x: 363, endPoint y: 349, distance: 35.1
click at [363, 349] on div "0:48 / 2:48" at bounding box center [609, 204] width 575 height 323
click at [322, 340] on span at bounding box center [322, 340] width 0 height 2
click at [340, 353] on icon at bounding box center [337, 354] width 7 height 8
click at [1480, 777] on span "채팅 열기" at bounding box center [1479, 780] width 19 height 17
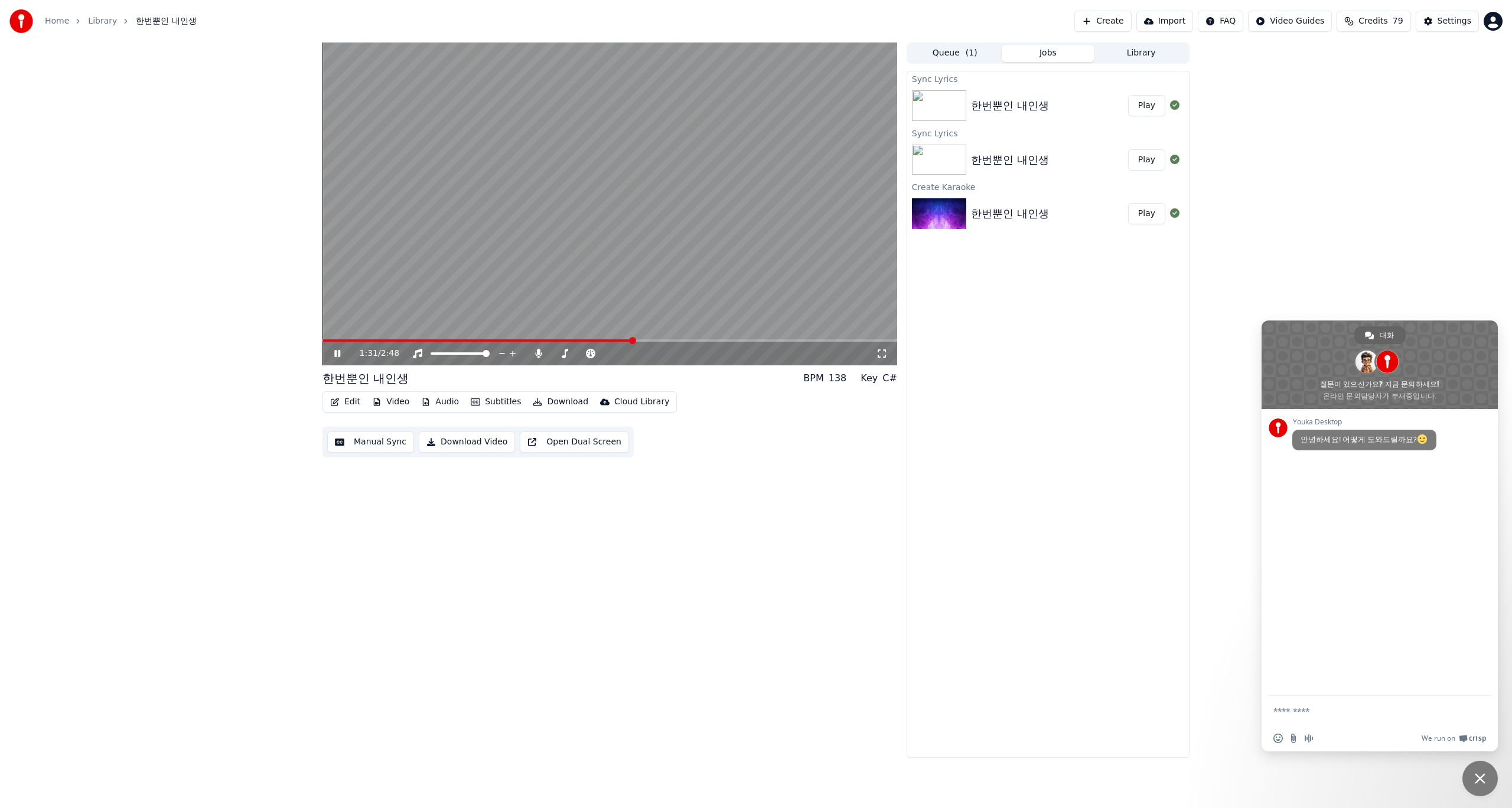
click at [709, 204] on video at bounding box center [609, 204] width 575 height 323
click at [1190, 451] on div "한번뿐인 내인생 BPM 138 Key C# Edit Video Audio Subtitles Download Cloud Library Manua…" at bounding box center [756, 400] width 886 height 715
click at [1100, 471] on div "Sync Lyrics 한번뿐인 내인생 Play Sync Lyrics 한번뿐인 내인생 Play Create Karaoke 한번뿐인 내인생 Play" at bounding box center [1048, 415] width 283 height 687
click at [1482, 774] on span "채팅 닫기" at bounding box center [1480, 779] width 11 height 11
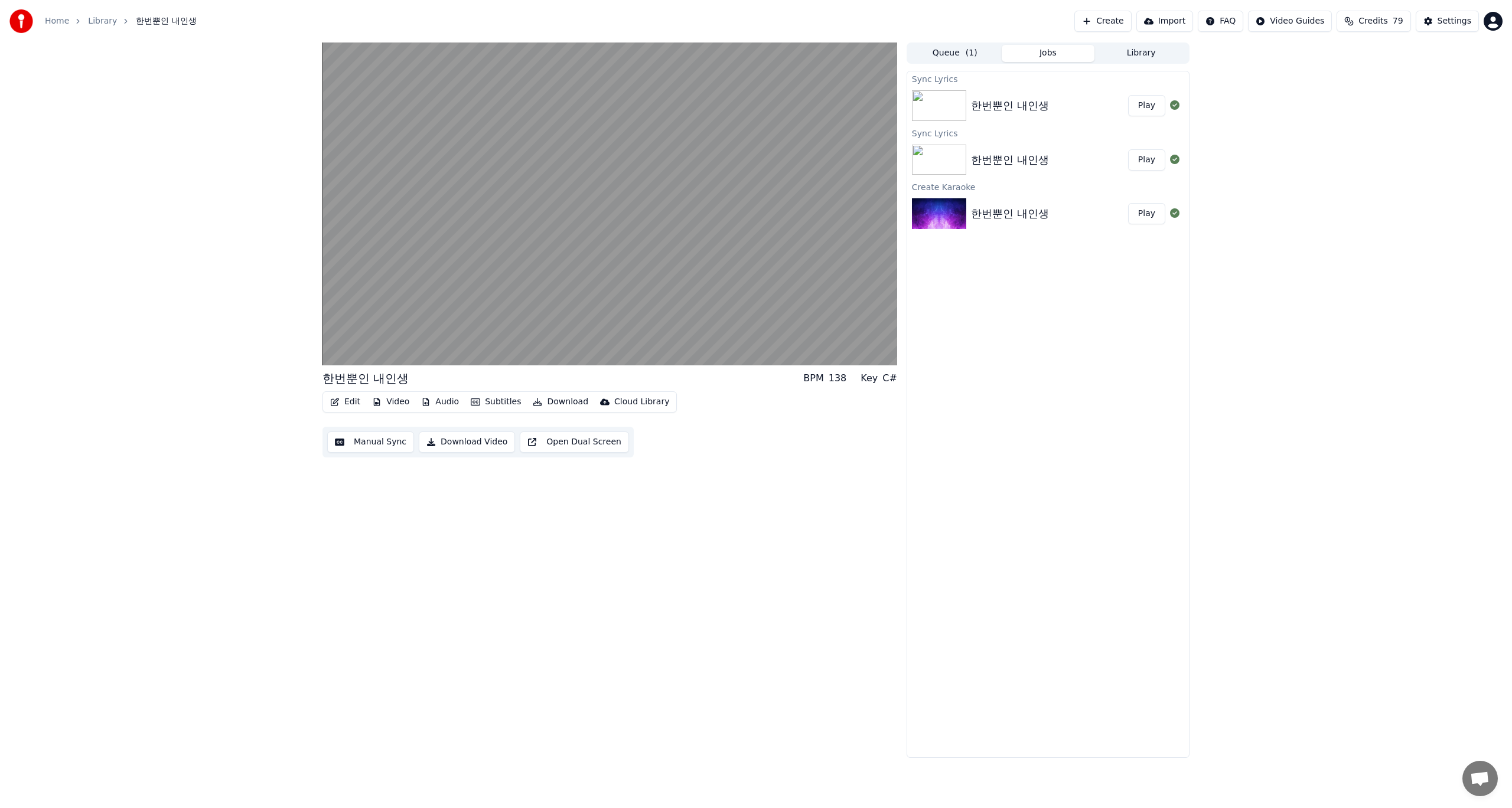
click at [346, 406] on button "Edit" at bounding box center [345, 402] width 40 height 17
click at [354, 428] on div "Edit Lyrics" at bounding box center [371, 427] width 42 height 11
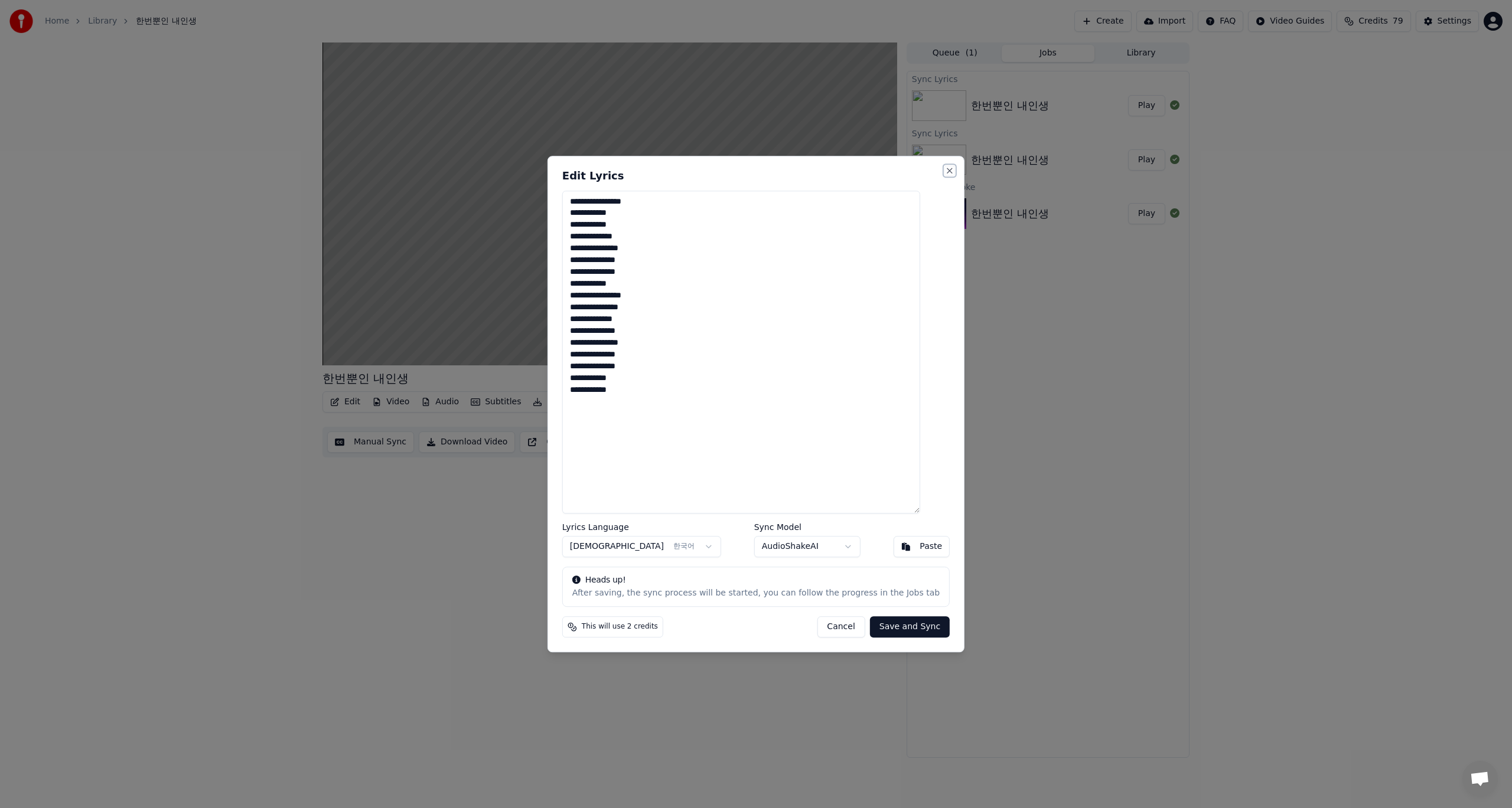
click at [945, 171] on button "Close" at bounding box center [949, 171] width 9 height 9
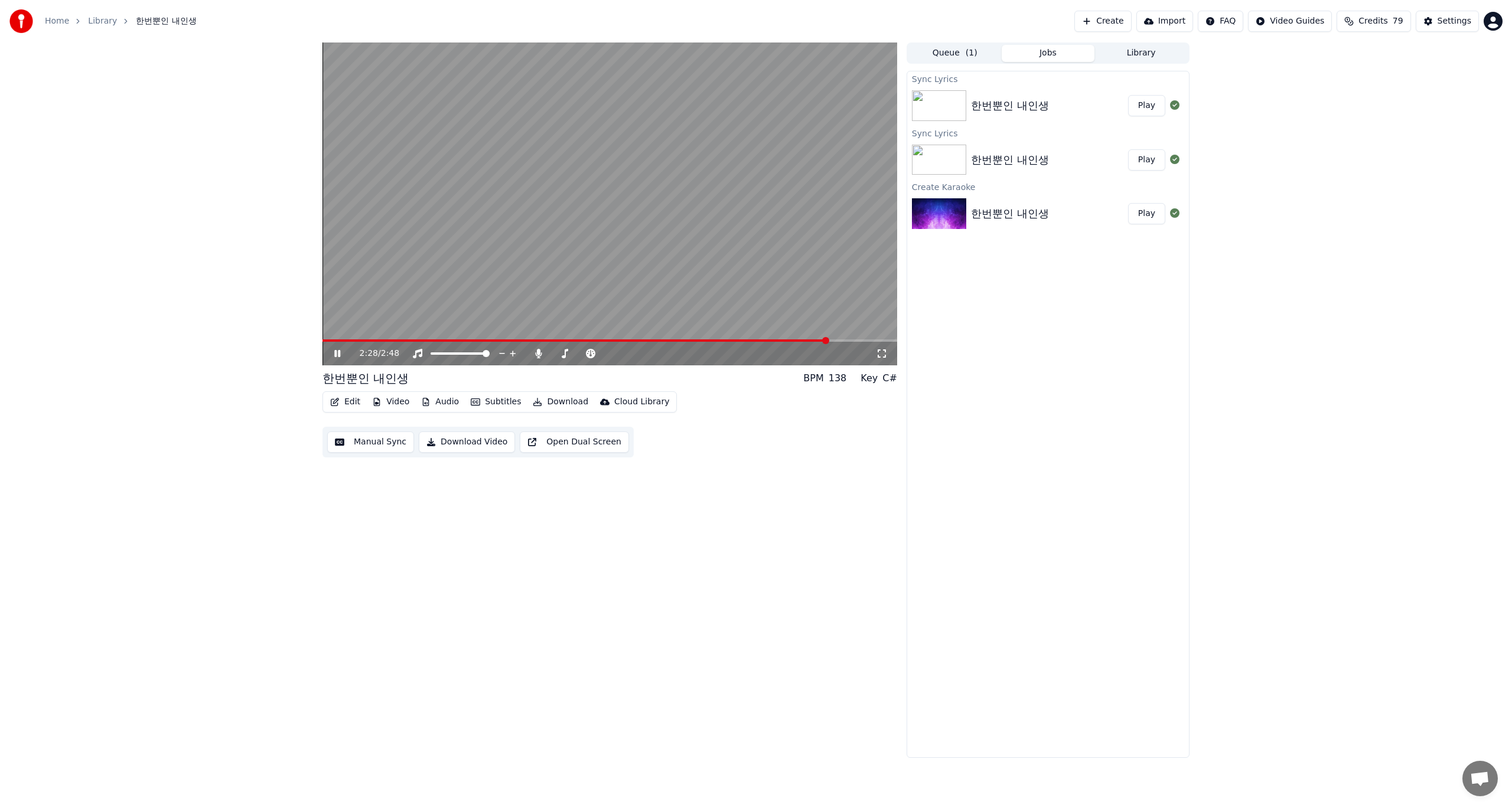
click at [347, 402] on button "Edit" at bounding box center [345, 402] width 40 height 17
click at [603, 567] on div "한번뿐인 내인생 BPM 138 Key C# Edit Video Audio Subtitles Download Cloud Library Manua…" at bounding box center [609, 400] width 575 height 715
click at [340, 399] on button "Edit" at bounding box center [345, 402] width 40 height 17
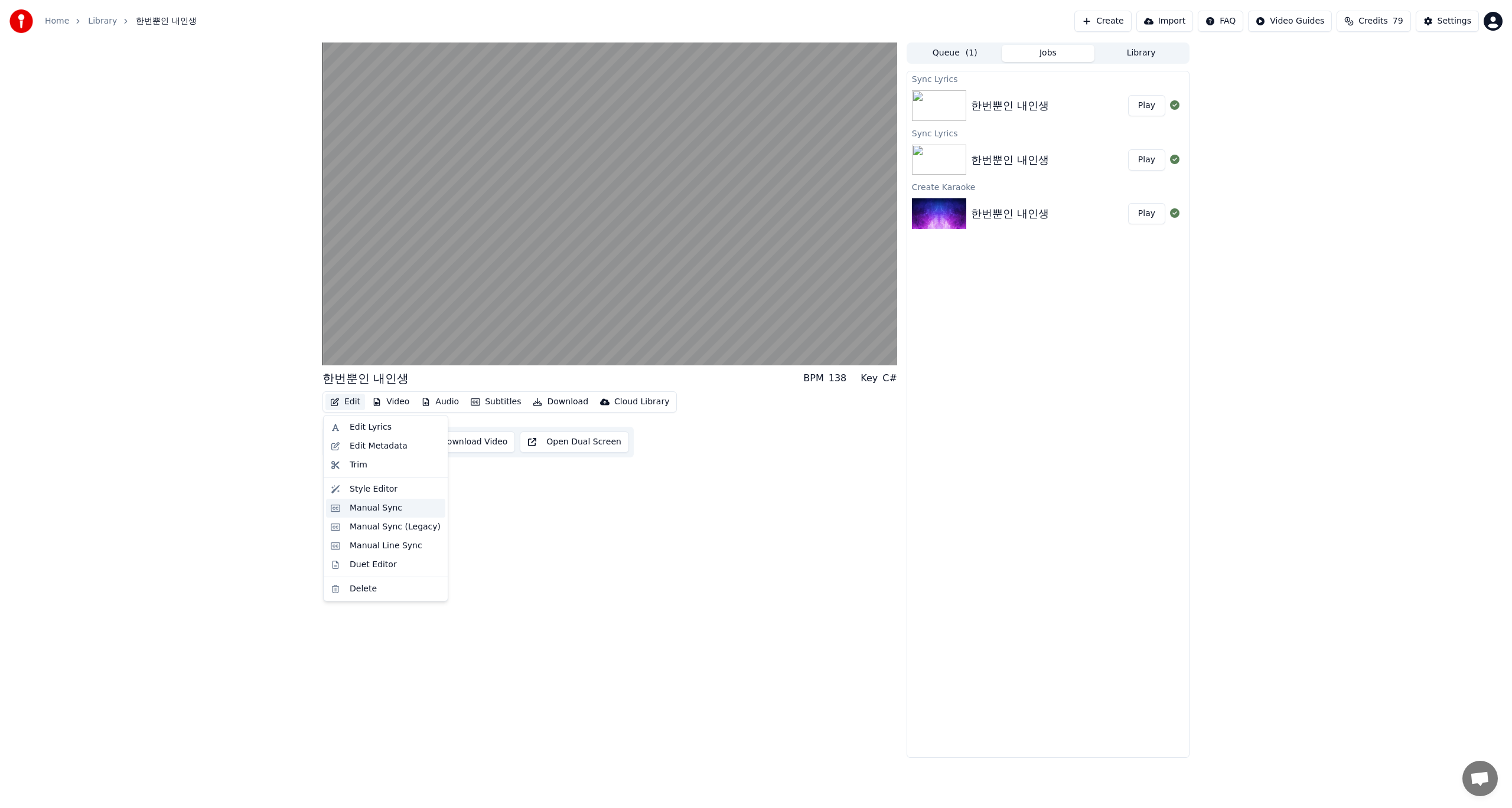
click at [383, 510] on div "Manual Sync" at bounding box center [376, 508] width 53 height 11
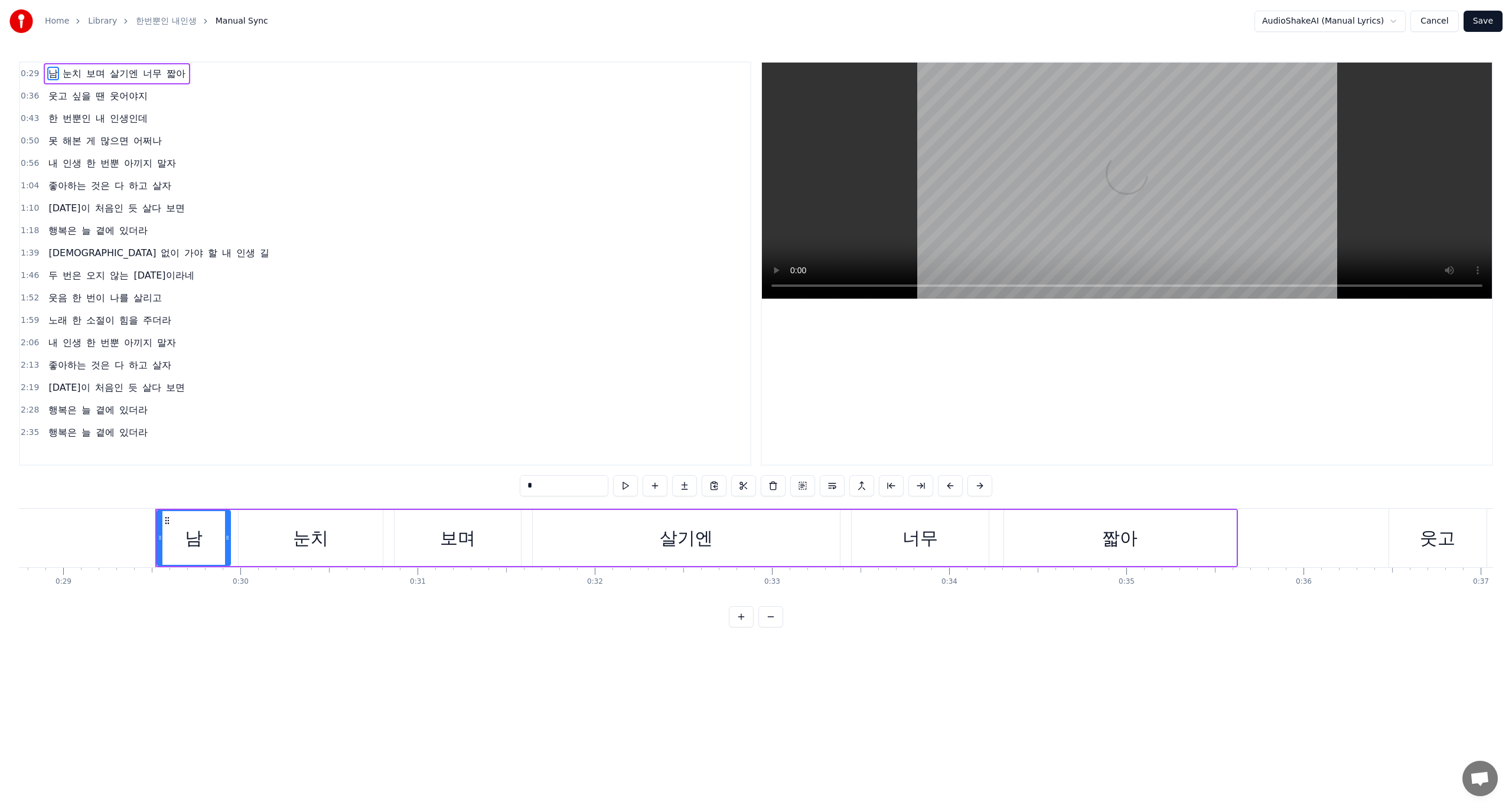
scroll to position [0, 5171]
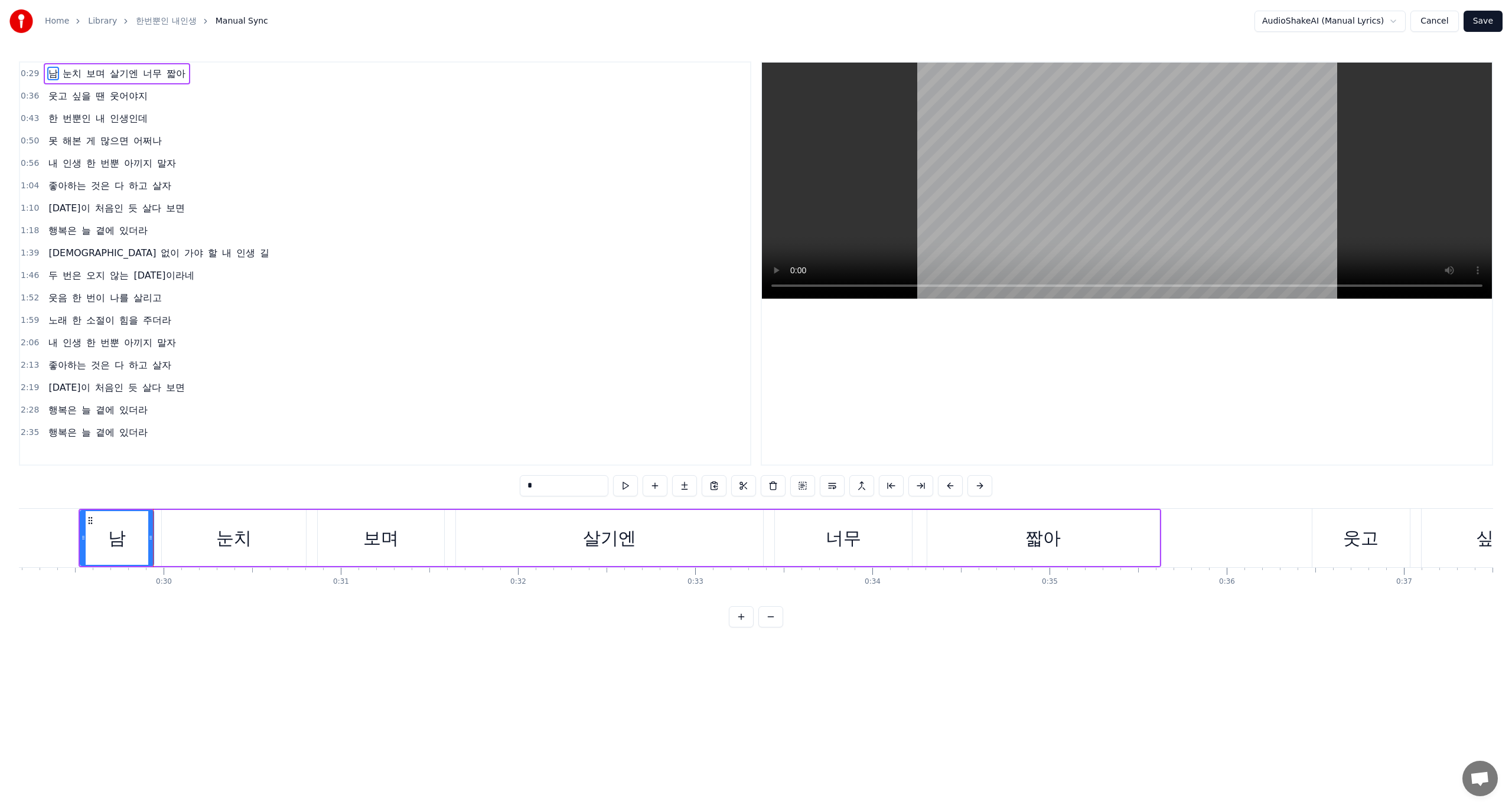
click at [682, 383] on div "2:19 [DATE]이 처음인 듯 살다 보면" at bounding box center [385, 387] width 730 height 22
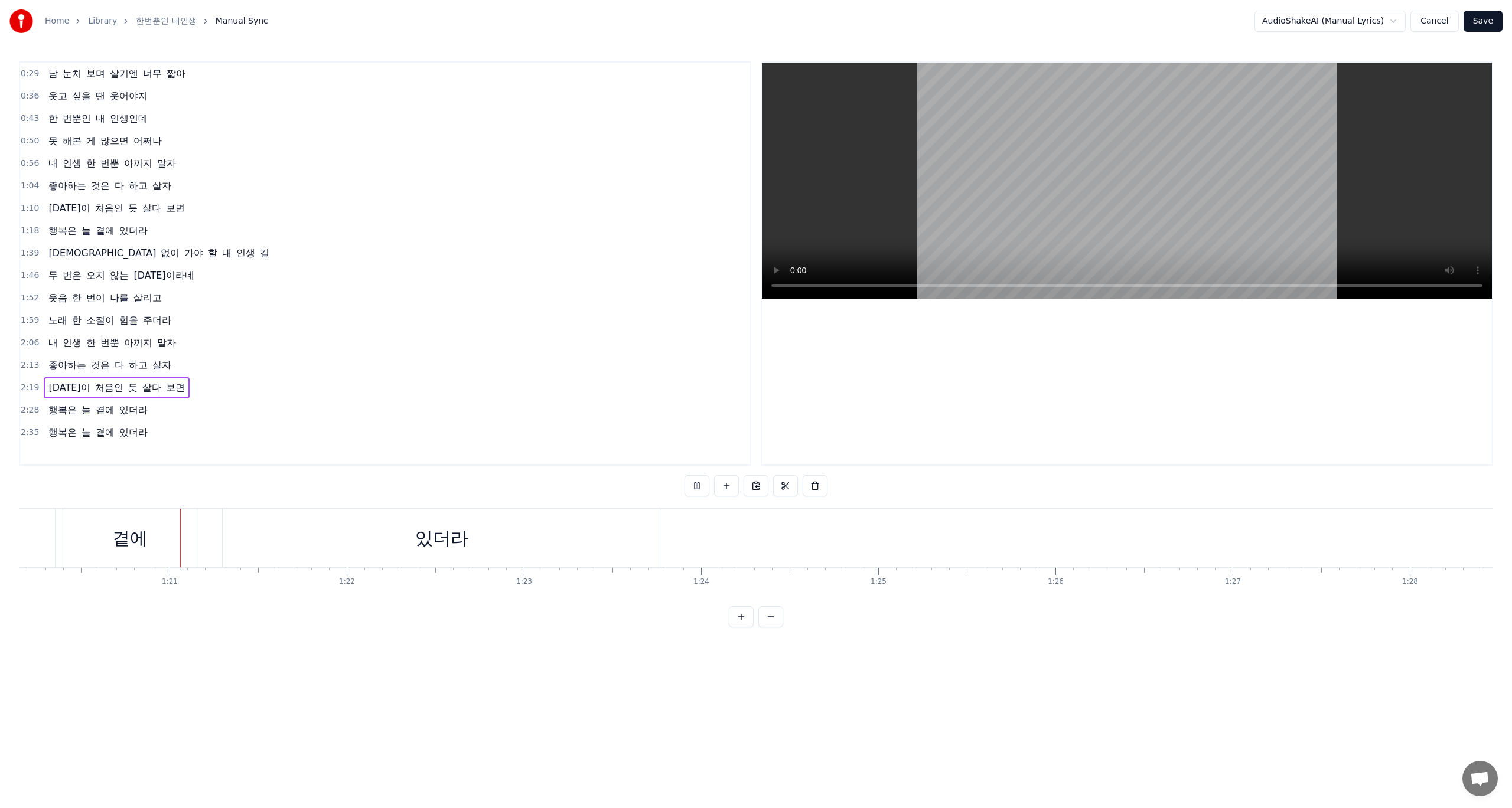
scroll to position [0, 14212]
click at [231, 21] on span "Manual Sync" at bounding box center [242, 21] width 53 height 11
click at [21, 24] on img at bounding box center [21, 21] width 24 height 24
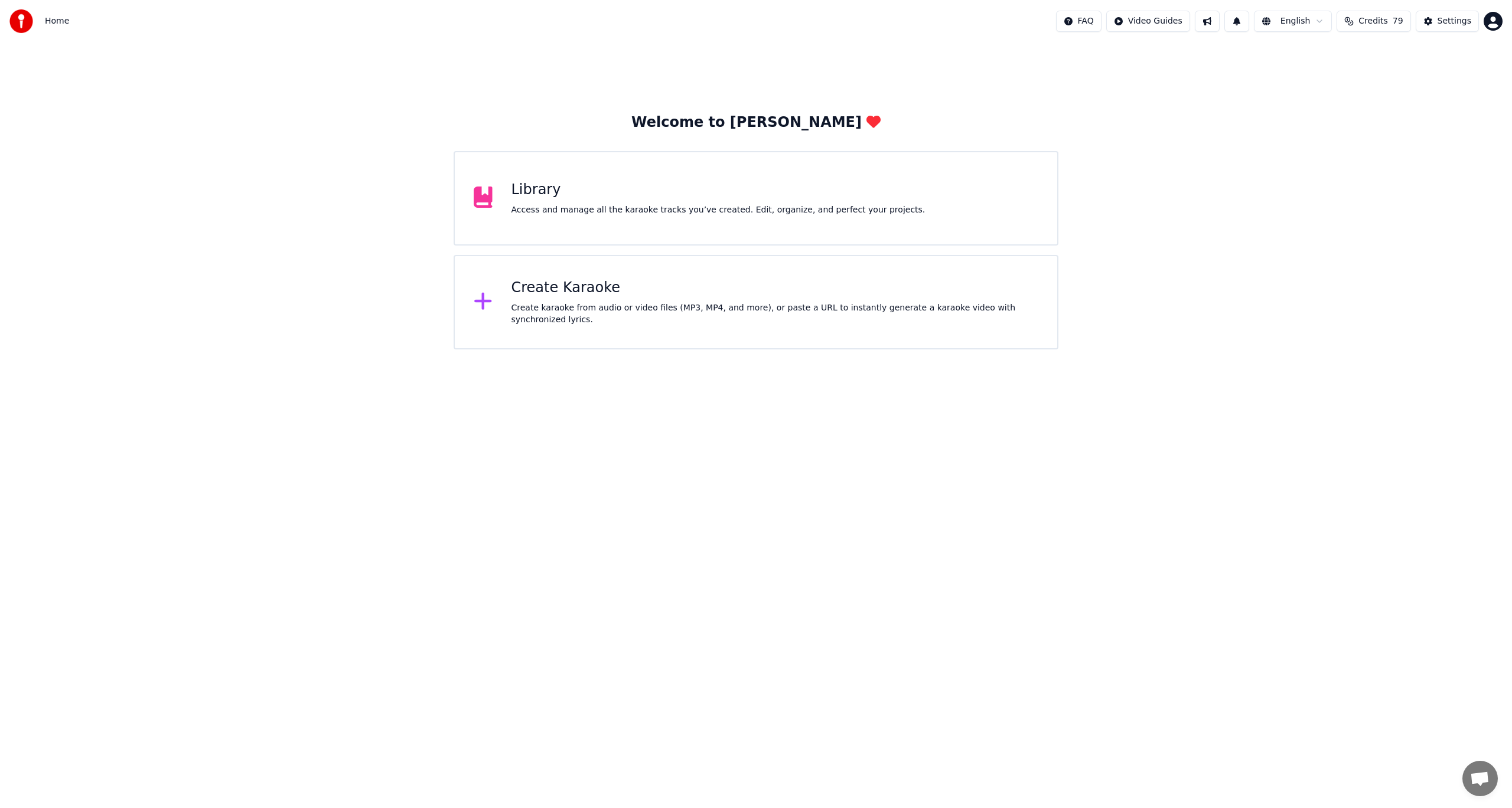
click at [686, 212] on div "Access and manage all the karaoke tracks you’ve created. Edit, organize, and pe…" at bounding box center [718, 210] width 414 height 11
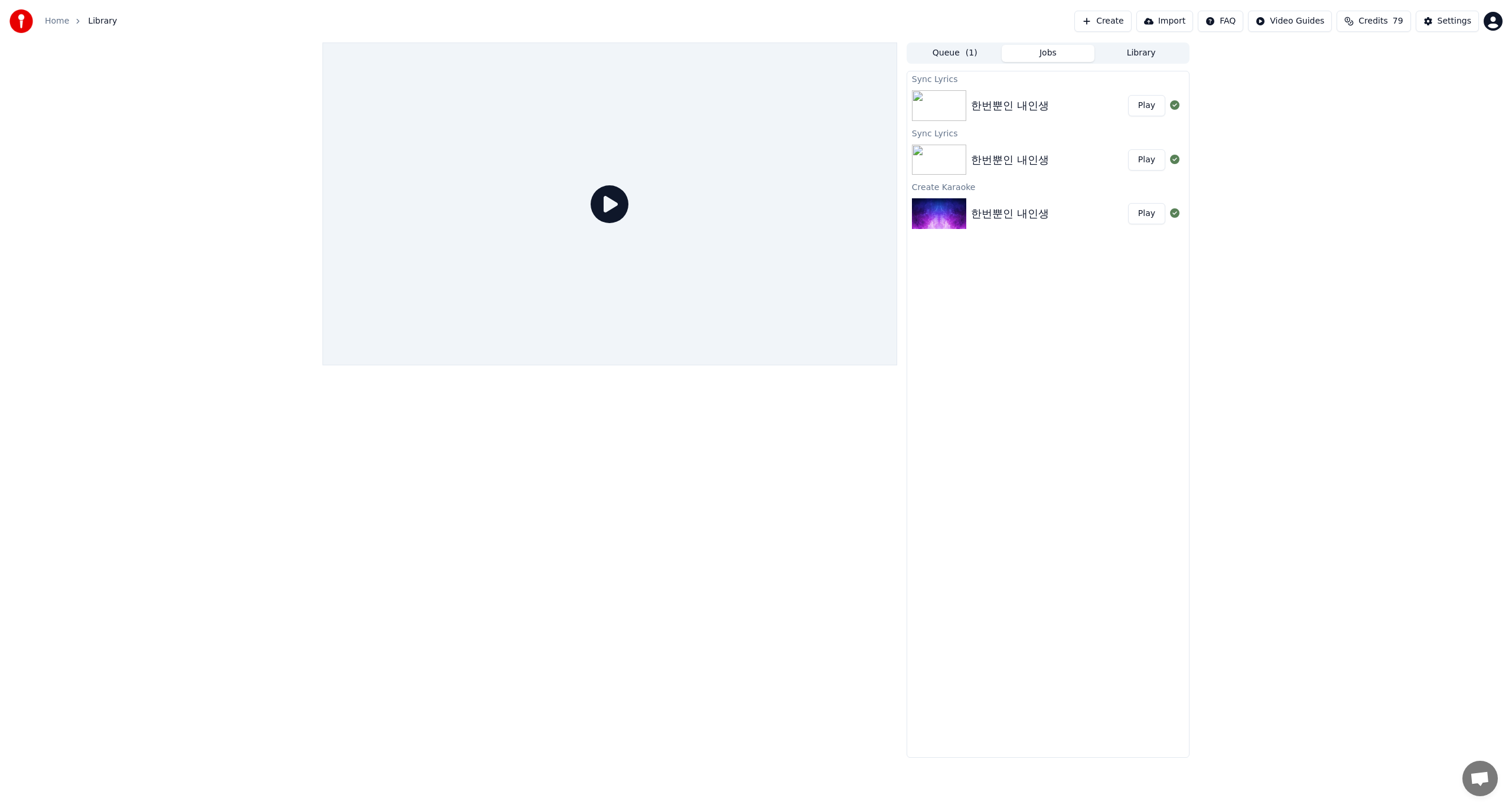
click at [940, 163] on img at bounding box center [939, 160] width 54 height 31
click at [1017, 164] on div "한번뿐인 내인생" at bounding box center [1010, 160] width 78 height 17
click at [1145, 165] on button "Play" at bounding box center [1147, 160] width 38 height 21
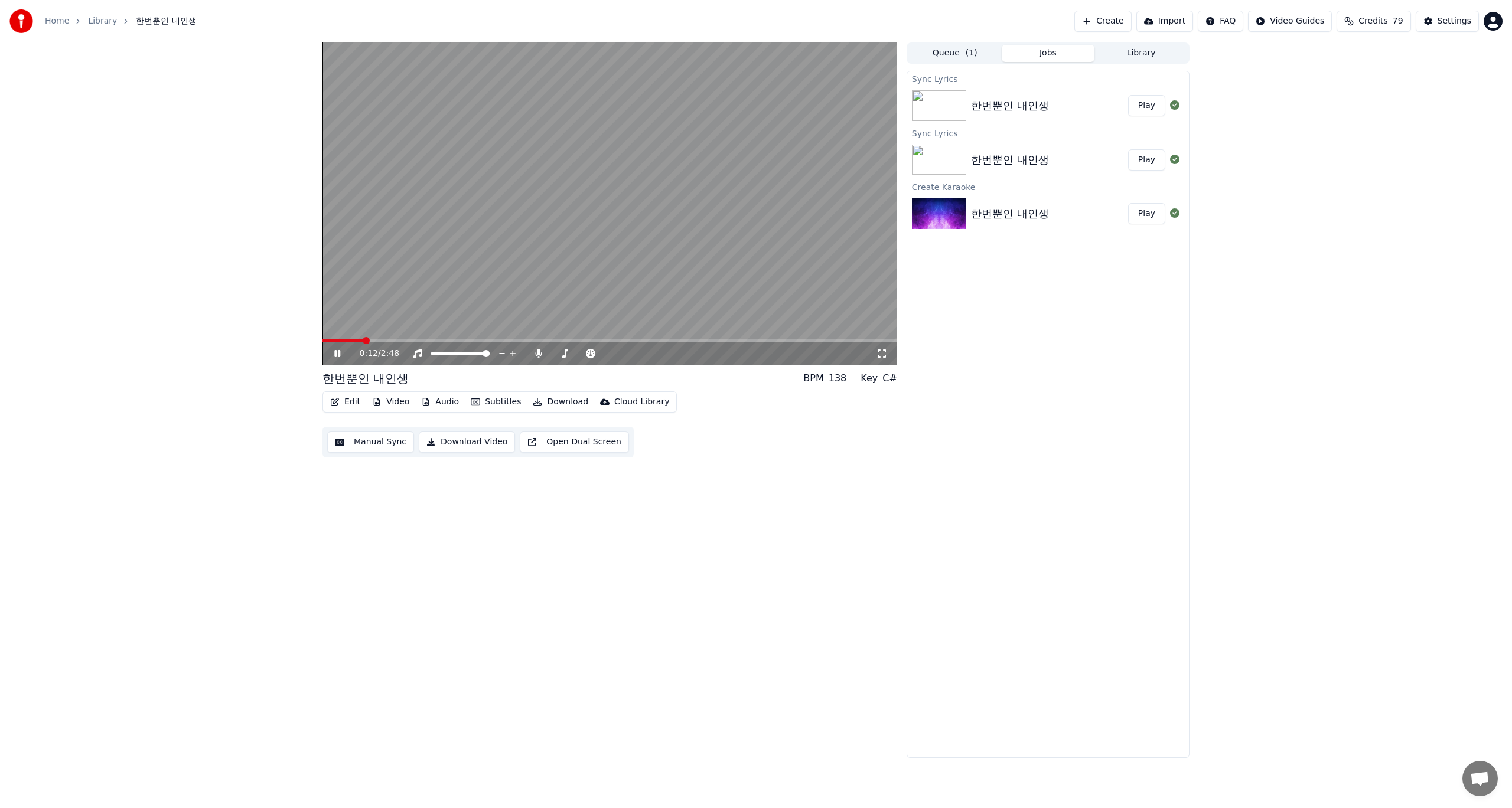
click at [364, 340] on span at bounding box center [609, 340] width 575 height 2
click at [399, 340] on span at bounding box center [609, 340] width 575 height 2
click at [650, 265] on video at bounding box center [609, 204] width 575 height 323
click at [1142, 106] on button "Play" at bounding box center [1147, 106] width 38 height 21
click at [382, 344] on div "0:02 / 2:48" at bounding box center [609, 354] width 575 height 24
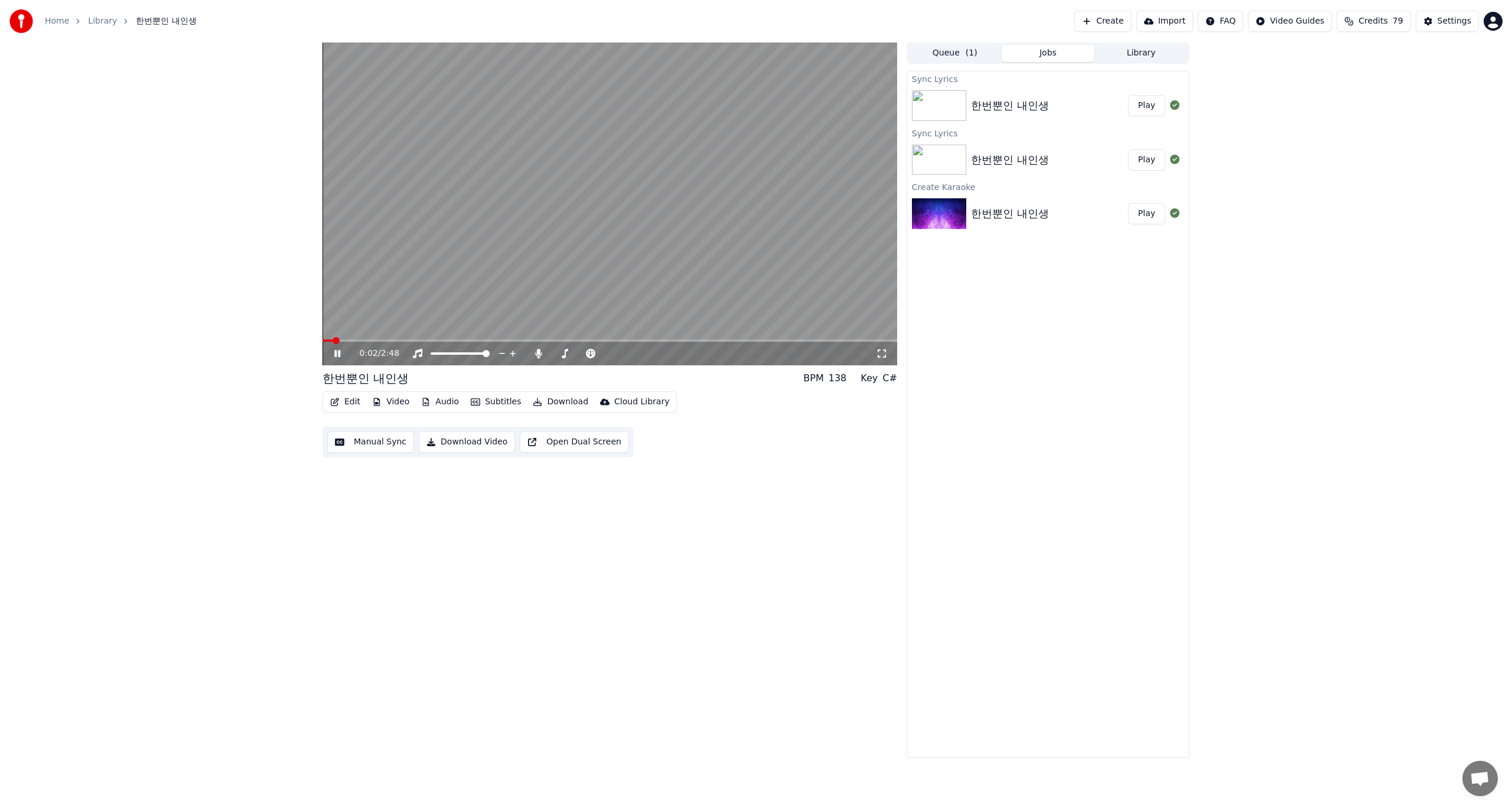
click at [394, 340] on span at bounding box center [609, 340] width 575 height 2
click at [658, 233] on video at bounding box center [609, 204] width 575 height 323
click at [958, 213] on img at bounding box center [939, 213] width 54 height 31
click at [1154, 215] on button "Play" at bounding box center [1147, 213] width 38 height 21
click at [394, 340] on span at bounding box center [609, 340] width 575 height 2
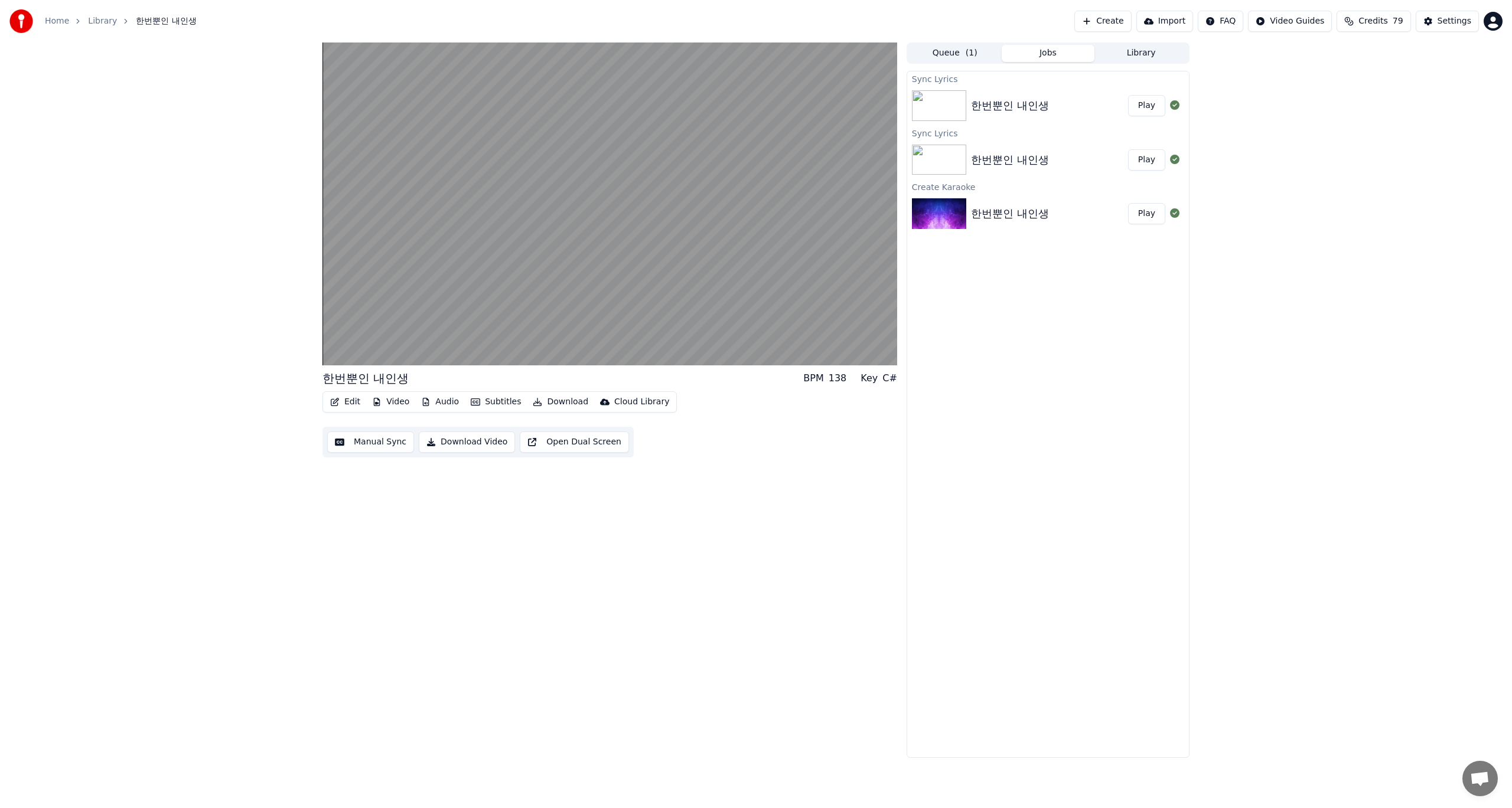
click at [704, 494] on div "한번뿐인 내인생 BPM 138 Key C# Edit Video Audio Subtitles Download Cloud Library Manua…" at bounding box center [609, 400] width 575 height 715
click at [350, 406] on button "Edit" at bounding box center [345, 402] width 40 height 17
click at [374, 507] on div "Manual Sync" at bounding box center [376, 508] width 53 height 11
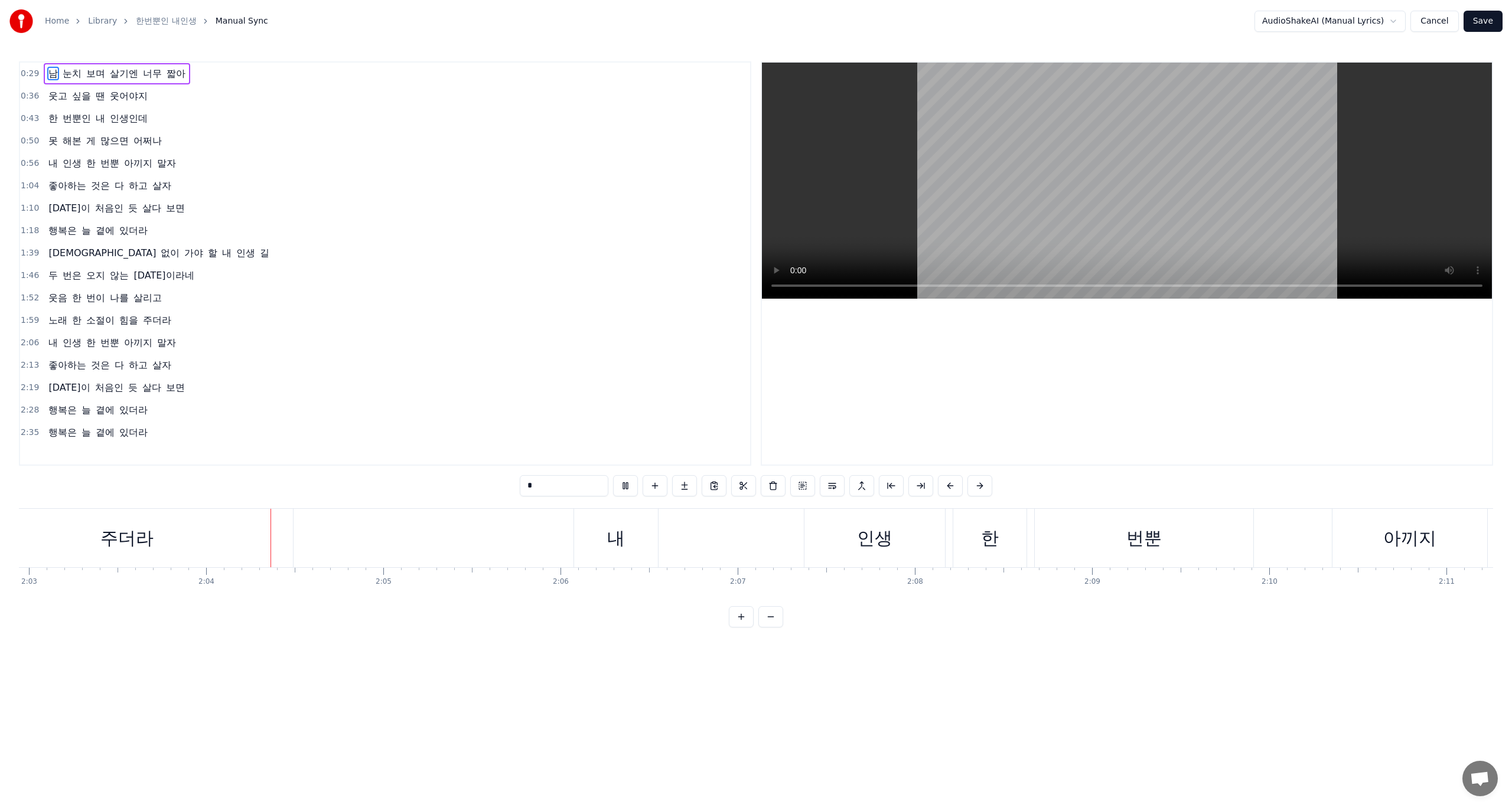
scroll to position [0, 21861]
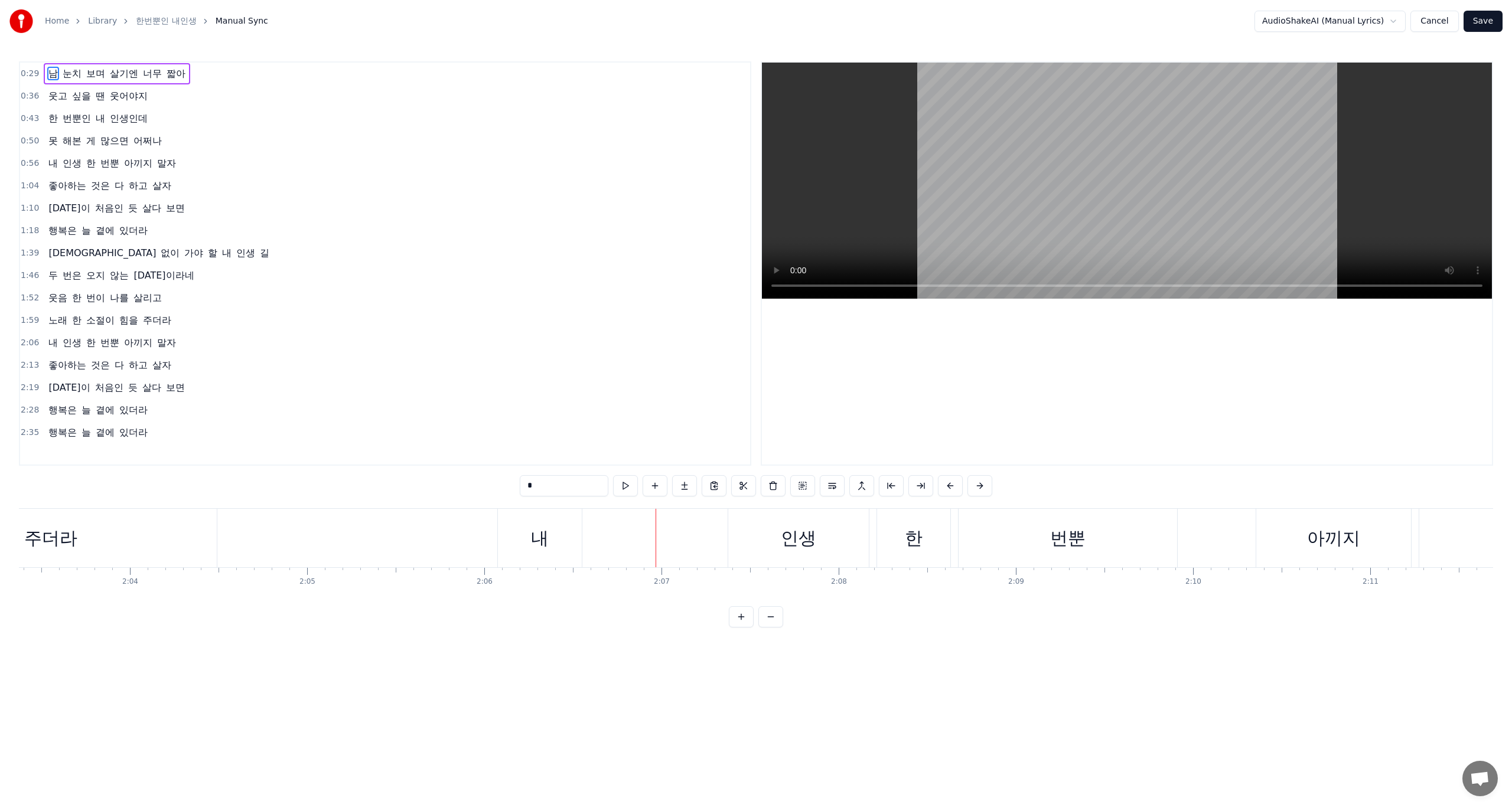
click at [541, 538] on div "내" at bounding box center [540, 538] width 18 height 27
type input "*"
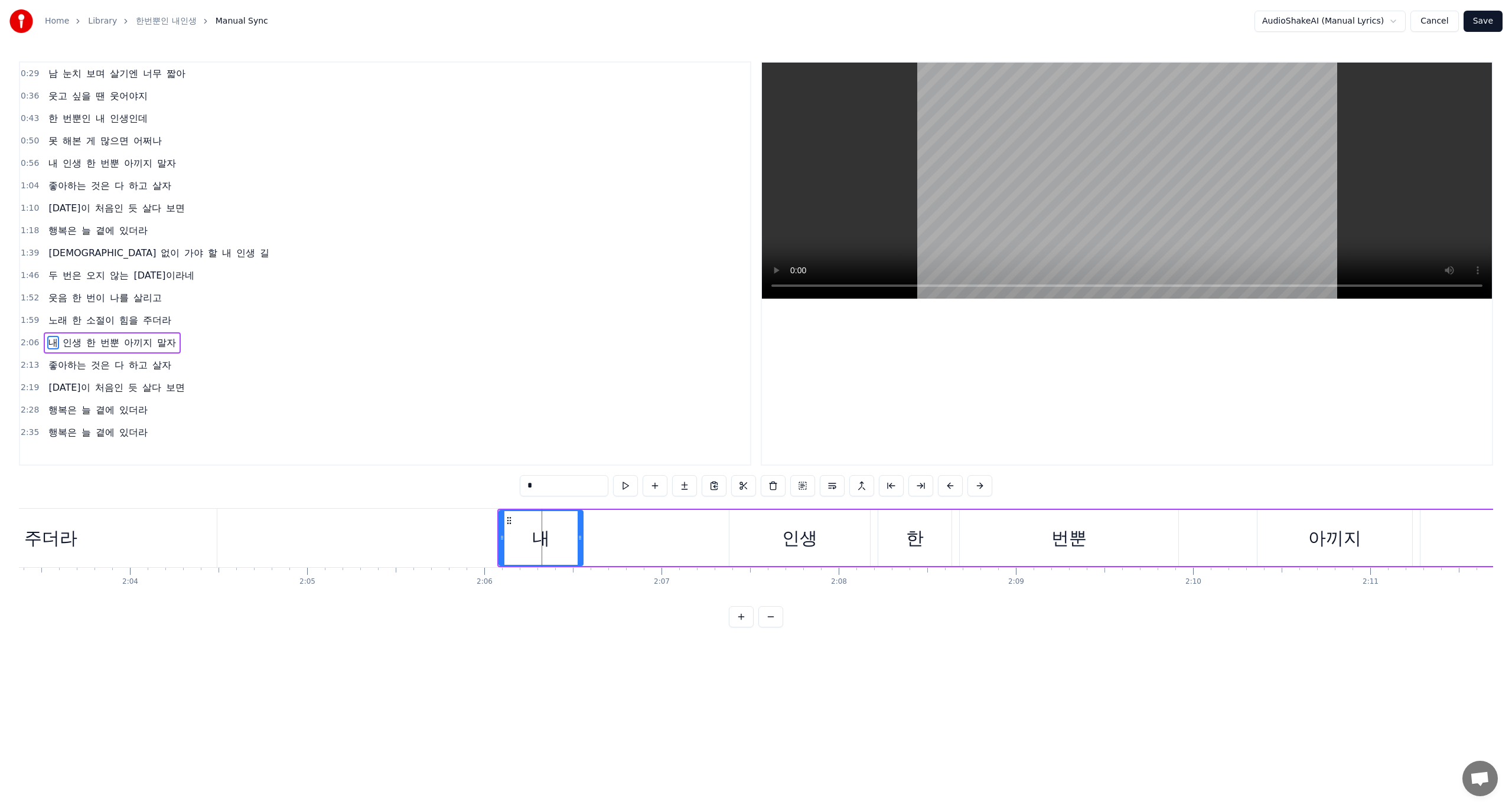
drag, startPoint x: 543, startPoint y: 540, endPoint x: 625, endPoint y: 540, distance: 82.0
click at [625, 540] on div "내 인생 한 번뿐 아끼지 말자" at bounding box center [1126, 538] width 1257 height 58
click at [723, 539] on div "내 인생 한 번뿐 아끼지 말자" at bounding box center [1126, 538] width 1257 height 58
click at [712, 533] on div "내 인생 한 번뿐 아끼지 말자" at bounding box center [1126, 538] width 1257 height 58
click at [508, 520] on icon at bounding box center [508, 520] width 9 height 9
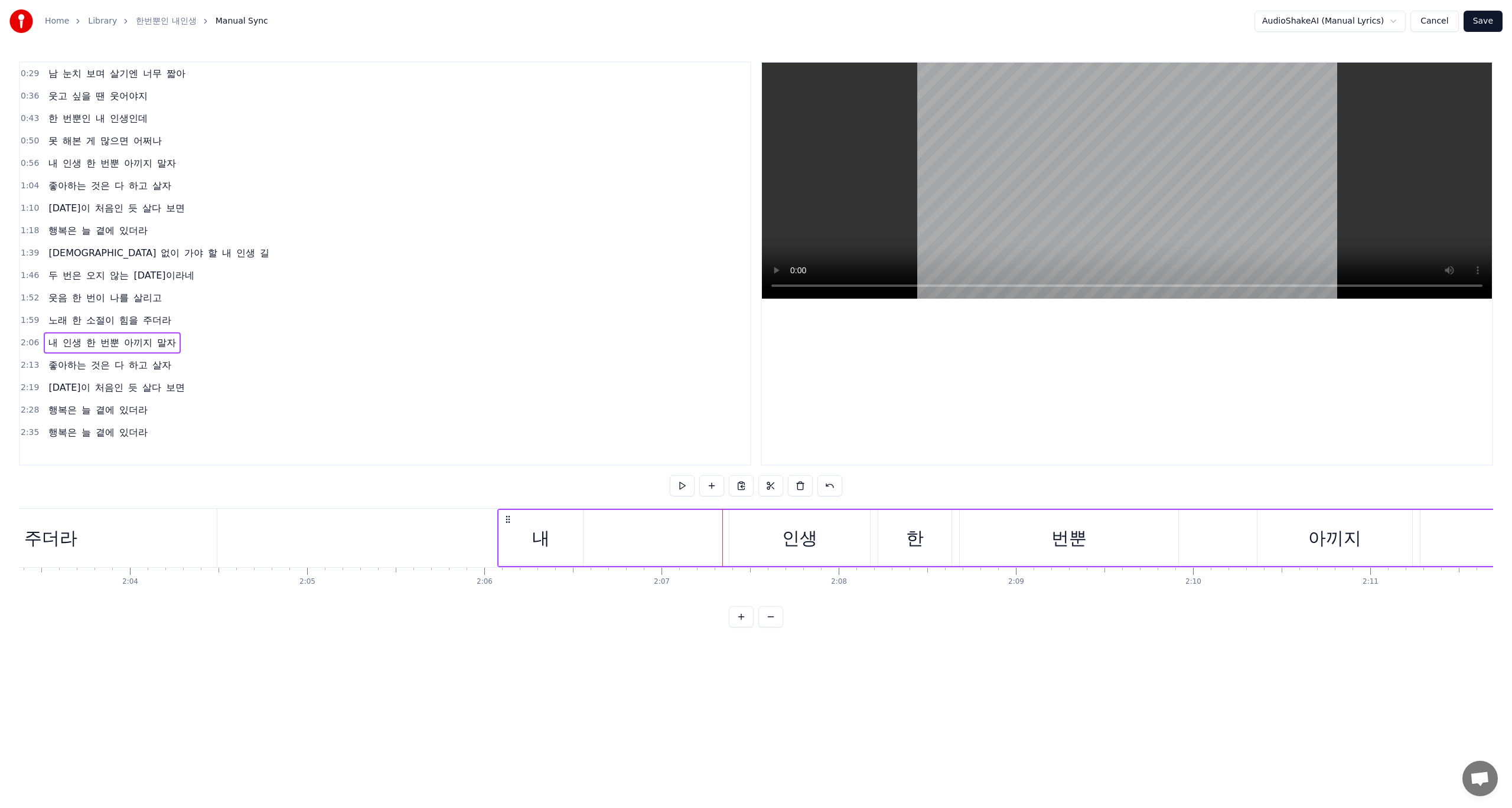
click at [544, 541] on div "내" at bounding box center [540, 538] width 18 height 27
click at [631, 542] on div "내 인생 한 번뿐 아끼지 말자" at bounding box center [1126, 538] width 1257 height 58
drag, startPoint x: 547, startPoint y: 536, endPoint x: 631, endPoint y: 536, distance: 84.0
click at [630, 536] on div "내 인생 한 번뿐 아끼지 말자" at bounding box center [1126, 538] width 1257 height 58
click at [633, 536] on div "내 인생 한 번뿐 아끼지 말자" at bounding box center [1126, 538] width 1257 height 58
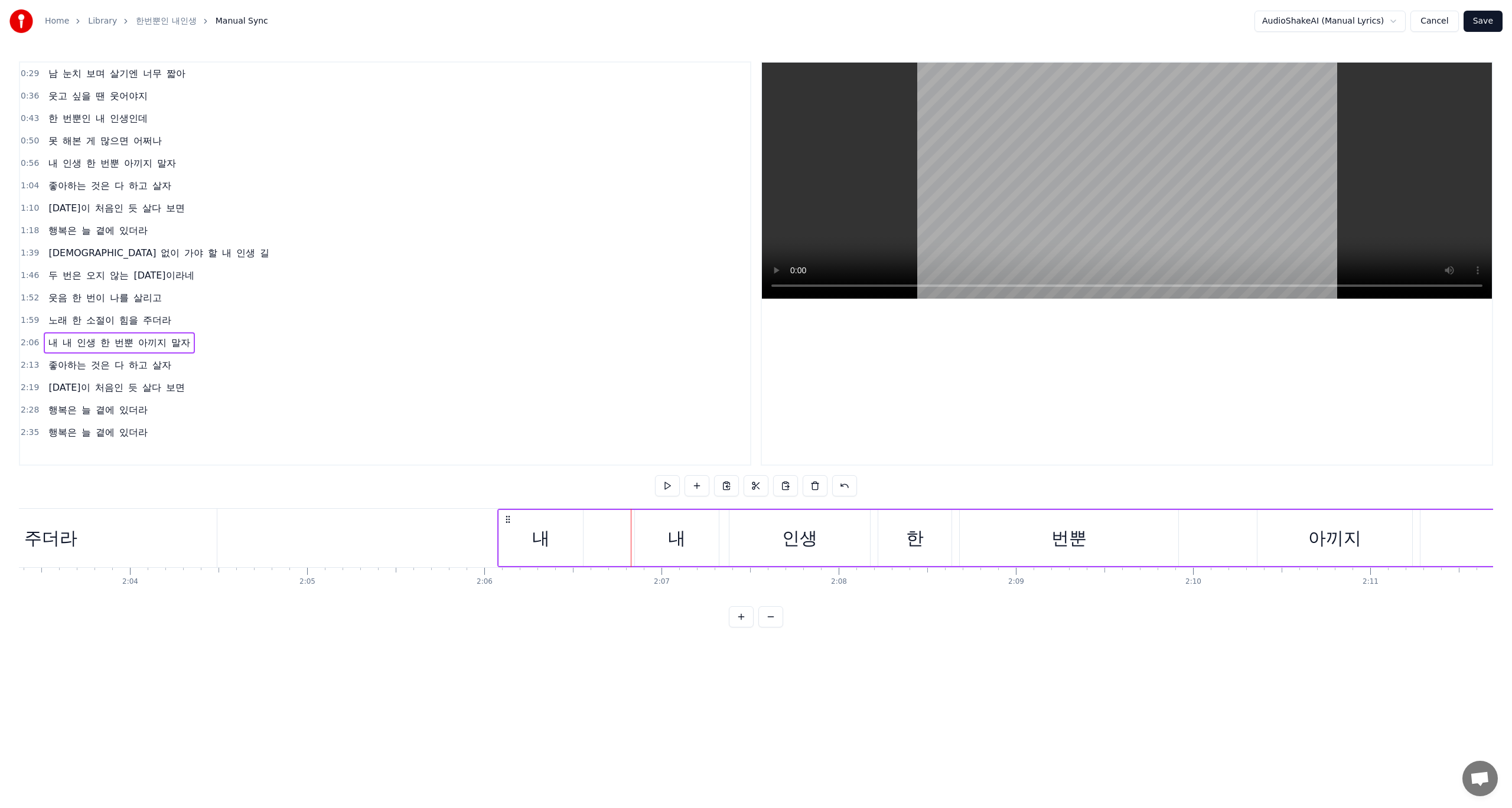
click at [549, 539] on div "내" at bounding box center [540, 538] width 18 height 27
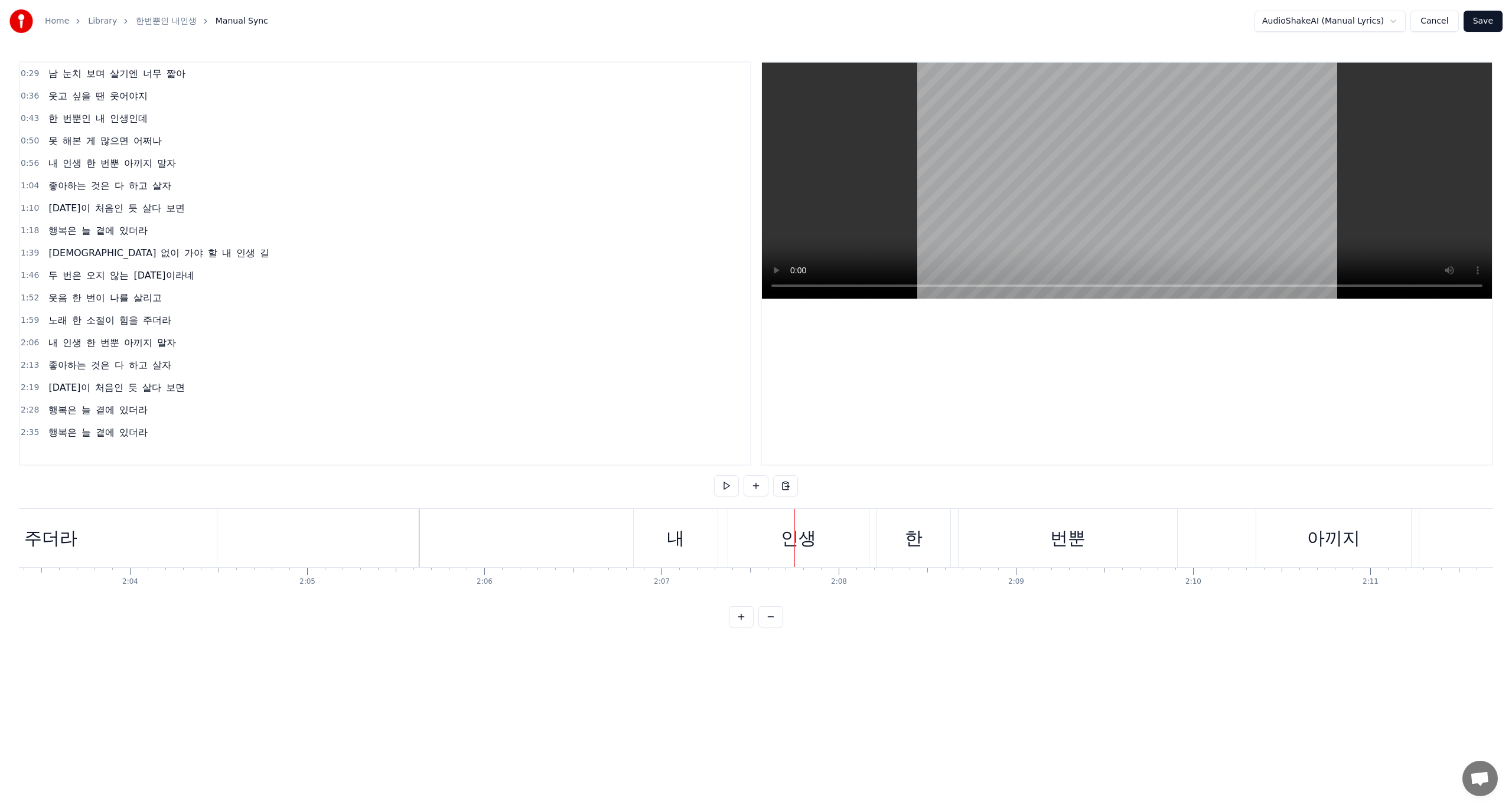
click at [74, 481] on div "0:29 남 눈치 보며 살기엔 너무 짧아 0:36 웃고 싶을 땐 웃어야지 0:43 한 번뿐인 내 인생인데 0:50 못 해본 게 많으면 어쩌나 …" at bounding box center [756, 344] width 1474 height 566
click at [130, 549] on div "주더라" at bounding box center [51, 538] width 332 height 58
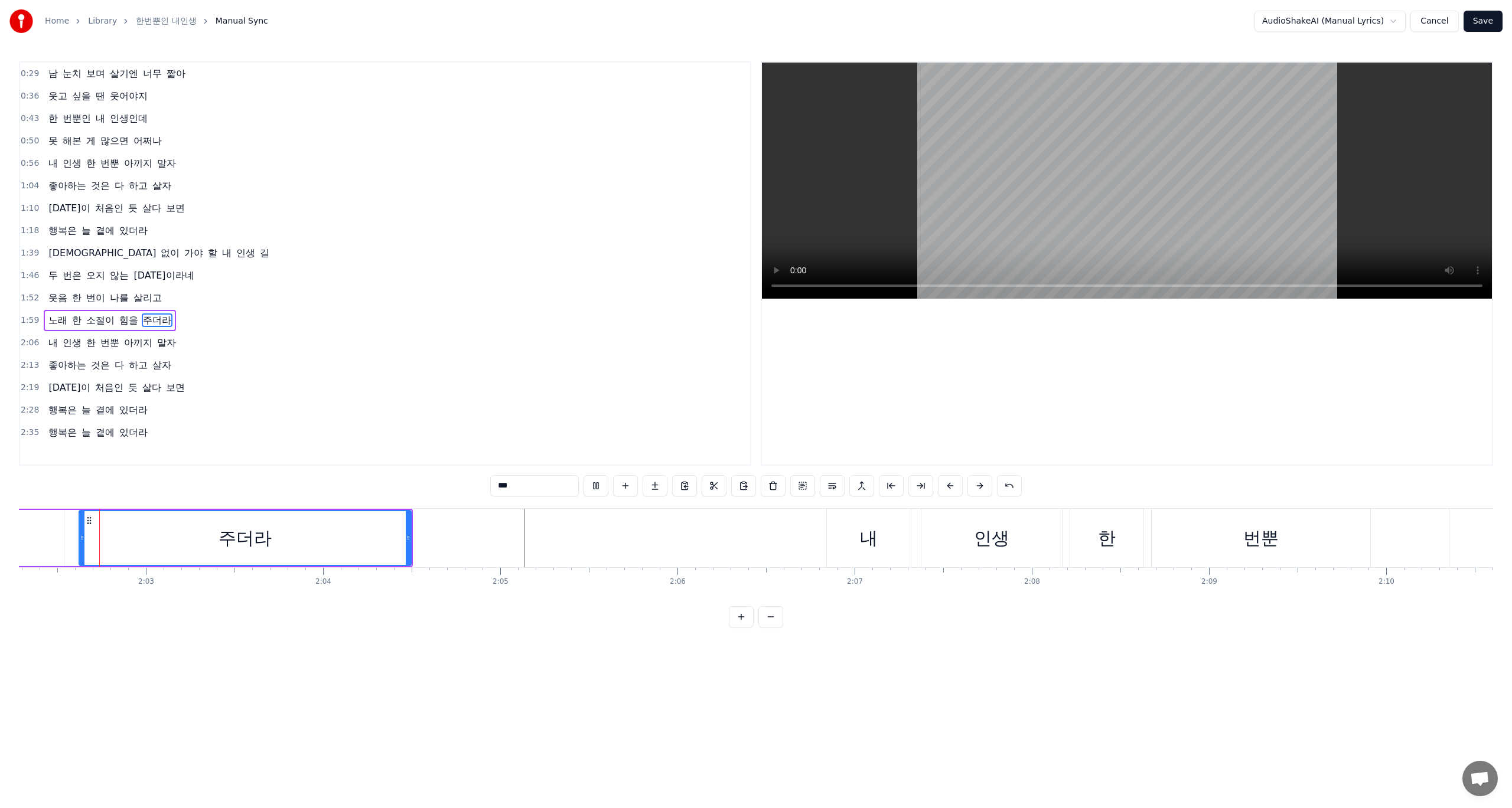
scroll to position [0, 21666]
click at [871, 537] on div "내" at bounding box center [869, 538] width 18 height 27
type input "*"
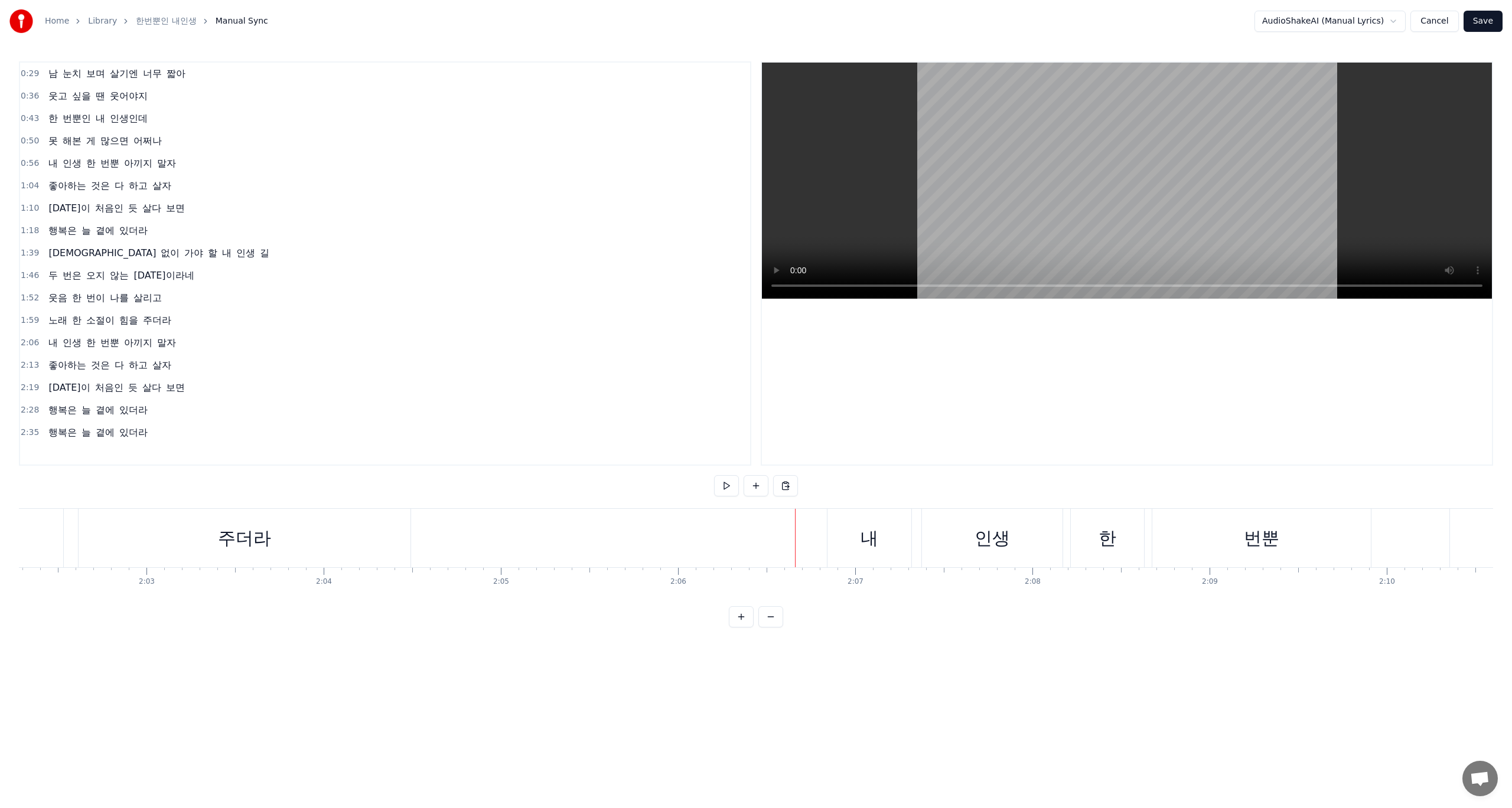
click at [867, 537] on div "내" at bounding box center [869, 538] width 18 height 27
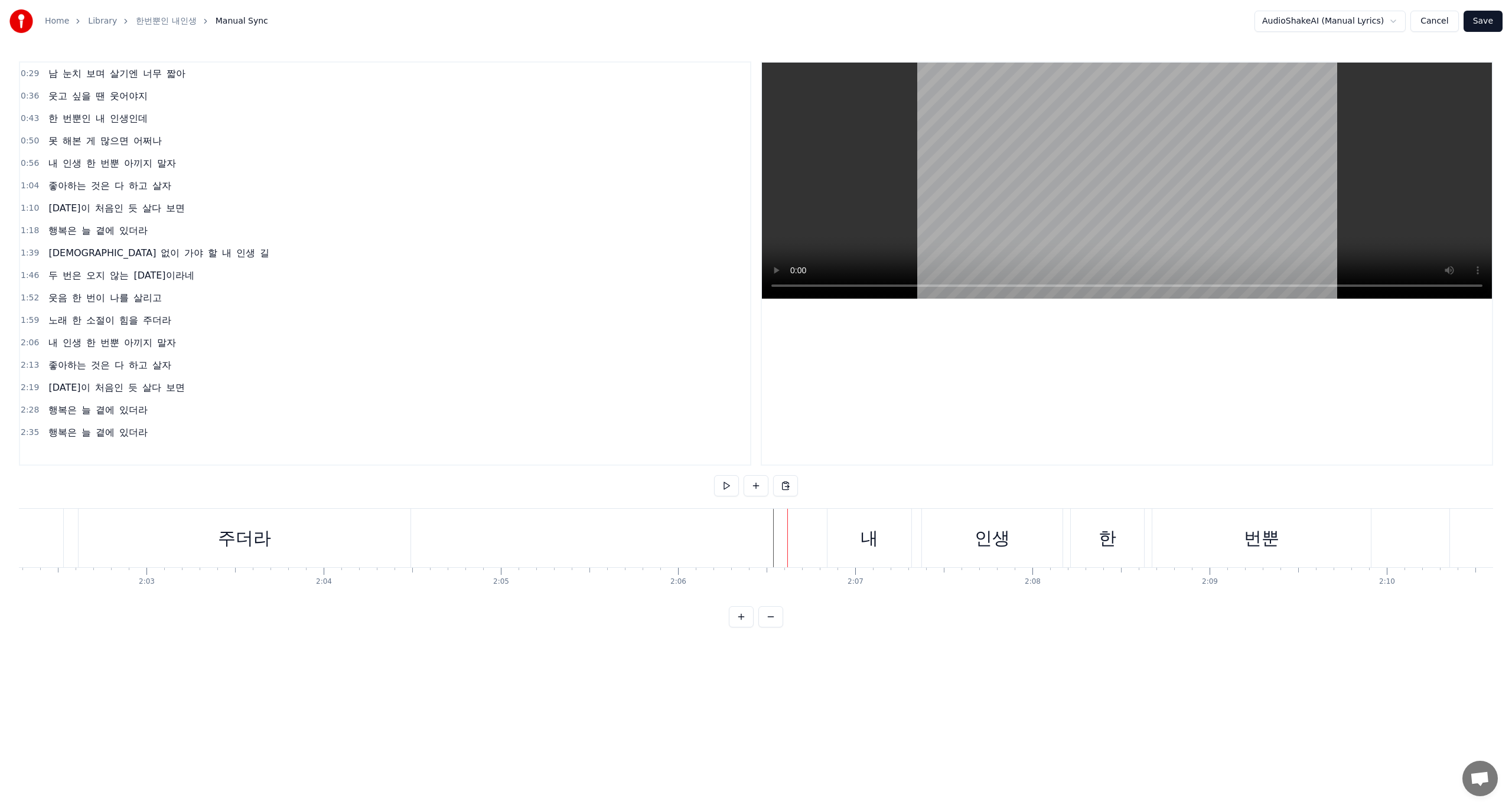
click at [796, 538] on div at bounding box center [796, 538] width 1 height 58
click at [875, 544] on div "내" at bounding box center [869, 538] width 18 height 27
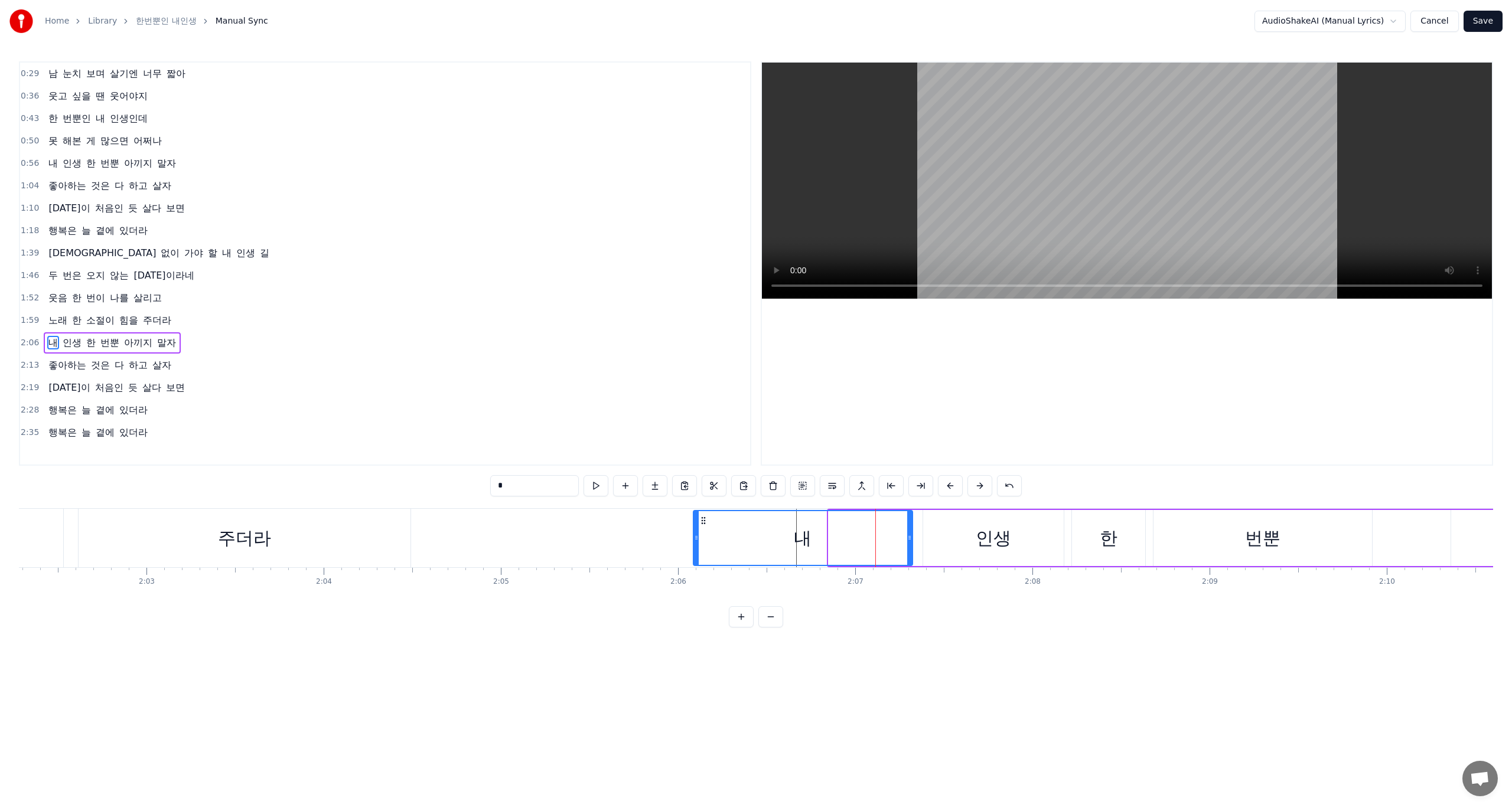
drag, startPoint x: 828, startPoint y: 538, endPoint x: 694, endPoint y: 544, distance: 134.1
click at [694, 544] on div at bounding box center [697, 538] width 5 height 54
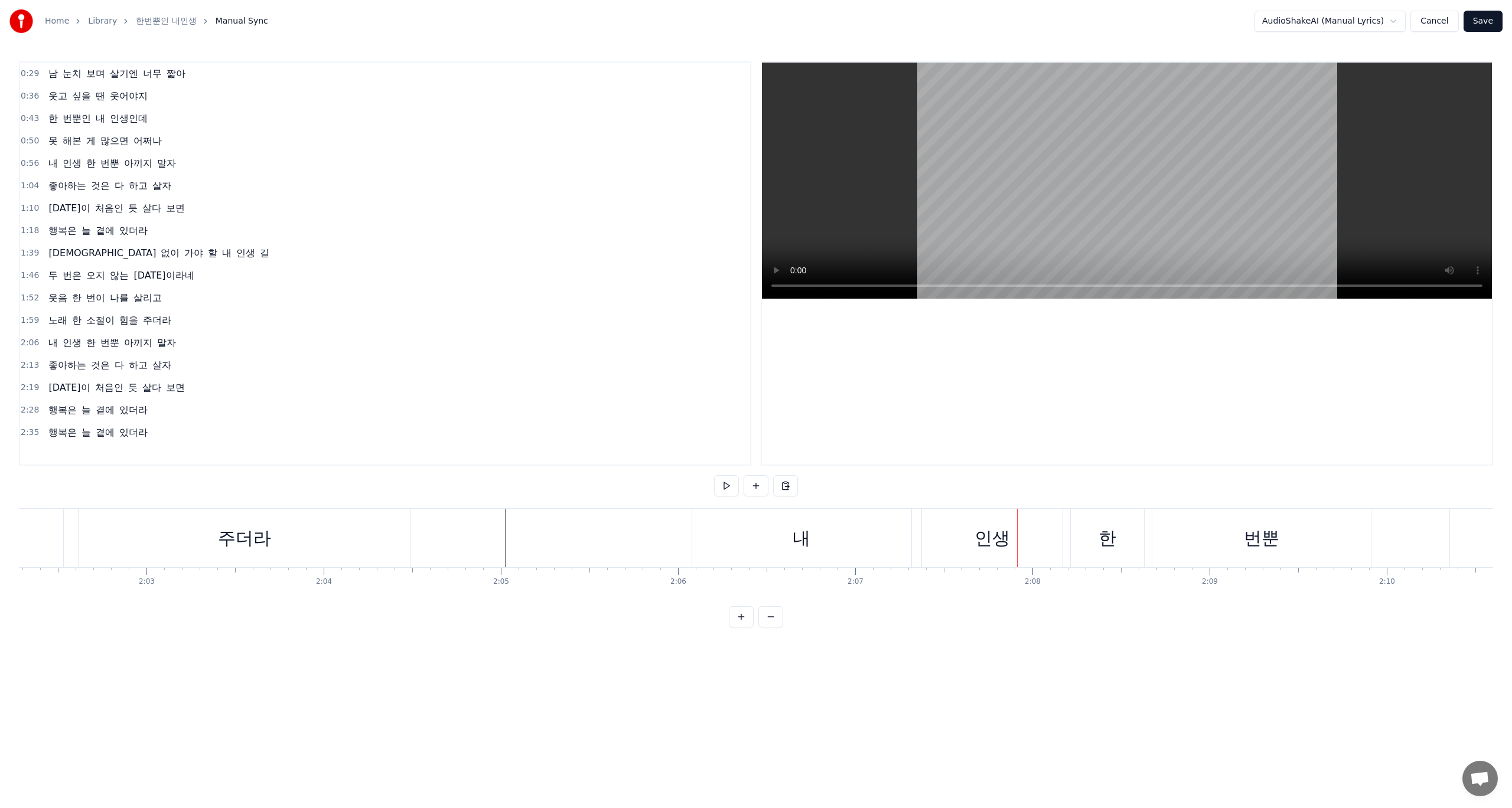
click at [70, 490] on div "0:29 남 눈치 보며 살기엔 너무 짧아 0:36 웃고 싶을 땐 웃어야지 0:43 한 번뿐인 내 인생인데 0:50 못 해본 게 많으면 어쩌나 …" at bounding box center [756, 344] width 1474 height 566
click at [54, 518] on div "힘을" at bounding box center [2, 538] width 122 height 58
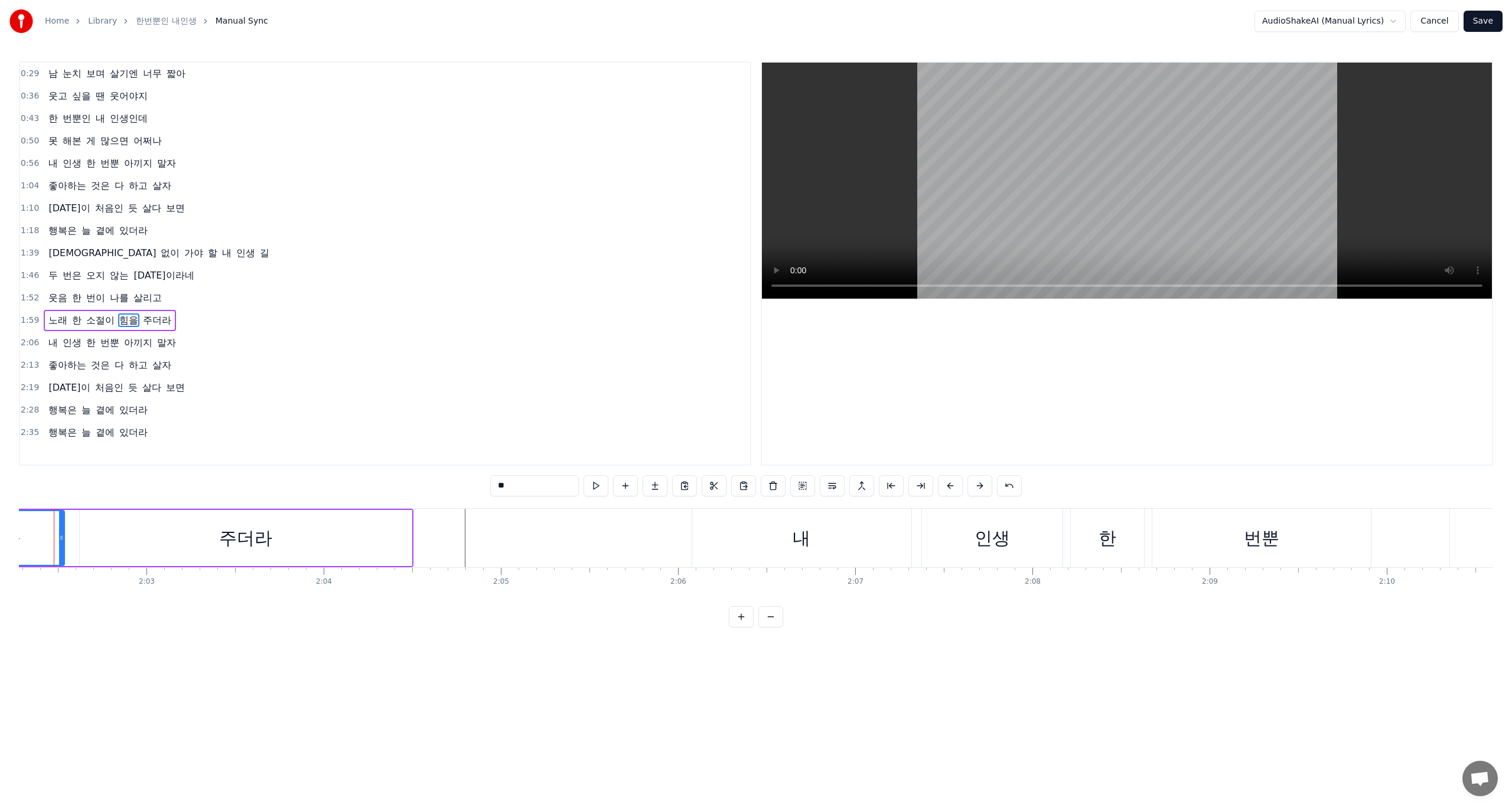
scroll to position [0, 21643]
click at [66, 490] on div "0:29 남 눈치 보며 살기엔 너무 짧아 0:36 웃고 싶을 땐 웃어야지 0:43 한 번뿐인 내 인생인데 0:50 못 해본 게 많으면 어쩌나 …" at bounding box center [756, 344] width 1474 height 566
click at [72, 476] on div "0:29 남 눈치 보며 살기엔 너무 짧아 0:36 웃고 싶을 땐 웃어야지 0:43 한 번뿐인 내 인생인데 0:50 못 해본 게 많으면 어쩌나 …" at bounding box center [756, 344] width 1474 height 566
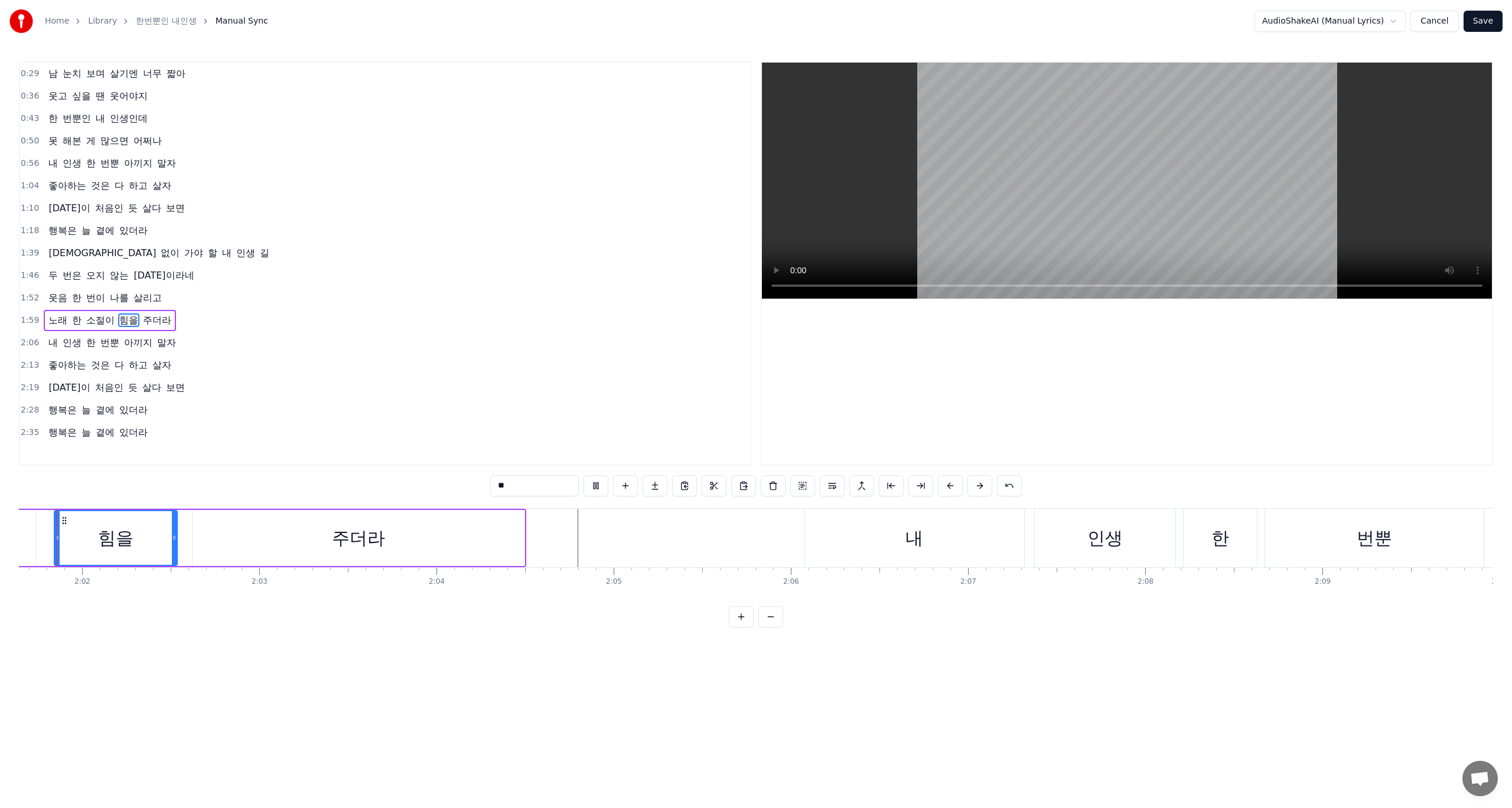
scroll to position [0, 21529]
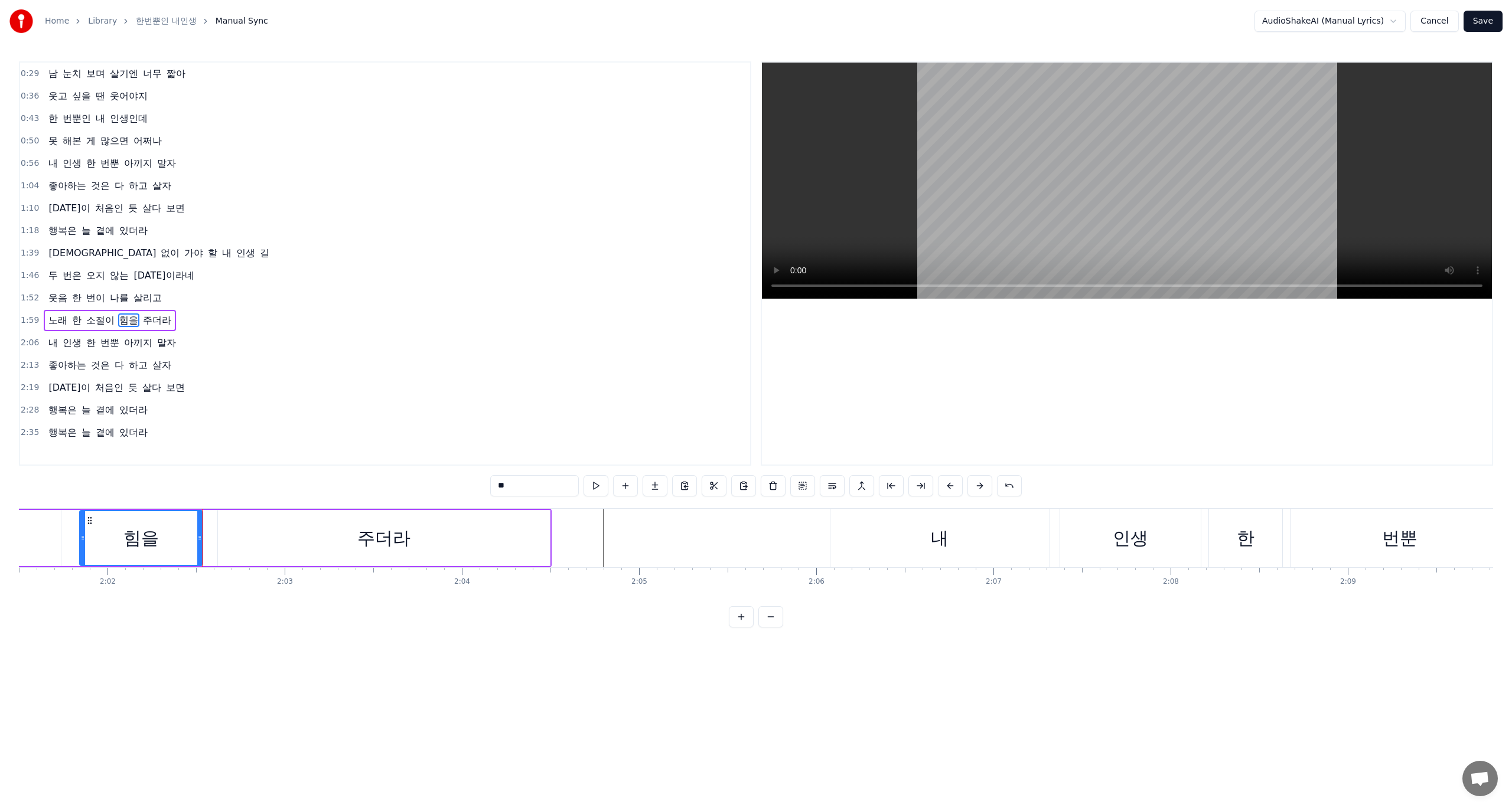
click at [64, 478] on div "0:29 남 눈치 보며 살기엔 너무 짧아 0:36 웃고 싶을 땐 웃어야지 0:43 한 번뿐인 내 인생인데 0:50 못 해본 게 많으면 어쩌나 …" at bounding box center [756, 344] width 1474 height 566
drag, startPoint x: 215, startPoint y: 481, endPoint x: 222, endPoint y: 481, distance: 7.0
click at [218, 479] on div "0:29 남 눈치 보며 살기엔 너무 짧아 0:36 웃고 싶을 땐 웃어야지 0:43 한 번뿐인 내 인생인데 0:50 못 해본 게 많으면 어쩌나 …" at bounding box center [756, 344] width 1474 height 566
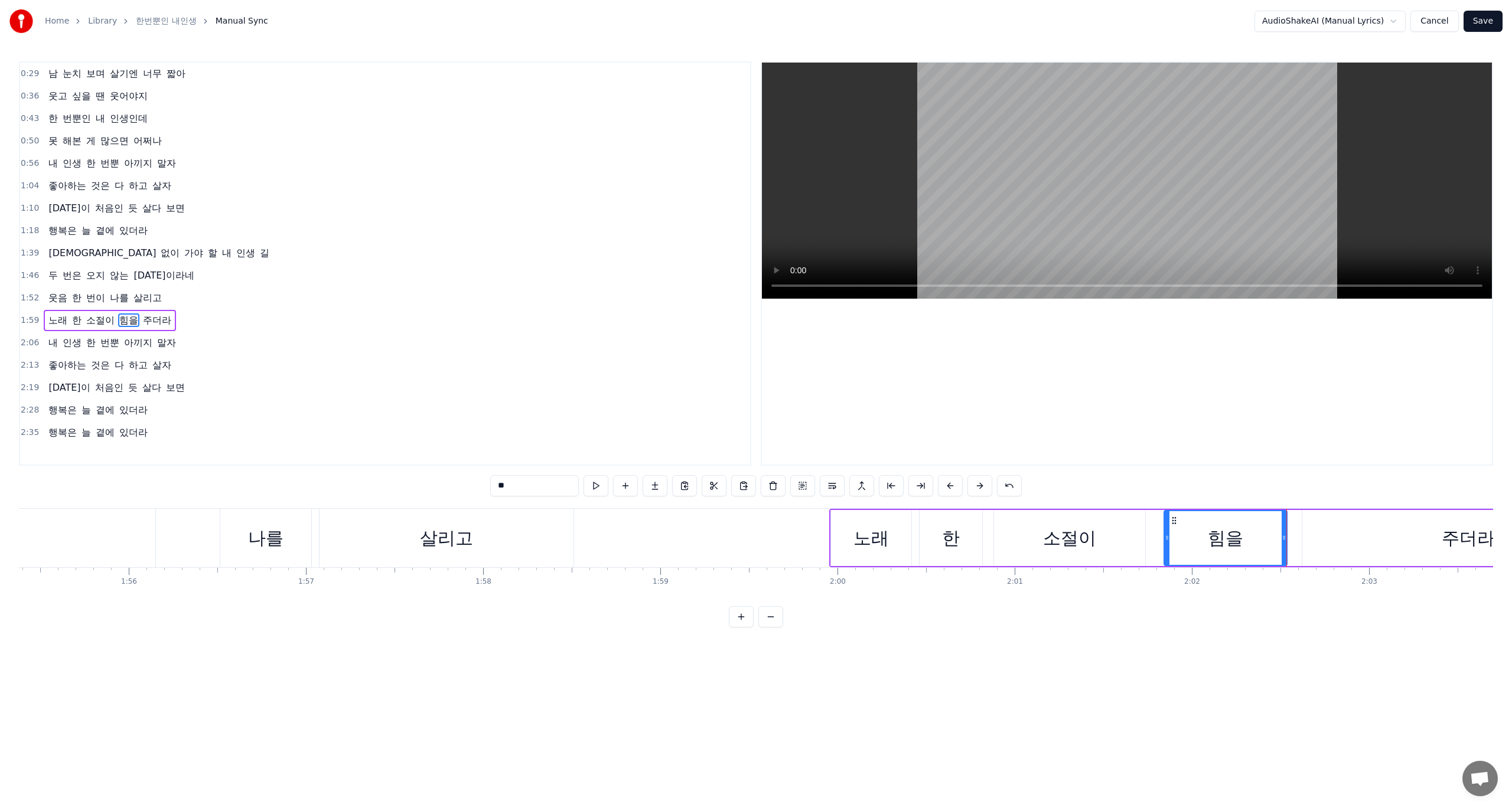
scroll to position [0, 20239]
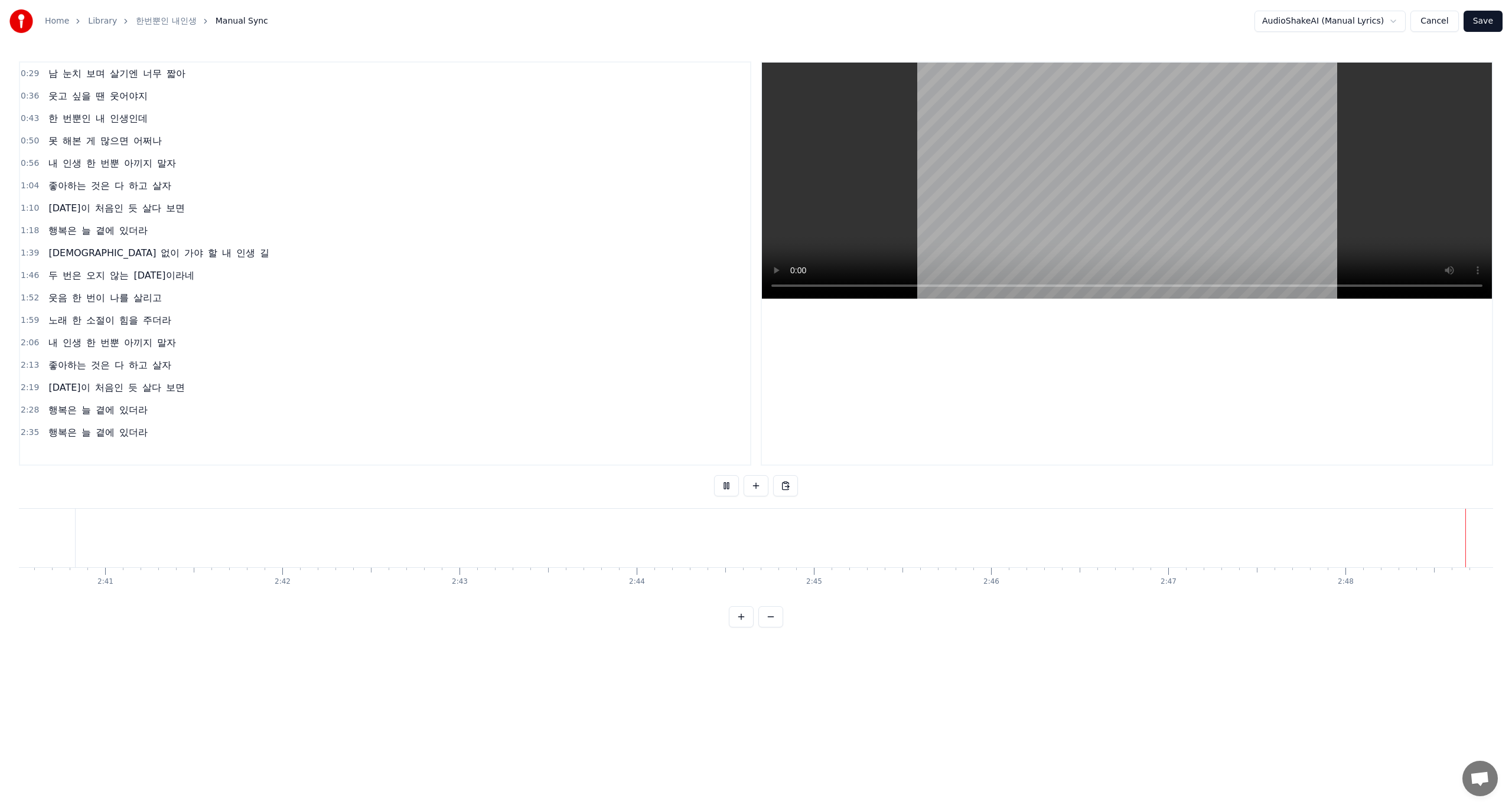
scroll to position [0, 28442]
click at [1486, 22] on button "Save" at bounding box center [1483, 21] width 39 height 21
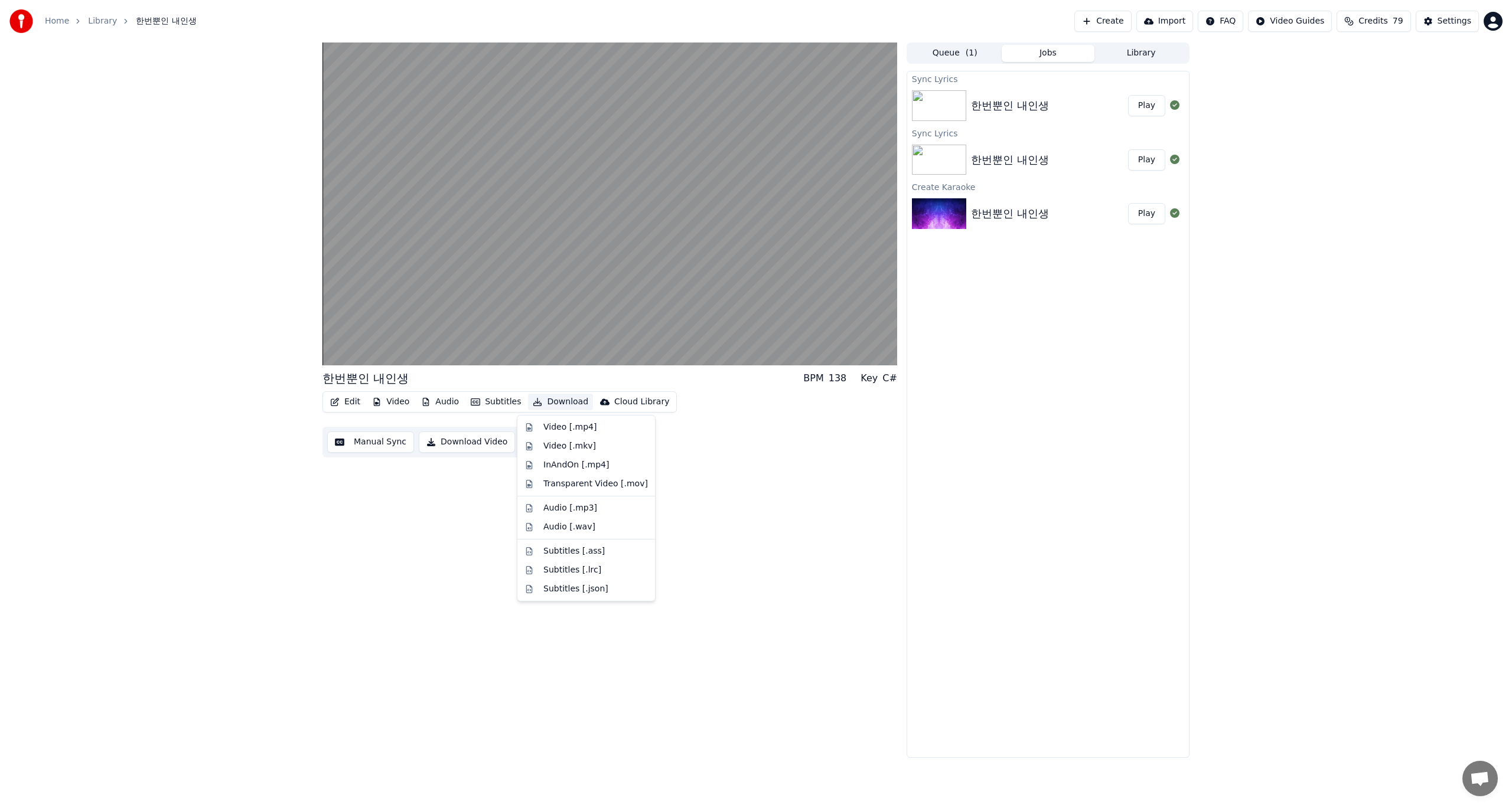
click at [548, 402] on button "Download" at bounding box center [560, 402] width 65 height 17
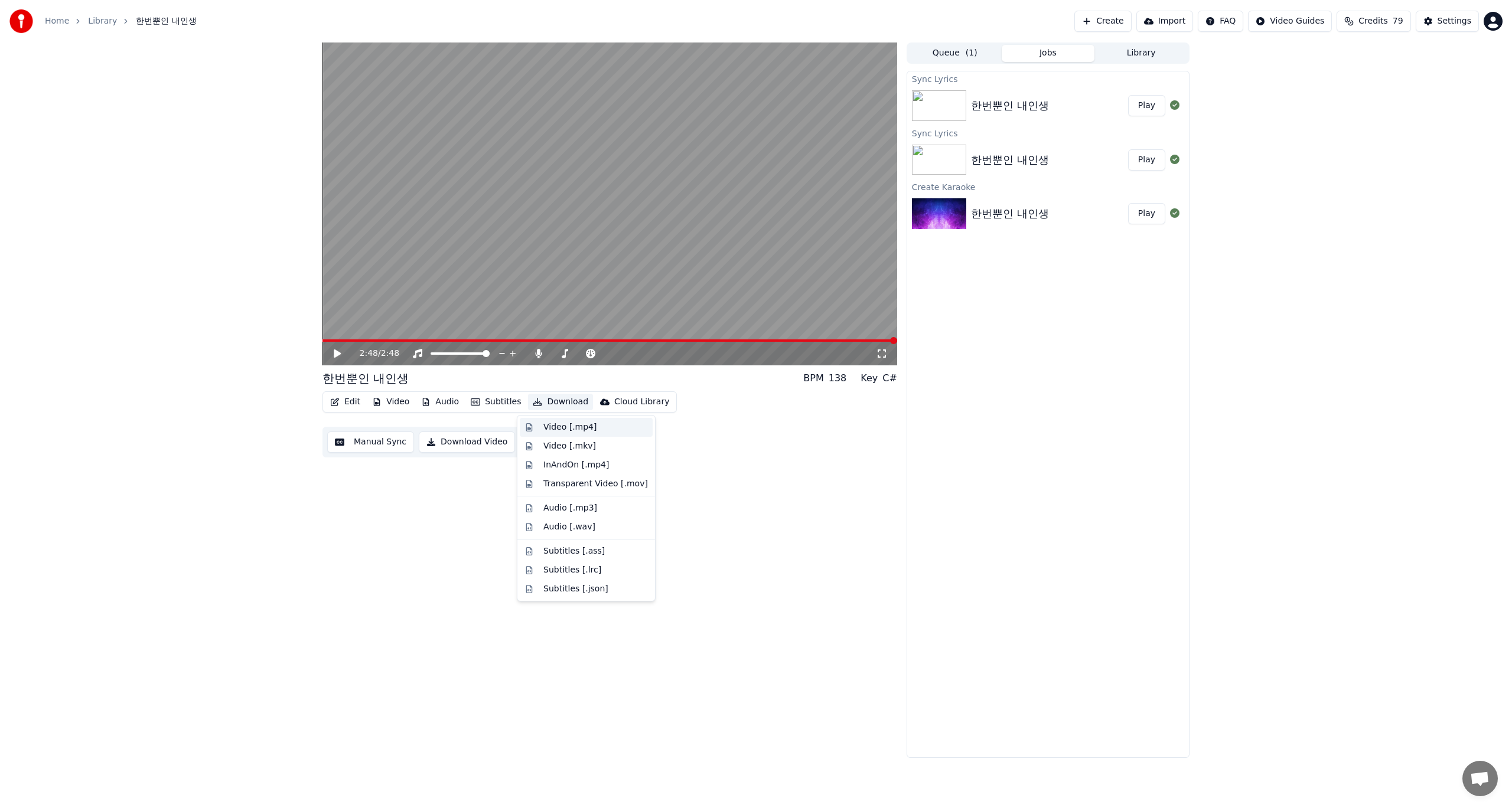
click at [565, 427] on div "Video [.mp4]" at bounding box center [570, 427] width 53 height 11
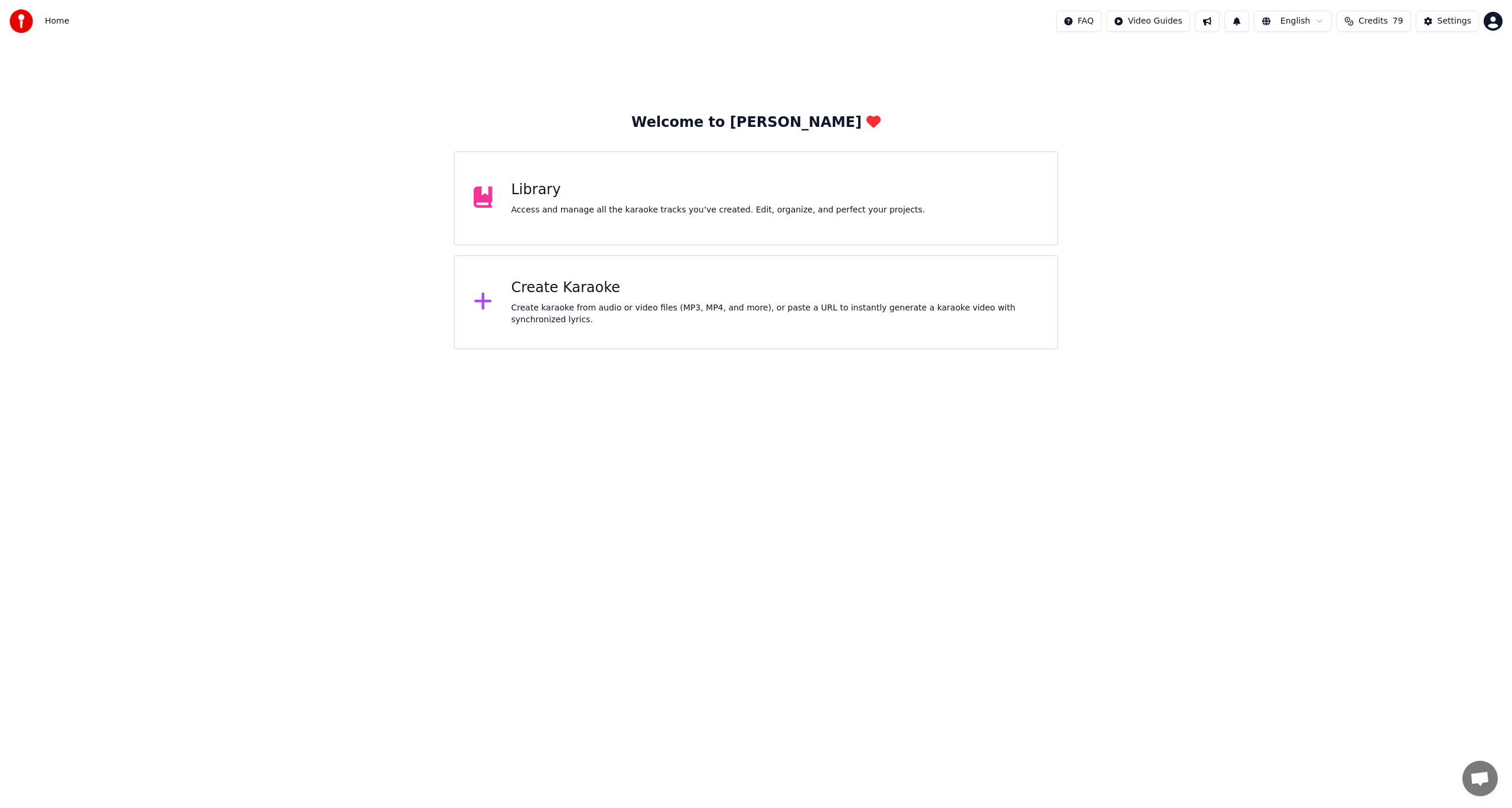
click at [628, 299] on div "Create Karaoke Create karaoke from audio or video files (MP3, MP4, and more), o…" at bounding box center [775, 302] width 527 height 47
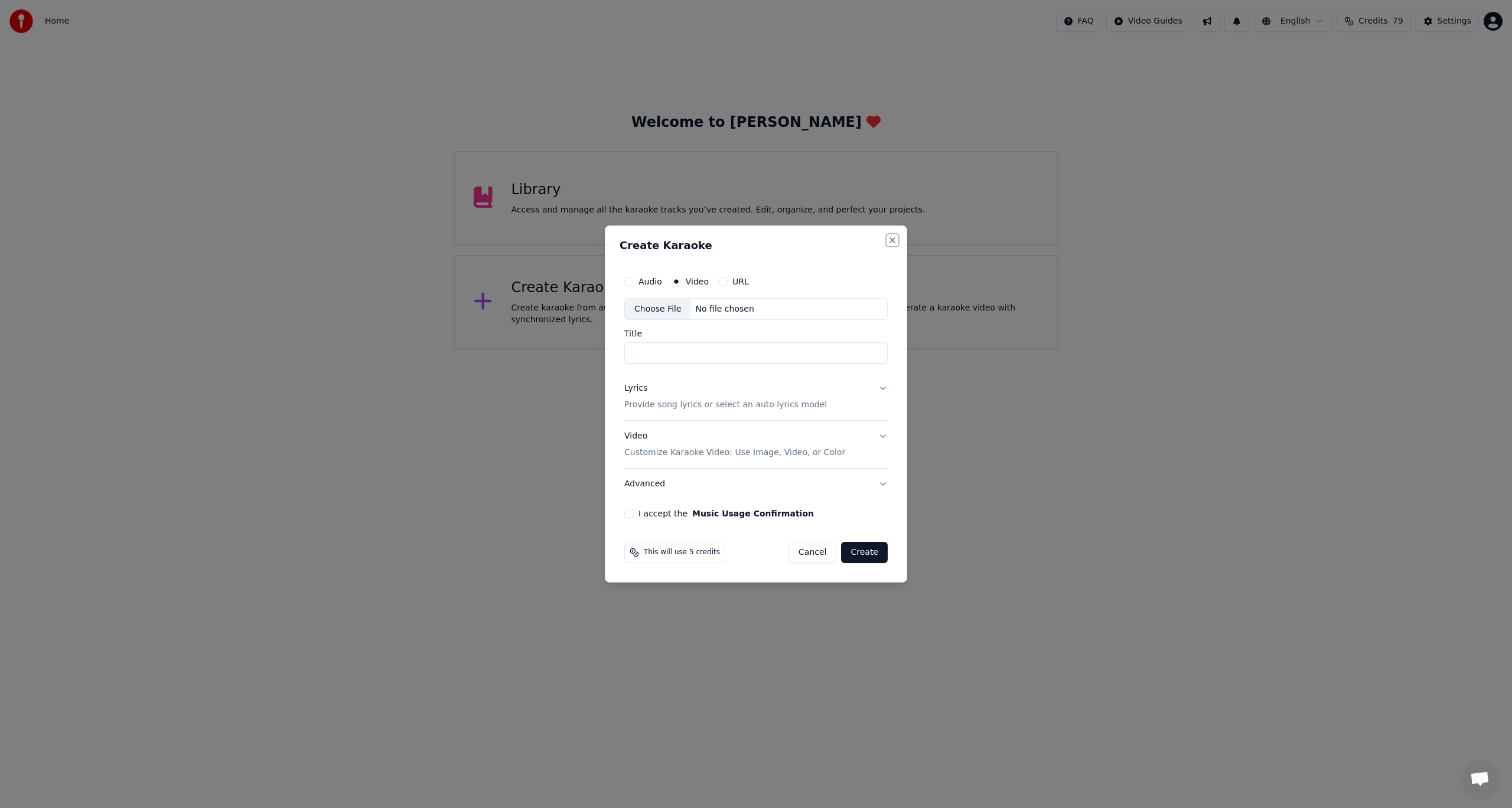
click at [896, 240] on button "Close" at bounding box center [893, 240] width 9 height 9
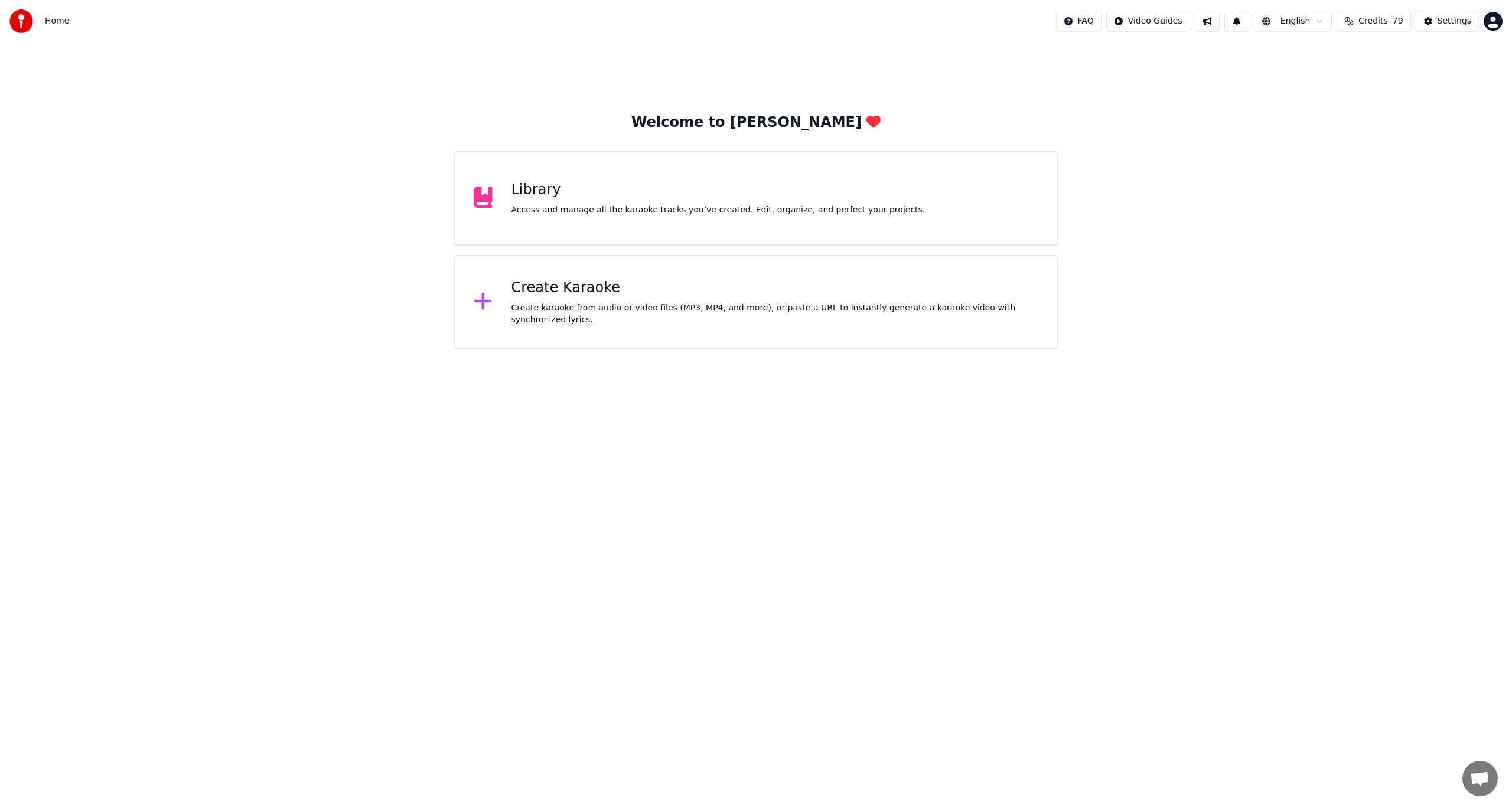
click at [619, 212] on div "Access and manage all the karaoke tracks you’ve created. Edit, organize, and pe…" at bounding box center [718, 210] width 414 height 11
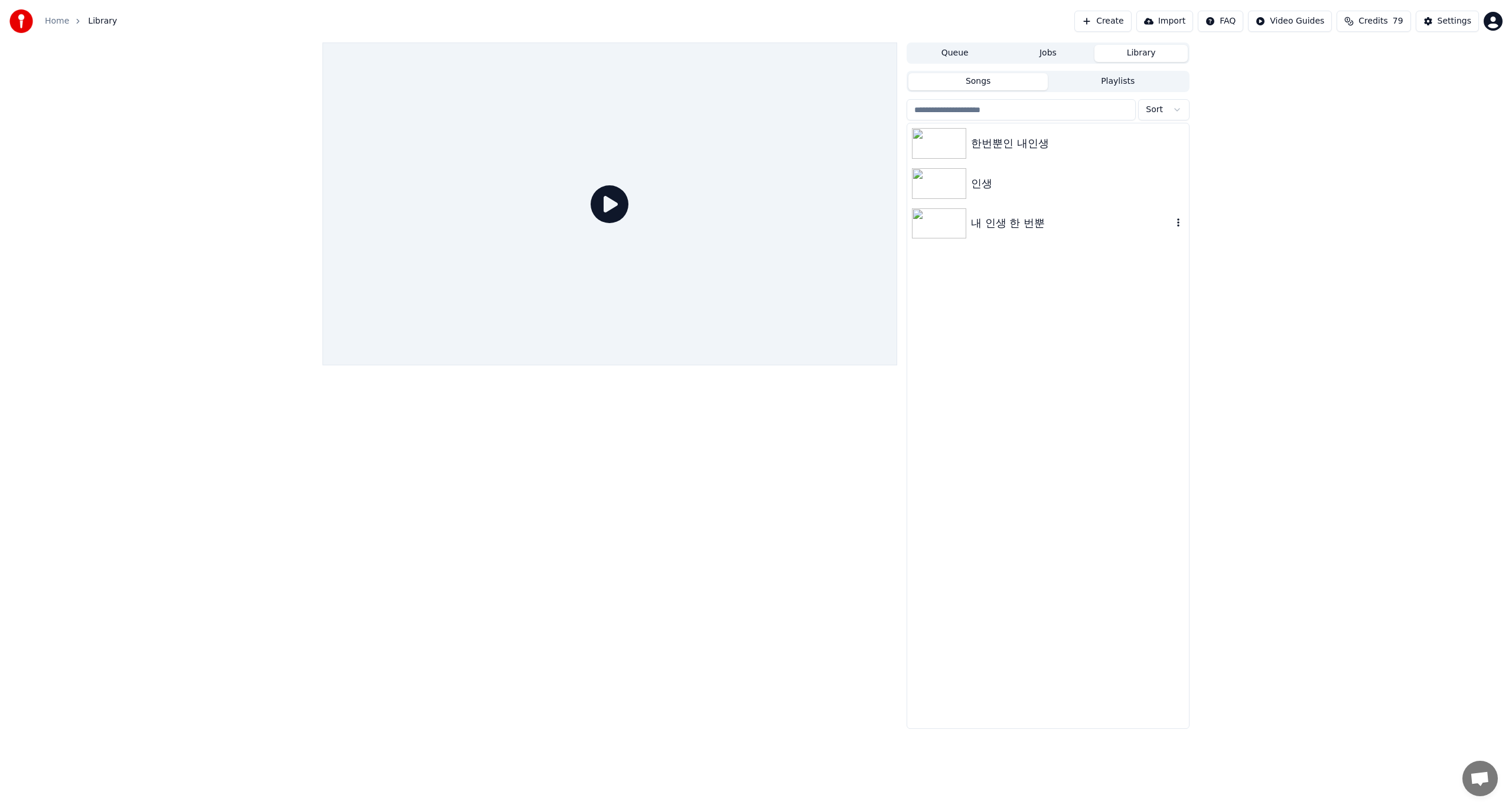
click at [933, 226] on img at bounding box center [939, 223] width 54 height 31
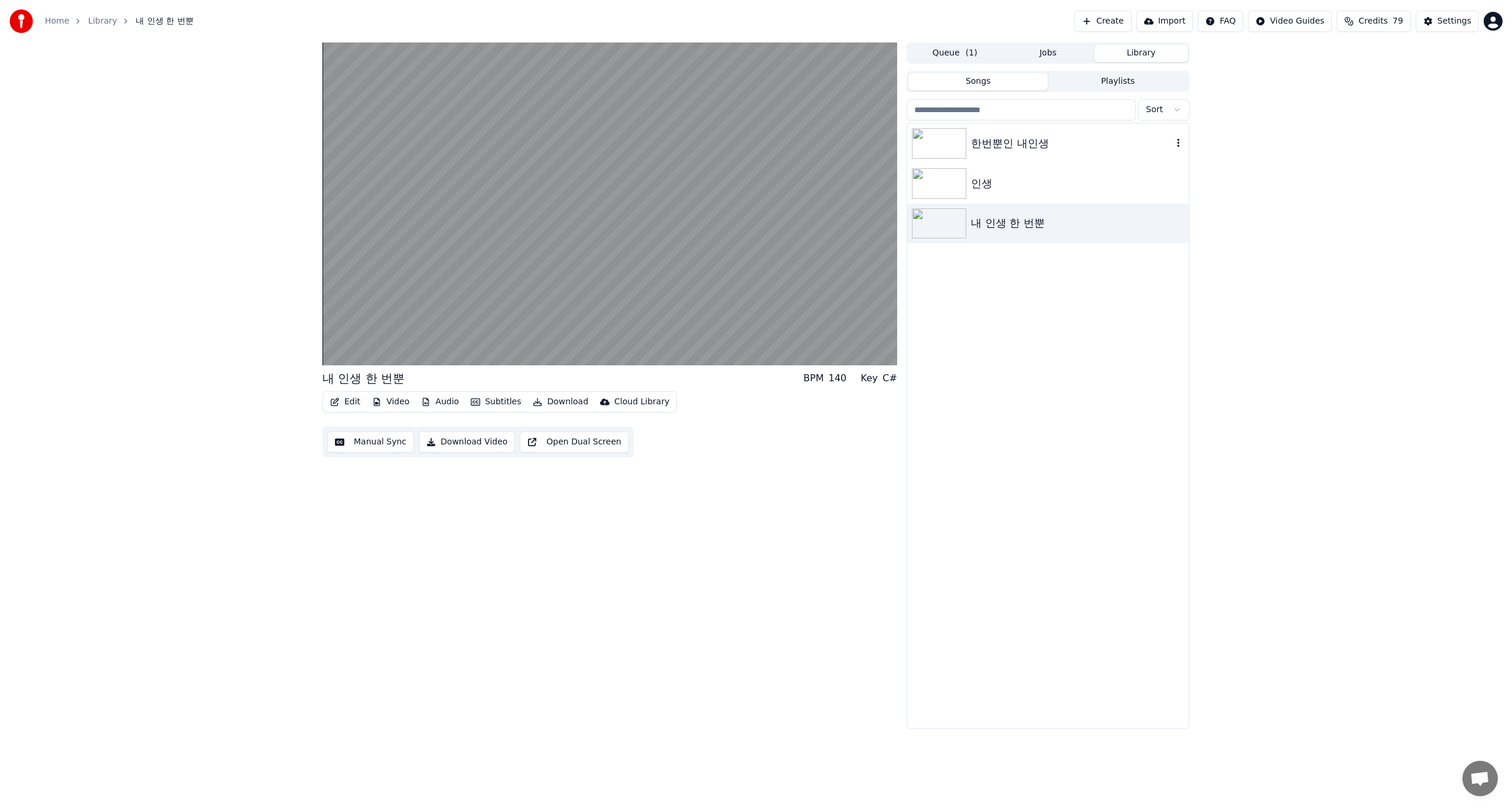
click at [934, 150] on img at bounding box center [939, 143] width 54 height 31
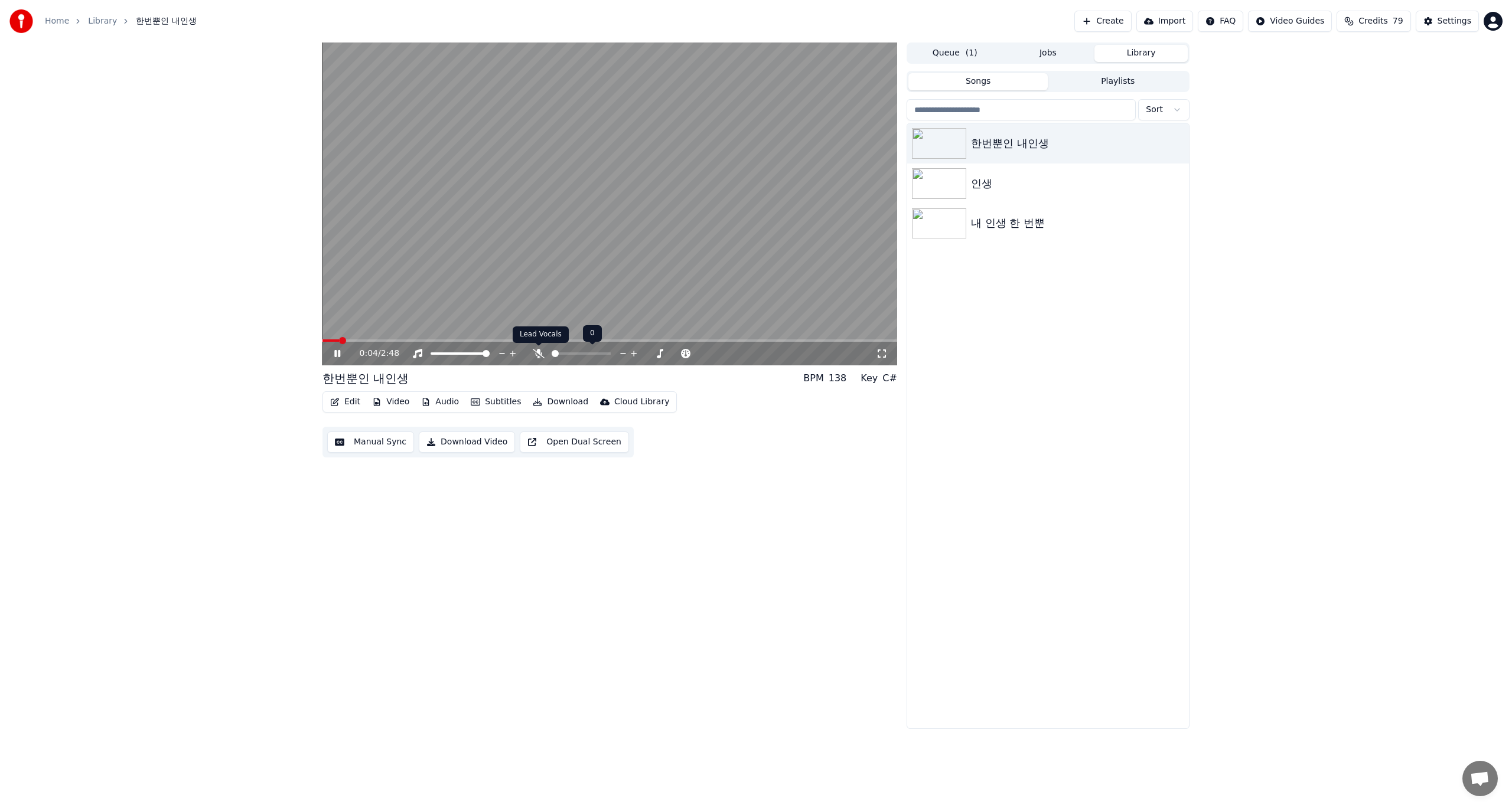
click at [540, 353] on icon at bounding box center [538, 354] width 11 height 9
click at [351, 403] on button "Edit" at bounding box center [345, 402] width 40 height 17
click at [380, 508] on div "Manual Sync" at bounding box center [376, 508] width 53 height 11
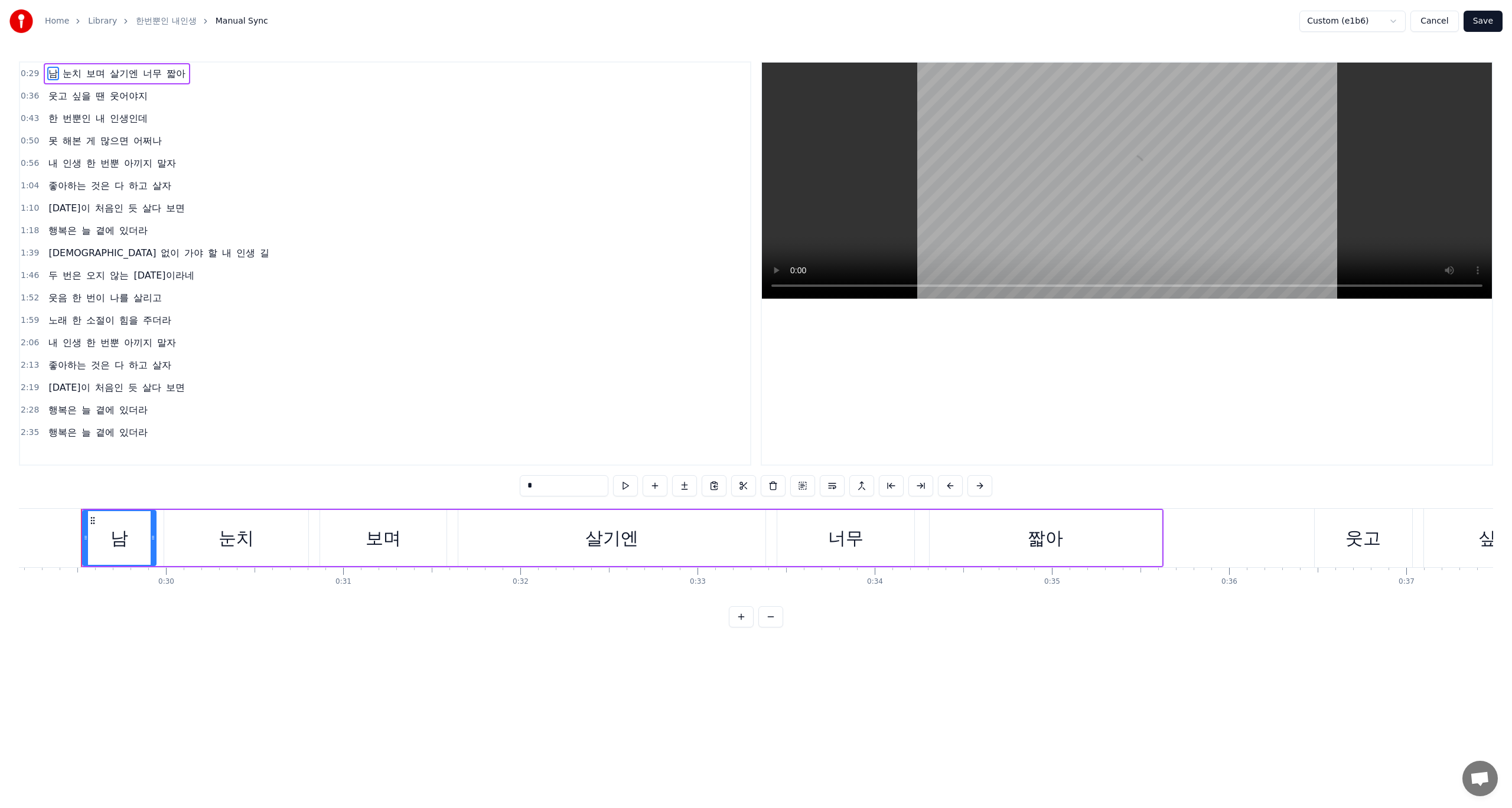
scroll to position [0, 5171]
drag, startPoint x: 81, startPoint y: 537, endPoint x: 55, endPoint y: 543, distance: 26.7
click at [55, 543] on div at bounding box center [57, 538] width 5 height 54
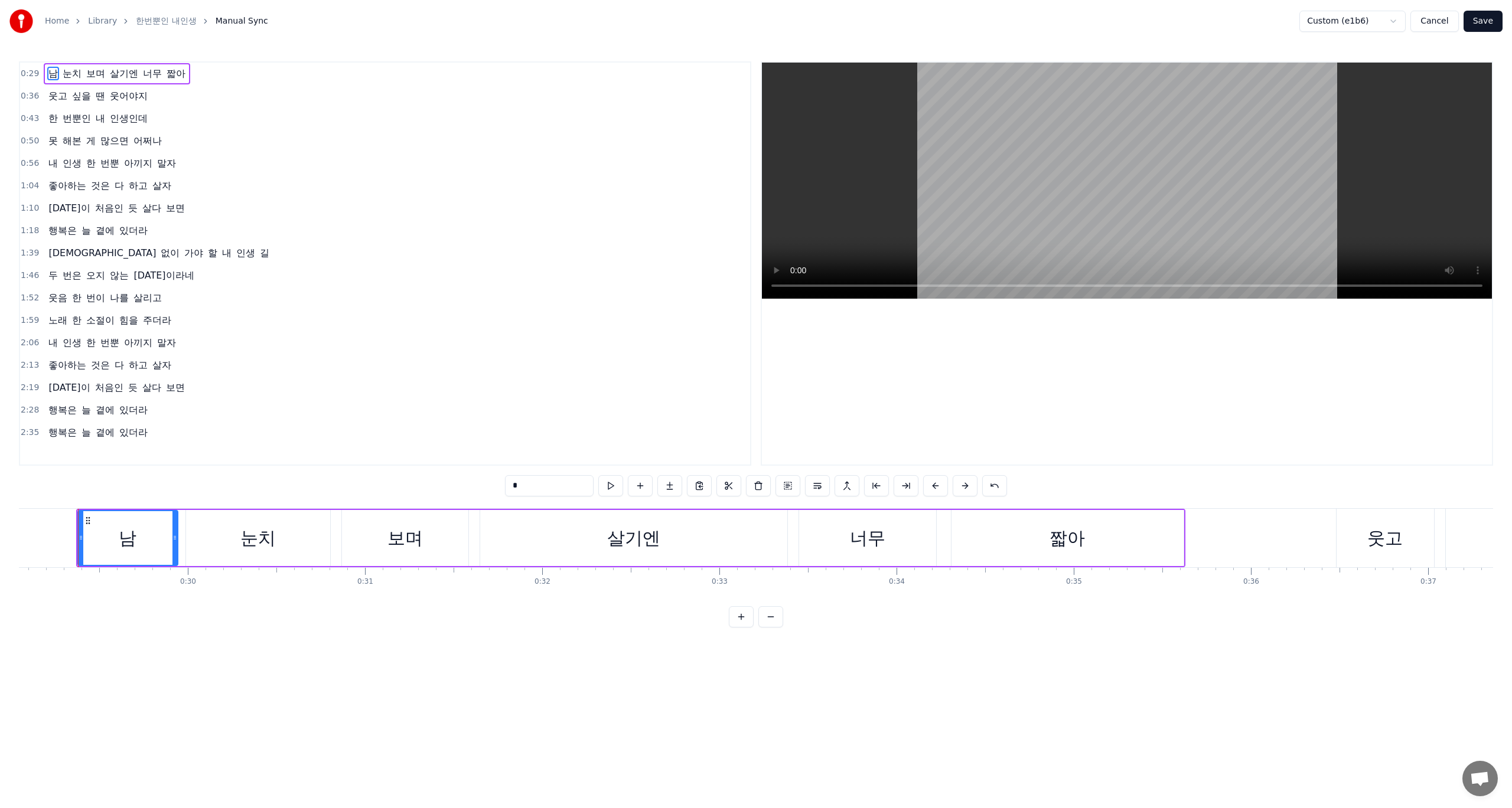
scroll to position [0, 5145]
click at [175, 647] on html "Home Library 한번뿐인 내인생 Manual Sync Custom (e1b6) Cancel Save 0:29 남 눈치 보며 살기엔 너무…" at bounding box center [756, 323] width 1512 height 647
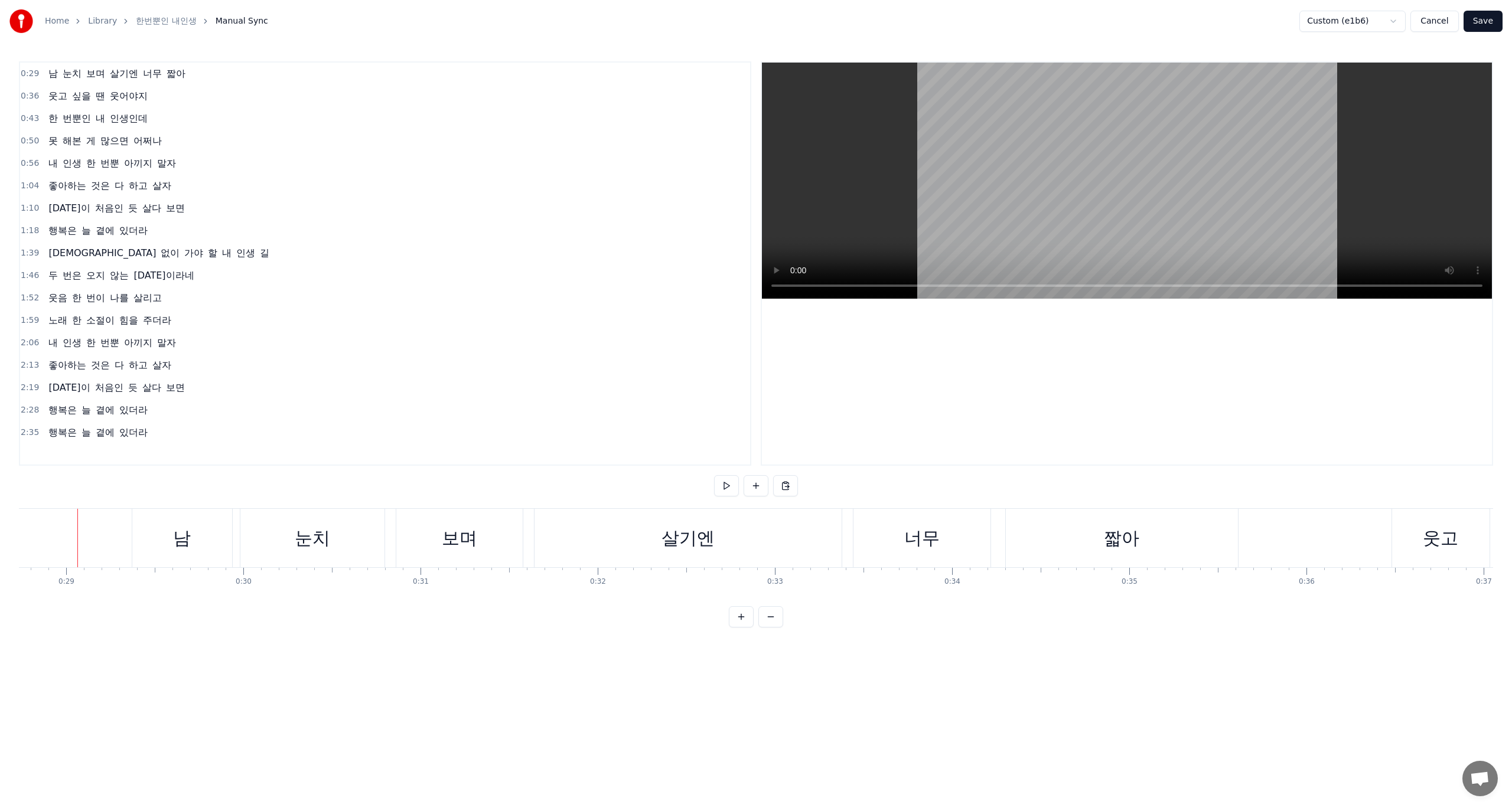
scroll to position [0, 5091]
click at [152, 541] on div "남" at bounding box center [183, 538] width 100 height 58
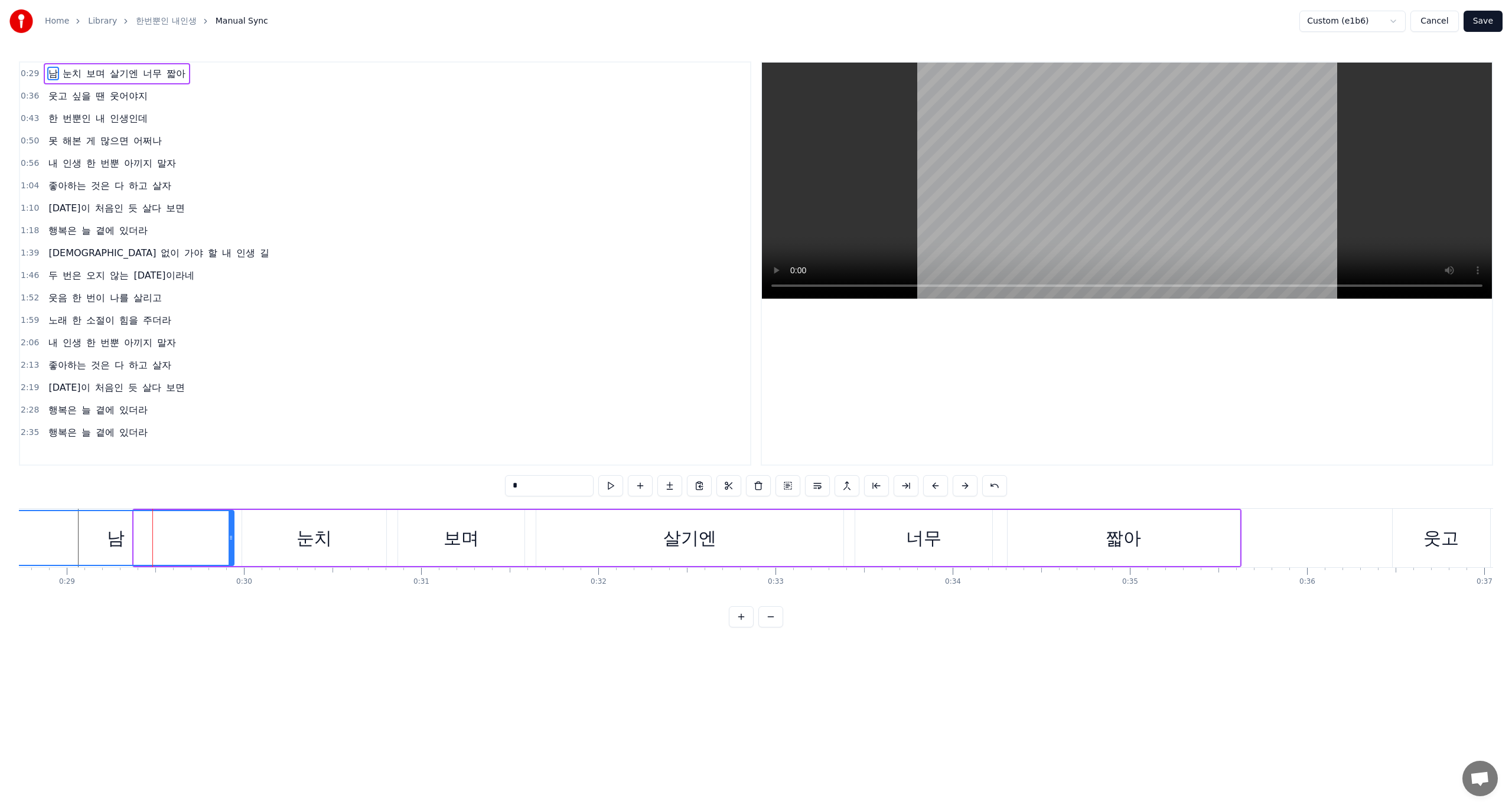
drag, startPoint x: 136, startPoint y: 542, endPoint x: 0, endPoint y: 544, distance: 136.0
click at [0, 544] on div "Home Library 한번뿐인 내인생 Manual Sync Custom (e1b6) Cancel Save 0:29 남 눈치 보며 살기엔 너무…" at bounding box center [756, 314] width 1512 height 627
click at [541, 363] on div "2:13 좋아하는 것은 다 하고 살자" at bounding box center [385, 365] width 730 height 22
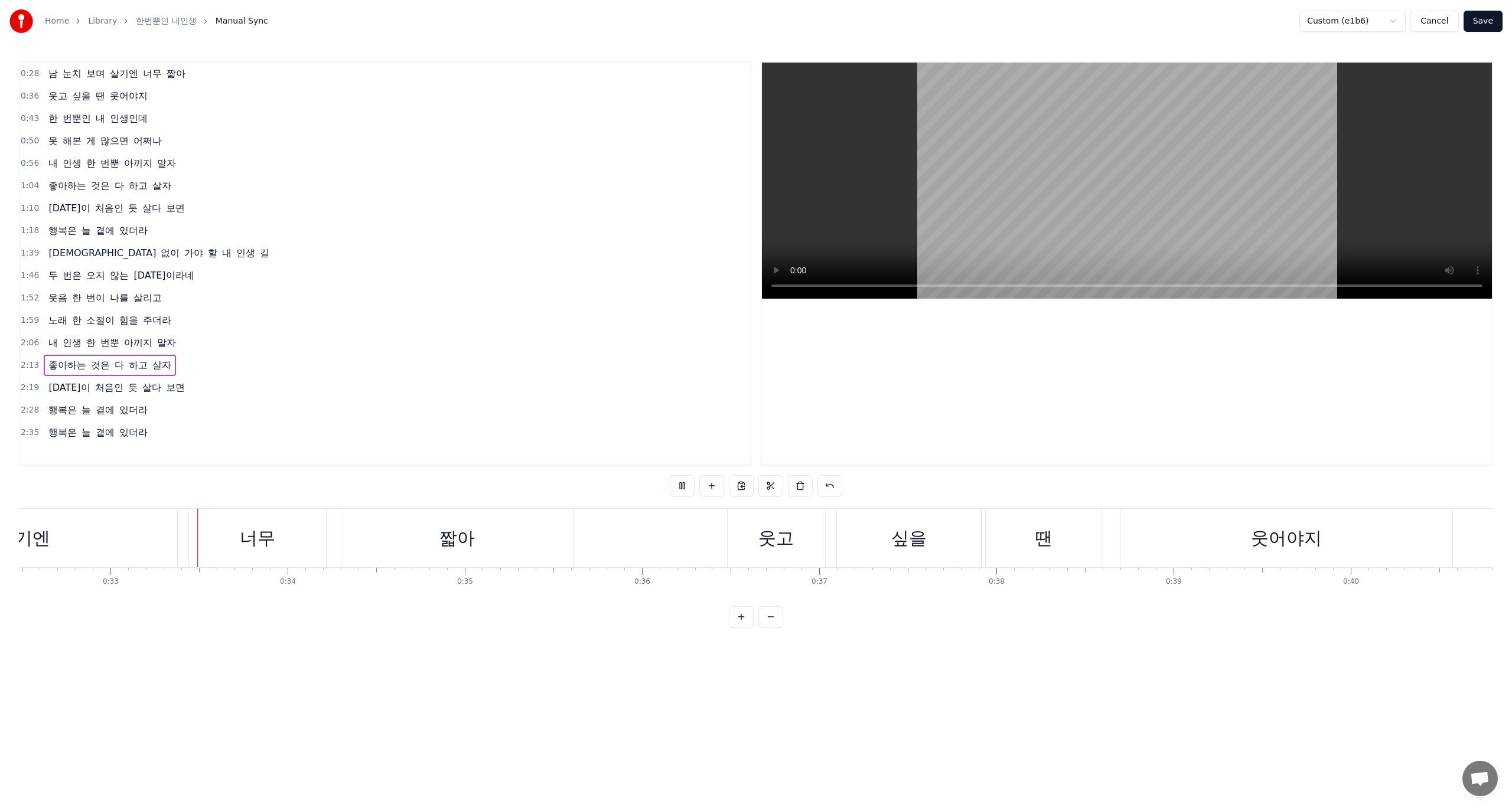
scroll to position [0, 5766]
click at [1491, 22] on button "Save" at bounding box center [1483, 21] width 39 height 21
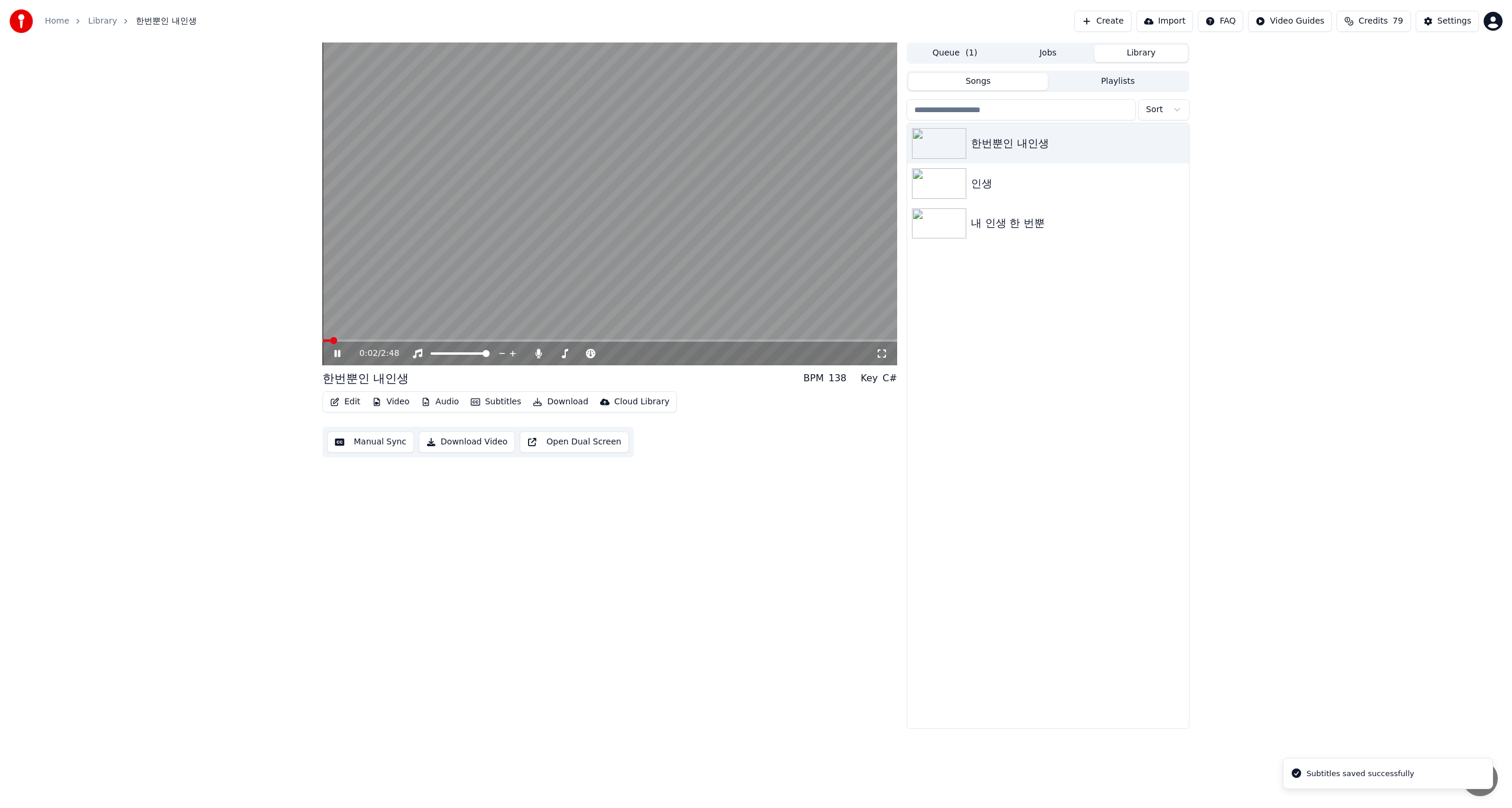
click at [366, 340] on span at bounding box center [609, 340] width 575 height 2
click at [446, 445] on button "Download Video" at bounding box center [467, 442] width 96 height 21
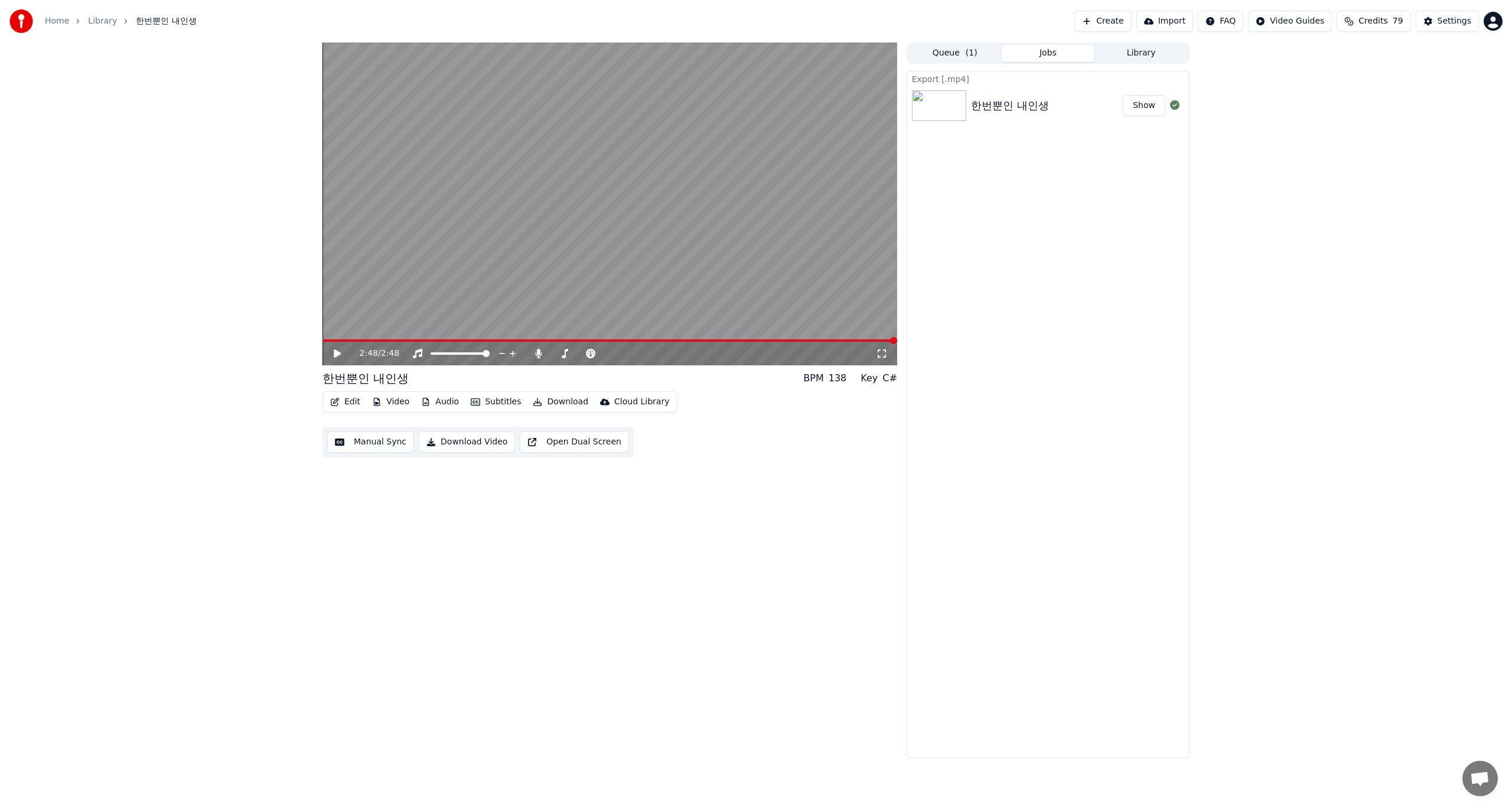
click at [759, 580] on div "2:48 / 2:48 한번뿐인 내인생 BPM 138 Key C# Edit Video Audio Subtitles Download Cloud L…" at bounding box center [609, 400] width 575 height 715
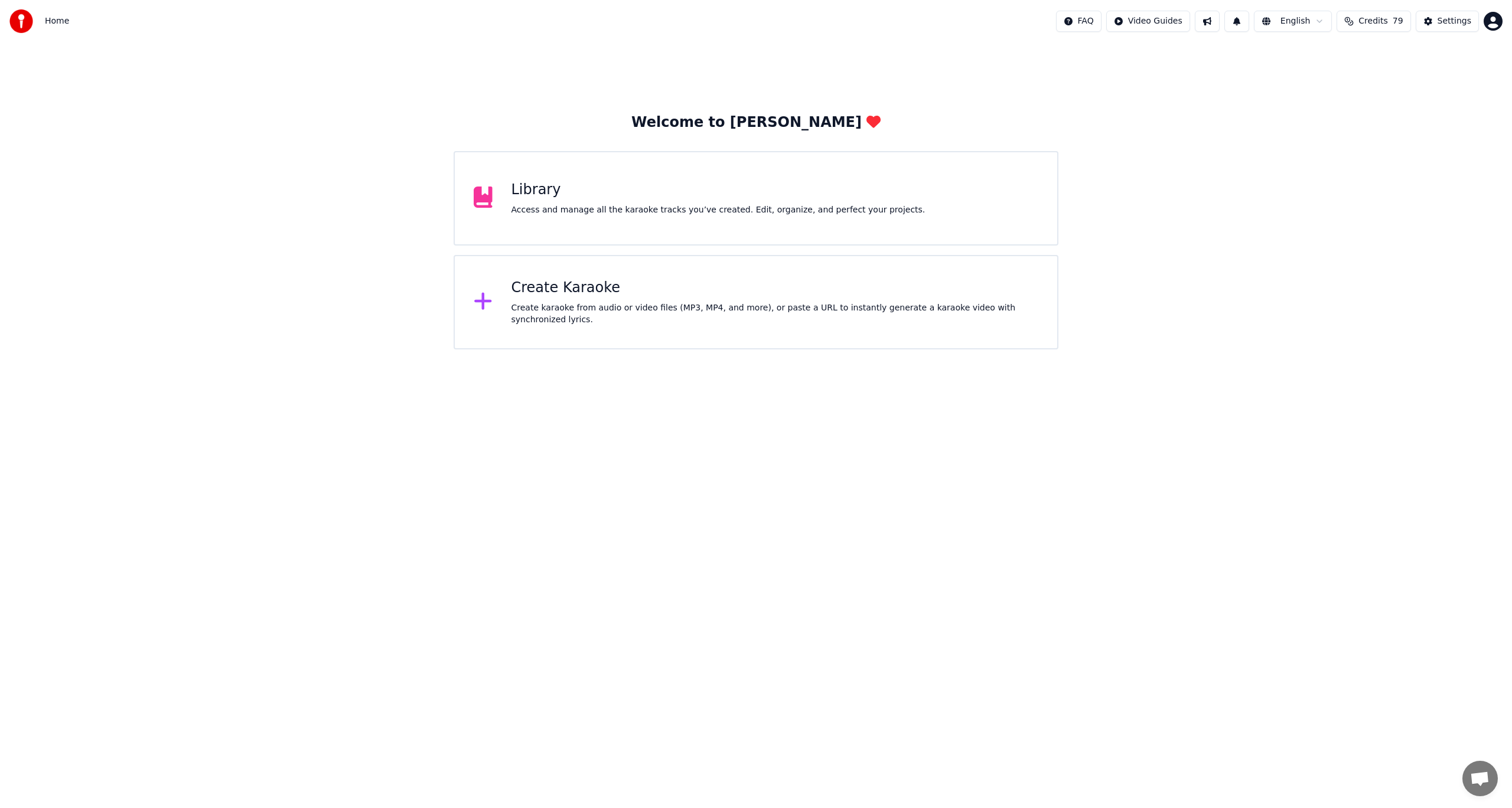
click at [550, 204] on div "Access and manage all the karaoke tracks you’ve created. Edit, organize, and pe…" at bounding box center [718, 210] width 414 height 11
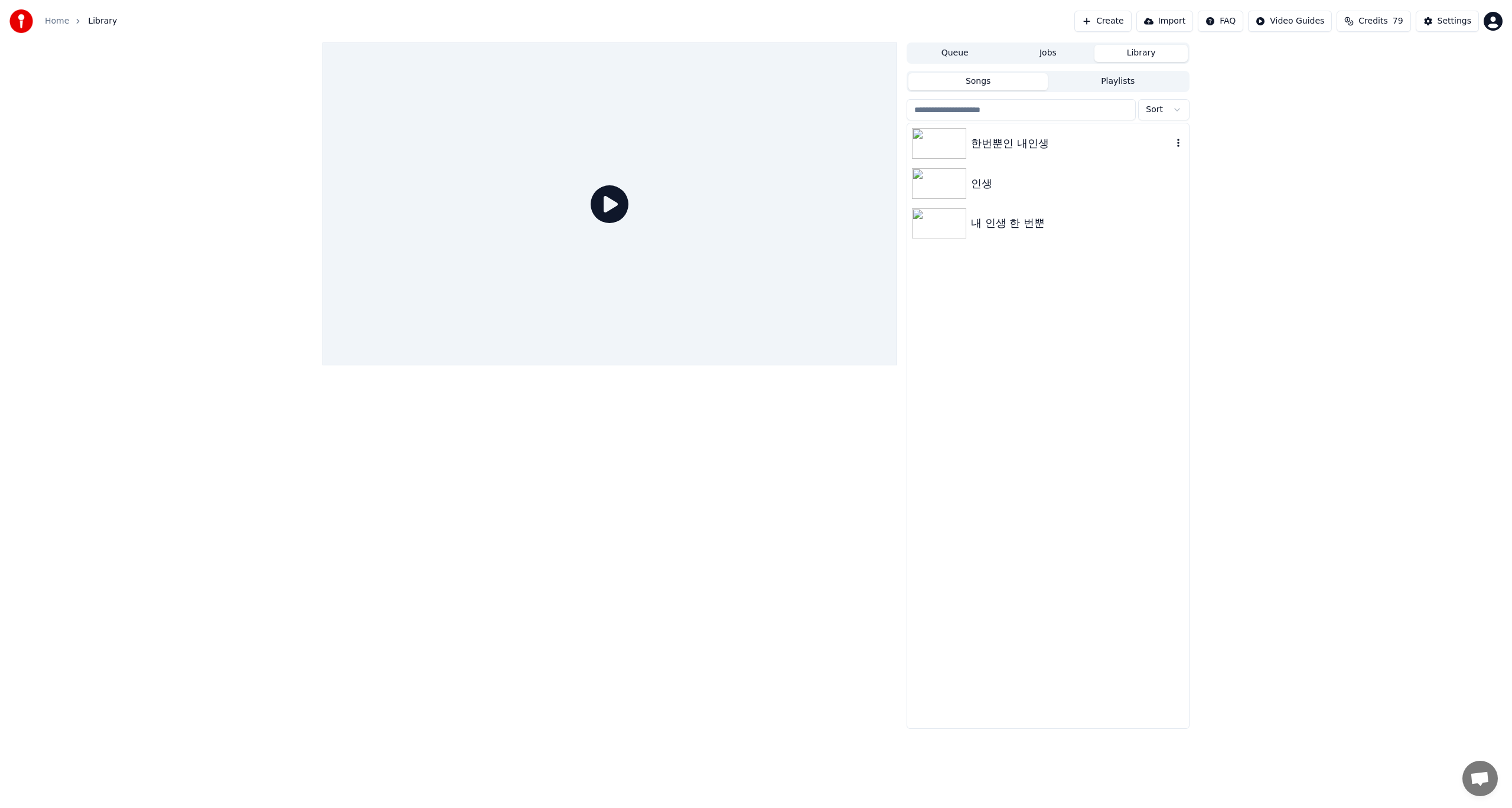
click at [1037, 140] on div "한번뿐인 내인생" at bounding box center [1071, 144] width 201 height 17
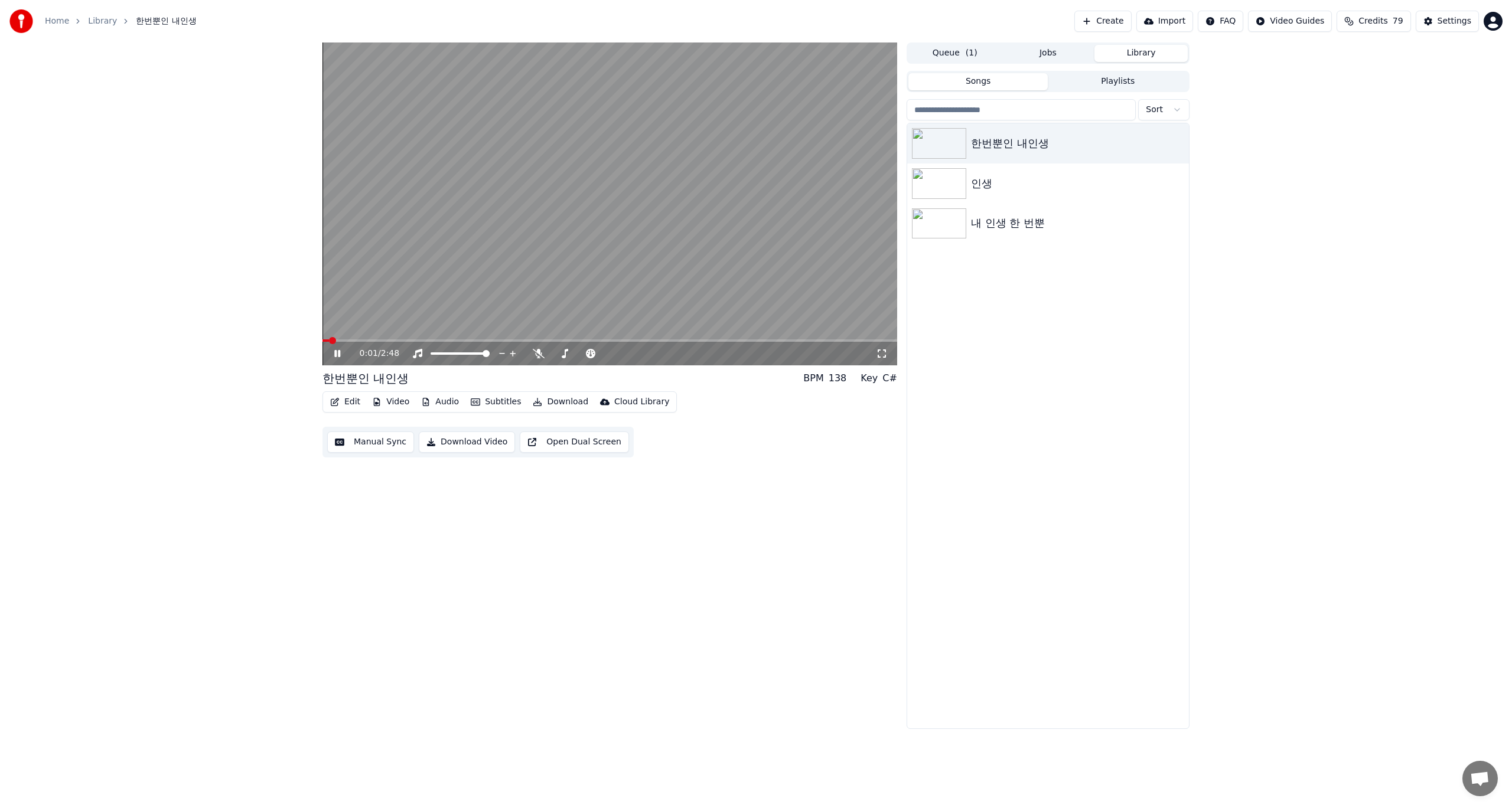
click at [333, 353] on icon at bounding box center [346, 354] width 28 height 9
click at [536, 351] on icon at bounding box center [538, 354] width 11 height 9
click at [350, 403] on button "Edit" at bounding box center [345, 402] width 40 height 17
click at [379, 431] on div "Edit Lyrics" at bounding box center [371, 427] width 42 height 11
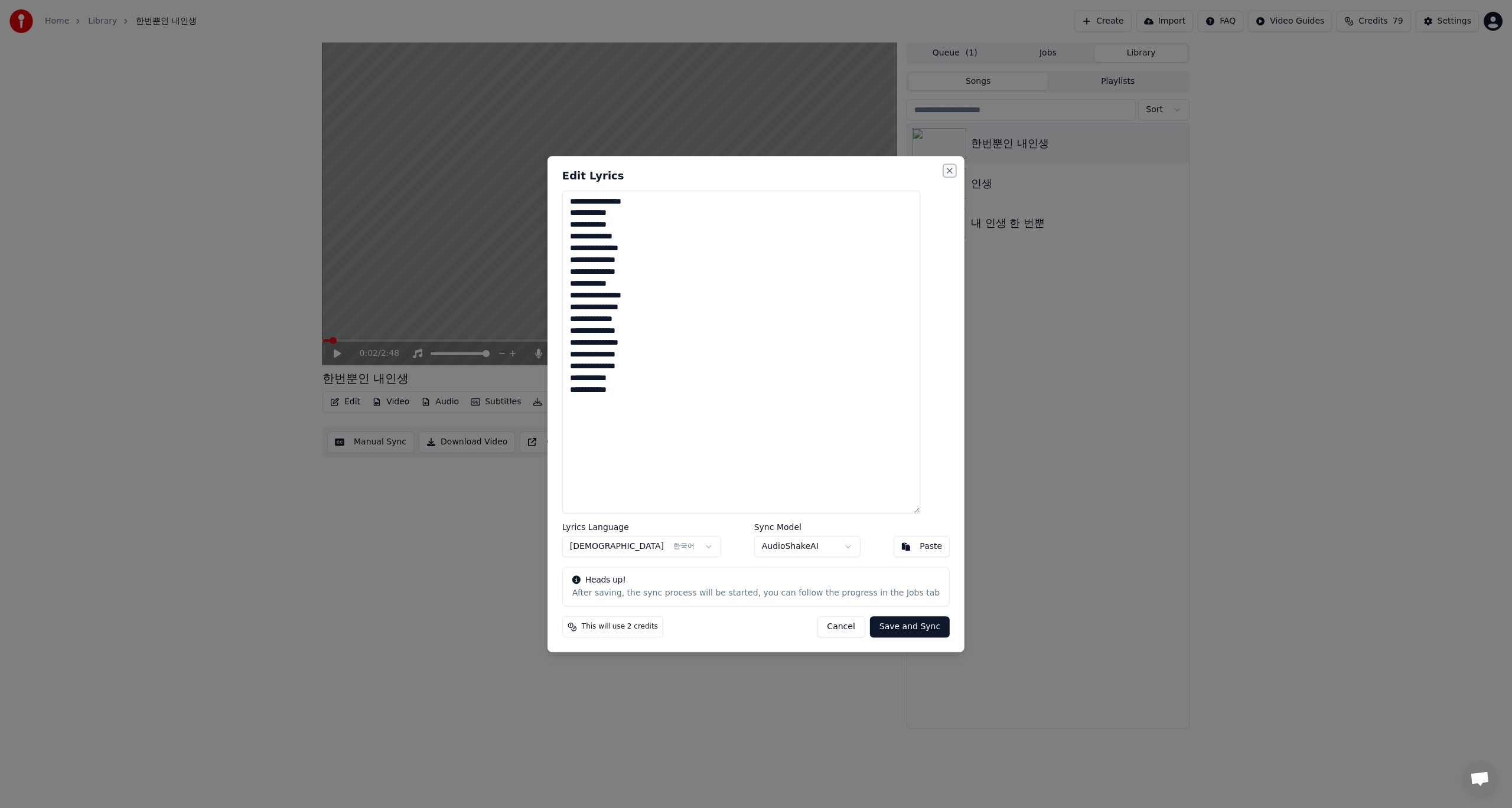
click at [945, 168] on button "Close" at bounding box center [949, 171] width 9 height 9
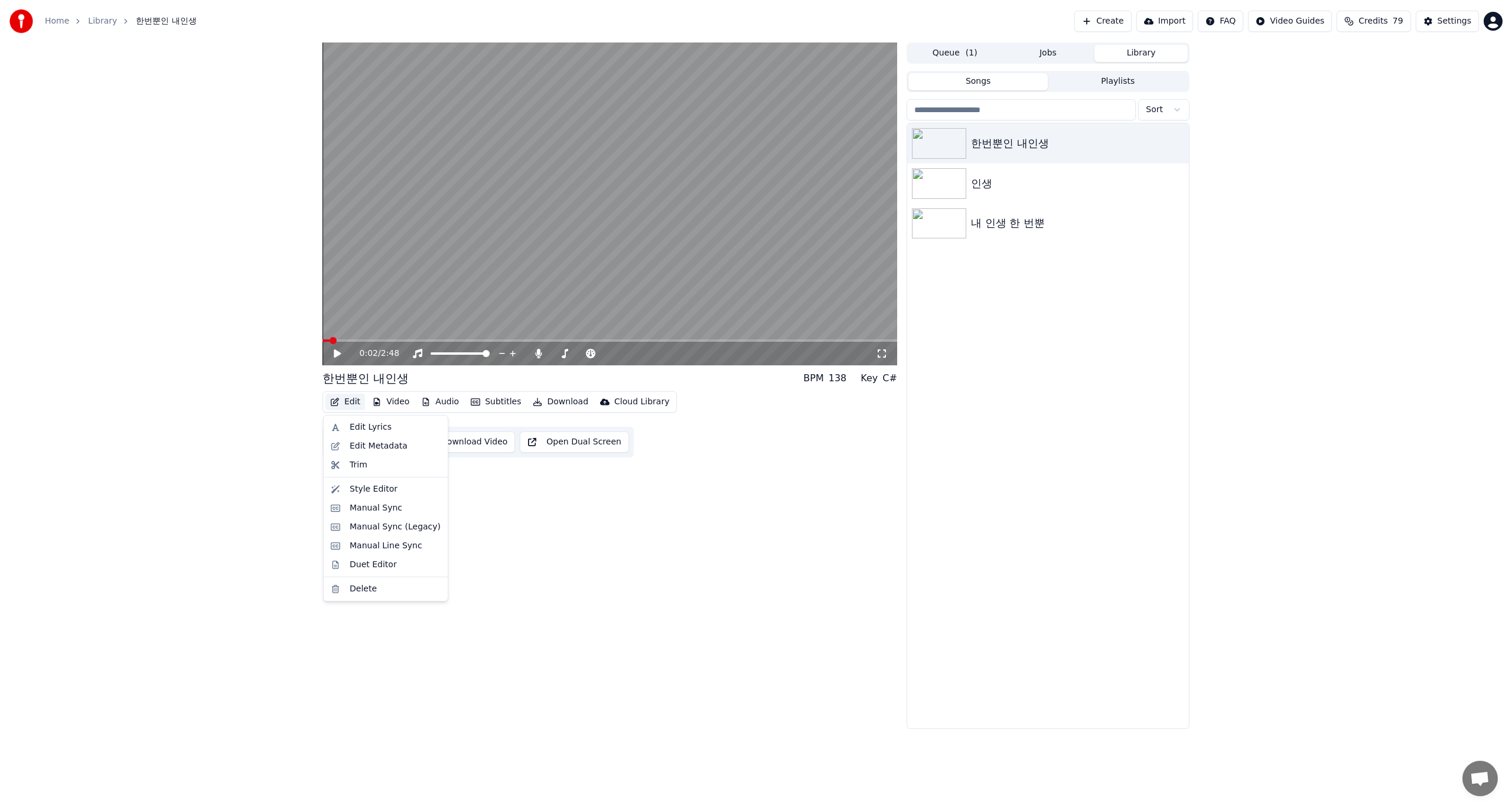
click at [345, 402] on button "Edit" at bounding box center [345, 402] width 40 height 17
click at [358, 493] on div "Style Editor" at bounding box center [374, 489] width 47 height 11
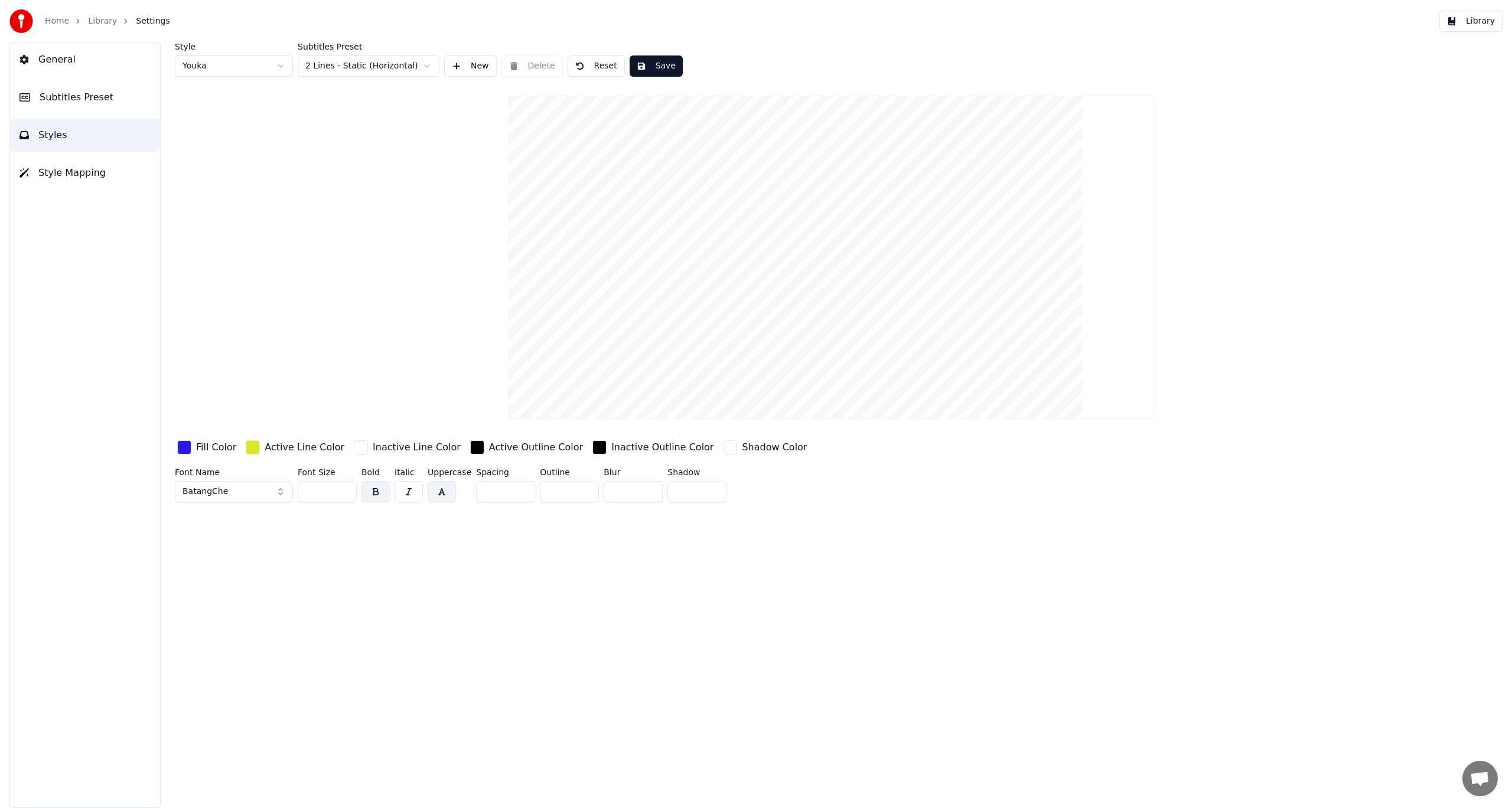
click at [184, 448] on div "button" at bounding box center [184, 448] width 15 height 15
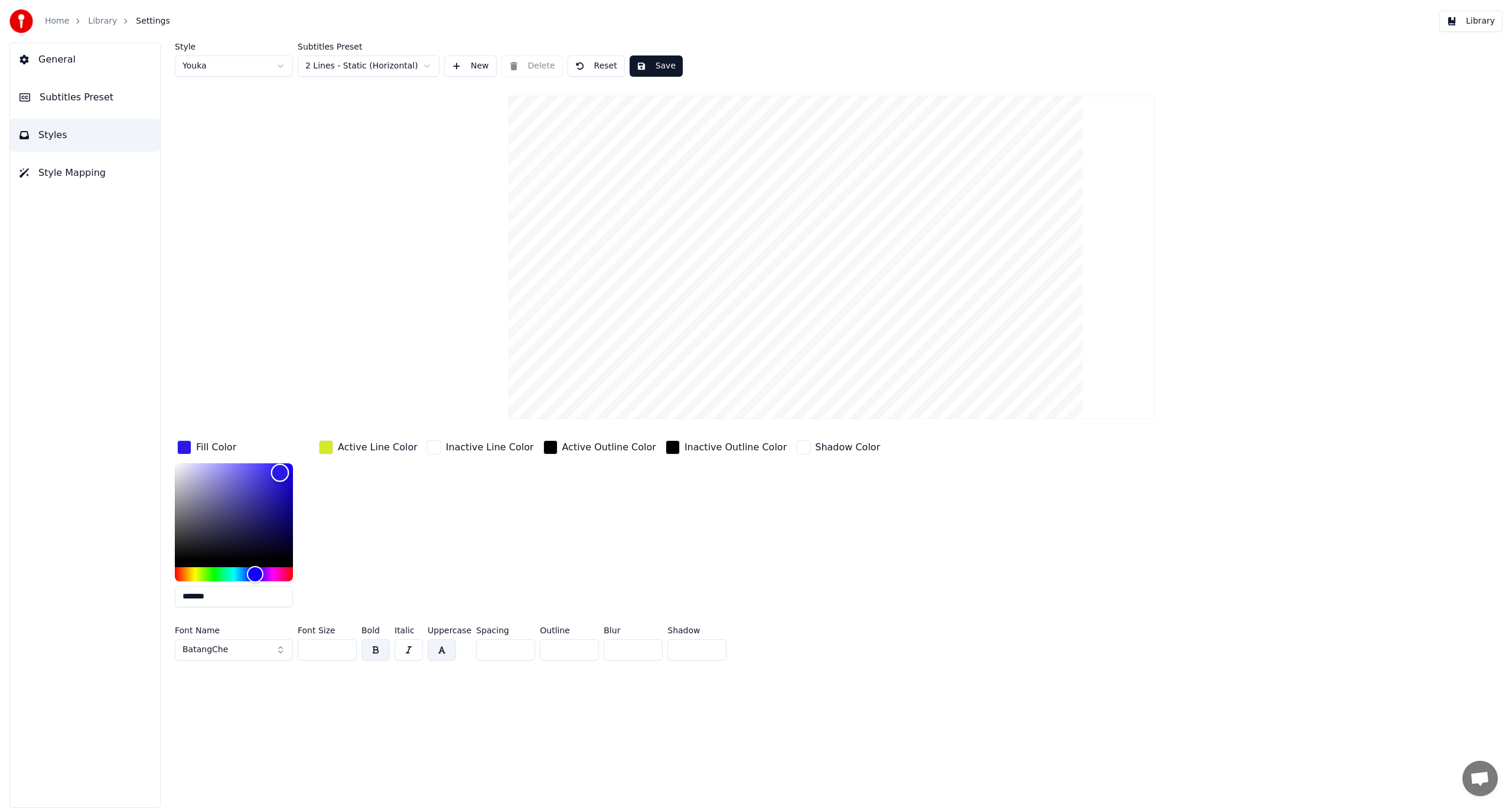
click at [233, 468] on div "Color" at bounding box center [233, 512] width 118 height 97
click at [214, 471] on div "Color" at bounding box center [233, 512] width 118 height 97
click at [205, 469] on div "Color" at bounding box center [206, 470] width 18 height 18
click at [207, 471] on div "Color" at bounding box center [206, 470] width 18 height 18
click at [205, 471] on div "Color" at bounding box center [205, 472] width 18 height 18
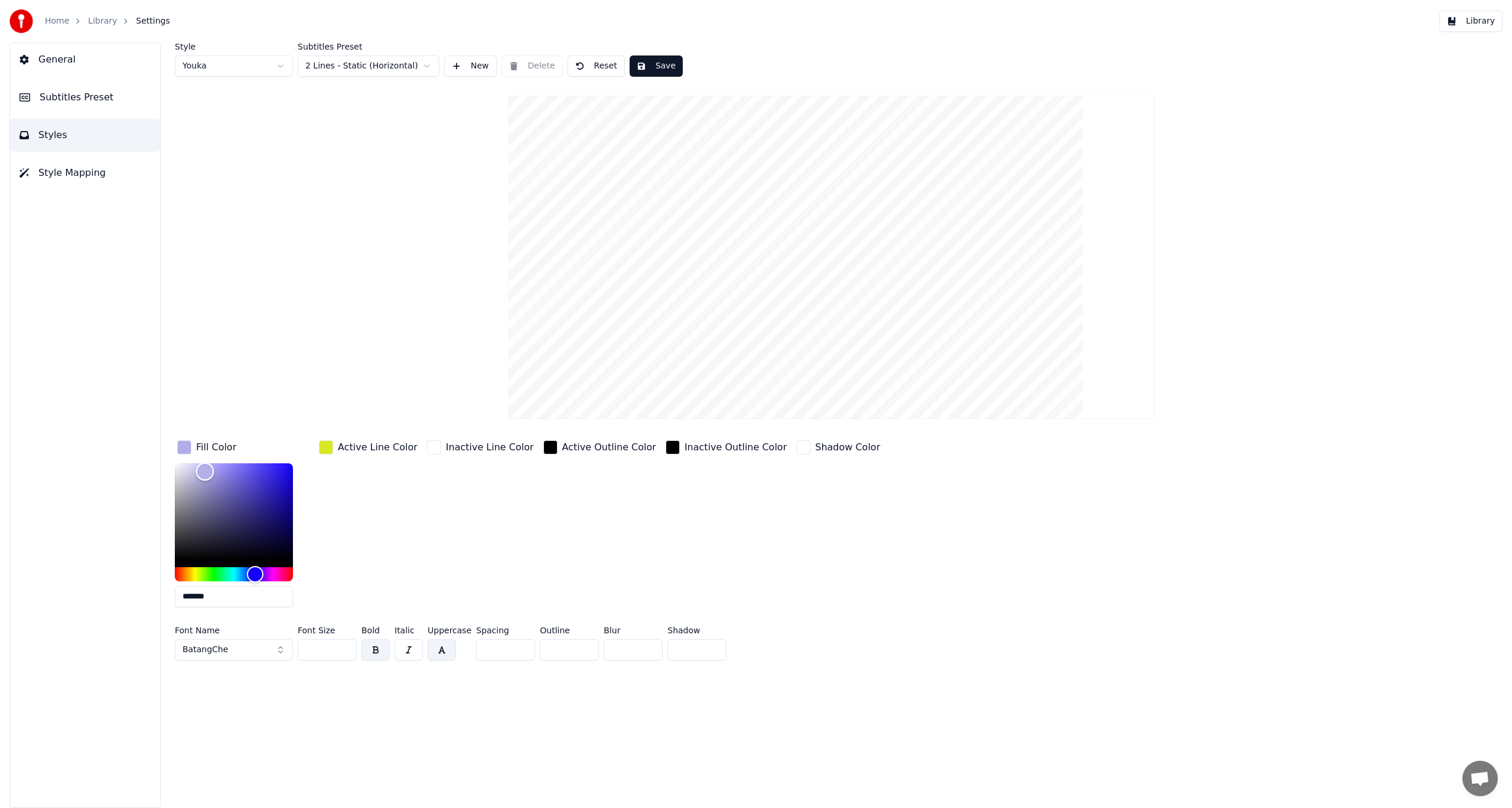
click at [202, 471] on div "Color" at bounding box center [205, 472] width 18 height 18
click at [204, 471] on div "Color" at bounding box center [202, 472] width 18 height 18
click at [350, 446] on div "Active Line Color" at bounding box center [377, 448] width 80 height 15
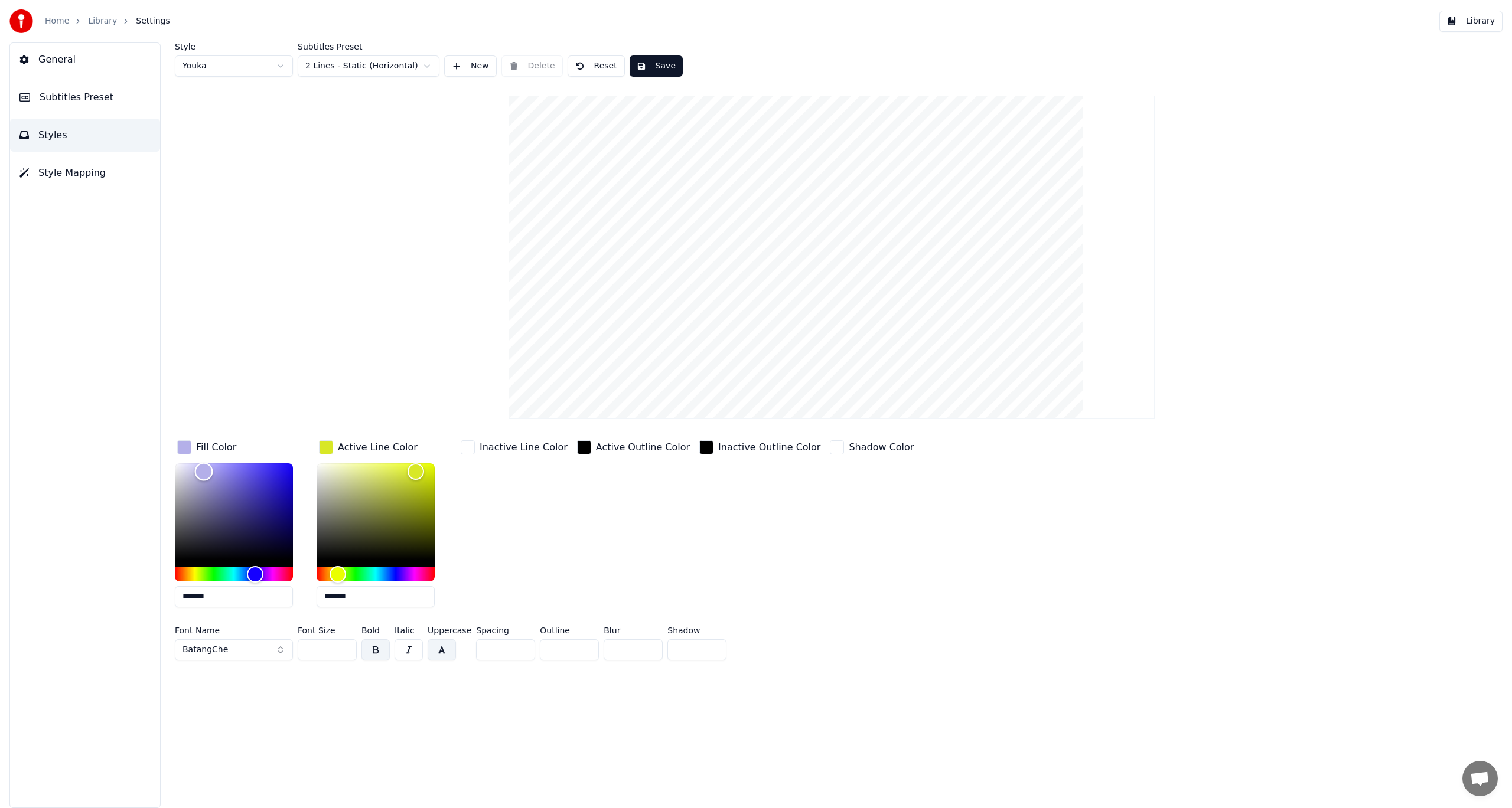
click at [217, 469] on div "Color" at bounding box center [233, 512] width 118 height 97
click at [220, 471] on div "Color" at bounding box center [217, 470] width 18 height 18
type input "*******"
click at [217, 471] on div "Color" at bounding box center [220, 472] width 18 height 18
click at [407, 651] on button "button" at bounding box center [408, 650] width 28 height 21
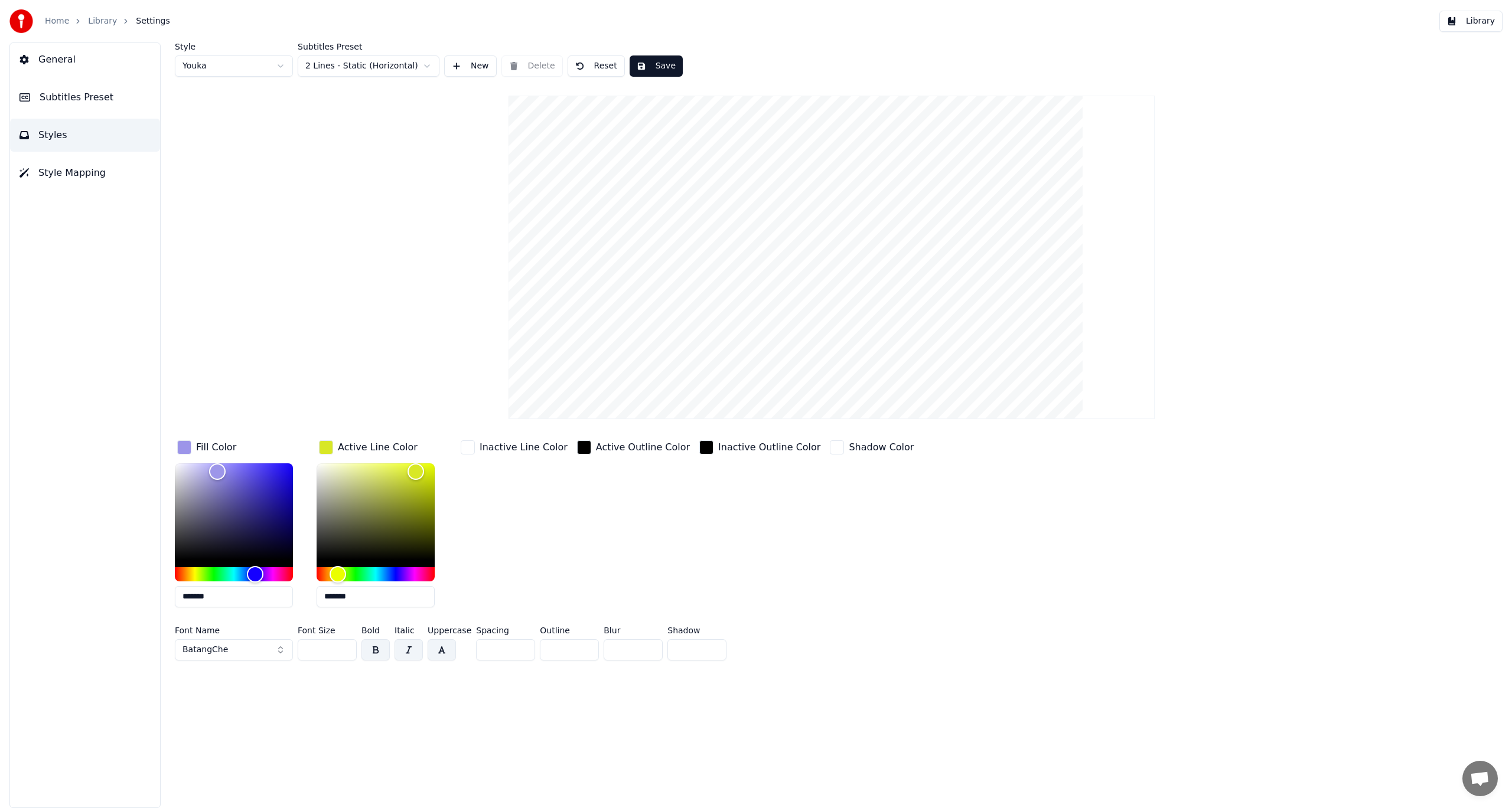
click at [380, 653] on button "button" at bounding box center [375, 650] width 28 height 21
click at [407, 649] on button "button" at bounding box center [408, 650] width 28 height 21
click at [375, 649] on button "button" at bounding box center [375, 650] width 28 height 21
click at [441, 650] on button "button" at bounding box center [442, 650] width 28 height 21
click at [441, 650] on button "button" at bounding box center [442, 650] width 28 height 21
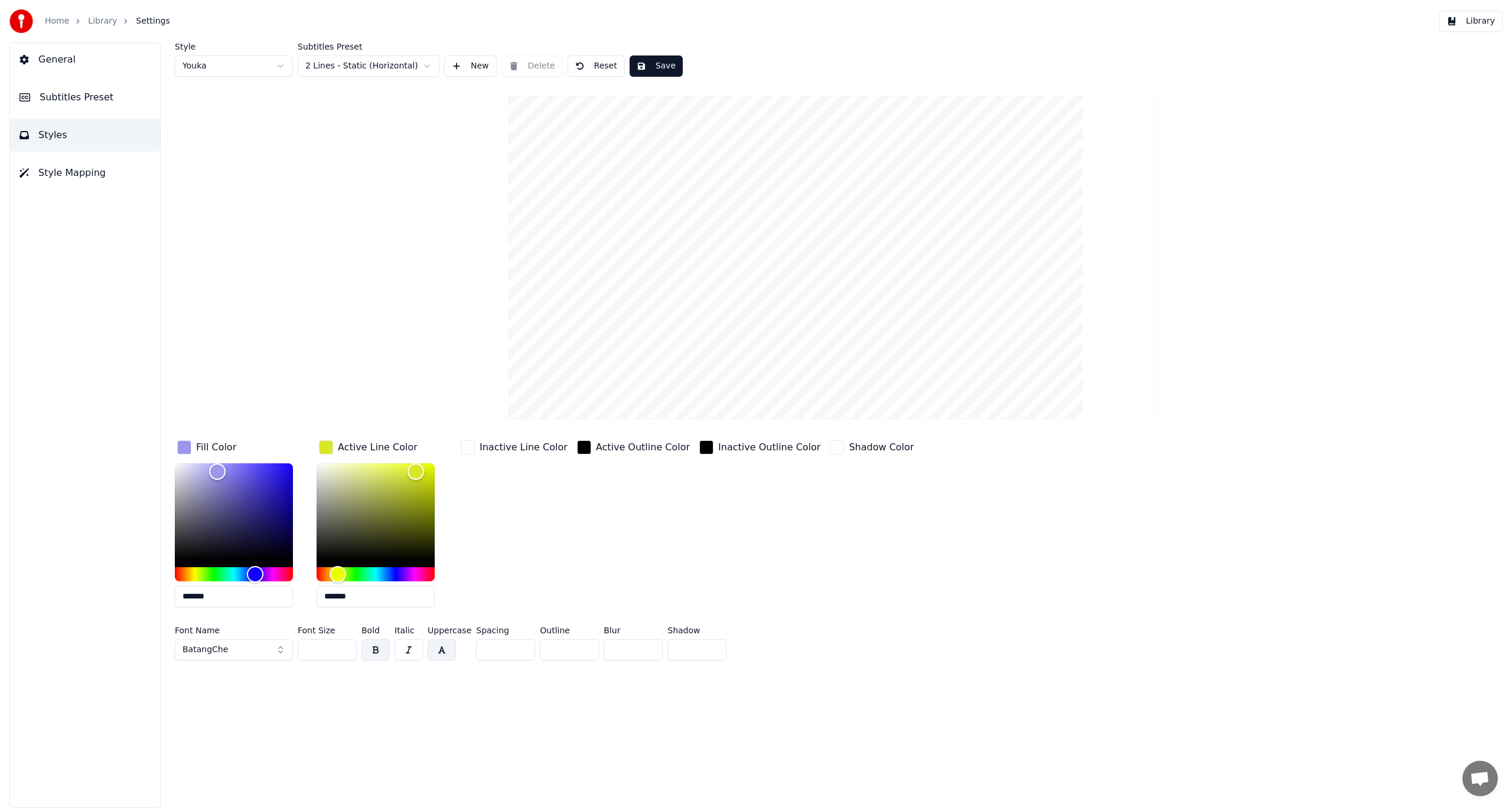
click at [440, 653] on button "button" at bounding box center [442, 650] width 28 height 21
click at [374, 646] on button "button" at bounding box center [375, 650] width 28 height 21
click at [377, 648] on button "button" at bounding box center [375, 650] width 28 height 21
click at [583, 647] on input "**" at bounding box center [569, 650] width 59 height 21
click at [581, 651] on input "*" at bounding box center [569, 650] width 59 height 21
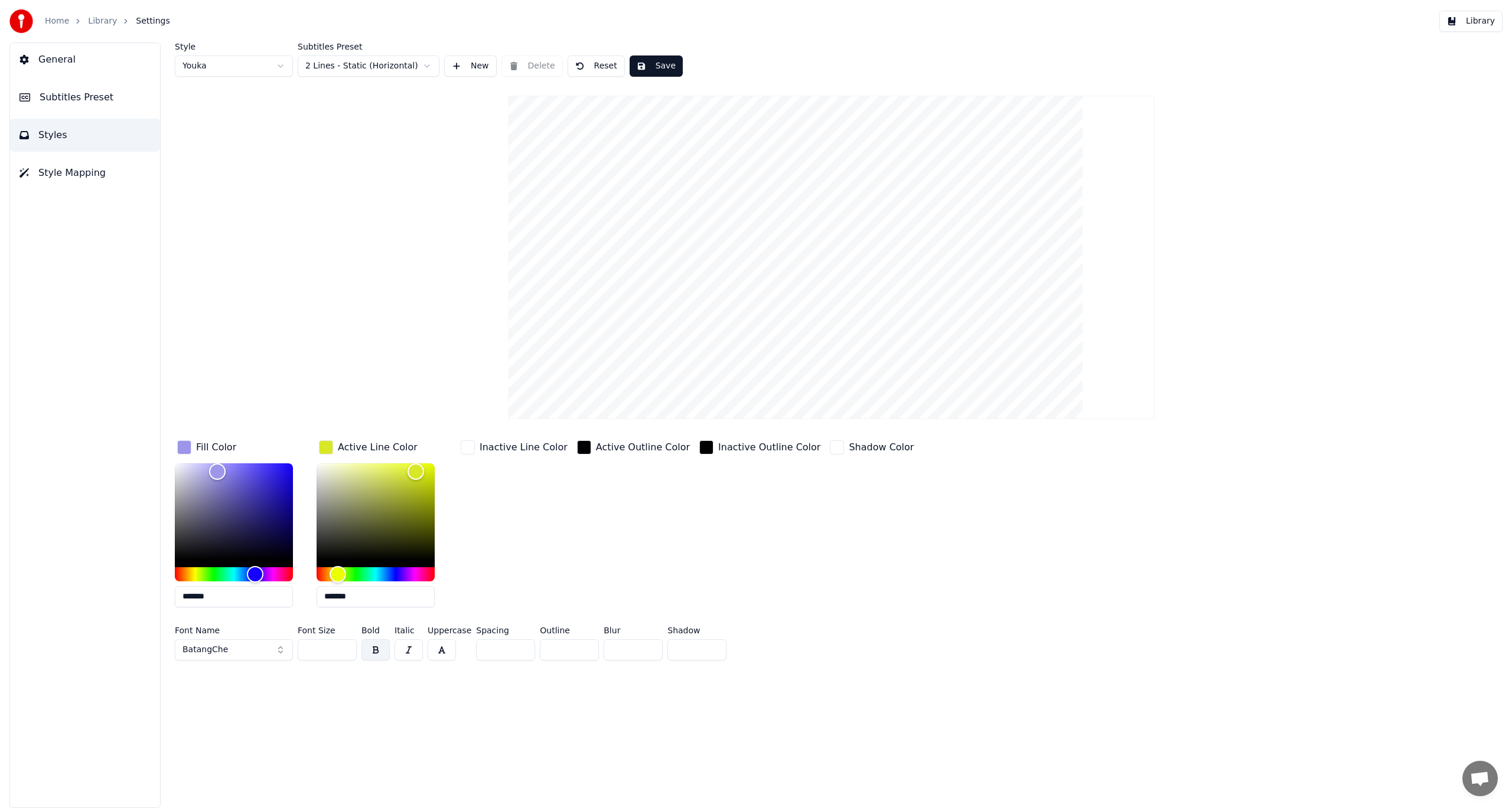
click at [581, 651] on input "*" at bounding box center [569, 650] width 59 height 21
drag, startPoint x: 581, startPoint y: 651, endPoint x: 581, endPoint y: 664, distance: 13.0
click at [582, 651] on input "***" at bounding box center [569, 650] width 59 height 21
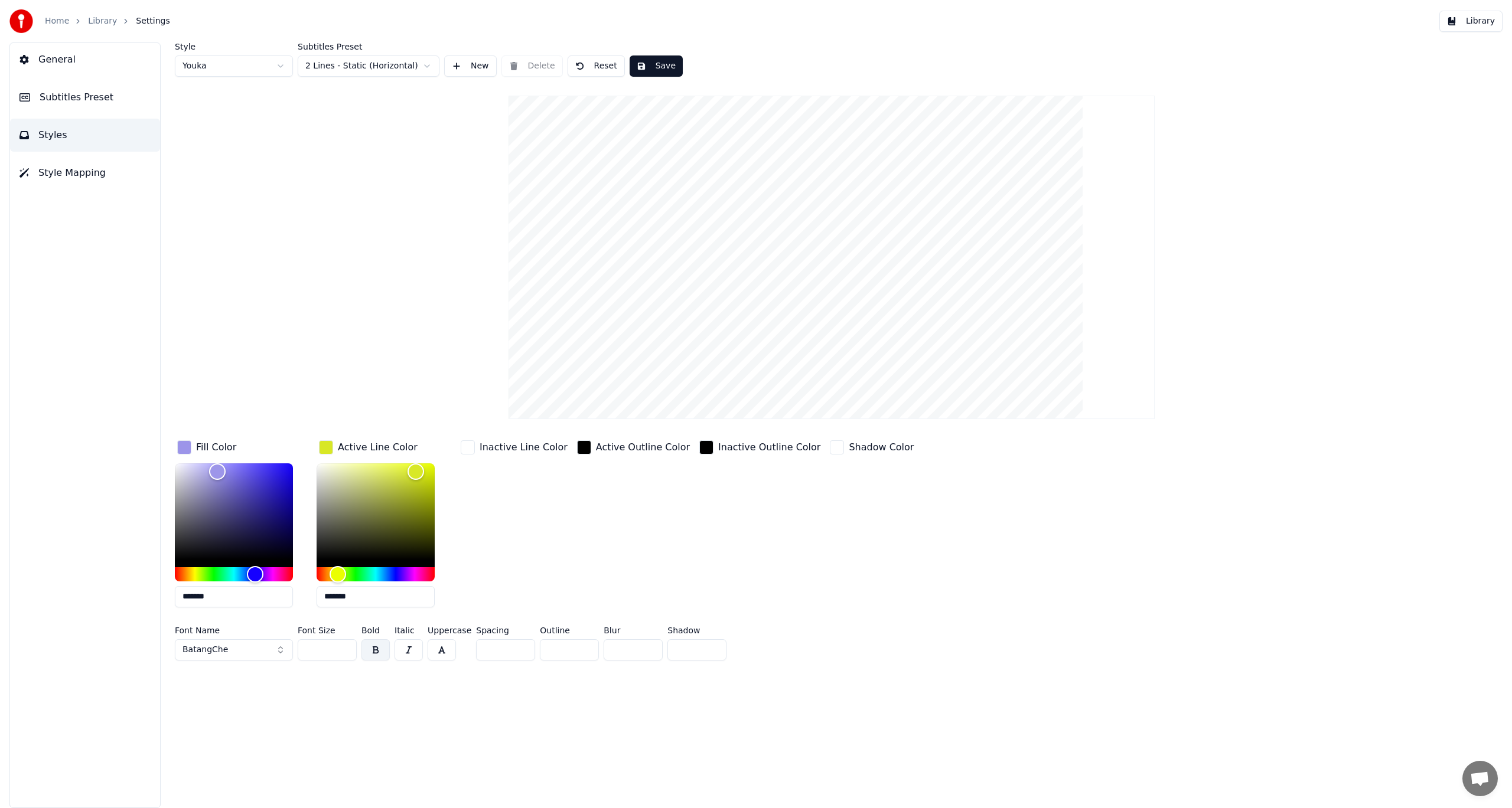
drag, startPoint x: 563, startPoint y: 650, endPoint x: 534, endPoint y: 650, distance: 29.0
click at [534, 650] on div "Font Name BatangChe Font Size ** Bold Italic Uppercase Spacing * Outline *** Bl…" at bounding box center [704, 646] width 1059 height 39
type input "*"
click at [593, 689] on div "Style Youka Subtitles Preset 2 Lines - Static (Horizontal) New Delete Reset Sav…" at bounding box center [832, 425] width 1361 height 766
click at [645, 646] on input "*" at bounding box center [632, 650] width 59 height 21
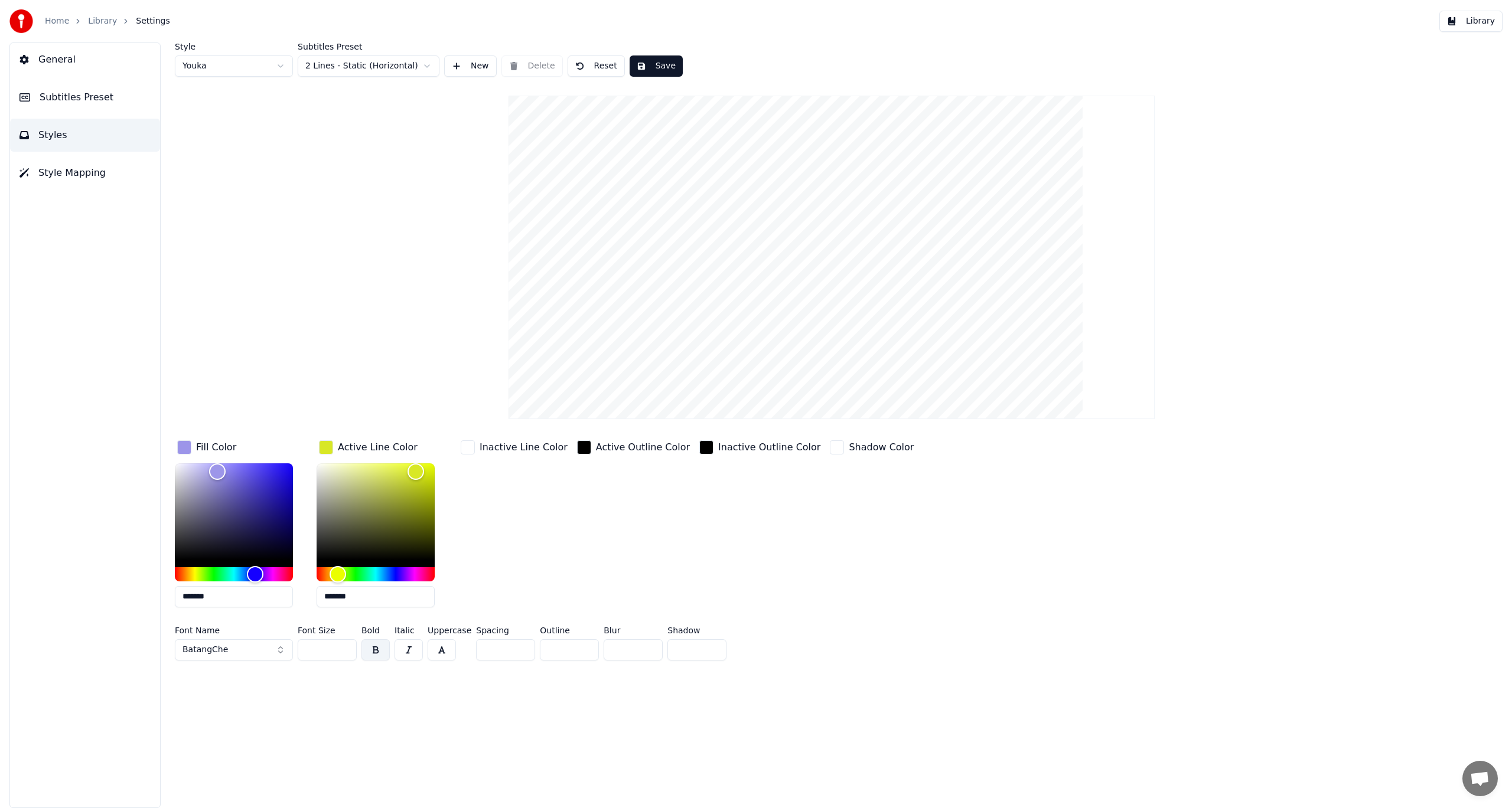
click at [645, 646] on input "*" at bounding box center [632, 650] width 59 height 21
click at [647, 653] on input "*" at bounding box center [632, 650] width 59 height 21
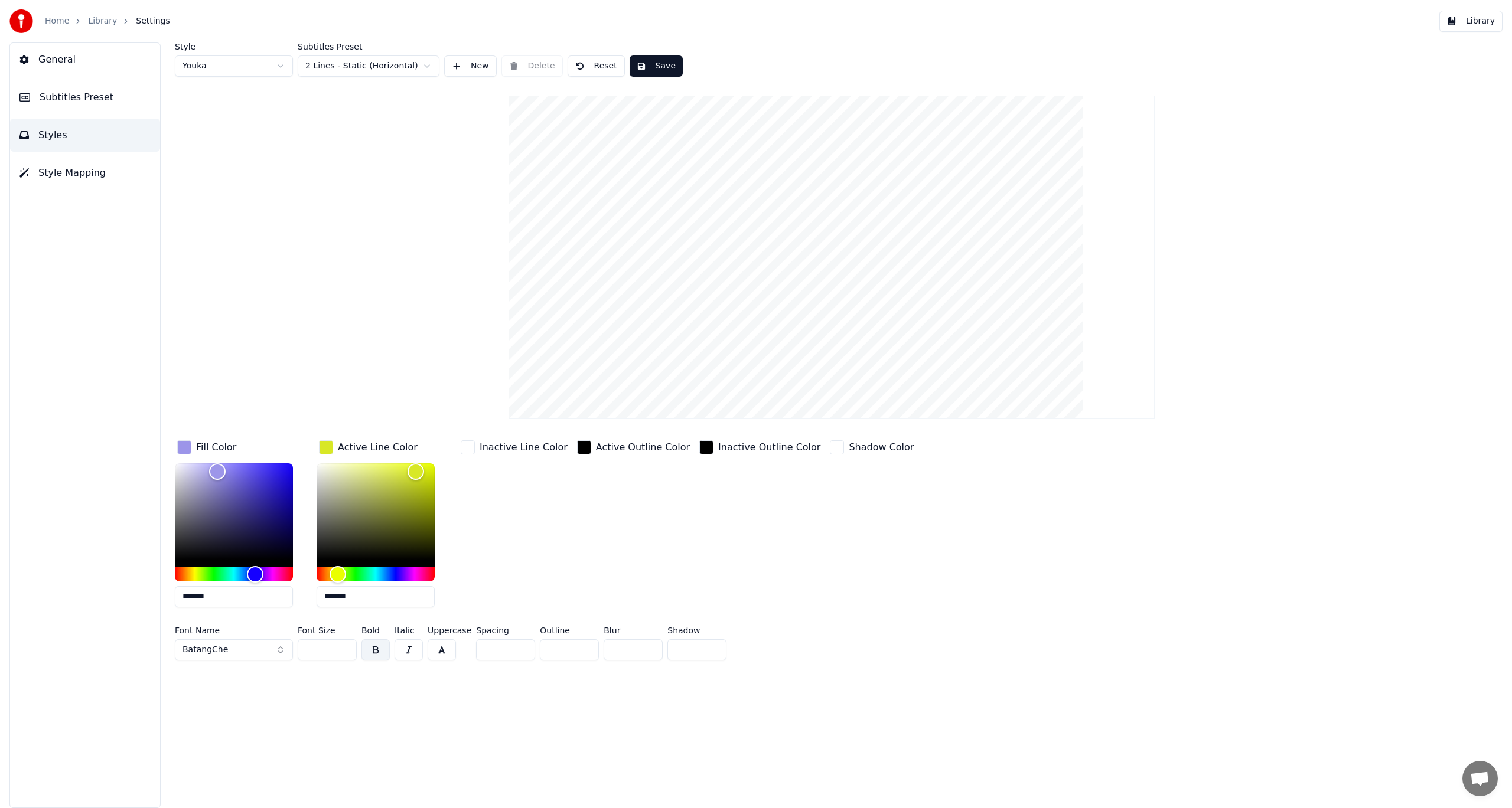
click at [647, 653] on input "*" at bounding box center [632, 650] width 59 height 21
type input "*"
click at [647, 653] on input "*" at bounding box center [632, 650] width 59 height 21
click at [343, 652] on input "**" at bounding box center [327, 650] width 59 height 21
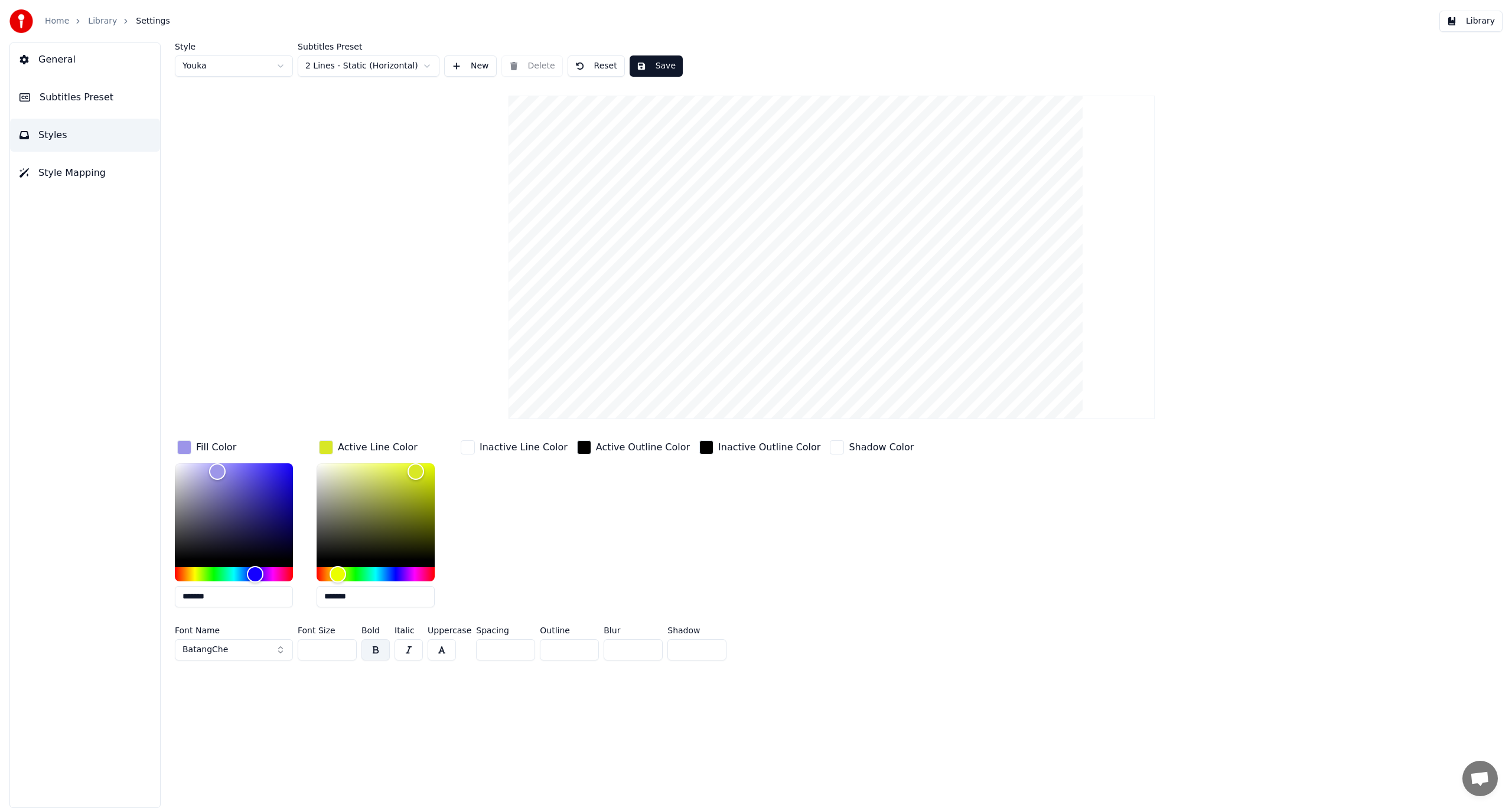
click at [343, 652] on input "**" at bounding box center [327, 650] width 59 height 21
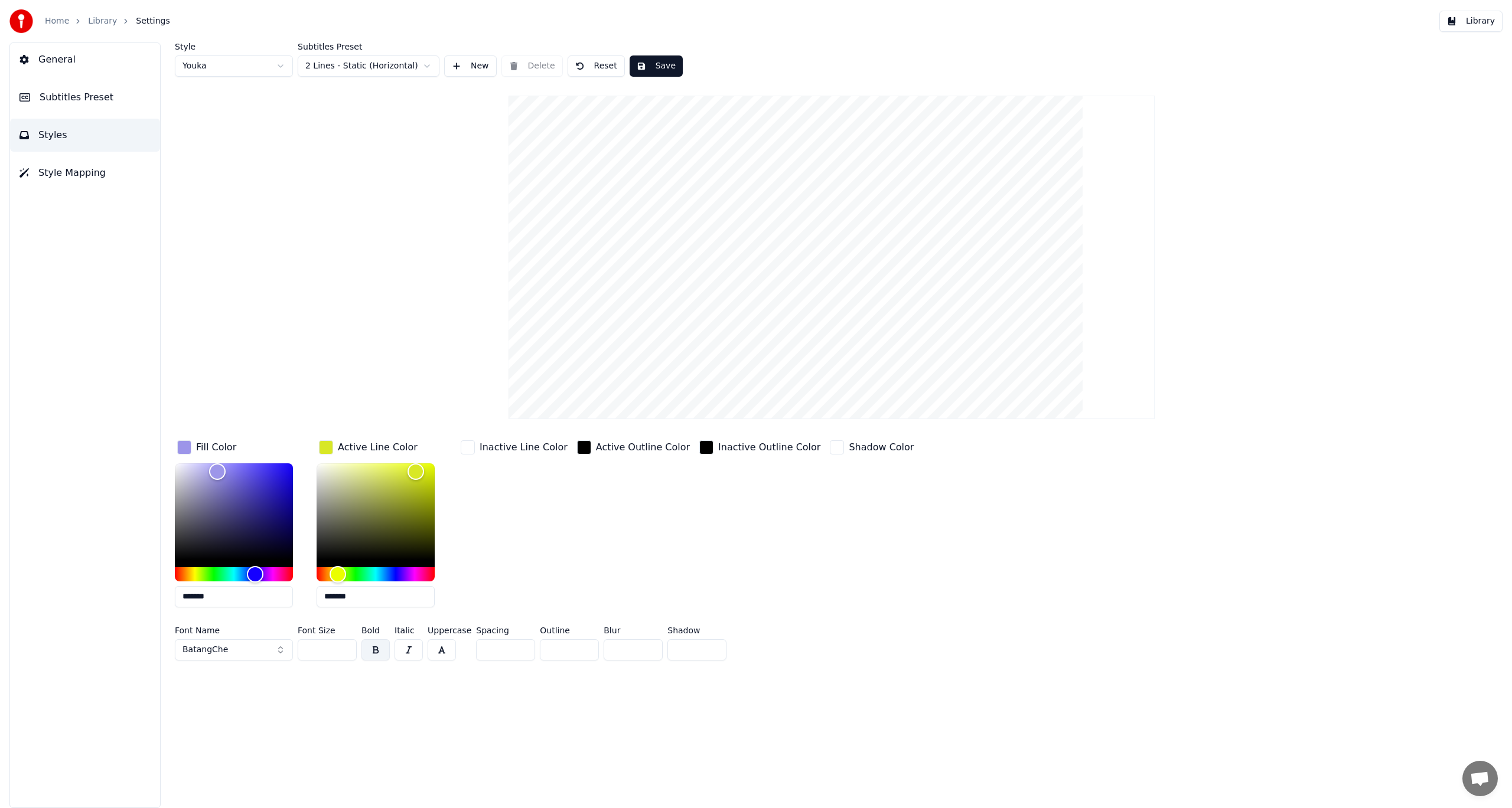
click at [343, 652] on input "**" at bounding box center [327, 650] width 59 height 21
type input "**"
click at [343, 652] on input "**" at bounding box center [327, 650] width 59 height 21
click at [266, 647] on button "BatangChe" at bounding box center [233, 650] width 118 height 21
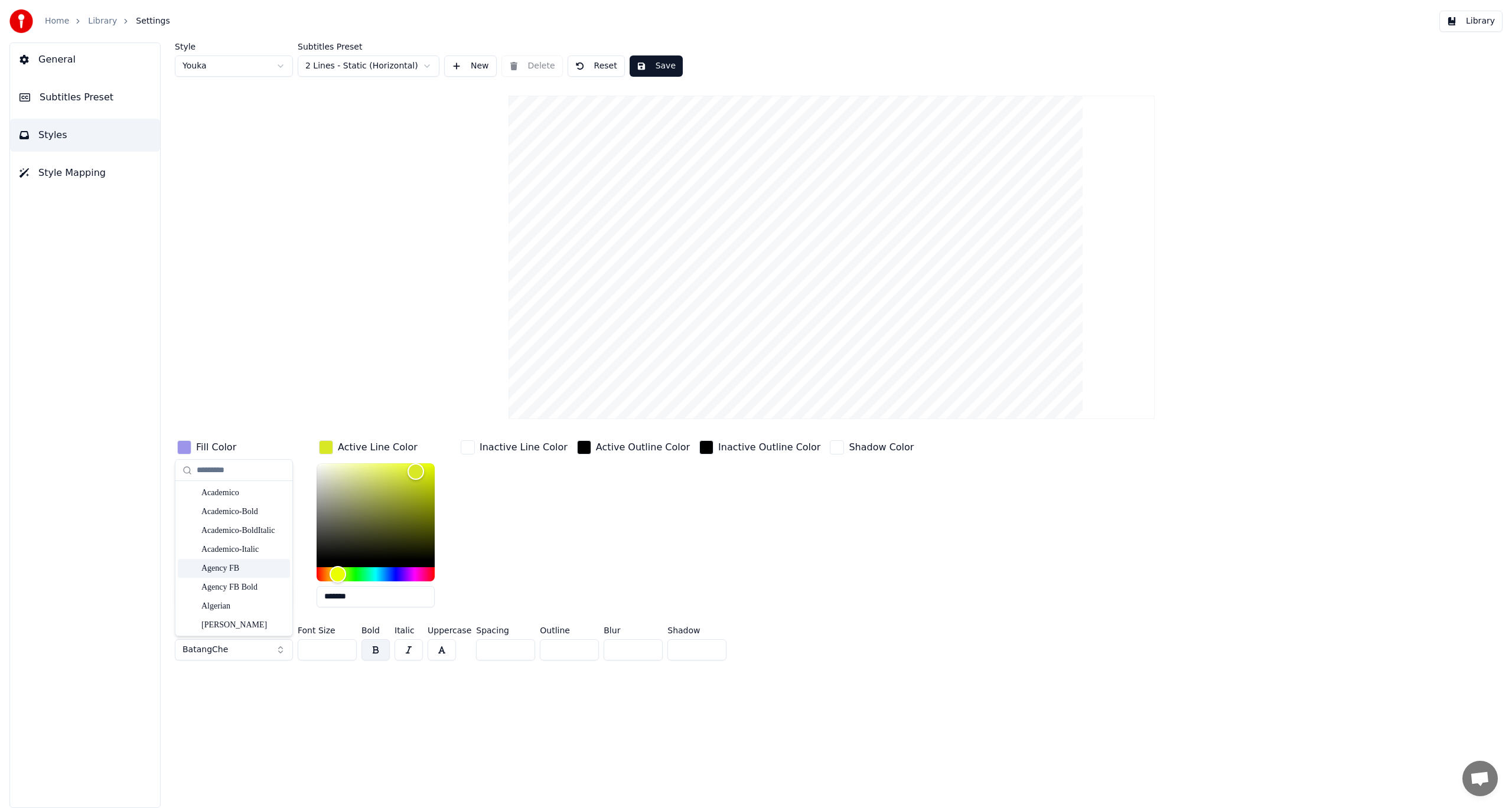
click at [217, 567] on div "Agency FB" at bounding box center [243, 568] width 84 height 11
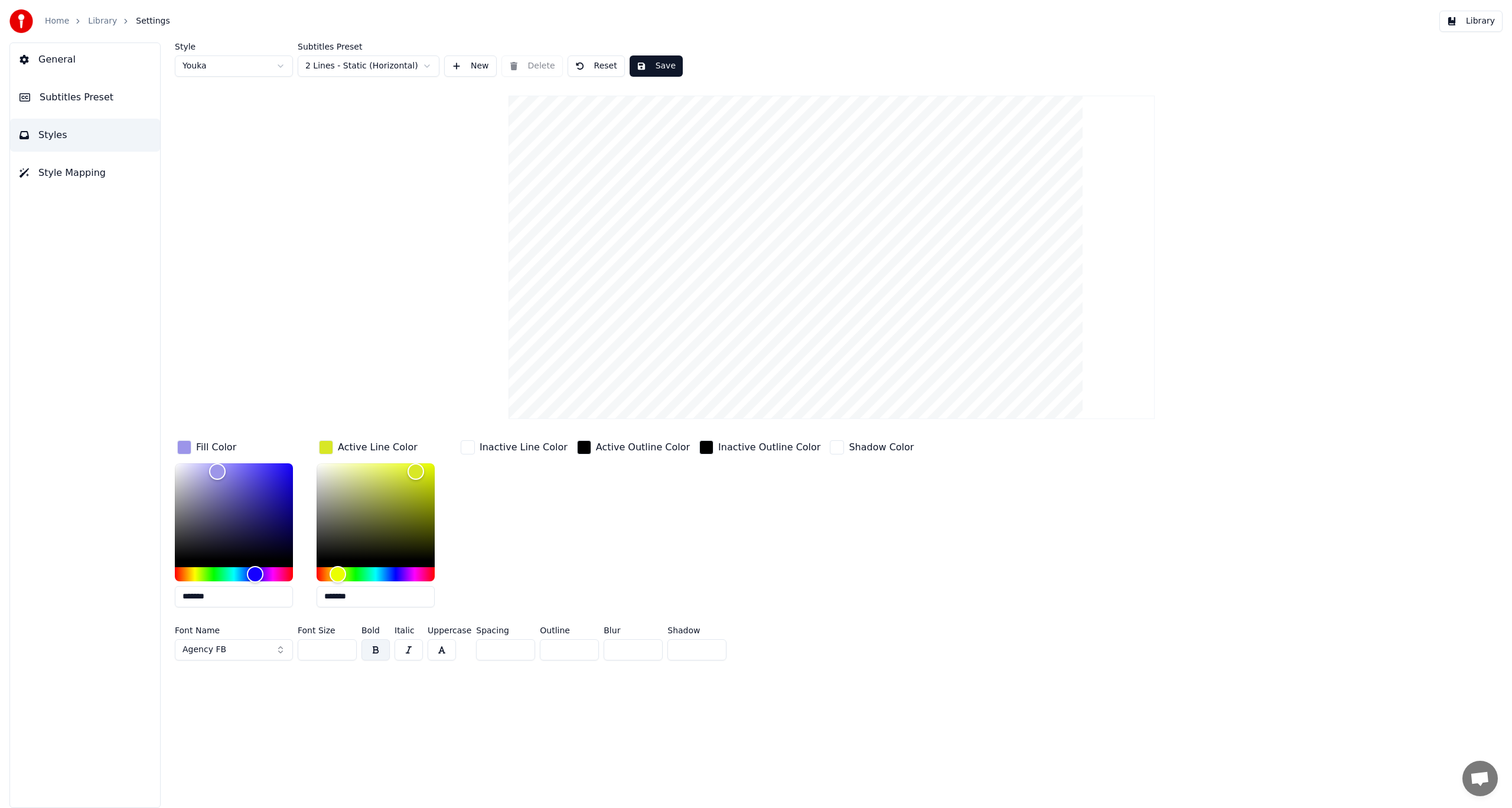
click at [270, 652] on button "Agency FB" at bounding box center [233, 650] width 118 height 21
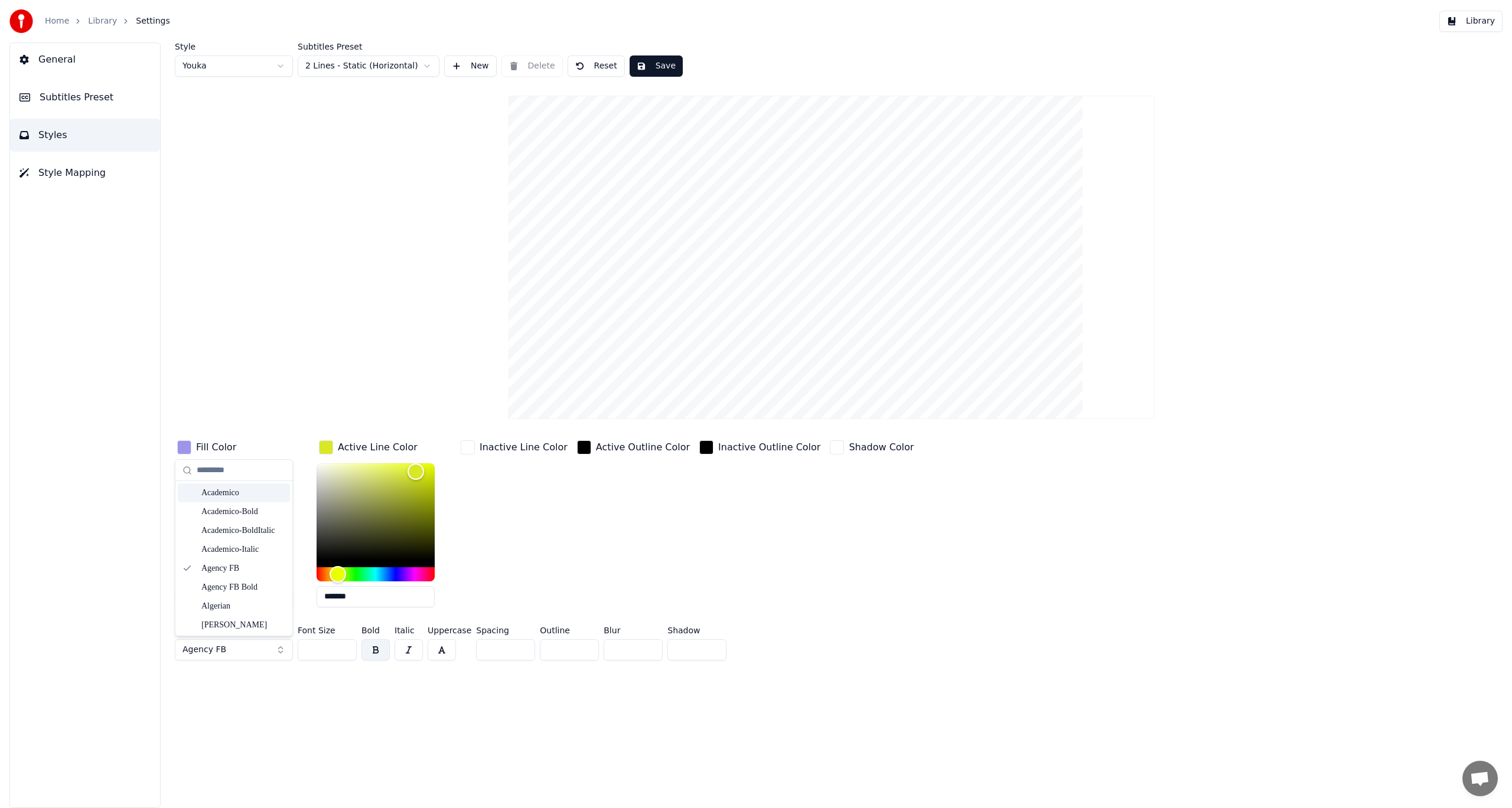
click at [230, 492] on div "Academico" at bounding box center [243, 492] width 84 height 11
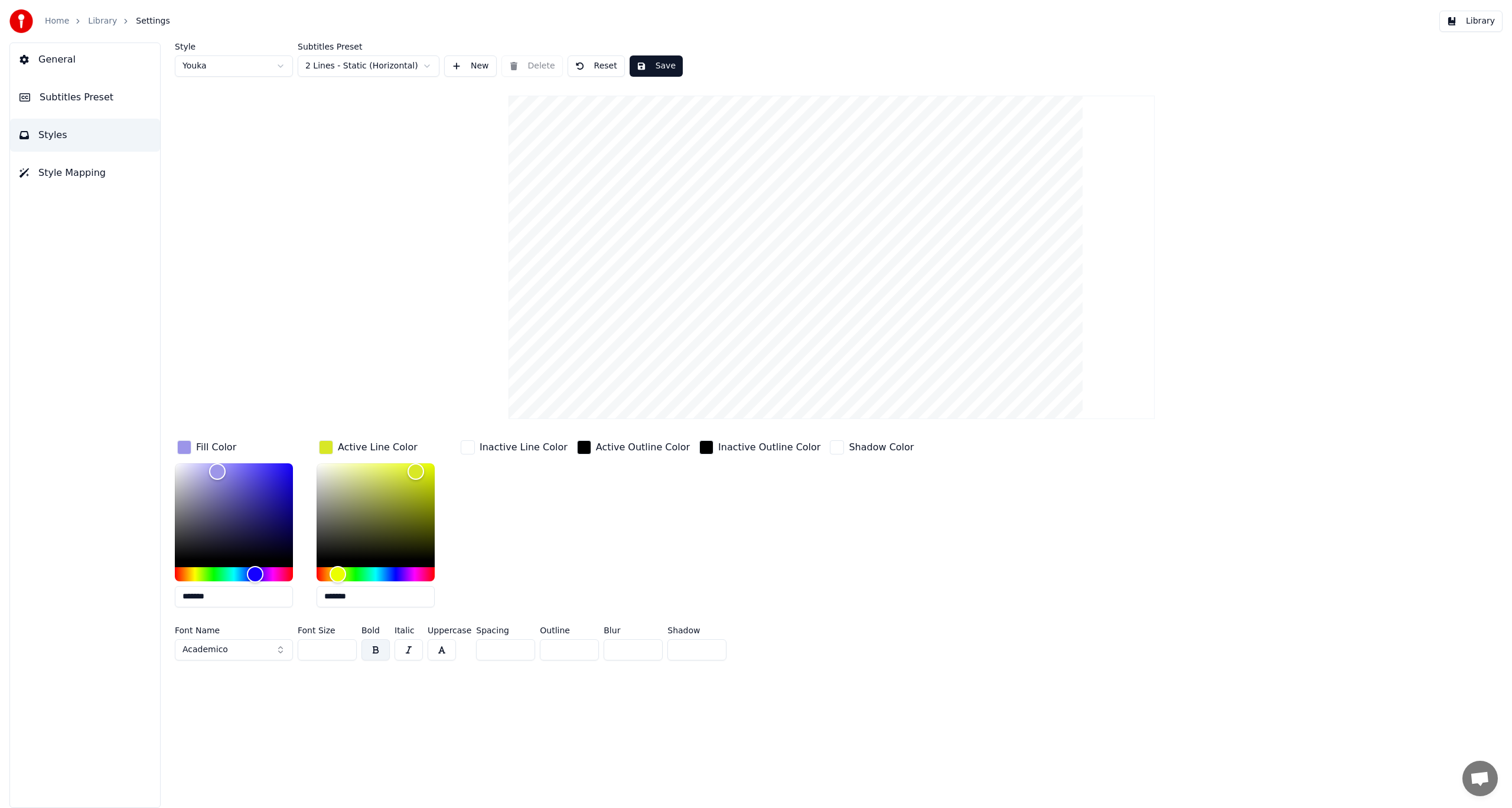
click at [651, 67] on button "Save" at bounding box center [655, 67] width 53 height 21
click at [1474, 24] on button "Library" at bounding box center [1471, 21] width 64 height 21
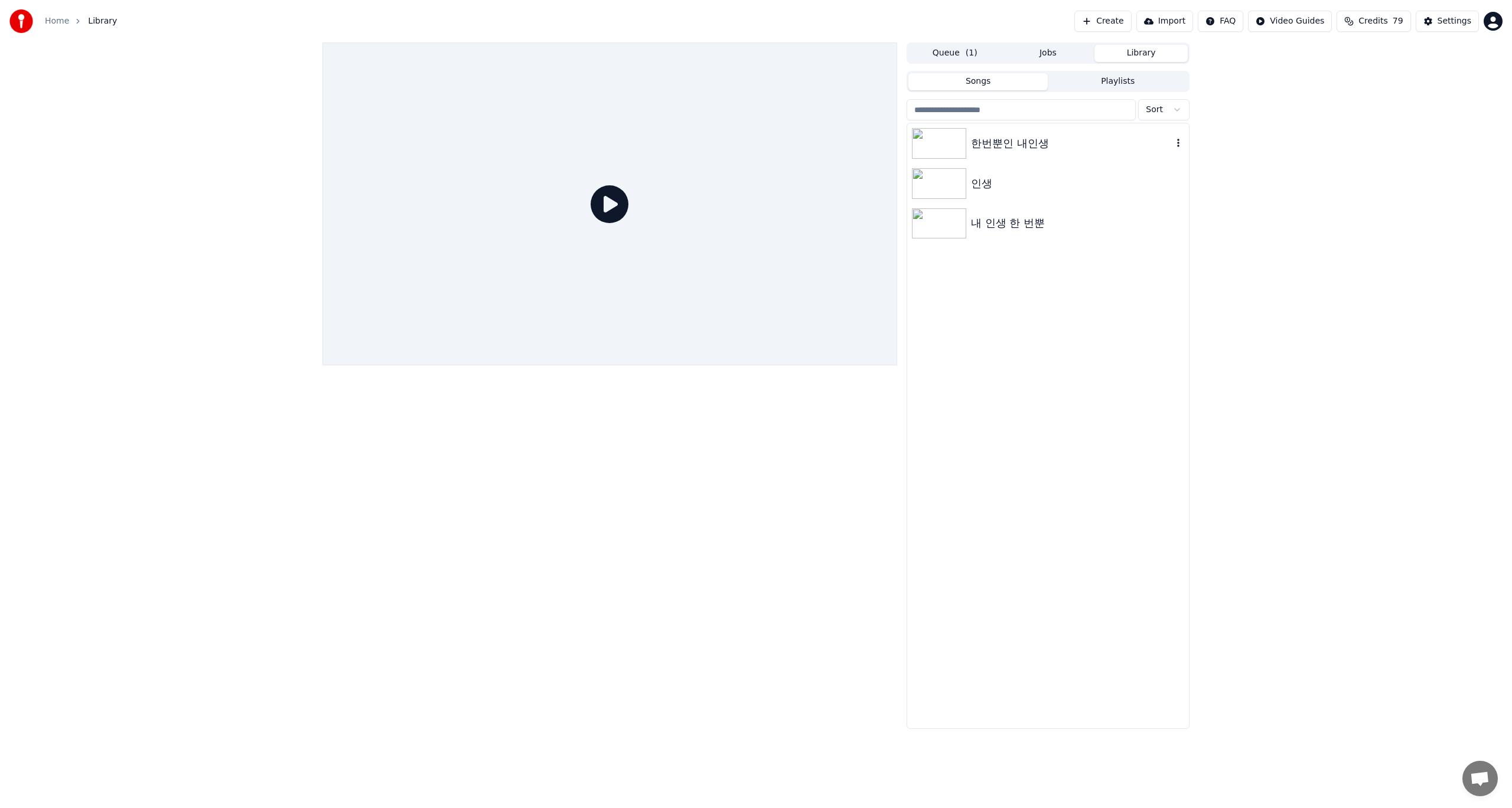
click at [1043, 149] on div "한번뿐인 내인생" at bounding box center [1071, 144] width 201 height 17
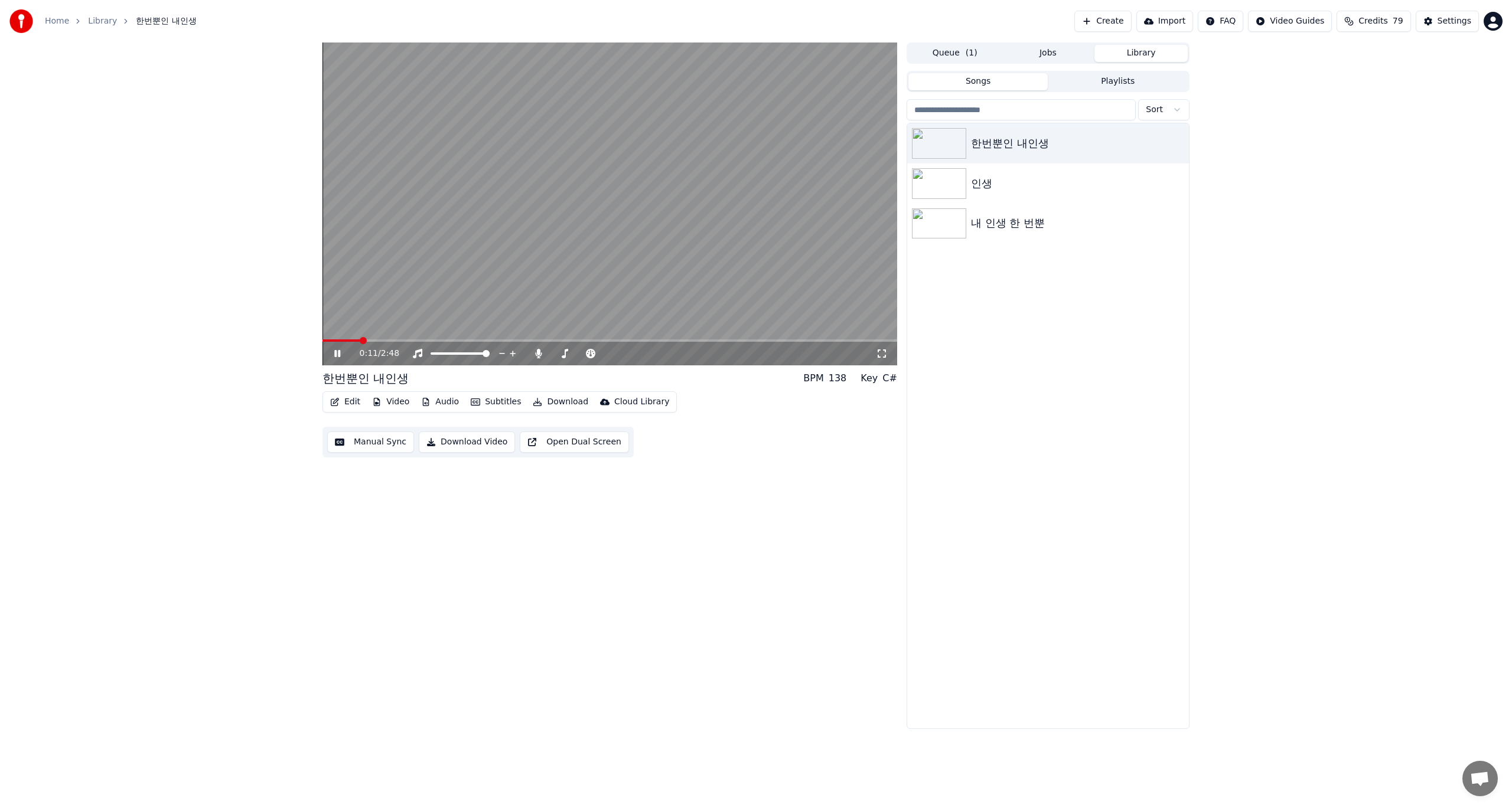
click at [423, 339] on video at bounding box center [609, 204] width 575 height 323
click at [430, 339] on video at bounding box center [609, 204] width 575 height 323
click at [433, 341] on span at bounding box center [609, 340] width 575 height 2
click at [338, 354] on icon at bounding box center [338, 353] width 6 height 7
click at [338, 354] on icon at bounding box center [337, 354] width 7 height 8
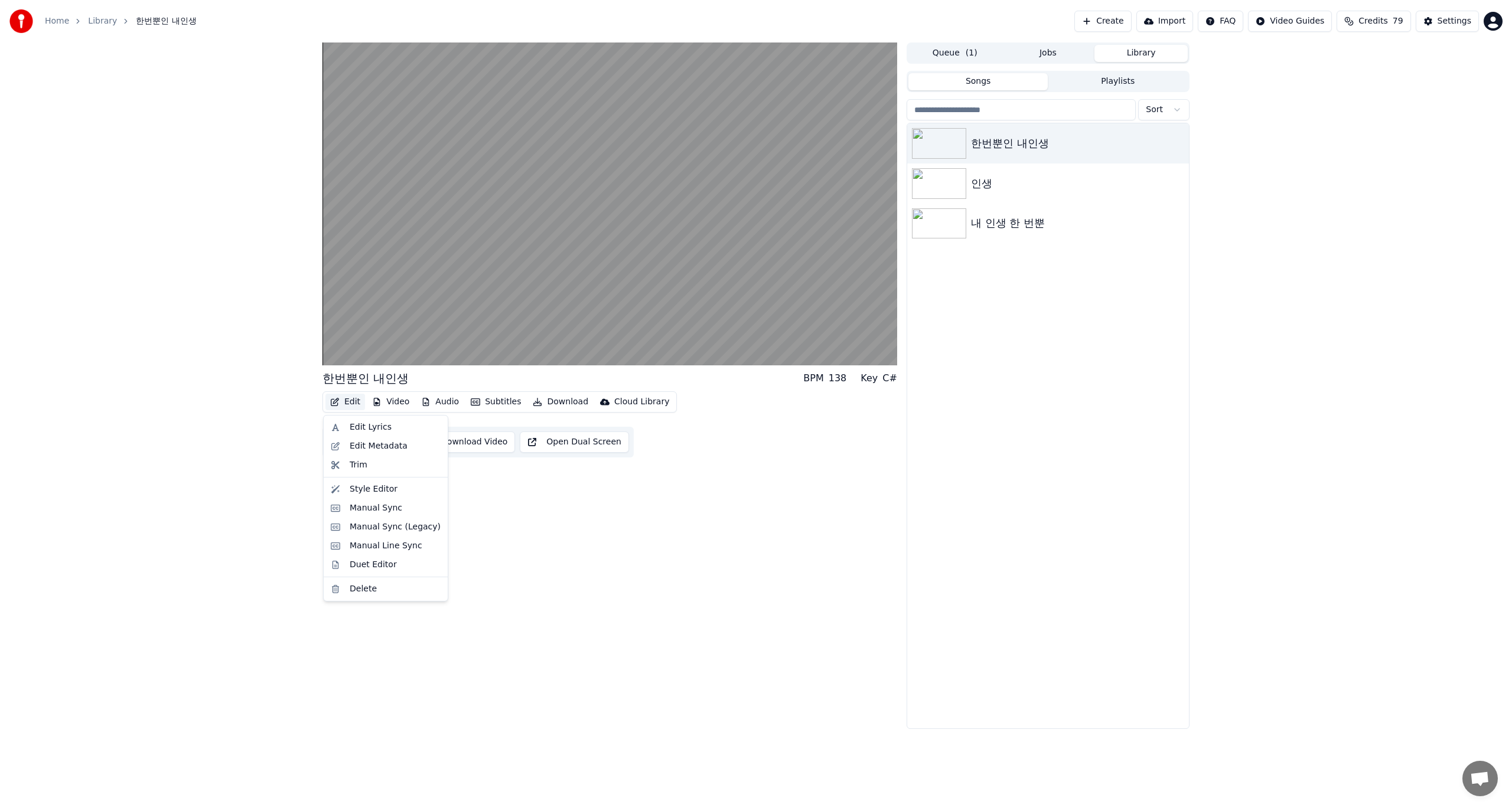
click at [345, 406] on button "Edit" at bounding box center [345, 402] width 40 height 17
click at [368, 496] on div "Style Editor" at bounding box center [386, 489] width 119 height 19
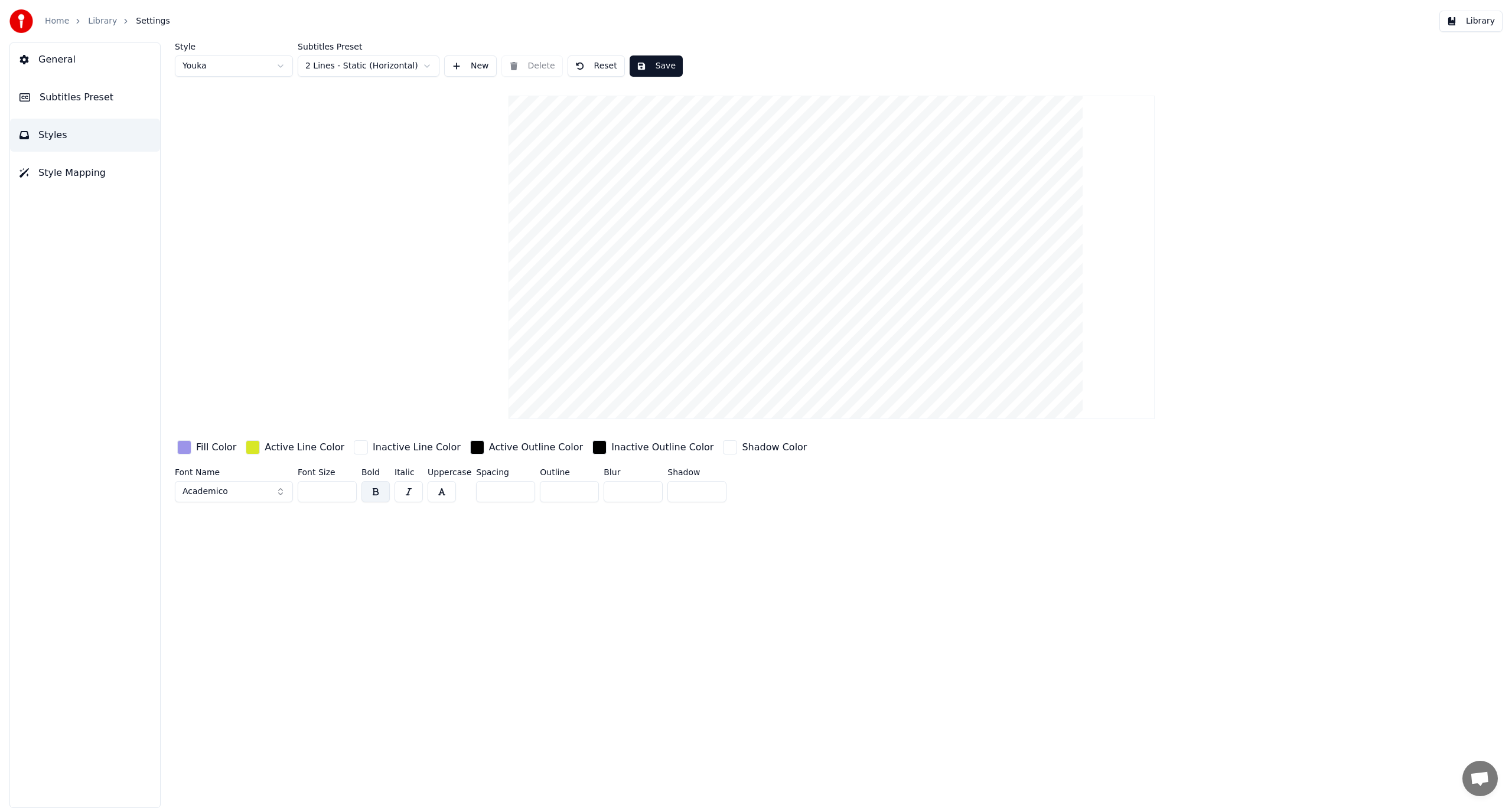
drag, startPoint x: 317, startPoint y: 495, endPoint x: 306, endPoint y: 495, distance: 11.0
click at [306, 495] on input "**" at bounding box center [327, 492] width 59 height 21
type input "***"
click at [443, 579] on div "Style Youka Subtitles Preset 2 Lines - Static (Horizontal) New Delete Reset Sav…" at bounding box center [832, 425] width 1361 height 766
click at [646, 70] on button "Save" at bounding box center [655, 67] width 53 height 21
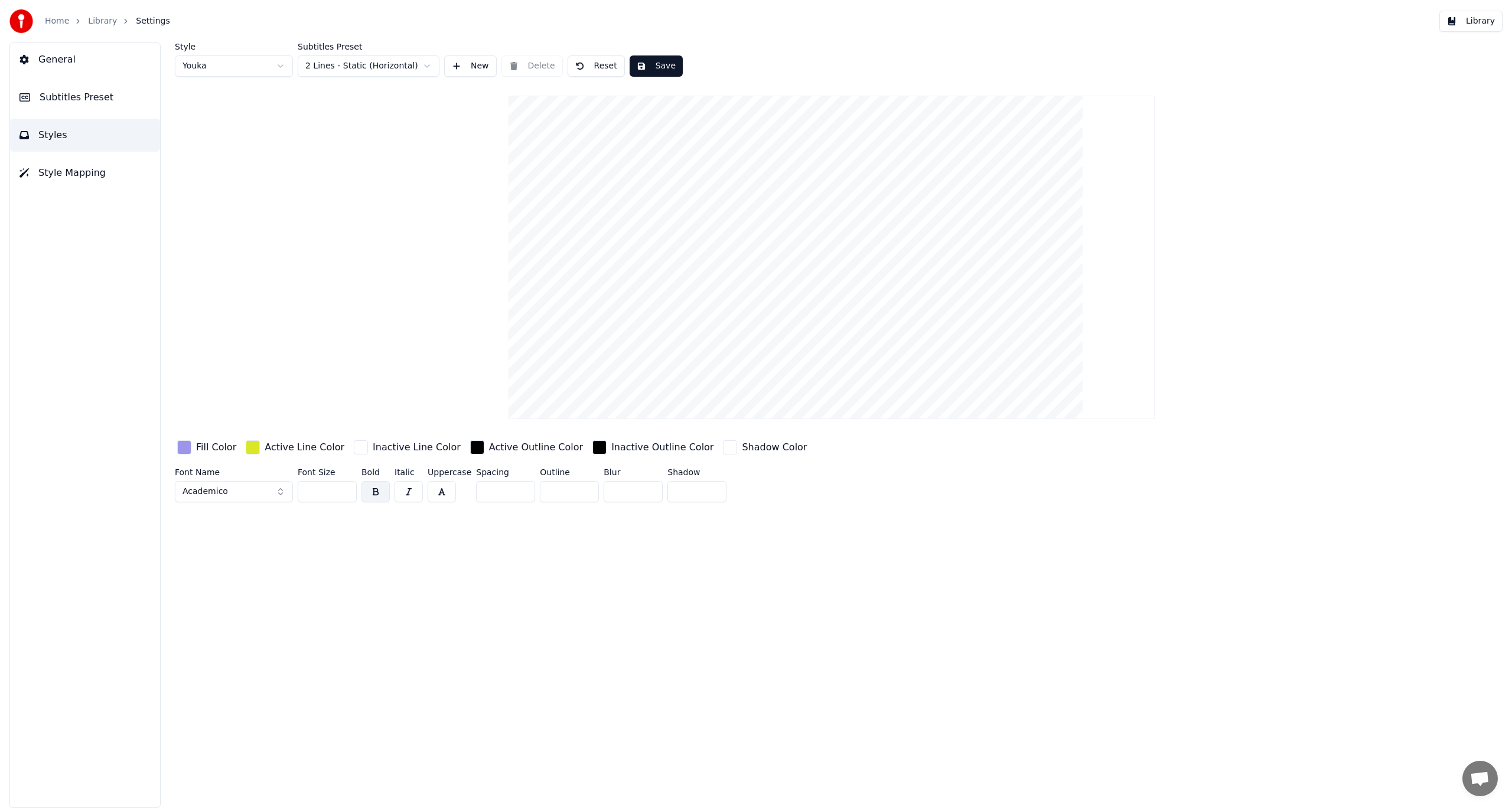
click at [1474, 23] on button "Library" at bounding box center [1471, 21] width 64 height 21
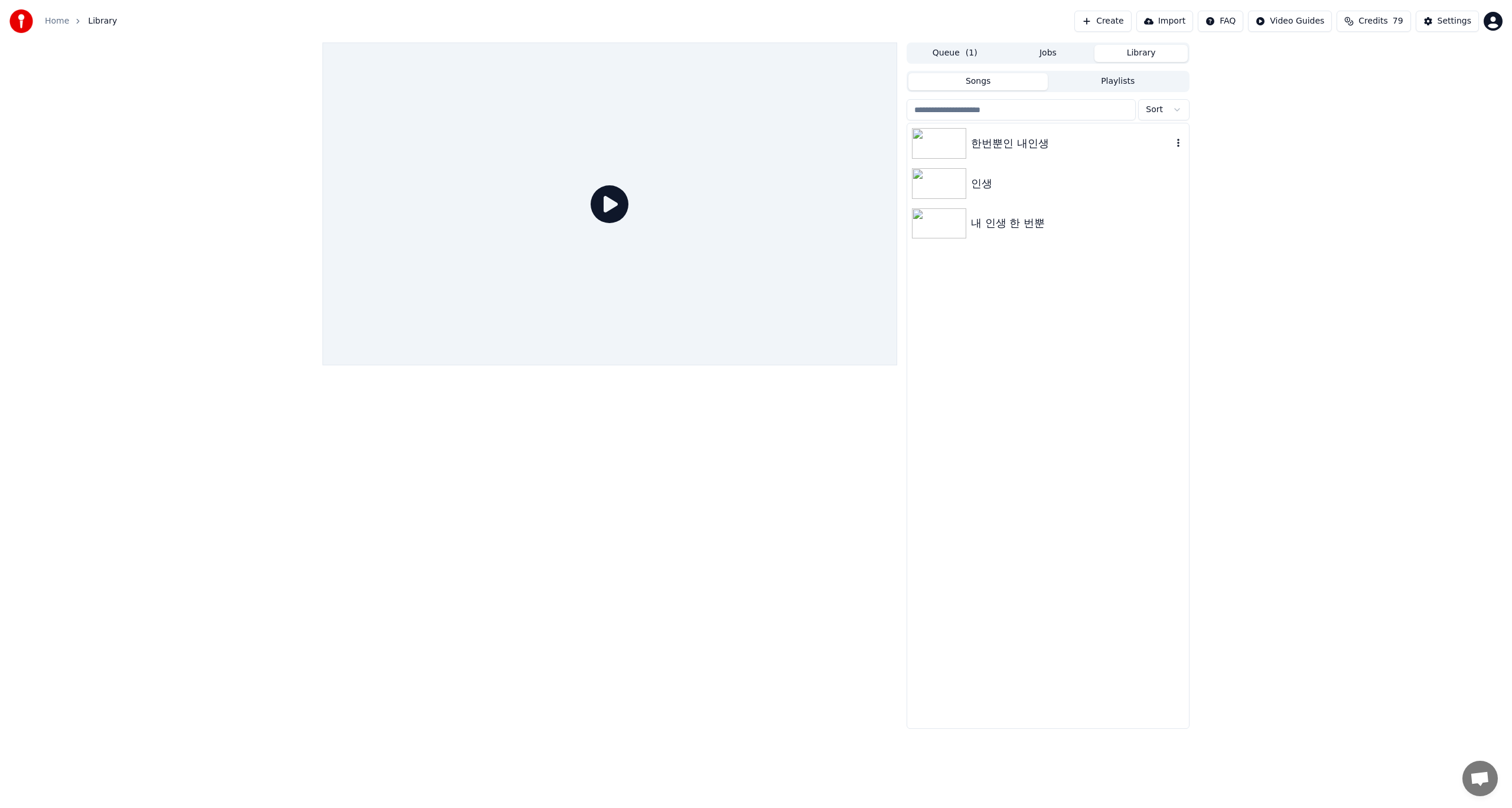
click at [997, 152] on div "한번뿐인 내인생" at bounding box center [1071, 144] width 201 height 17
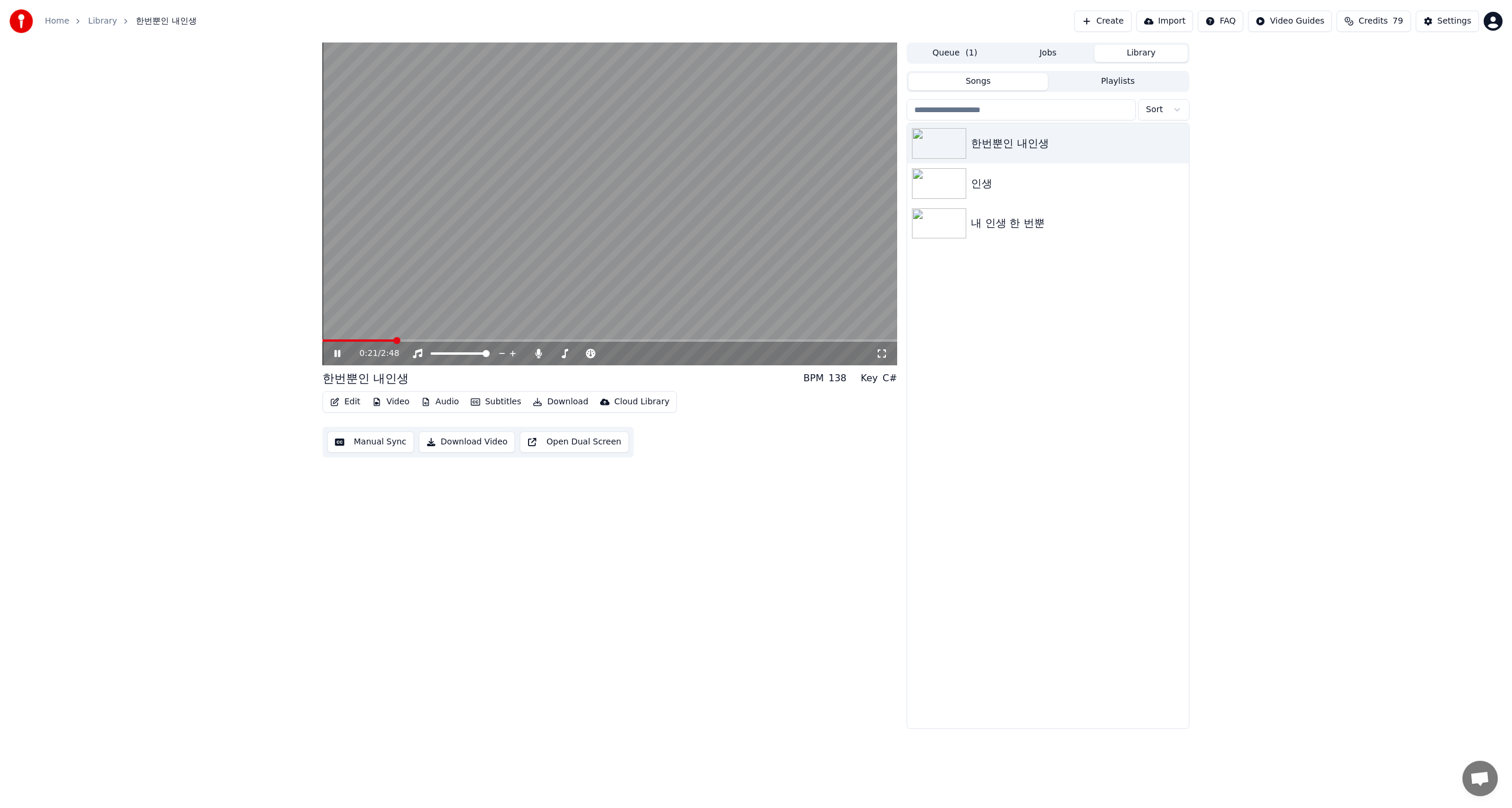
click at [394, 340] on span at bounding box center [397, 340] width 7 height 7
click at [340, 354] on icon at bounding box center [338, 353] width 6 height 7
click at [340, 354] on icon at bounding box center [337, 354] width 7 height 8
click at [704, 553] on div "0:25 / 2:48 한번뿐인 내인생 BPM 138 Key C# Edit Video Audio Subtitles Download Cloud L…" at bounding box center [609, 386] width 575 height 686
